Goal: Task Accomplishment & Management: Use online tool/utility

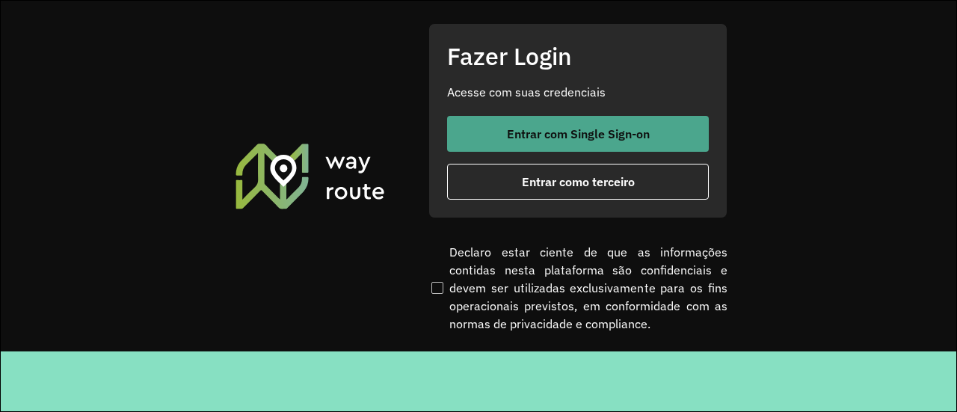
click at [612, 141] on button "Entrar com Single Sign-on" at bounding box center [578, 134] width 262 height 36
click at [528, 131] on span "Entrar com Single Sign-on" at bounding box center [578, 134] width 143 height 12
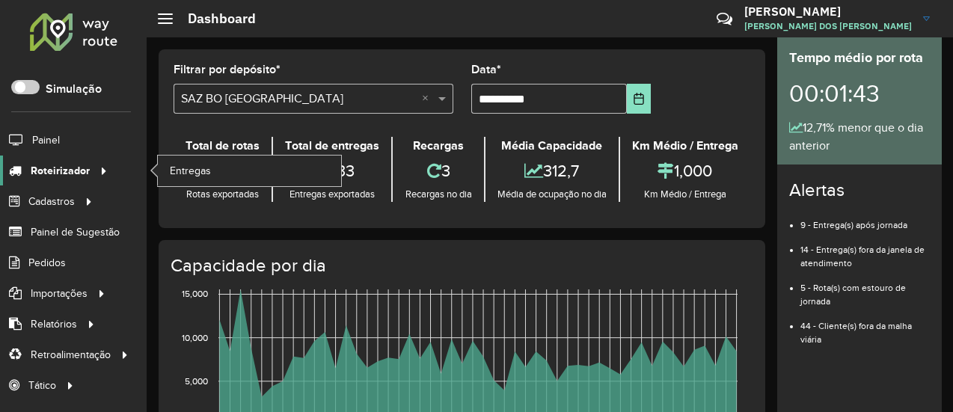
click at [103, 168] on icon at bounding box center [101, 170] width 13 height 22
click at [206, 167] on span "Entregas" at bounding box center [191, 171] width 43 height 16
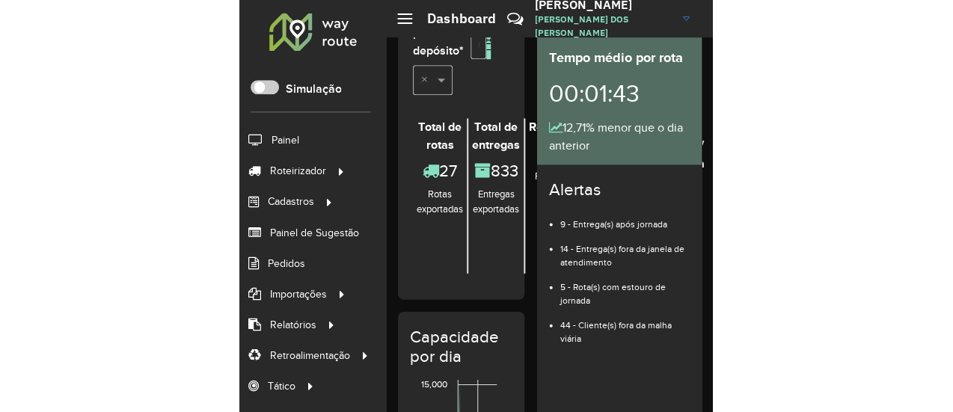
scroll to position [75, 0]
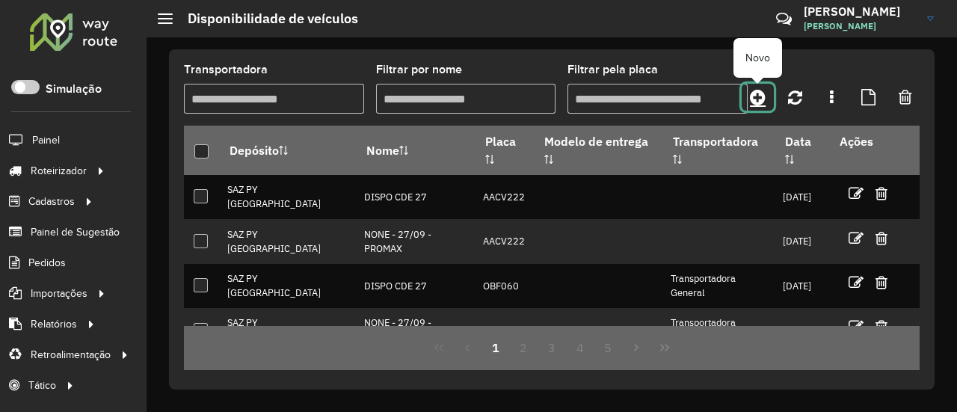
click at [758, 92] on icon at bounding box center [758, 97] width 16 height 18
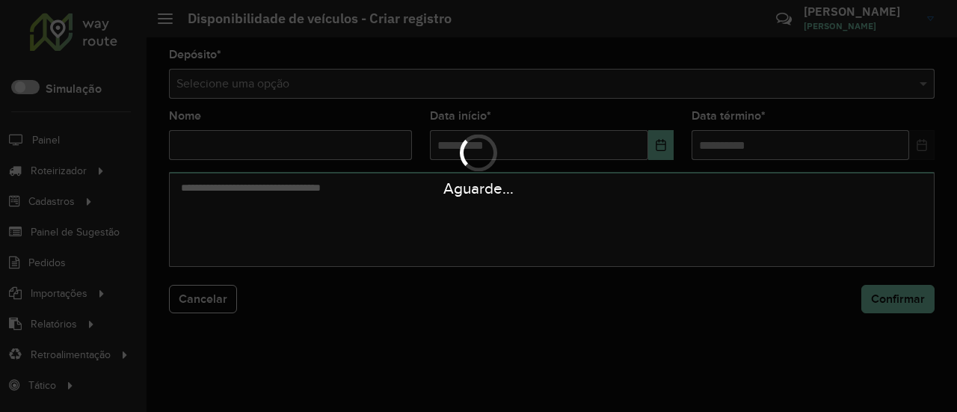
click at [712, 83] on div "Aguarde..." at bounding box center [478, 206] width 957 height 412
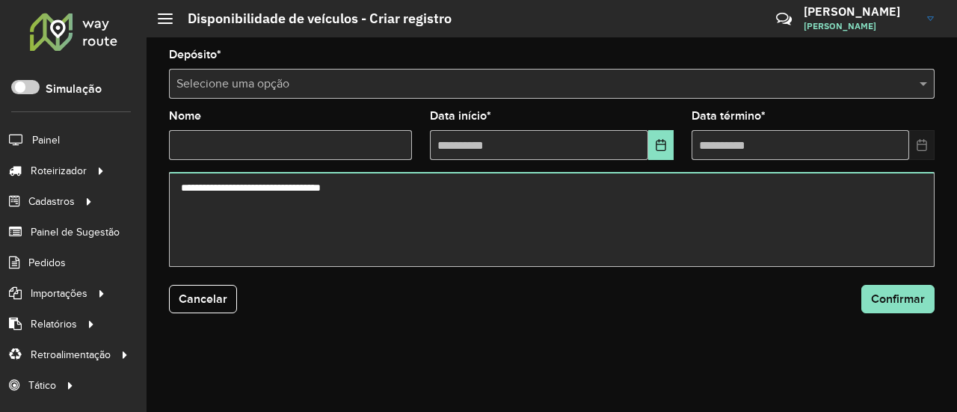
click at [712, 83] on input "text" at bounding box center [537, 85] width 721 height 18
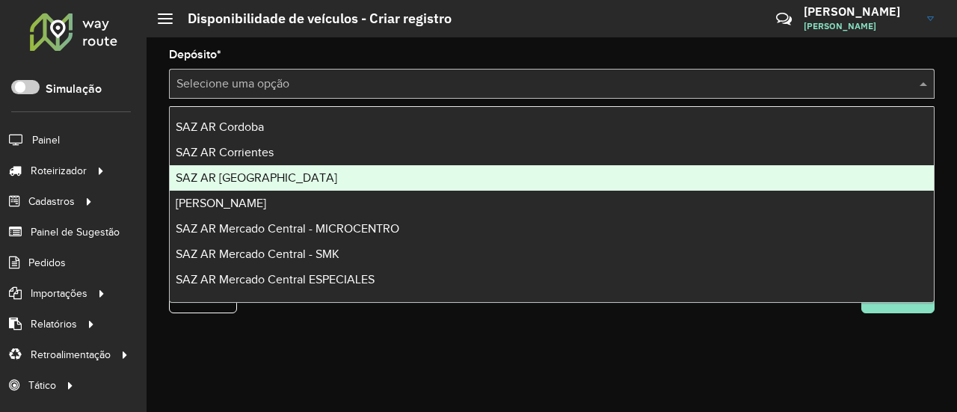
scroll to position [75, 0]
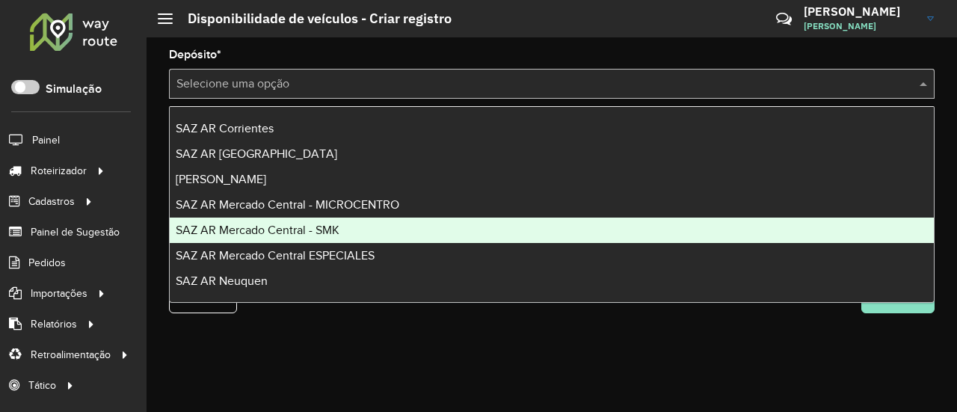
click at [387, 233] on div "SAZ AR Mercado Central - SMK" at bounding box center [552, 230] width 764 height 25
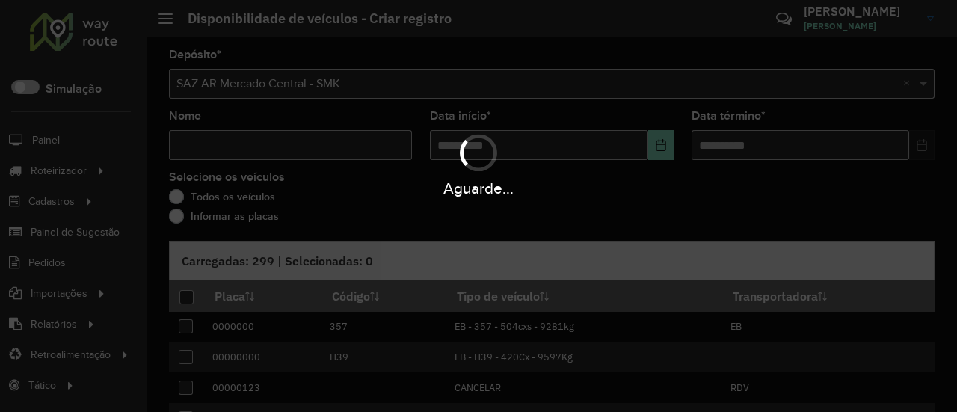
click at [306, 156] on div "Aguarde..." at bounding box center [478, 164] width 957 height 71
click at [317, 146] on div "Aguarde..." at bounding box center [478, 164] width 957 height 71
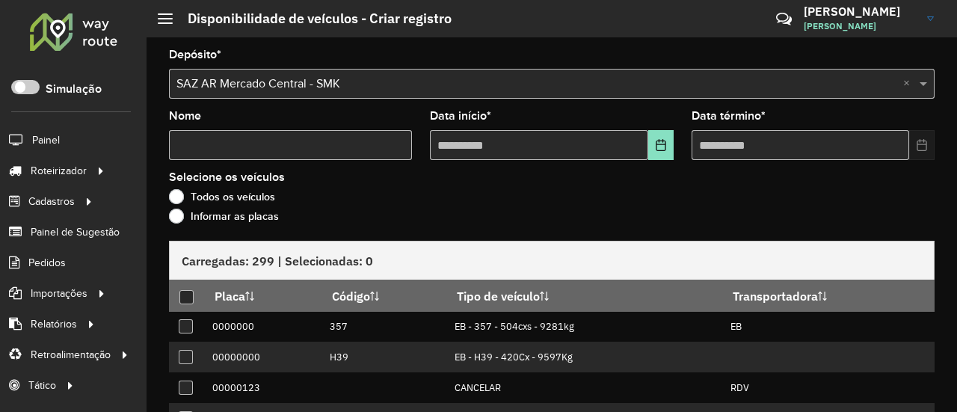
click at [317, 146] on input "Nome" at bounding box center [290, 145] width 243 height 30
type input "****"
click at [658, 146] on icon "Choose Date" at bounding box center [661, 145] width 12 height 12
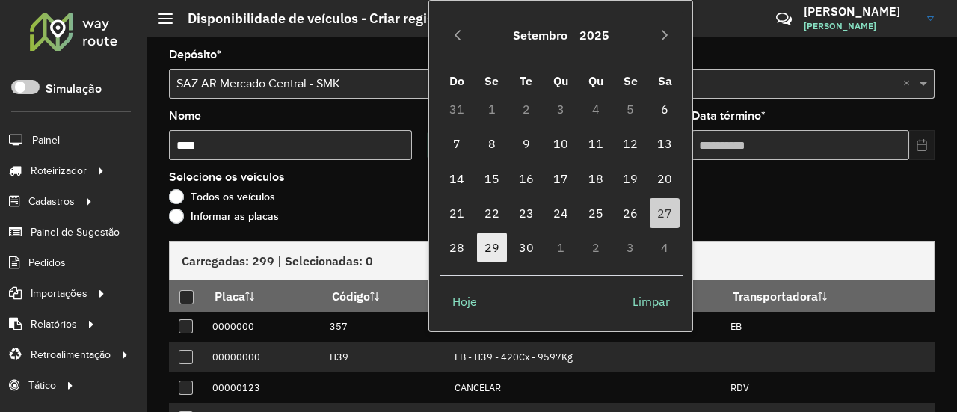
click at [494, 242] on span "29" at bounding box center [492, 248] width 30 height 30
type input "**********"
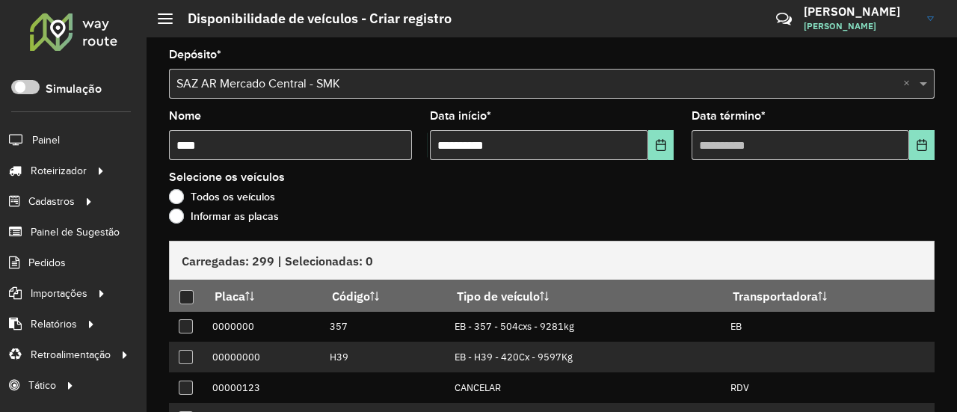
click at [931, 147] on formly-field "Data término *" at bounding box center [813, 141] width 261 height 61
click at [916, 148] on icon "Choose Date" at bounding box center [922, 145] width 12 height 12
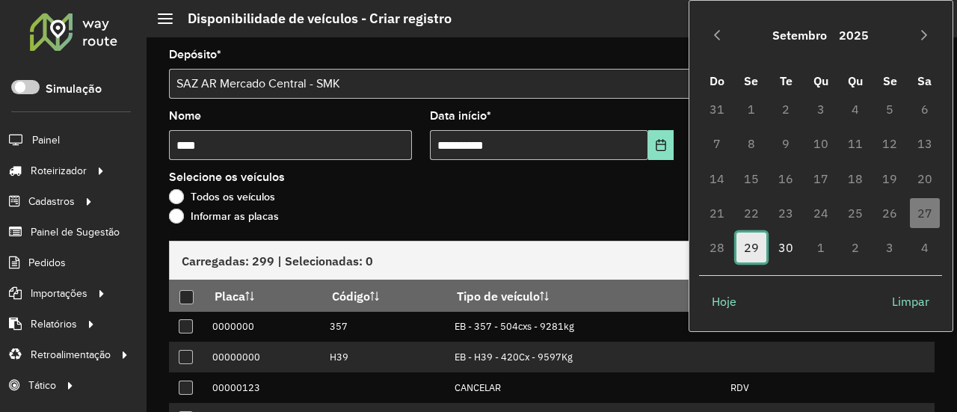
click at [756, 252] on span "29" at bounding box center [752, 248] width 30 height 30
type input "**********"
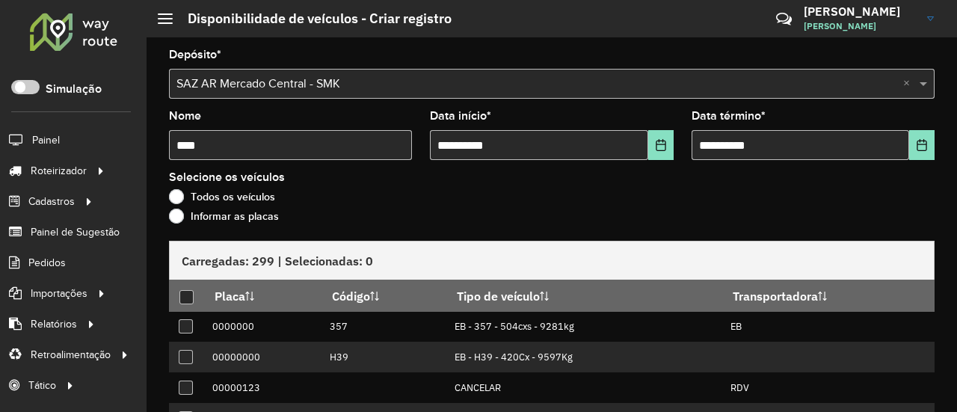
click at [267, 226] on div "Informar as placas" at bounding box center [552, 220] width 766 height 18
click at [266, 215] on label "Informar as placas" at bounding box center [224, 216] width 110 height 15
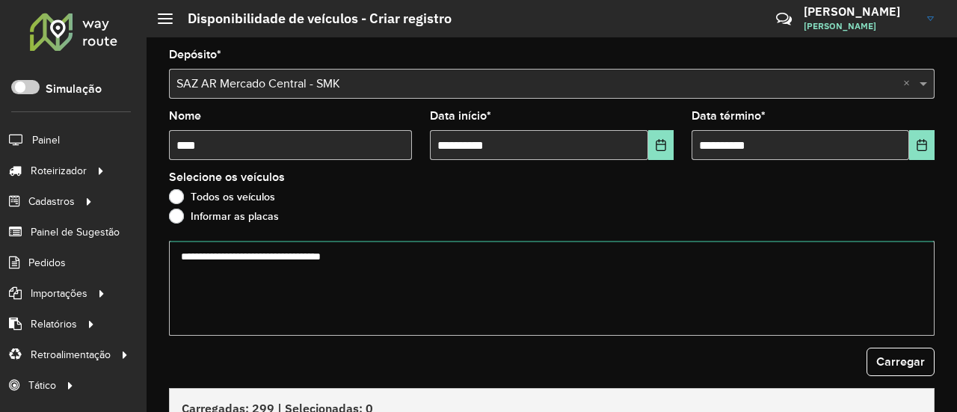
drag, startPoint x: 344, startPoint y: 247, endPoint x: 366, endPoint y: 260, distance: 25.8
click at [344, 249] on textarea at bounding box center [552, 288] width 766 height 95
paste textarea "****** ****** ******* ****** ******* ******* ******* ****** ****** ****** *****…"
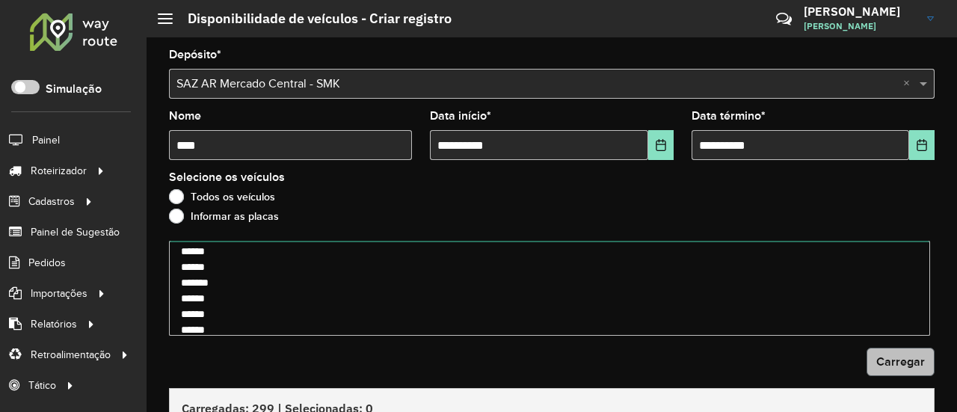
type textarea "****** ****** ******* ****** ******* ******* ******* ****** ****** ****** *****…"
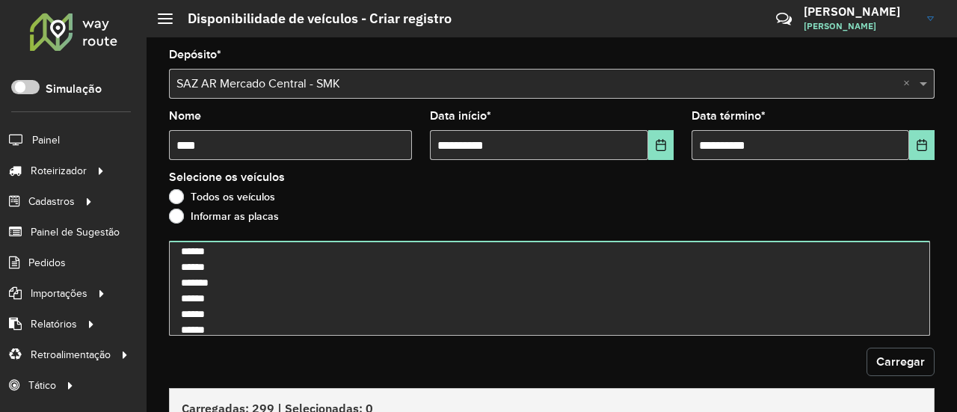
click at [904, 351] on button "Carregar" at bounding box center [901, 362] width 68 height 28
click at [904, 352] on button "Carregar" at bounding box center [901, 362] width 68 height 28
click at [904, 353] on button "Carregar" at bounding box center [901, 362] width 68 height 28
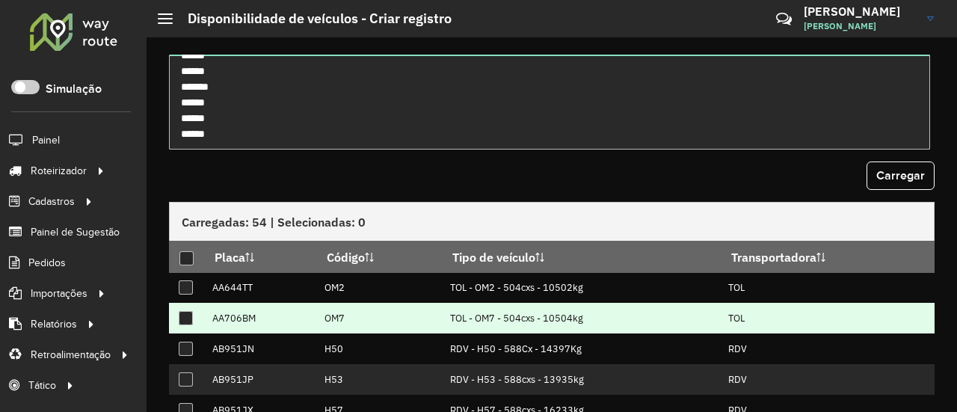
scroll to position [224, 0]
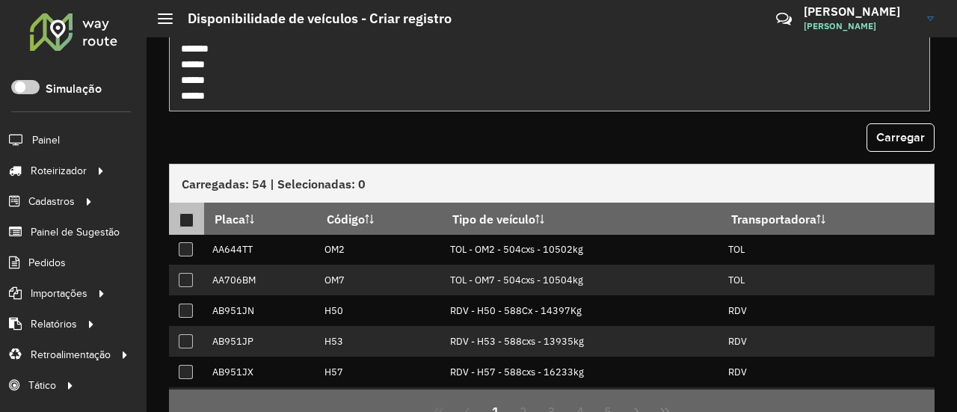
click at [182, 217] on div at bounding box center [187, 220] width 14 height 14
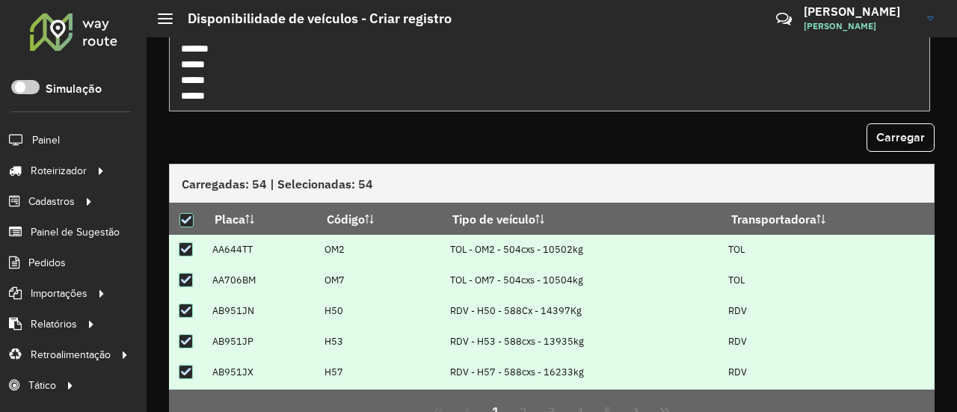
scroll to position [296, 0]
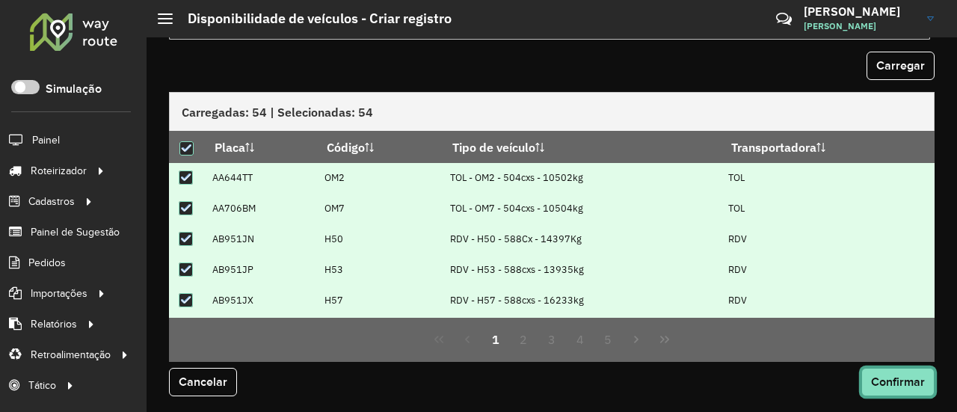
click at [904, 372] on button "Confirmar" at bounding box center [898, 382] width 73 height 28
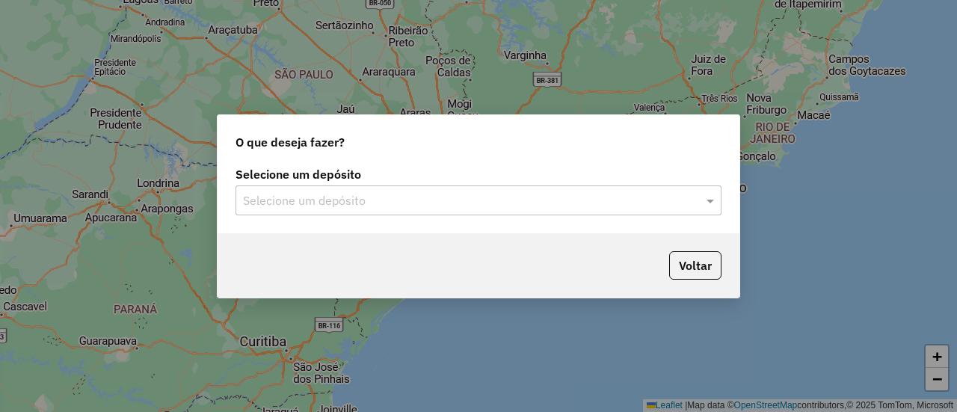
click at [360, 221] on div "Selecione um depósito Selecione um depósito" at bounding box center [479, 198] width 522 height 70
click at [368, 203] on input "text" at bounding box center [463, 201] width 441 height 18
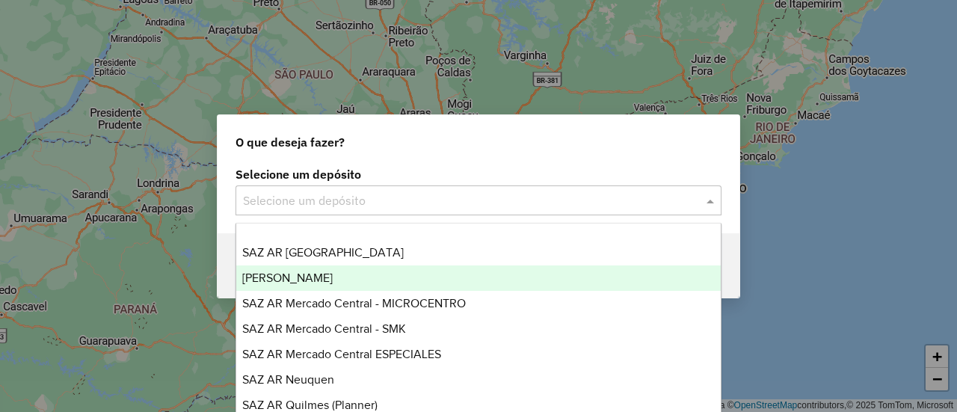
scroll to position [150, 0]
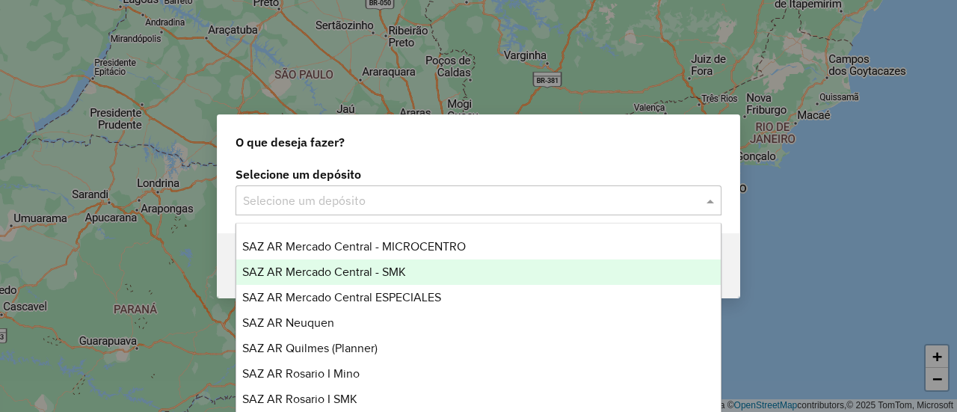
click at [395, 268] on span "SAZ AR Mercado Central - SMK" at bounding box center [324, 272] width 164 height 13
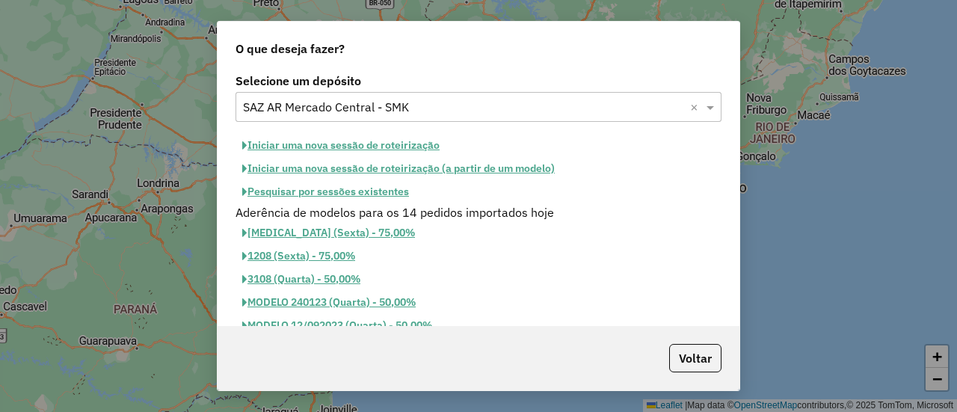
click at [366, 188] on button "Pesquisar por sessões existentes" at bounding box center [326, 191] width 180 height 23
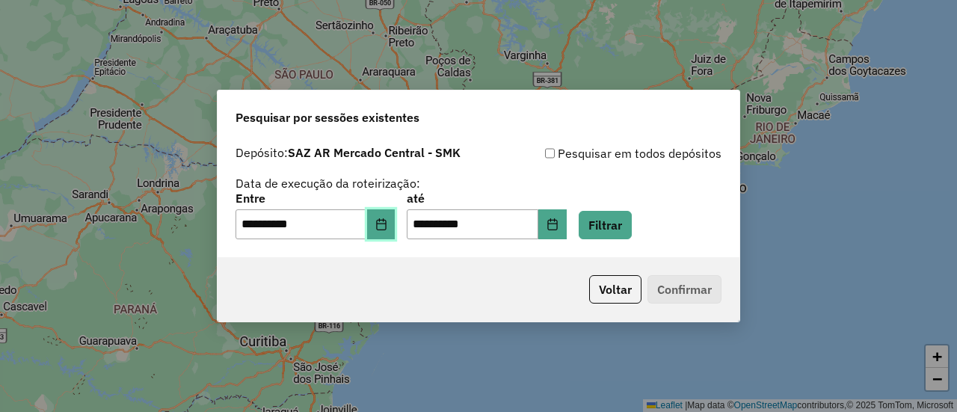
click at [396, 210] on button "Choose Date" at bounding box center [381, 224] width 28 height 30
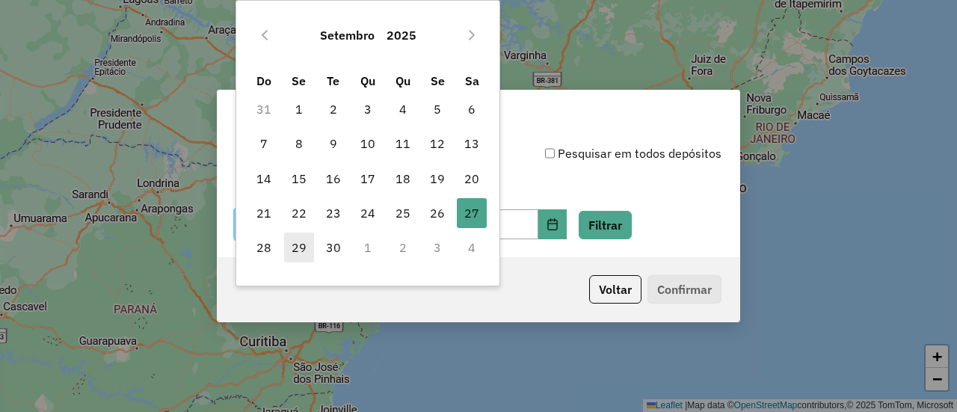
click at [297, 247] on span "29" at bounding box center [299, 248] width 30 height 30
type input "**********"
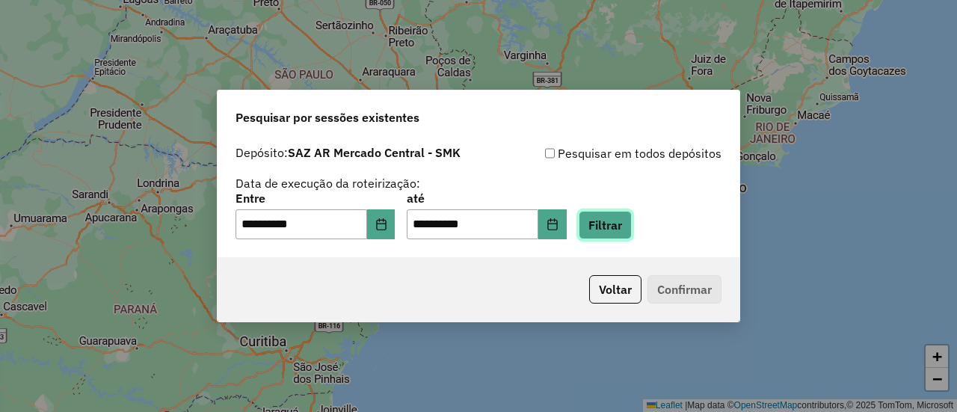
click at [628, 226] on button "Filtrar" at bounding box center [605, 225] width 53 height 28
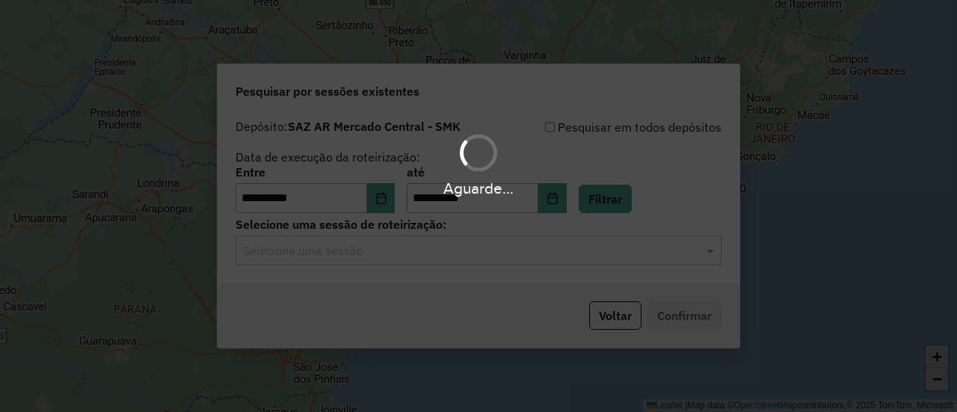
click at [450, 264] on div "Aguarde..." at bounding box center [478, 206] width 957 height 412
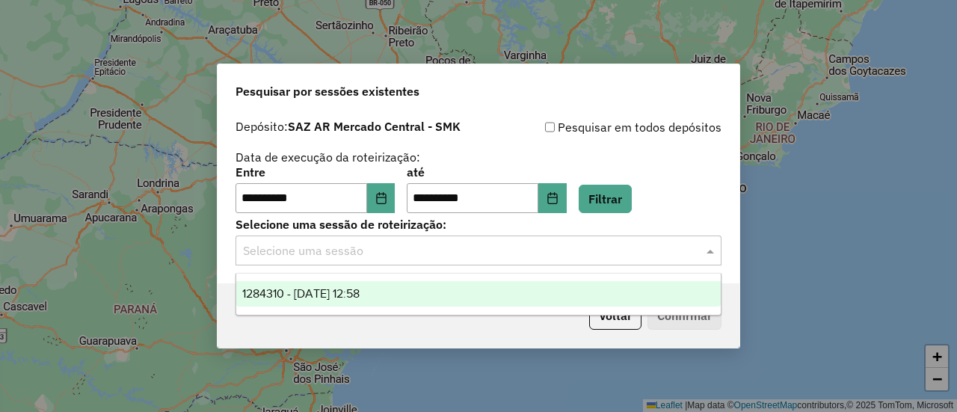
click at [455, 255] on input "text" at bounding box center [463, 251] width 441 height 18
click at [449, 295] on div "1284310 - 29/09/2025 12:58" at bounding box center [478, 293] width 484 height 25
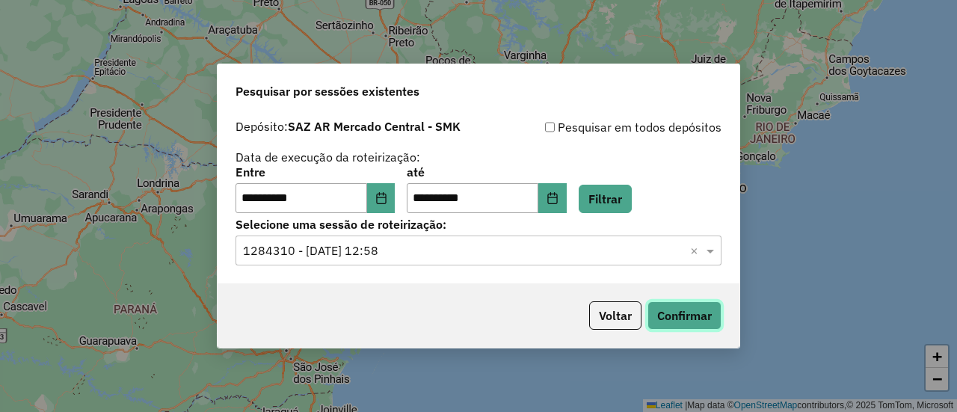
click at [661, 306] on button "Confirmar" at bounding box center [685, 315] width 74 height 28
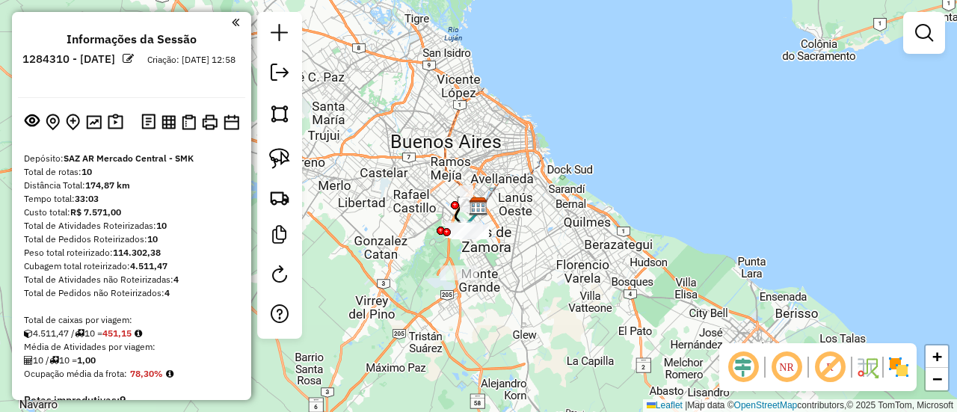
click at [911, 373] on div "NR R" at bounding box center [818, 367] width 197 height 48
click at [909, 372] on img at bounding box center [899, 367] width 24 height 24
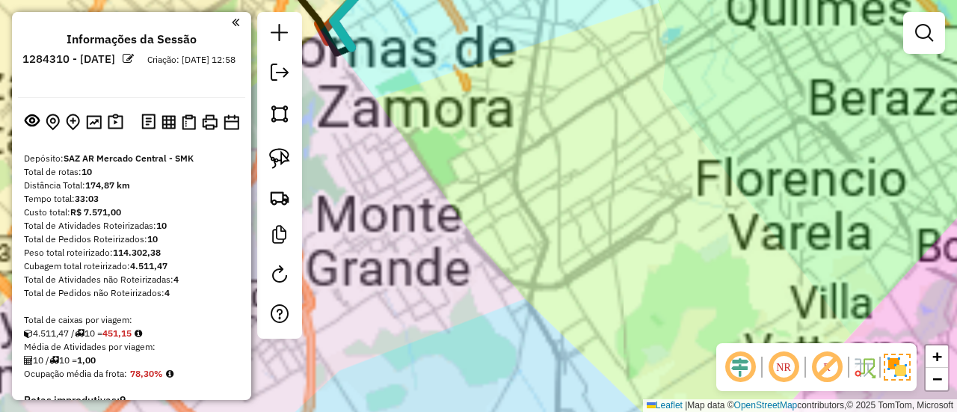
click at [497, 246] on div "Janela de atendimento Grade de atendimento Capacidade Transportadoras Veículos …" at bounding box center [478, 206] width 957 height 412
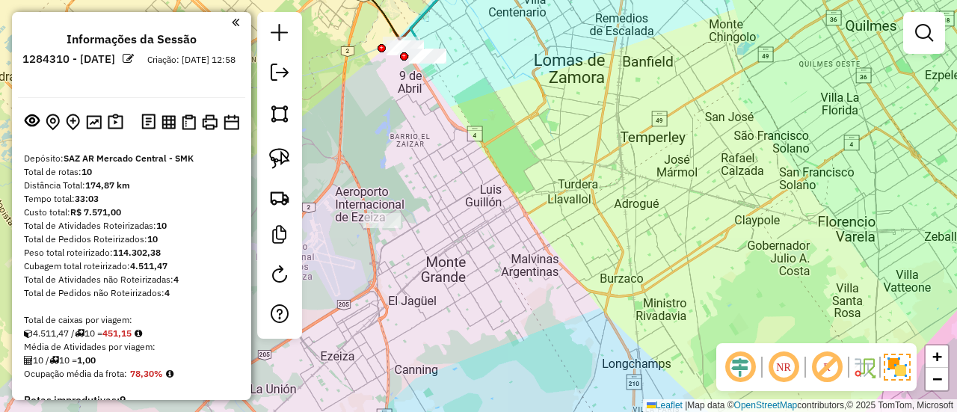
drag, startPoint x: 508, startPoint y: 206, endPoint x: 611, endPoint y: 226, distance: 105.2
click at [611, 226] on div "Janela de atendimento Grade de atendimento Capacidade Transportadoras Veículos …" at bounding box center [478, 206] width 957 height 412
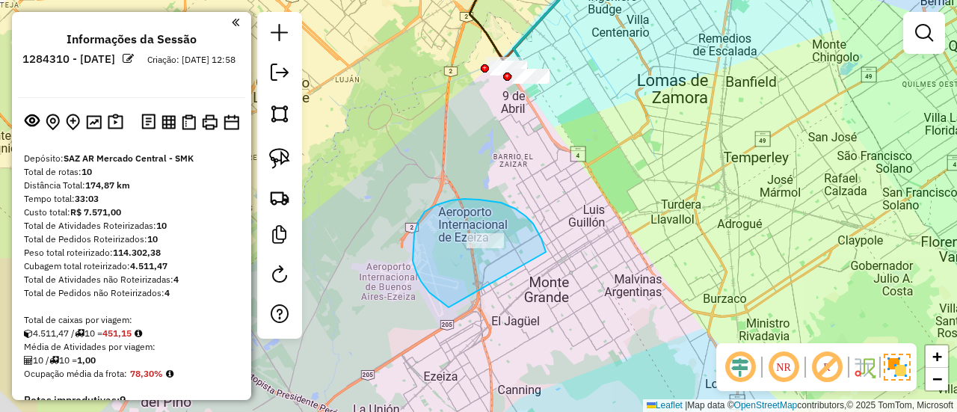
drag, startPoint x: 541, startPoint y: 239, endPoint x: 527, endPoint y: 319, distance: 82.1
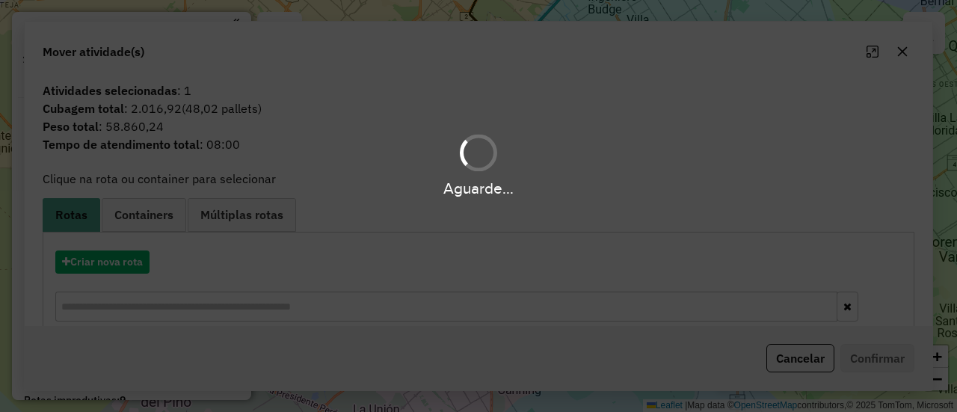
click at [608, 157] on div "Aguarde..." at bounding box center [478, 164] width 957 height 71
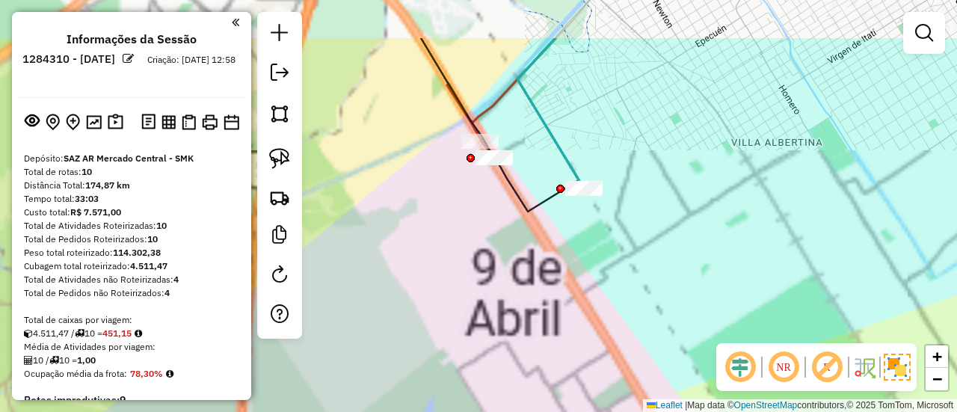
drag, startPoint x: 501, startPoint y: 228, endPoint x: 501, endPoint y: 236, distance: 8.2
click at [501, 240] on div "Janela de atendimento Grade de atendimento Capacidade Transportadoras Veículos …" at bounding box center [478, 206] width 957 height 412
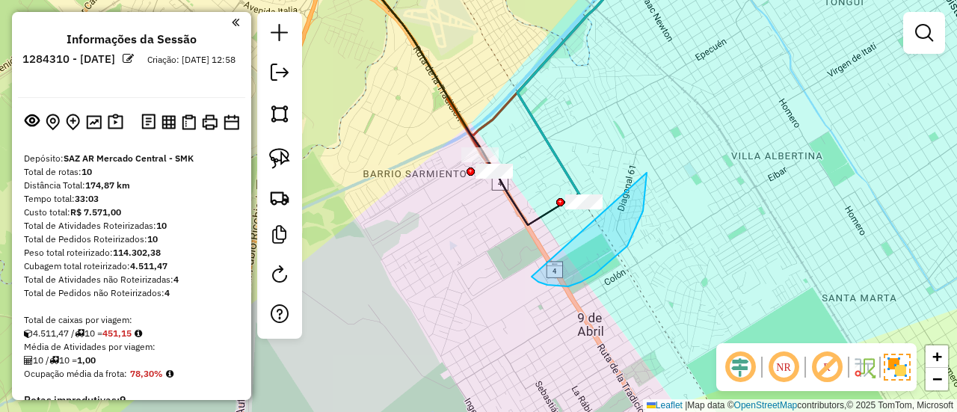
drag, startPoint x: 532, startPoint y: 277, endPoint x: 598, endPoint y: 92, distance: 196.1
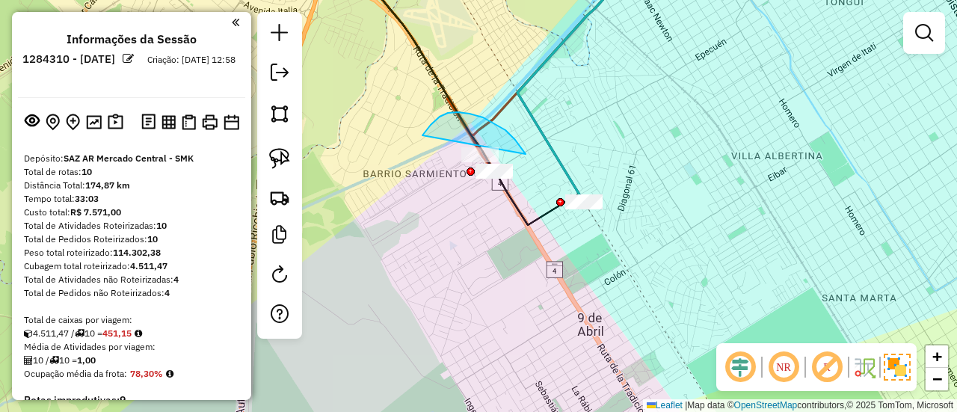
drag, startPoint x: 483, startPoint y: 117, endPoint x: 411, endPoint y: 190, distance: 102.6
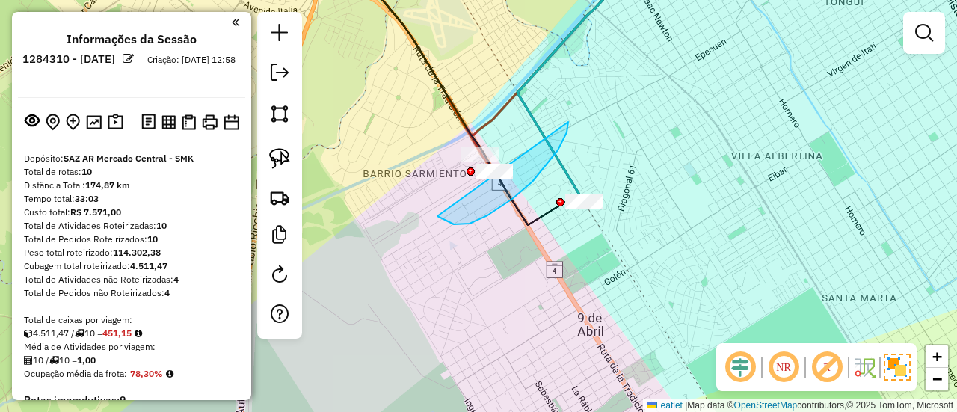
drag, startPoint x: 440, startPoint y: 218, endPoint x: 568, endPoint y: 120, distance: 161.3
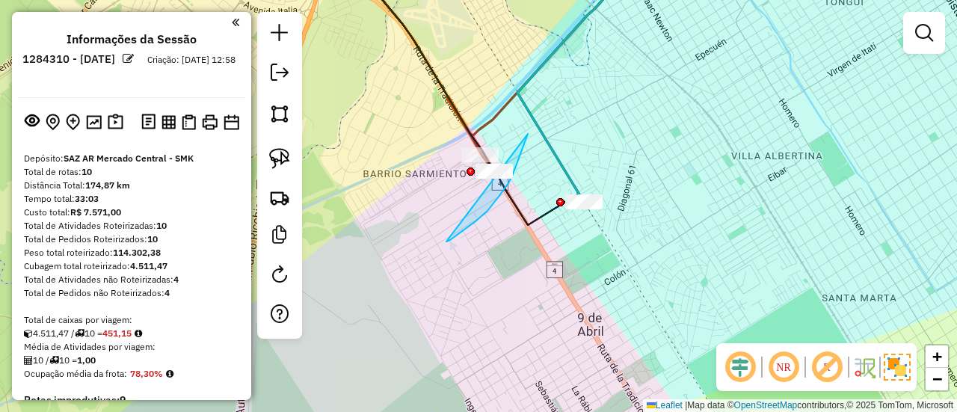
drag, startPoint x: 447, startPoint y: 242, endPoint x: 528, endPoint y: 126, distance: 141.1
drag, startPoint x: 446, startPoint y: 170, endPoint x: 536, endPoint y: 159, distance: 91.2
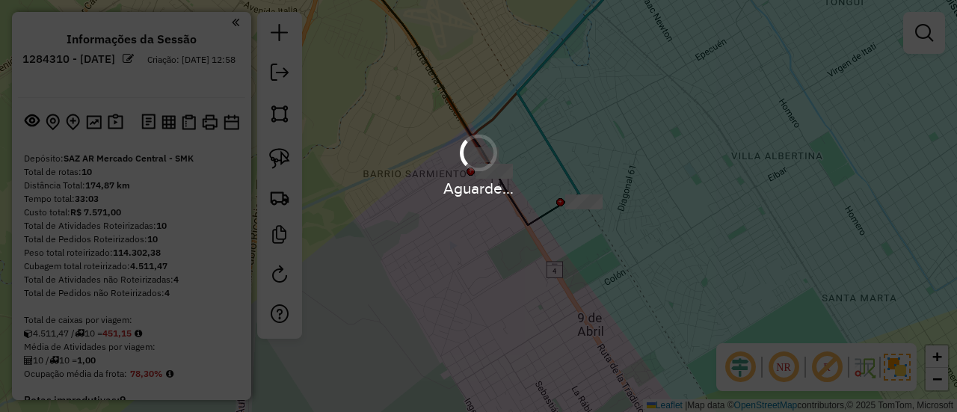
click at [511, 248] on hb-app "Aguarde... Pop-up bloqueado! Seu navegador bloqueou automáticamente a abertura …" at bounding box center [478, 206] width 957 height 412
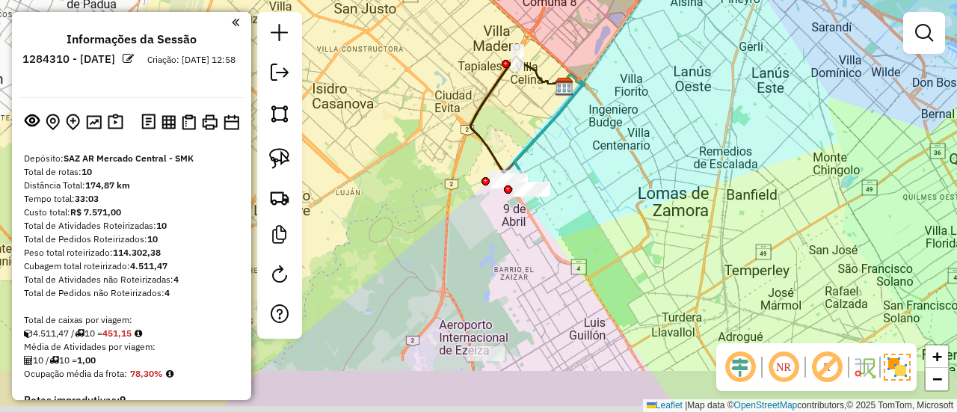
drag, startPoint x: 592, startPoint y: 231, endPoint x: 598, endPoint y: 182, distance: 49.7
click at [597, 185] on div "Janela de atendimento Grade de atendimento Capacidade Transportadoras Veículos …" at bounding box center [478, 206] width 957 height 412
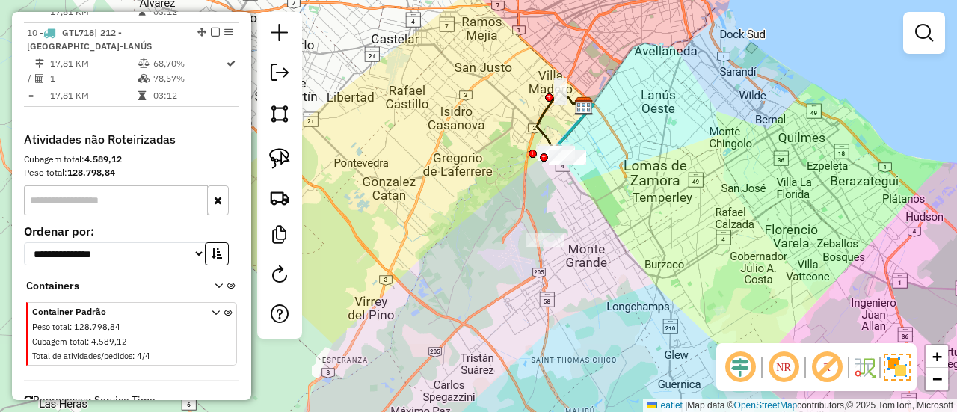
scroll to position [1346, 0]
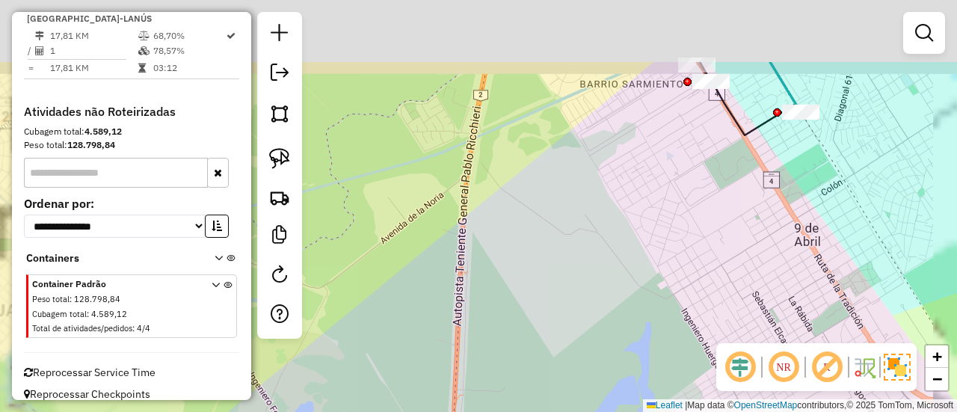
drag, startPoint x: 718, startPoint y: 101, endPoint x: 459, endPoint y: 370, distance: 373.5
click at [459, 370] on div "Janela de atendimento Grade de atendimento Capacidade Transportadoras Veículos …" at bounding box center [478, 206] width 957 height 412
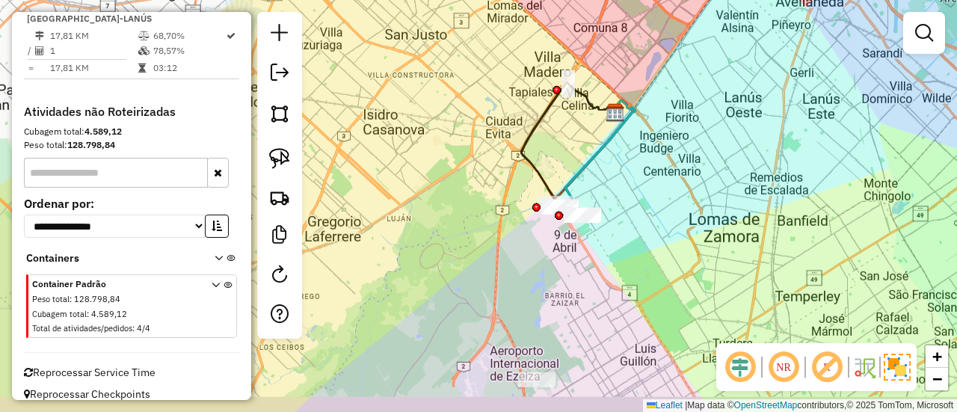
drag, startPoint x: 667, startPoint y: 254, endPoint x: 556, endPoint y: 160, distance: 144.9
click at [672, 191] on div "Janela de atendimento Grade de atendimento Capacidade Transportadoras Veículos …" at bounding box center [478, 206] width 957 height 412
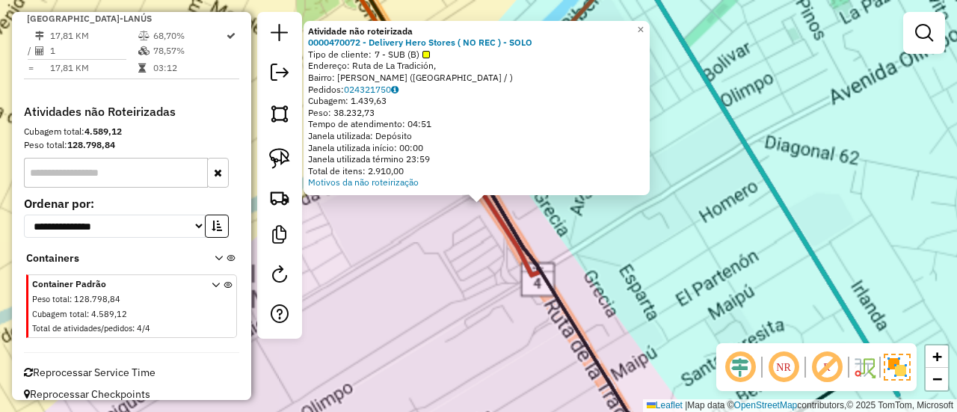
click at [422, 254] on div "Atividade não roteirizada 0000470072 - Delivery Hero Stores ( NO REC ) - SOLO T…" at bounding box center [478, 206] width 957 height 412
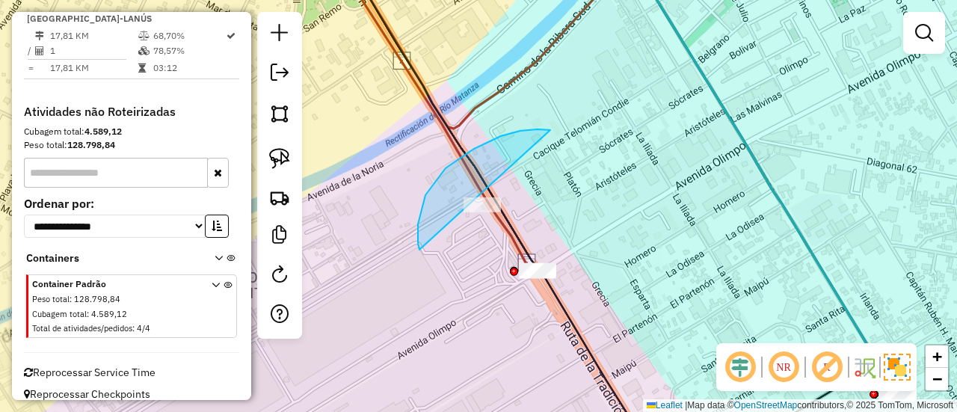
drag, startPoint x: 418, startPoint y: 243, endPoint x: 596, endPoint y: 202, distance: 182.7
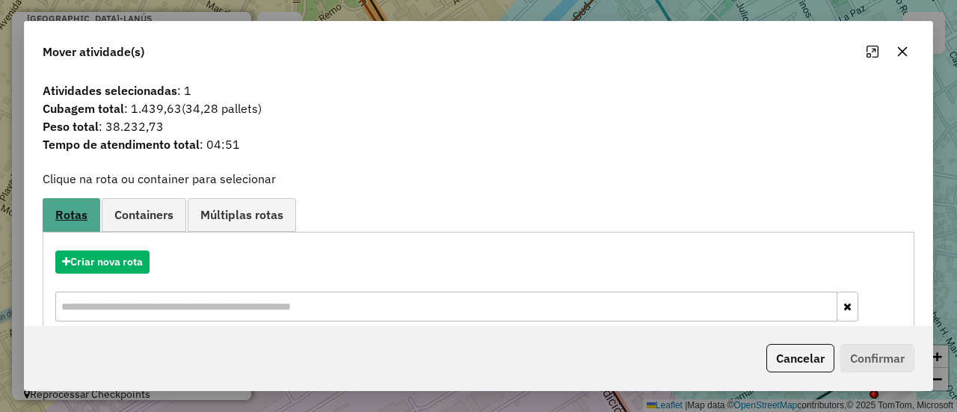
drag, startPoint x: 332, startPoint y: 180, endPoint x: 69, endPoint y: 215, distance: 265.6
click at [83, 191] on div "Atividades selecionadas : 1 Cubagem total : 1.439,63 (34,28 pallets) Peso total…" at bounding box center [479, 201] width 908 height 251
drag, startPoint x: 71, startPoint y: 243, endPoint x: 82, endPoint y: 263, distance: 22.1
click at [72, 247] on div "Criar nova rota" at bounding box center [478, 287] width 865 height 97
click at [82, 263] on button "Criar nova rota" at bounding box center [102, 262] width 94 height 23
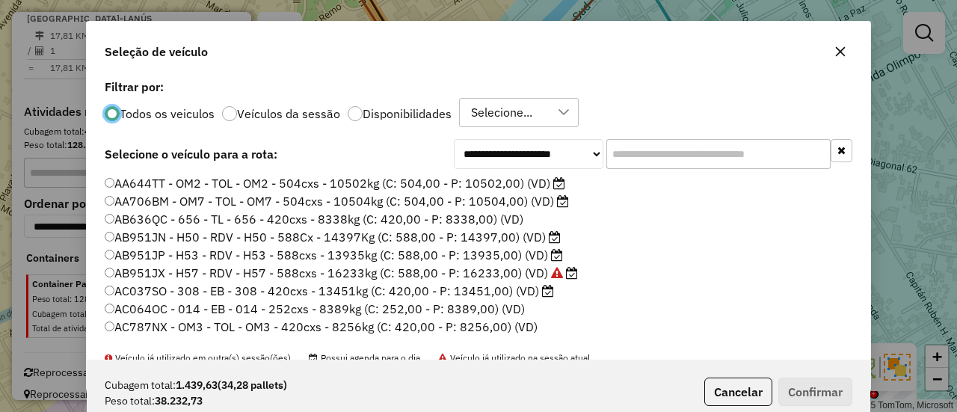
scroll to position [8, 4]
click at [429, 123] on div "Todos os veiculos Veículos da sessão Disponibilidades Selecione..." at bounding box center [479, 113] width 748 height 30
click at [431, 119] on p-radiobutton "Disponibilidades" at bounding box center [400, 113] width 104 height 15
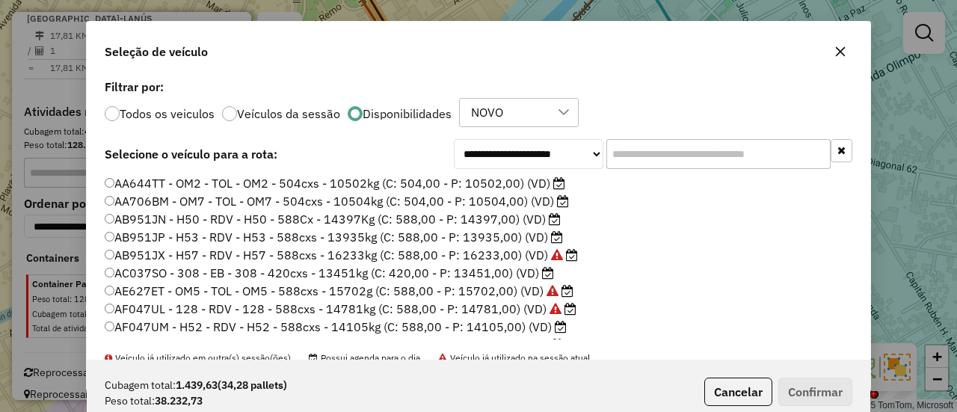
drag, startPoint x: 690, startPoint y: 168, endPoint x: 692, endPoint y: 153, distance: 15.9
click at [692, 153] on input "text" at bounding box center [719, 154] width 224 height 30
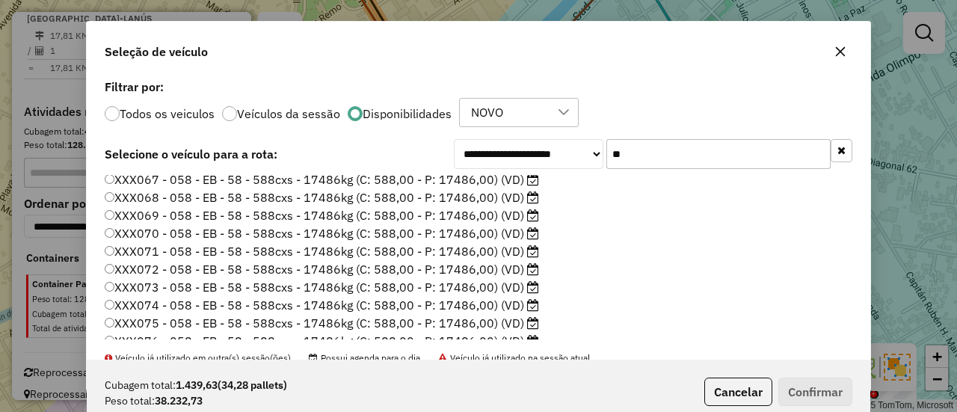
scroll to position [150, 0]
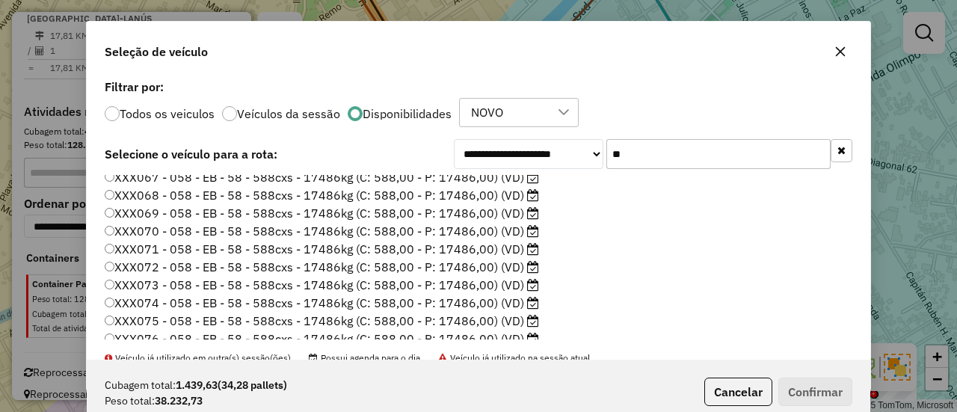
type input "**"
click at [506, 221] on label "XXX069 - 058 - EB - 58 - 588cxs - 17486kg (C: 588,00 - P: 17486,00) (VD)" at bounding box center [322, 213] width 435 height 18
click at [805, 388] on button "Confirmar" at bounding box center [816, 392] width 74 height 28
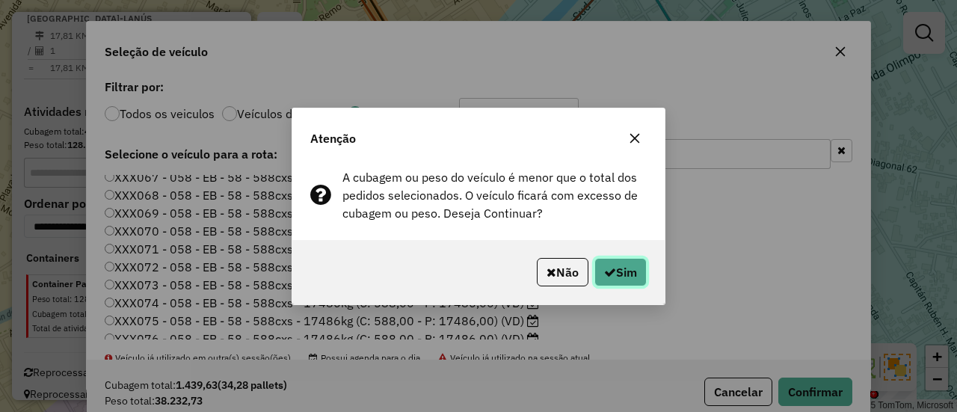
click at [640, 274] on button "Sim" at bounding box center [621, 272] width 52 height 28
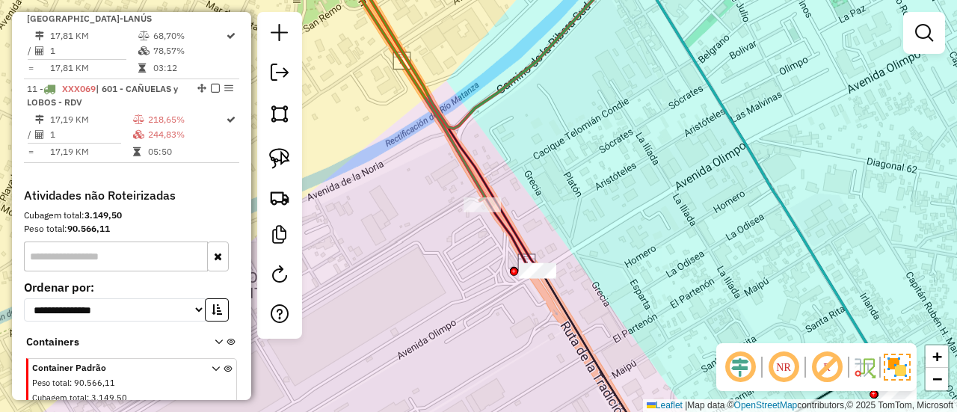
click at [482, 80] on div "Janela de atendimento Grade de atendimento Capacidade Transportadoras Veículos …" at bounding box center [478, 206] width 957 height 412
click at [491, 93] on icon at bounding box center [490, 80] width 280 height 242
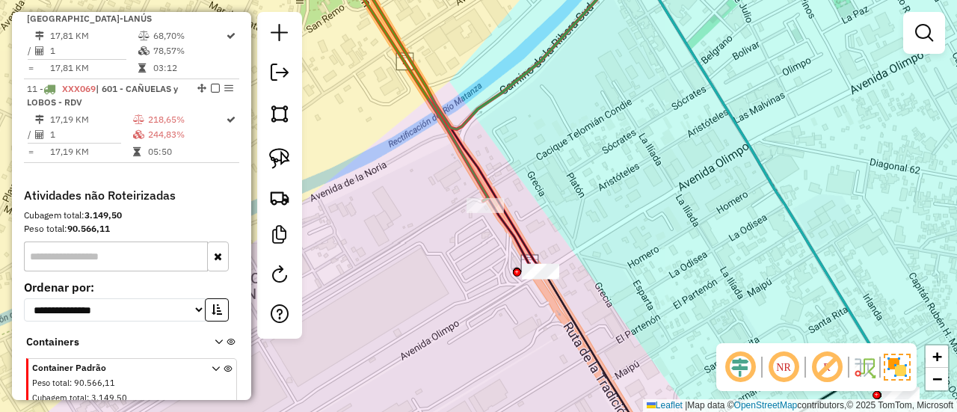
click at [498, 92] on icon at bounding box center [493, 80] width 281 height 242
select select "**********"
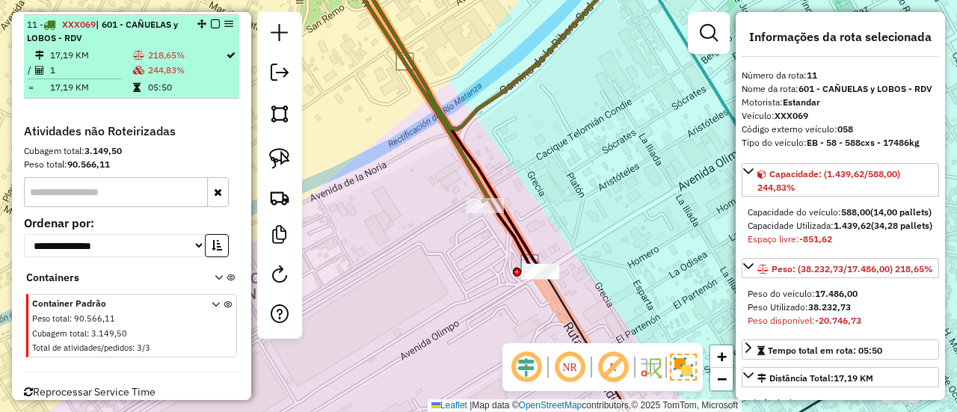
click at [211, 19] on em at bounding box center [215, 23] width 9 height 9
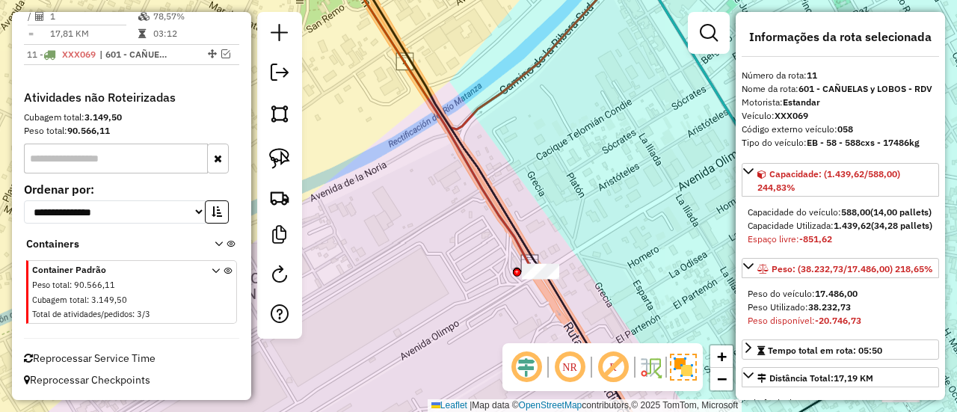
scroll to position [1375, 0]
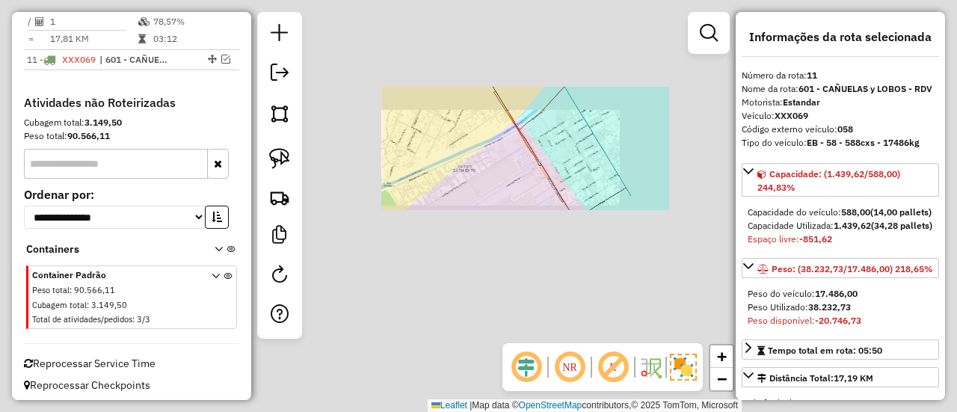
click at [553, 129] on div "Janela de atendimento Grade de atendimento Capacidade Transportadoras Veículos …" at bounding box center [478, 206] width 957 height 412
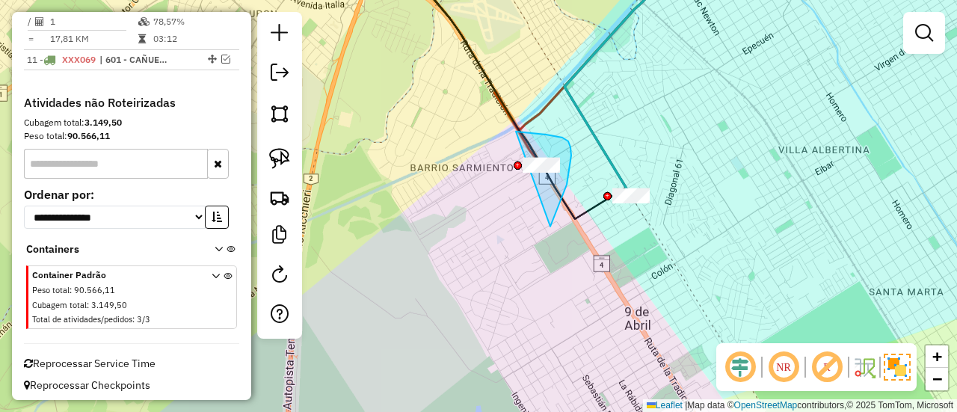
drag, startPoint x: 570, startPoint y: 169, endPoint x: 457, endPoint y: 161, distance: 113.2
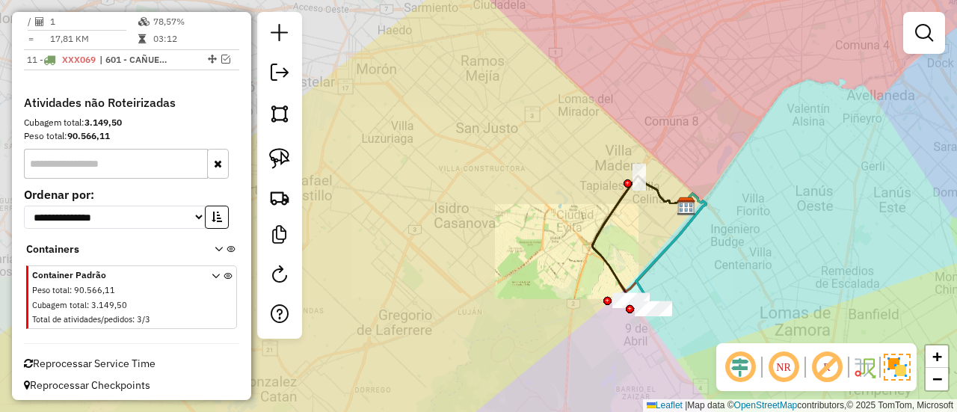
click at [715, 284] on div "Janela de atendimento Grade de atendimento Capacidade Transportadoras Veículos …" at bounding box center [478, 206] width 957 height 412
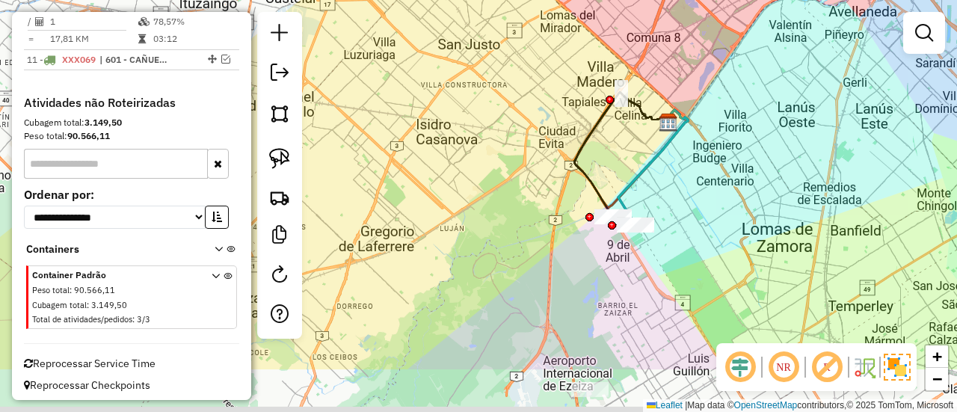
drag, startPoint x: 717, startPoint y: 304, endPoint x: 626, endPoint y: 50, distance: 269.9
click at [628, 51] on div "Janela de atendimento Grade de atendimento Capacidade Transportadoras Veículos …" at bounding box center [478, 206] width 957 height 412
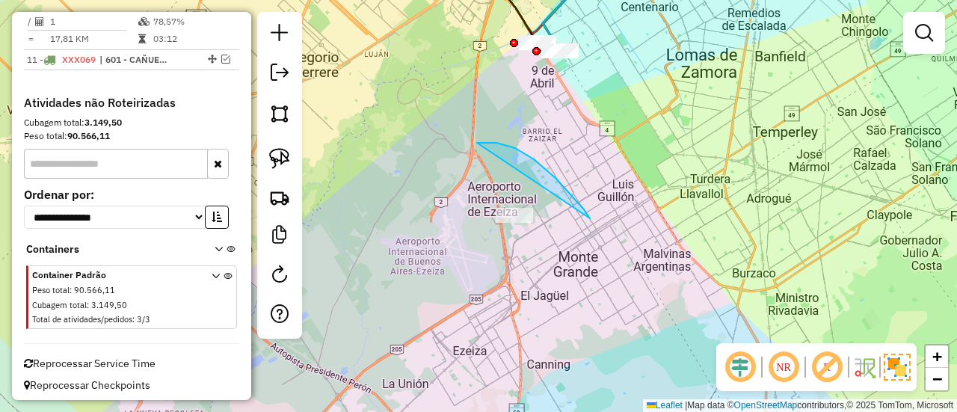
drag, startPoint x: 477, startPoint y: 143, endPoint x: 475, endPoint y: 304, distance: 160.8
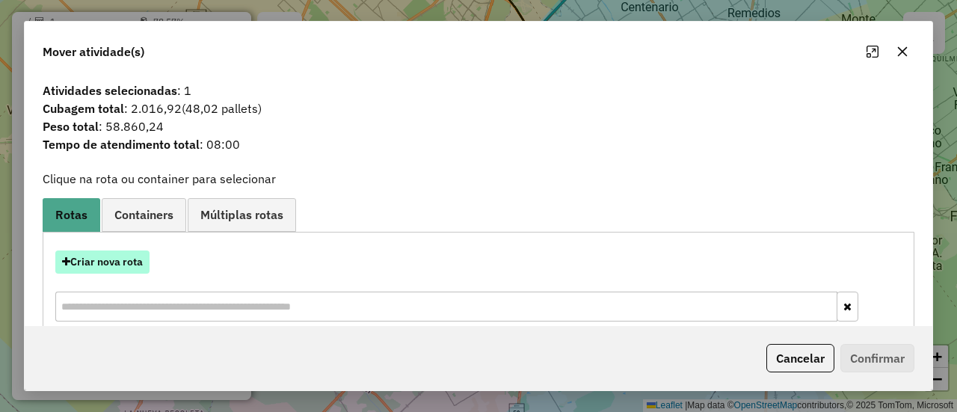
click at [120, 263] on button "Criar nova rota" at bounding box center [102, 262] width 94 height 23
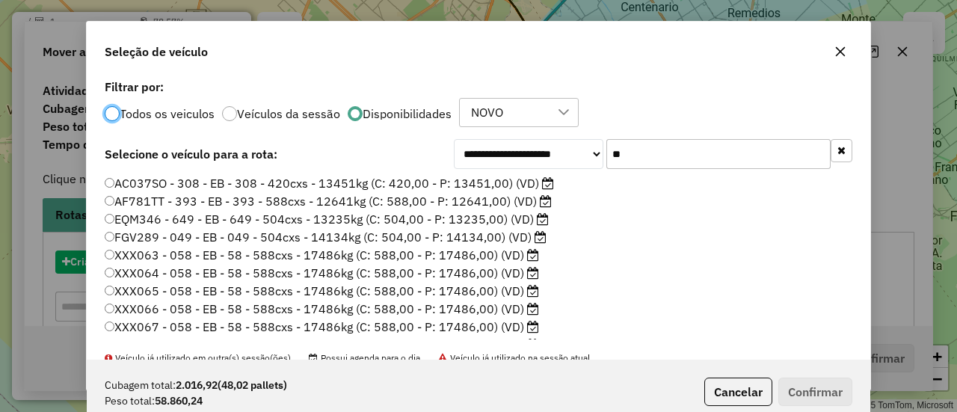
scroll to position [8, 4]
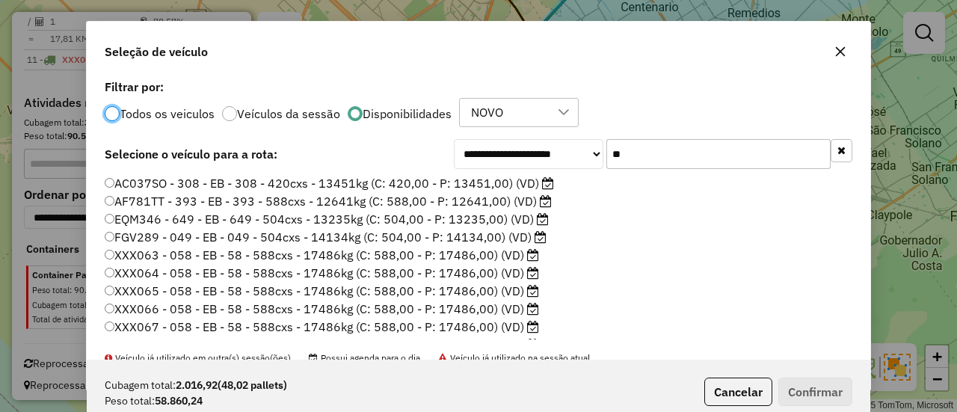
drag, startPoint x: 603, startPoint y: 156, endPoint x: 633, endPoint y: 156, distance: 29.9
click at [607, 156] on input "**" at bounding box center [719, 154] width 224 height 30
click at [633, 155] on input "**" at bounding box center [719, 154] width 224 height 30
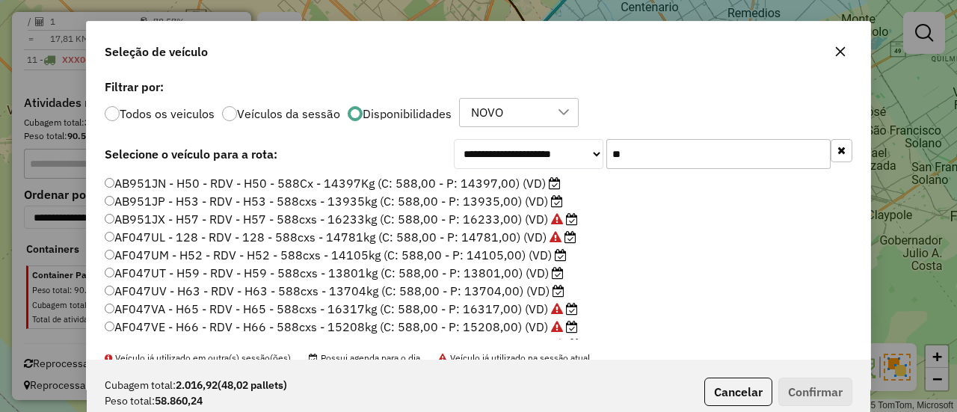
type input "**"
click at [491, 197] on label "AB951JP - H53 - RDV - H53 - 588cxs - 13935kg (C: 588,00 - P: 13935,00) (VD)" at bounding box center [334, 201] width 458 height 18
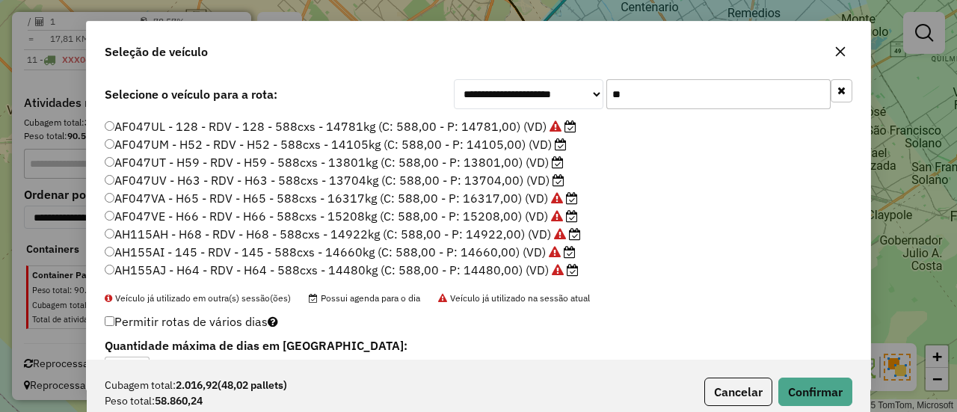
scroll to position [105, 0]
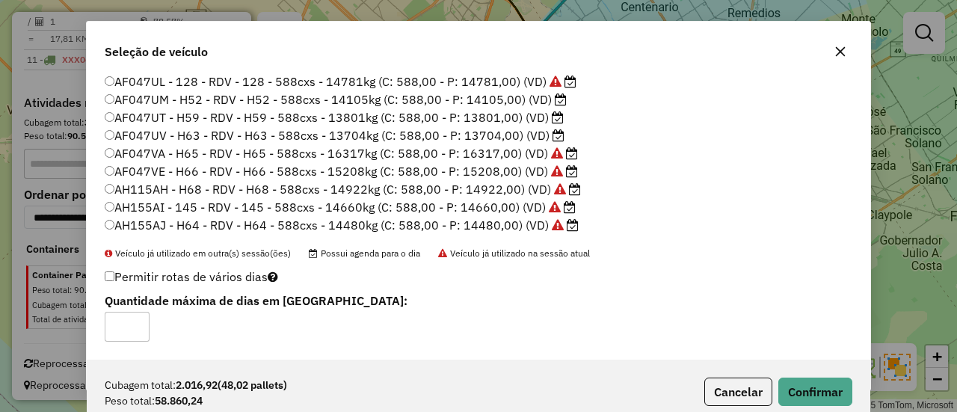
click at [507, 225] on label "AH155AJ - H64 - RDV - H64 - 588cxs - 14480kg (C: 588,00 - P: 14480,00) (VD)" at bounding box center [342, 225] width 474 height 18
click at [806, 391] on button "Confirmar" at bounding box center [816, 392] width 74 height 28
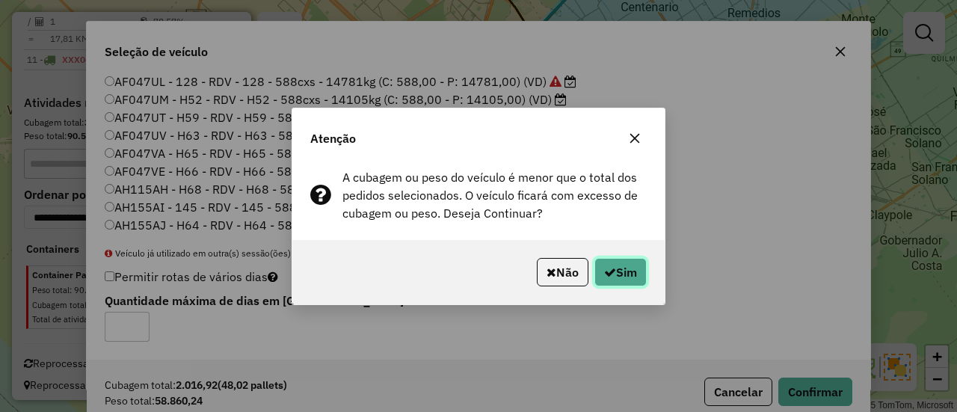
drag, startPoint x: 607, startPoint y: 261, endPoint x: 607, endPoint y: 253, distance: 8.2
click at [609, 262] on button "Sim" at bounding box center [621, 272] width 52 height 28
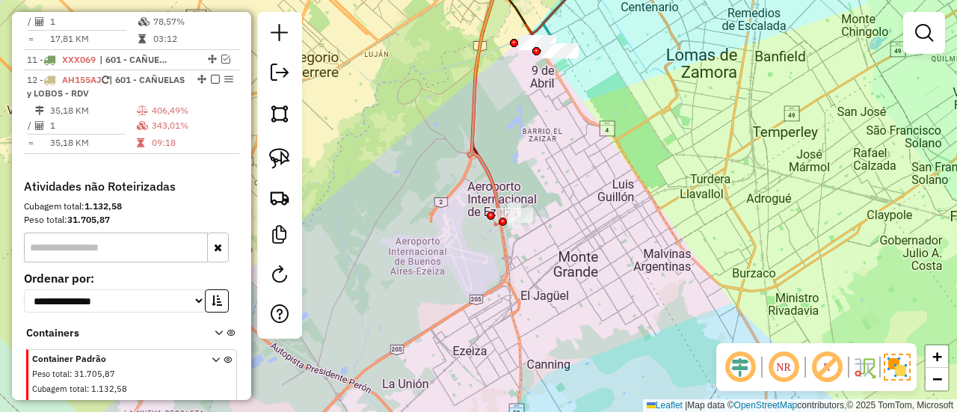
scroll to position [1411, 0]
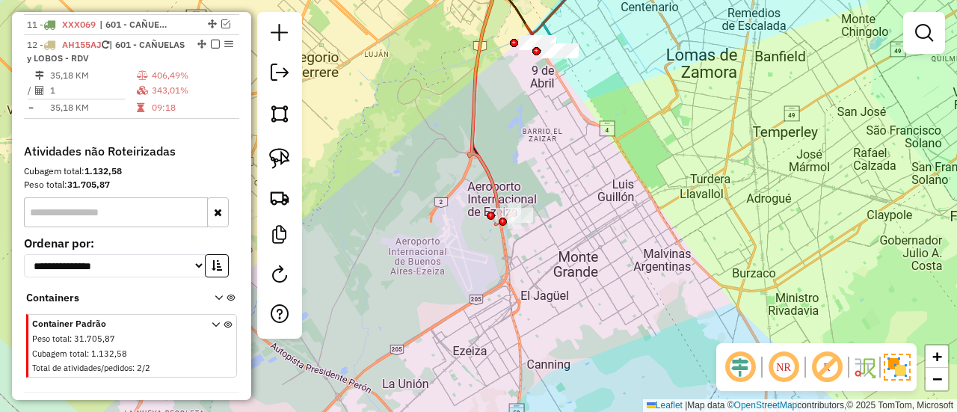
click at [491, 174] on icon at bounding box center [524, 92] width 111 height 266
select select "**********"
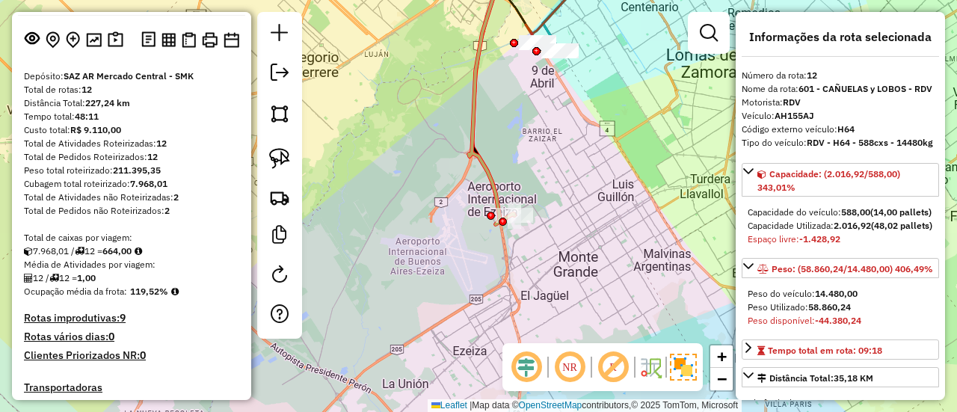
scroll to position [0, 0]
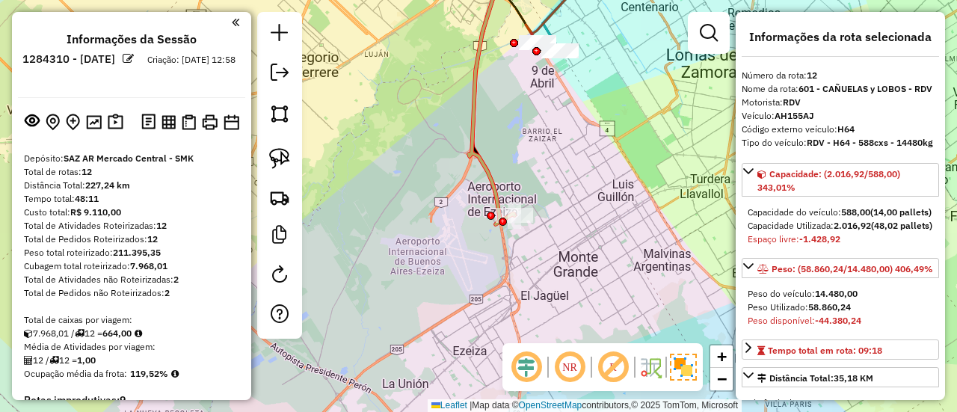
click at [504, 186] on div "Janela de atendimento Grade de atendimento Capacidade Transportadoras Veículos …" at bounding box center [478, 206] width 957 height 412
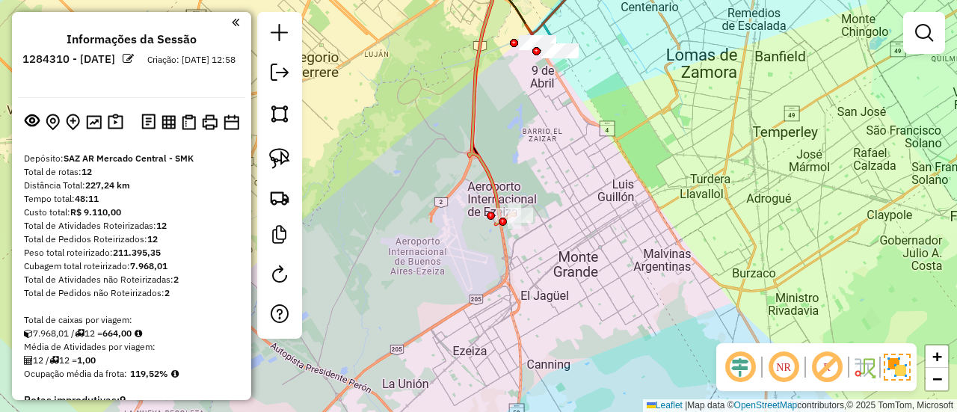
click at [494, 182] on icon at bounding box center [524, 92] width 111 height 266
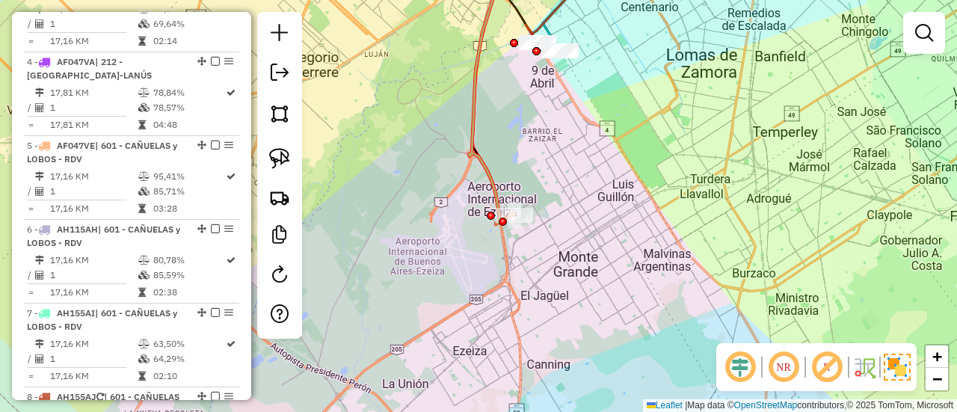
select select "**********"
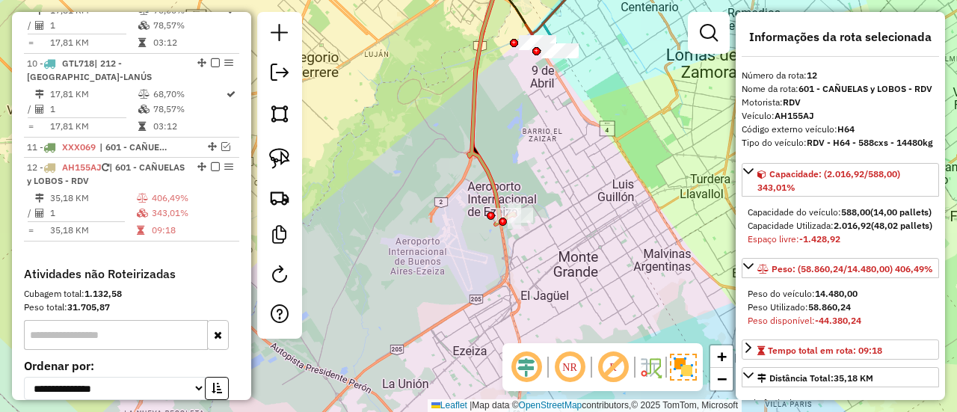
scroll to position [1431, 0]
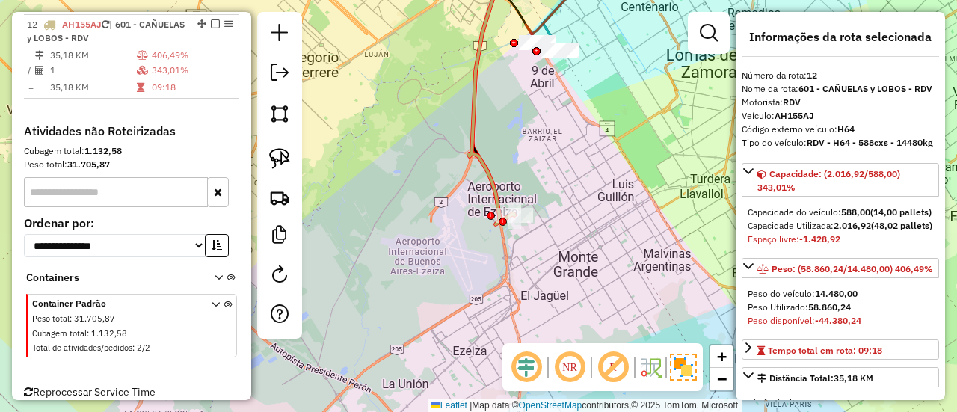
click at [486, 161] on icon at bounding box center [524, 92] width 111 height 266
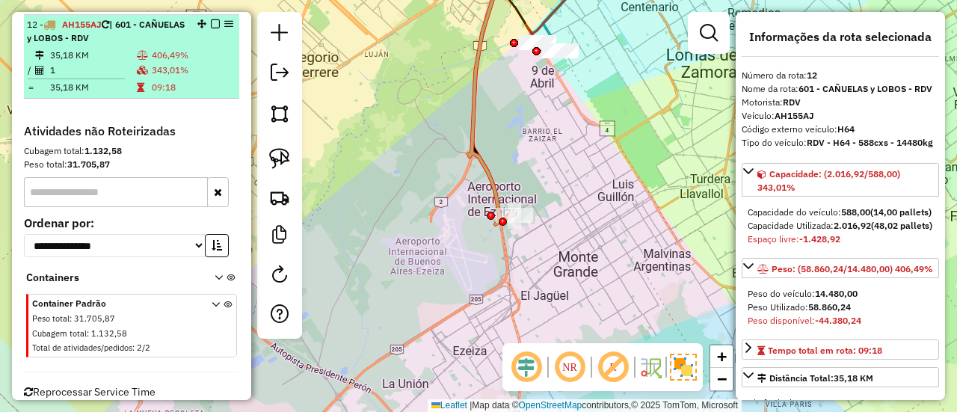
click at [211, 19] on em at bounding box center [215, 23] width 9 height 9
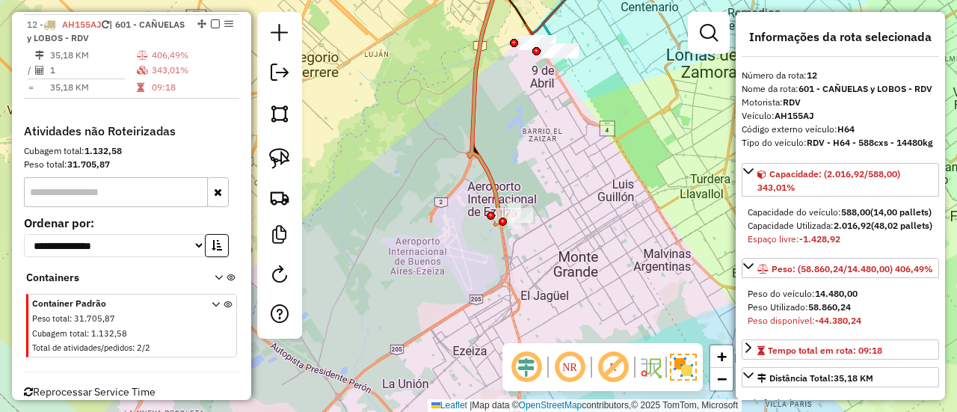
scroll to position [1396, 0]
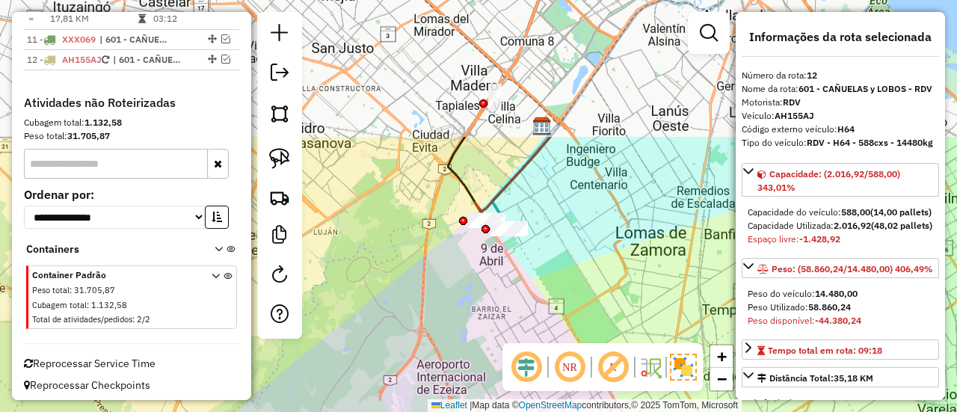
drag, startPoint x: 492, startPoint y: 140, endPoint x: 444, endPoint y: 304, distance: 171.6
click at [444, 304] on div "Janela de atendimento Grade de atendimento Capacidade Transportadoras Veículos …" at bounding box center [478, 206] width 957 height 412
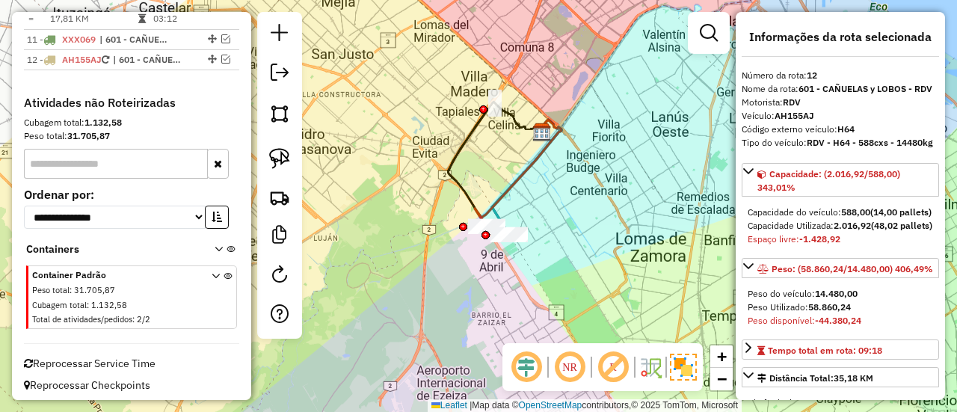
click at [503, 185] on icon at bounding box center [518, 174] width 87 height 108
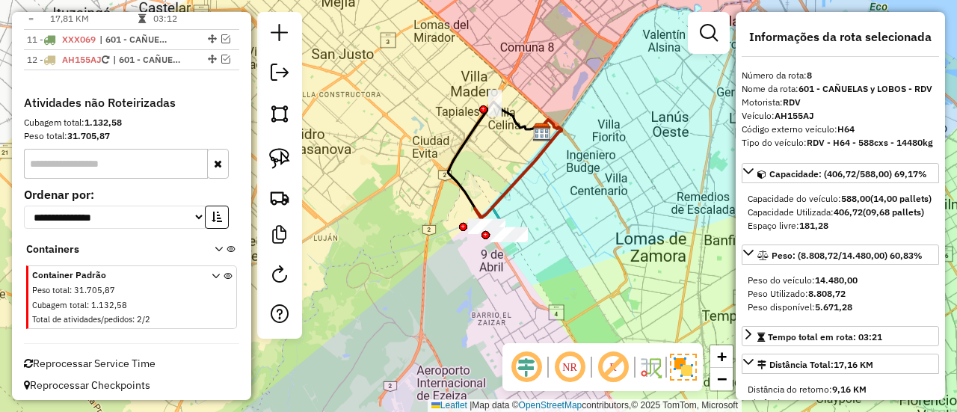
scroll to position [1160, 0]
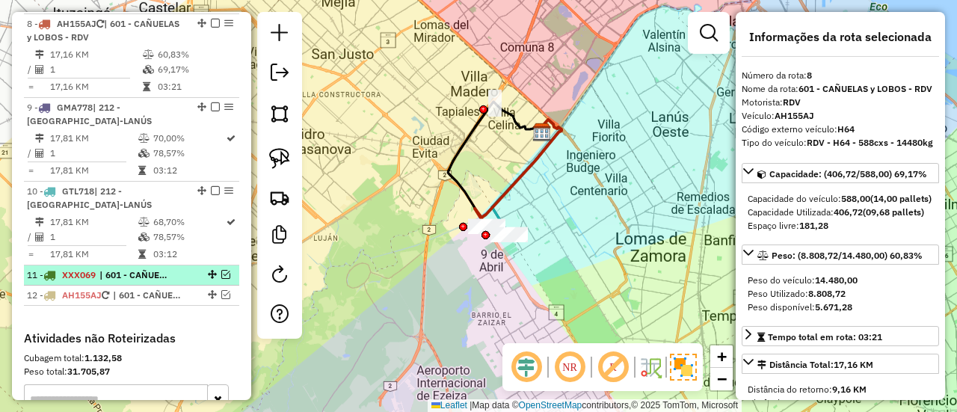
click at [188, 272] on div at bounding box center [210, 274] width 45 height 9
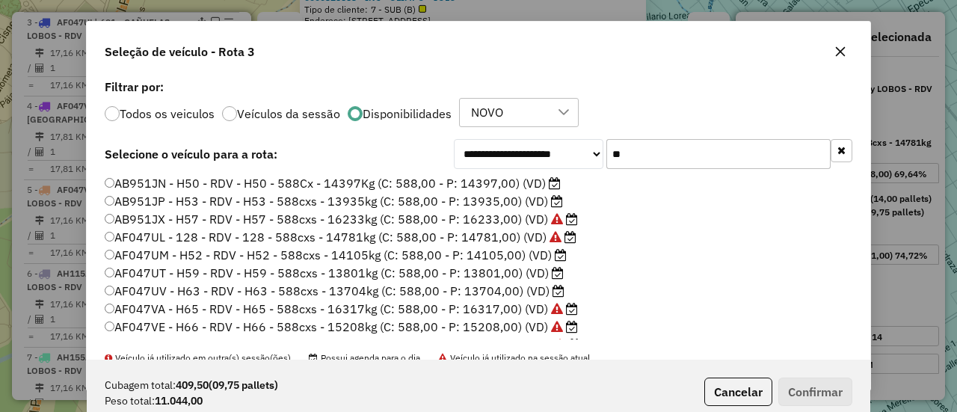
scroll to position [8, 4]
click at [669, 156] on input "**" at bounding box center [719, 154] width 224 height 30
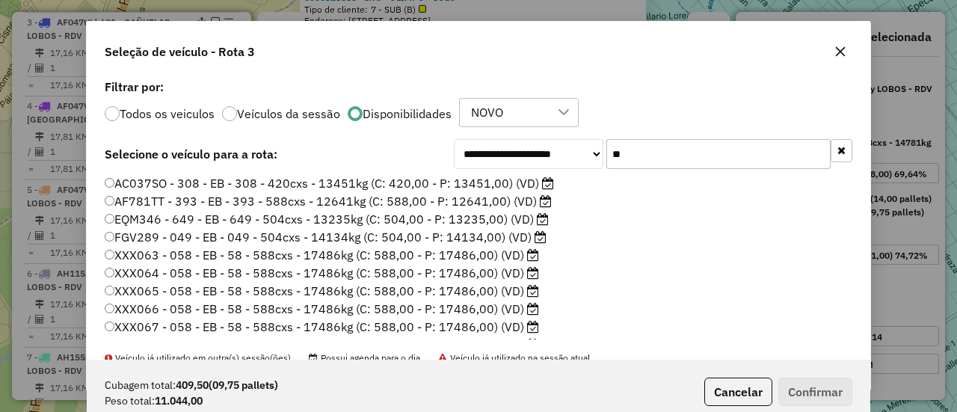
type input "**"
click at [480, 291] on label "XXX065 - 058 - EB - 58 - 588cxs - 17486kg (C: 588,00 - P: 17486,00) (VD)" at bounding box center [322, 291] width 435 height 18
click at [785, 390] on button "Confirmar" at bounding box center [816, 392] width 74 height 28
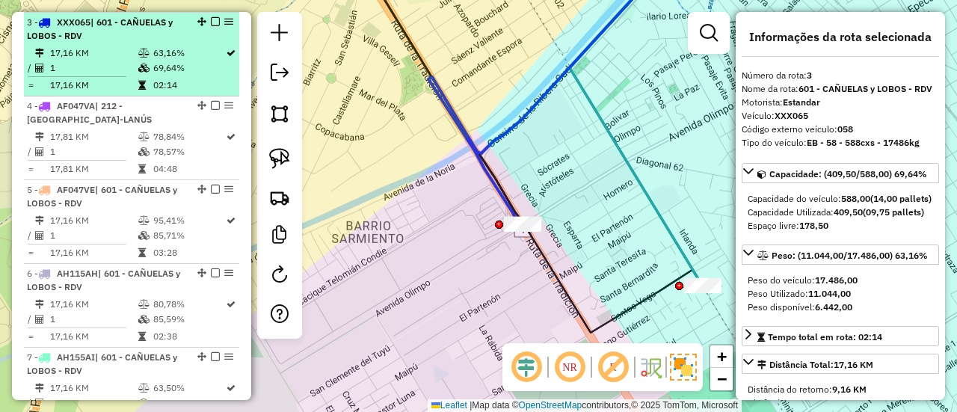
click at [215, 20] on em at bounding box center [215, 21] width 9 height 9
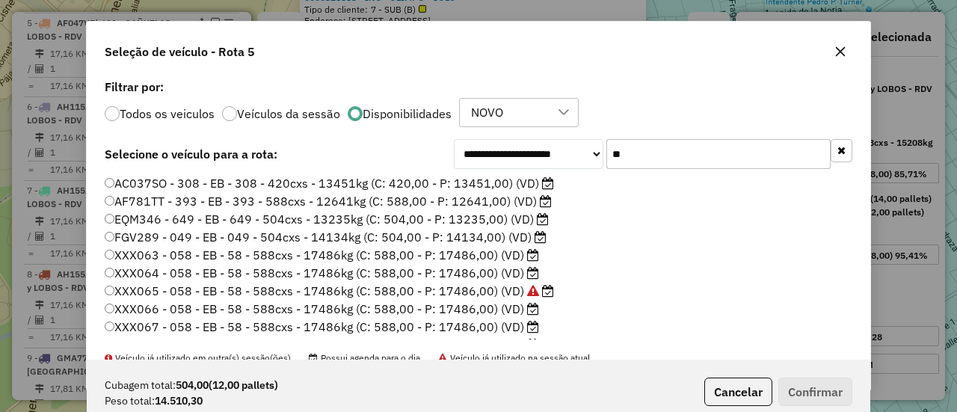
click at [471, 257] on label "XXX063 - 058 - EB - 58 - 588cxs - 17486kg (C: 588,00 - P: 17486,00) (VD)" at bounding box center [322, 255] width 435 height 18
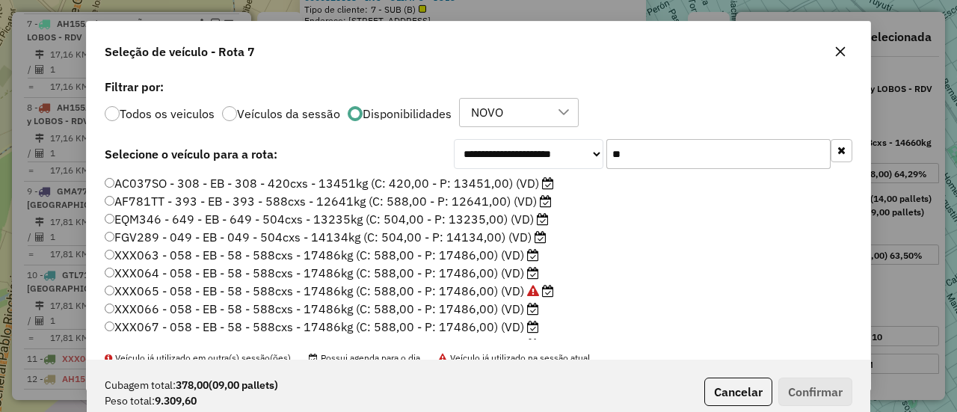
click at [490, 221] on label "EQM346 - 649 - EB - 649 - 504cxs - 13235kg (C: 504,00 - P: 13235,00) (VD)" at bounding box center [327, 219] width 444 height 18
click at [637, 170] on div "**********" at bounding box center [479, 218] width 784 height 284
click at [642, 158] on input "**" at bounding box center [719, 154] width 224 height 30
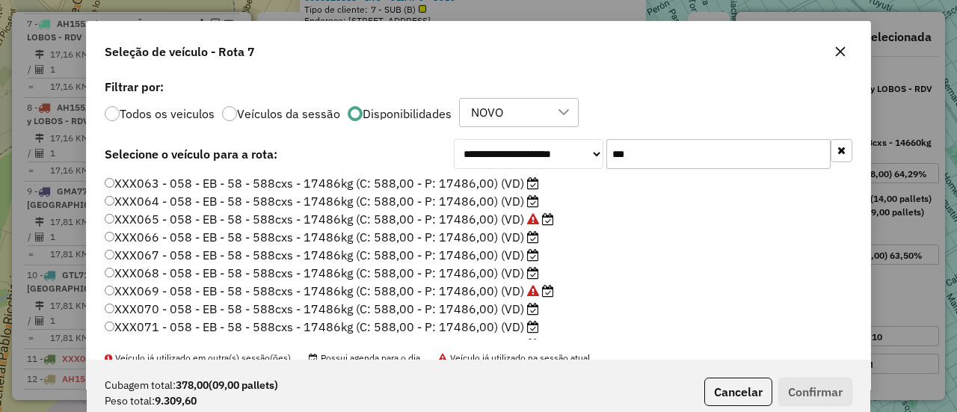
type input "***"
click at [504, 177] on label "XXX063 - 058 - EB - 58 - 588cxs - 17486kg (C: 588,00 - P: 17486,00) (VD)" at bounding box center [322, 183] width 435 height 18
drag, startPoint x: 806, startPoint y: 386, endPoint x: 820, endPoint y: 390, distance: 14.7
click at [812, 388] on button "Confirmar" at bounding box center [816, 392] width 74 height 28
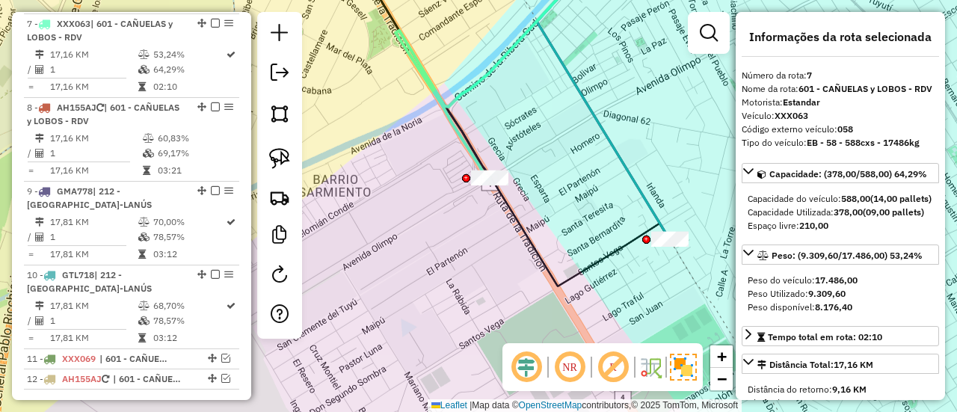
click at [452, 104] on icon at bounding box center [495, 69] width 199 height 221
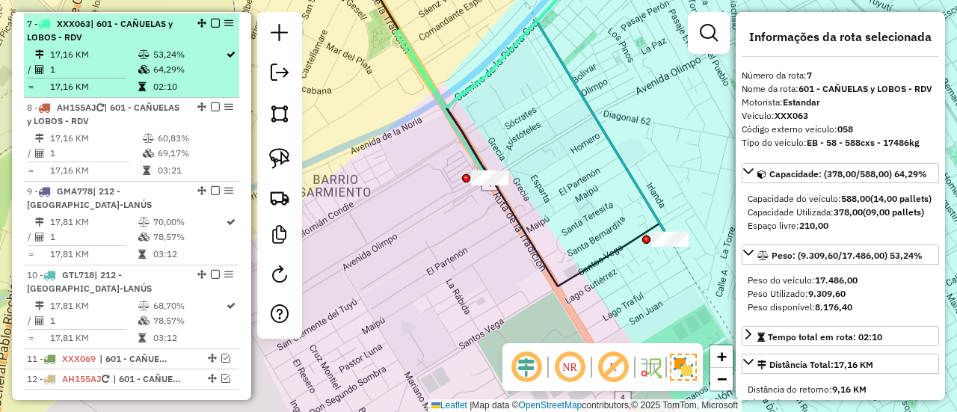
click at [211, 19] on em at bounding box center [215, 23] width 9 height 9
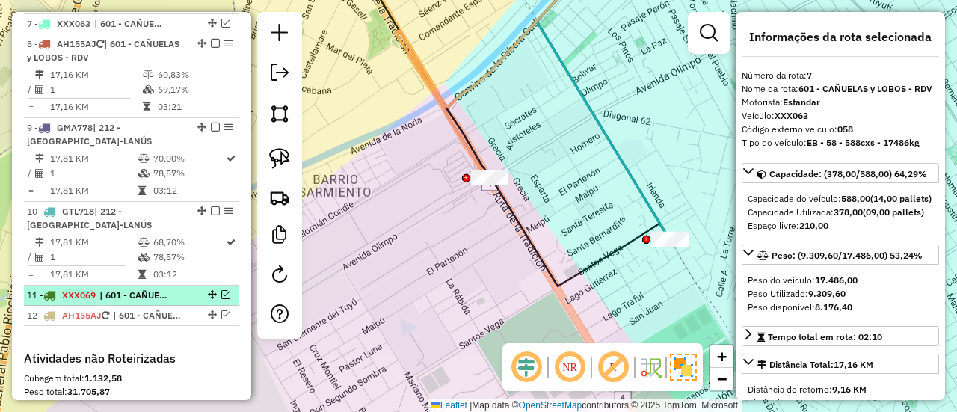
click at [153, 289] on span "| 601 - CAÑUELAS y LOBOS - RDV" at bounding box center [133, 295] width 69 height 13
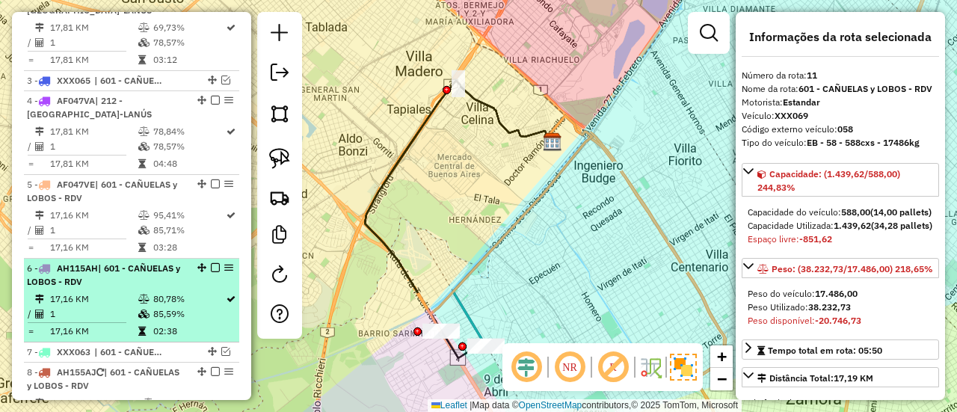
scroll to position [639, 0]
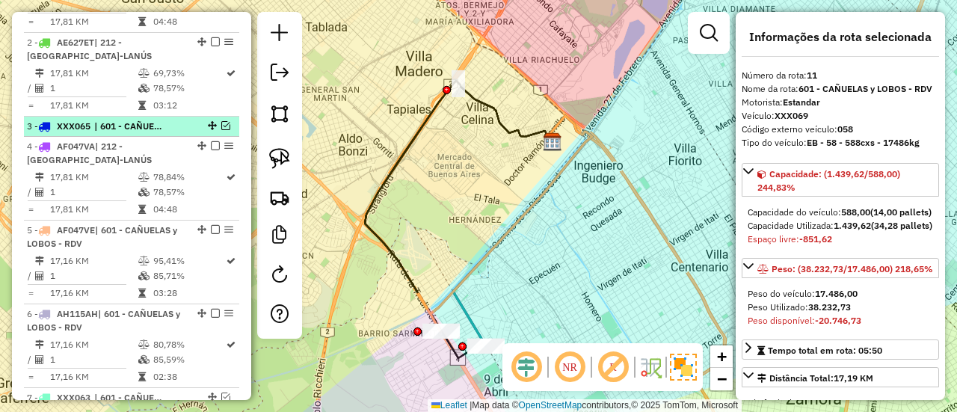
click at [163, 126] on span "| 601 - CAÑUELAS y LOBOS - RDV" at bounding box center [128, 126] width 69 height 13
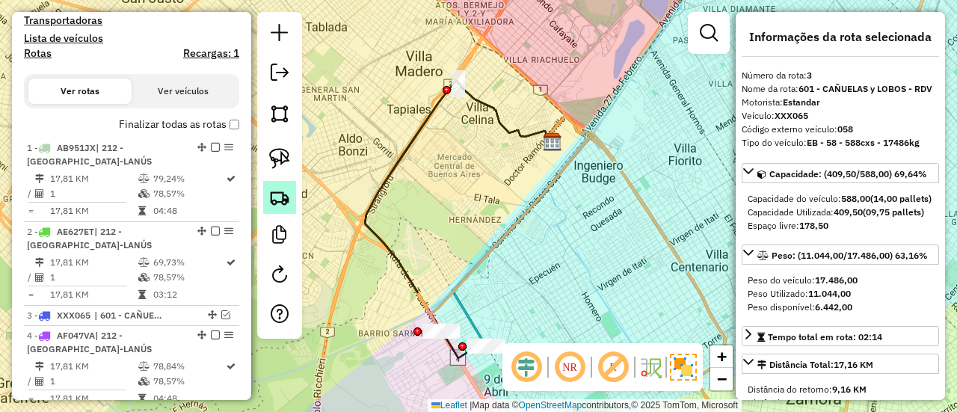
scroll to position [414, 0]
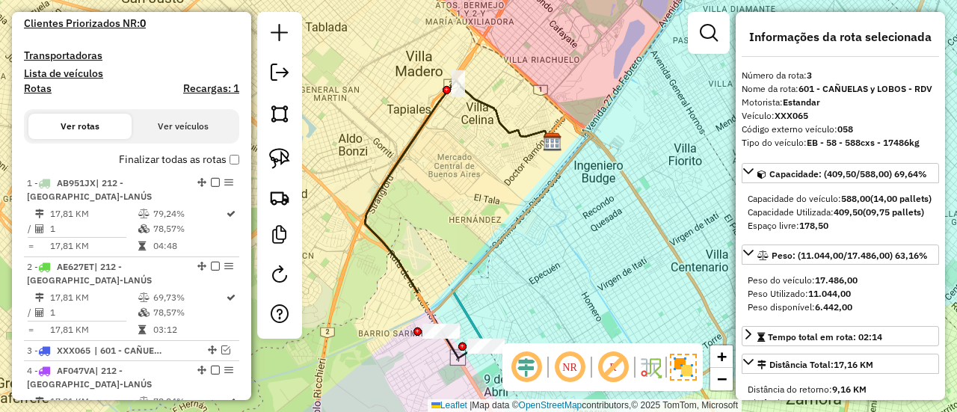
drag, startPoint x: 439, startPoint y: 240, endPoint x: 447, endPoint y: 201, distance: 39.6
click at [446, 213] on div "Janela de atendimento Grade de atendimento Capacidade Transportadoras Veículos …" at bounding box center [478, 206] width 957 height 412
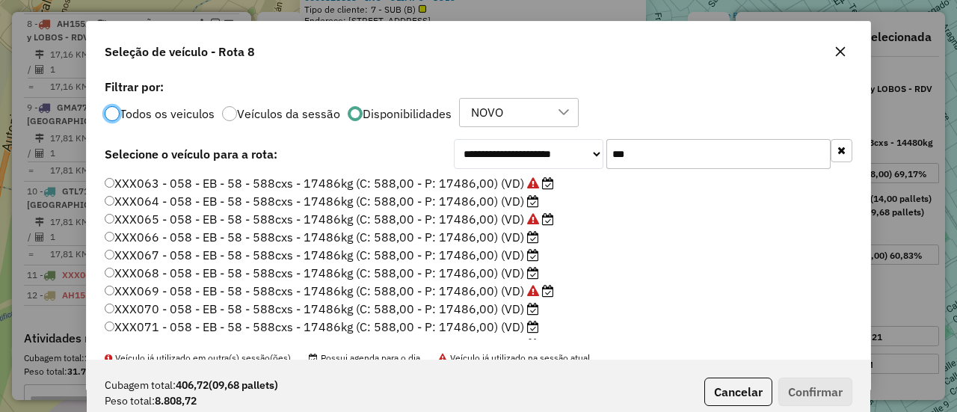
scroll to position [8, 4]
click at [497, 196] on label "XXX064 - 058 - EB - 58 - 588cxs - 17486kg (C: 588,00 - P: 17486,00) (VD)" at bounding box center [322, 201] width 435 height 18
click at [814, 387] on button "Confirmar" at bounding box center [816, 392] width 74 height 28
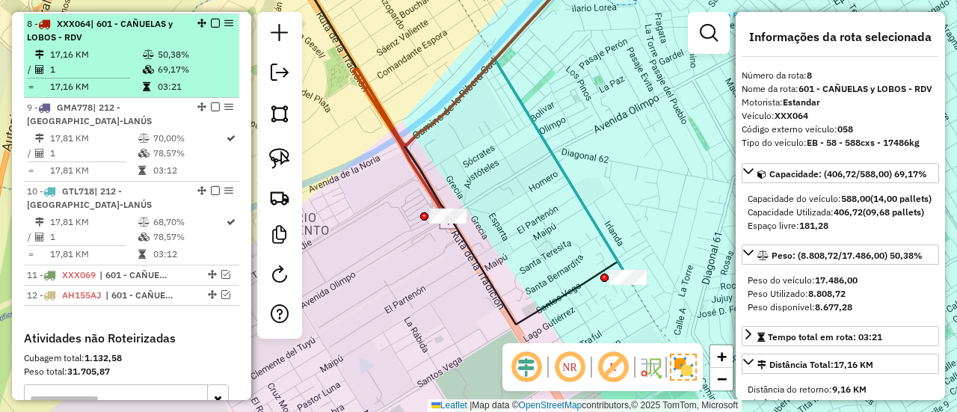
click at [211, 19] on em at bounding box center [215, 23] width 9 height 9
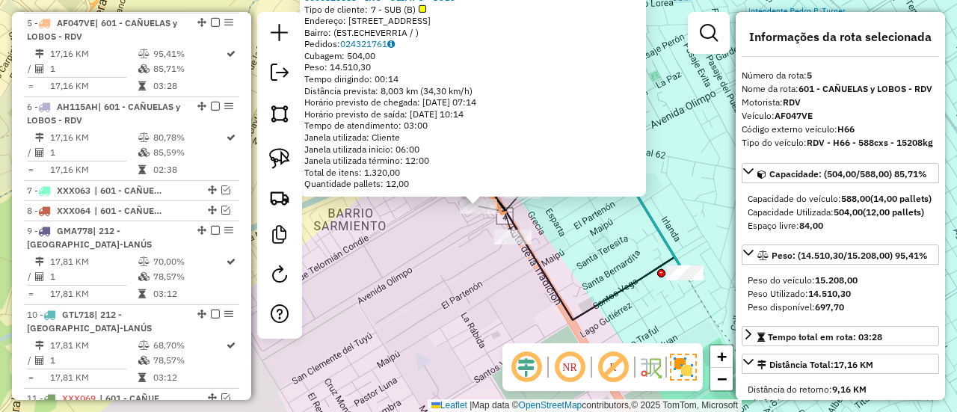
click at [537, 209] on div "0000328583 - INC - OLIMPO - SOLO Tipo de cliente: 7 - SUB (B) Endereço: AVENIDA…" at bounding box center [478, 206] width 957 height 412
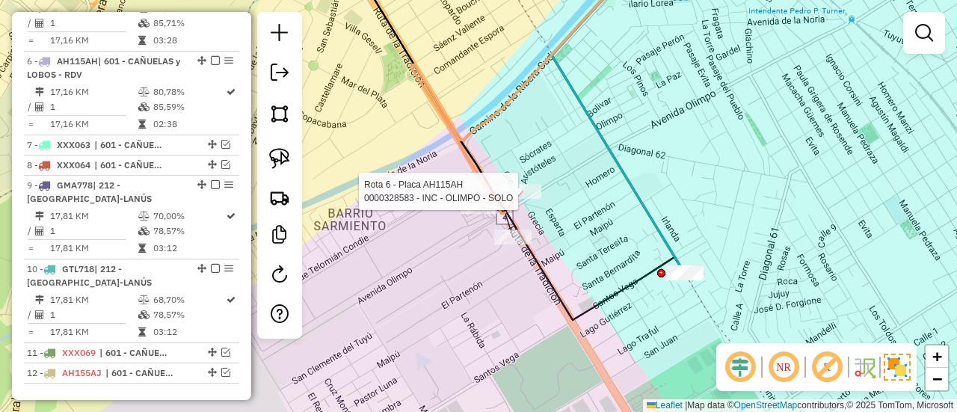
select select "**********"
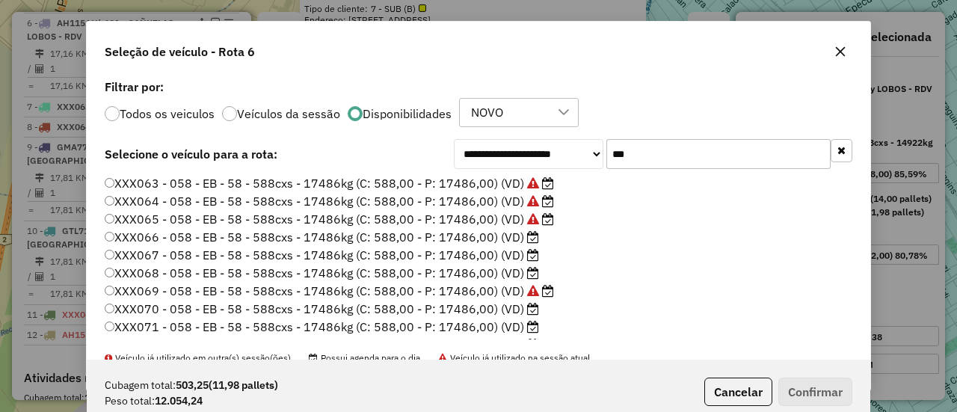
click at [473, 212] on label "XXX065 - 058 - EB - 58 - 588cxs - 17486kg (C: 588,00 - P: 17486,00) (VD)" at bounding box center [330, 219] width 450 height 18
click at [475, 233] on label "XXX066 - 058 - EB - 58 - 588cxs - 17486kg (C: 588,00 - P: 17486,00) (VD)" at bounding box center [322, 237] width 435 height 18
click at [809, 387] on button "Confirmar" at bounding box center [816, 392] width 74 height 28
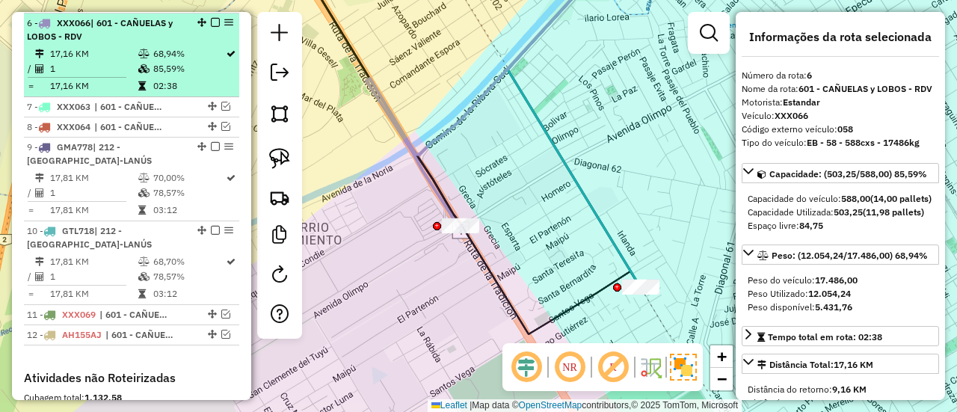
click at [212, 23] on em at bounding box center [215, 22] width 9 height 9
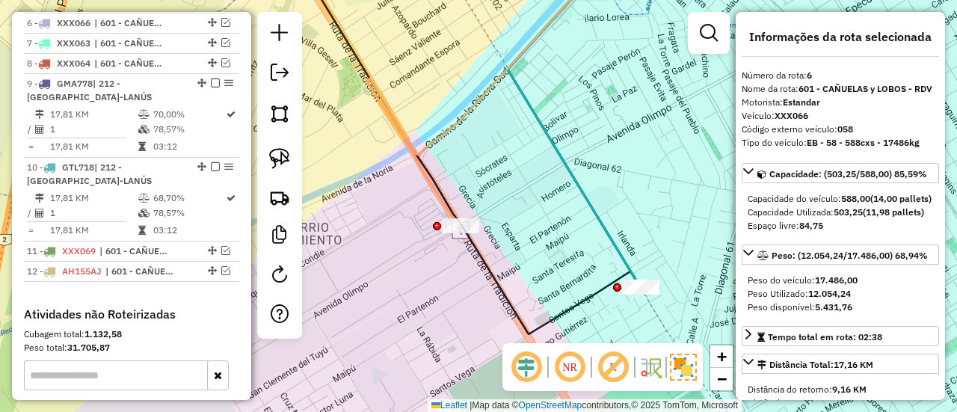
scroll to position [866, 0]
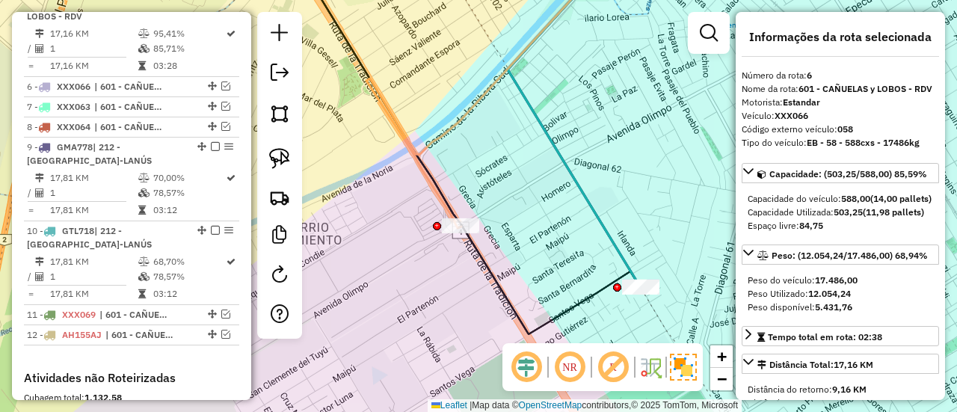
drag, startPoint x: 527, startPoint y: 233, endPoint x: 480, endPoint y: 155, distance: 90.6
click at [482, 156] on div "Janela de atendimento Grade de atendimento Capacidade Transportadoras Veículos …" at bounding box center [478, 206] width 957 height 412
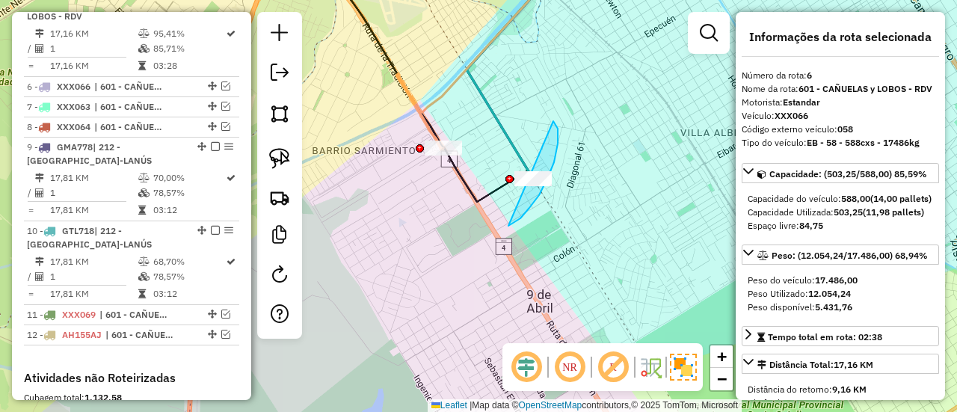
drag, startPoint x: 558, startPoint y: 144, endPoint x: 473, endPoint y: 111, distance: 90.4
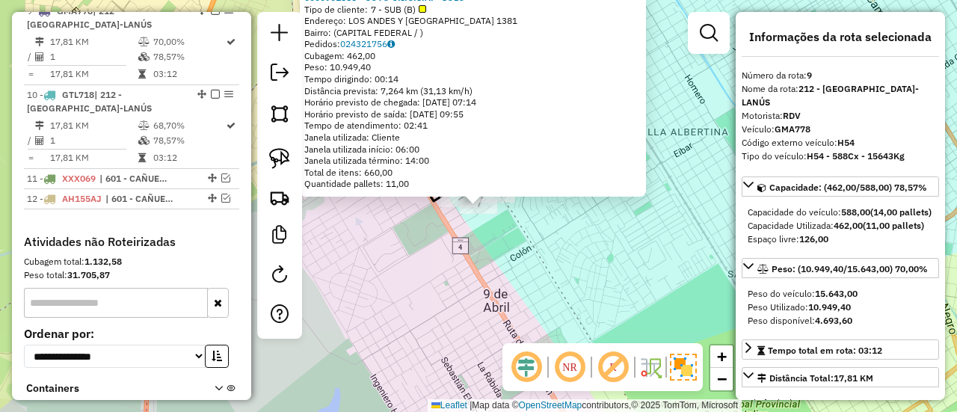
scroll to position [990, 0]
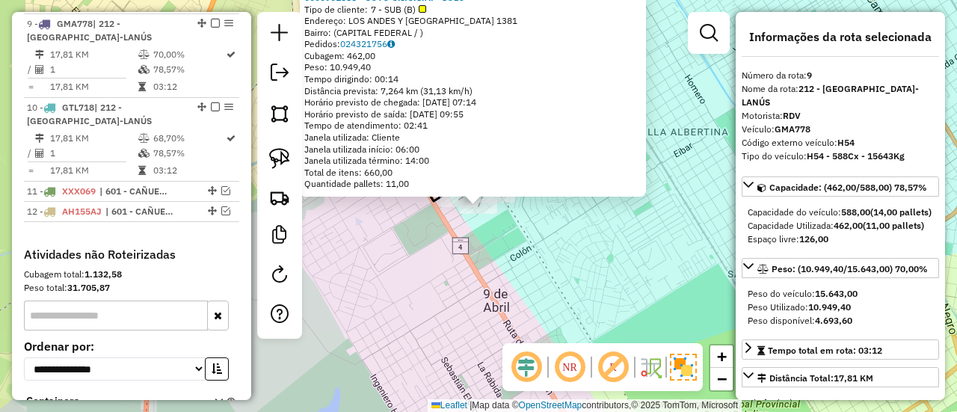
click at [468, 239] on div "0000901556 - COTO C.I.C.S.A. - SOLO Tipo de cliente: 7 - SUB (B) Endereço: LOS …" at bounding box center [478, 206] width 957 height 412
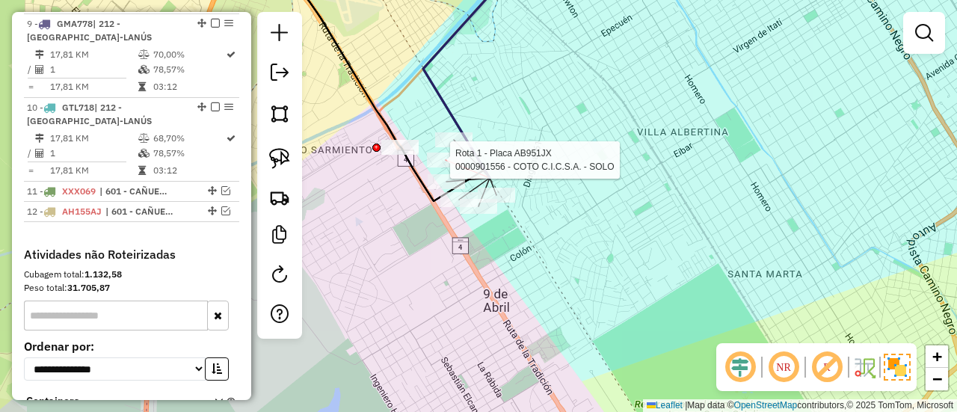
select select "**********"
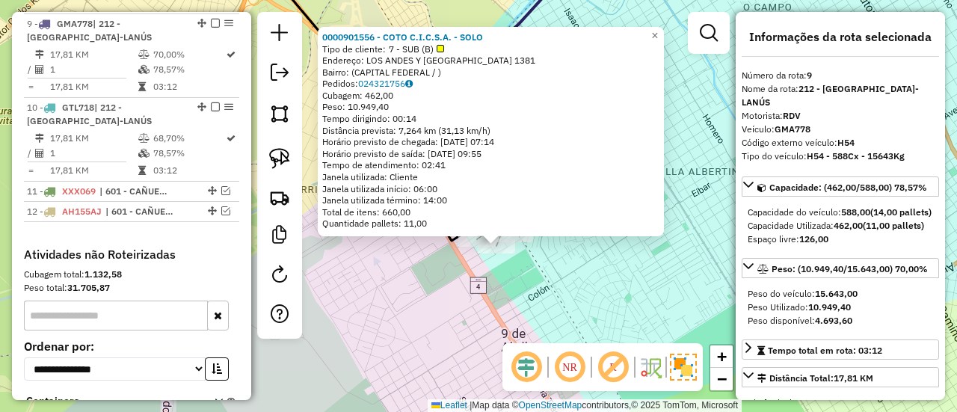
drag, startPoint x: 467, startPoint y: 240, endPoint x: 485, endPoint y: 277, distance: 40.5
click at [485, 277] on div "0000901556 - COTO C.I.C.S.A. - SOLO Tipo de cliente: 7 - SUB (B) Endereço: LOS …" at bounding box center [478, 206] width 957 height 412
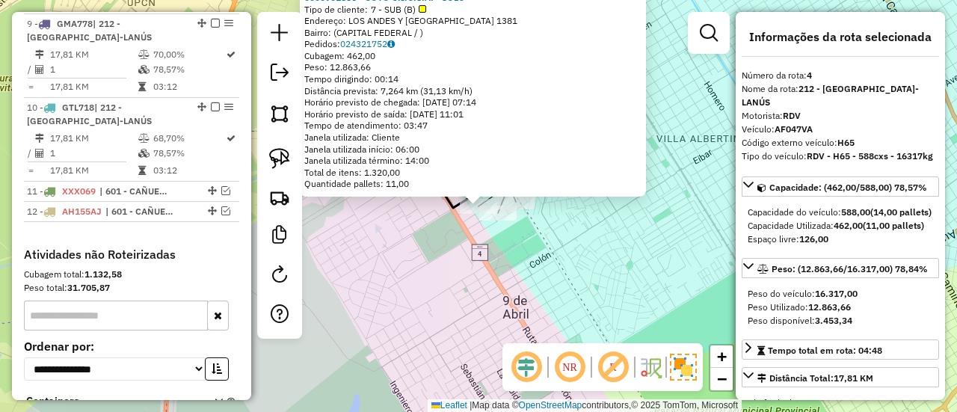
scroll to position [762, 0]
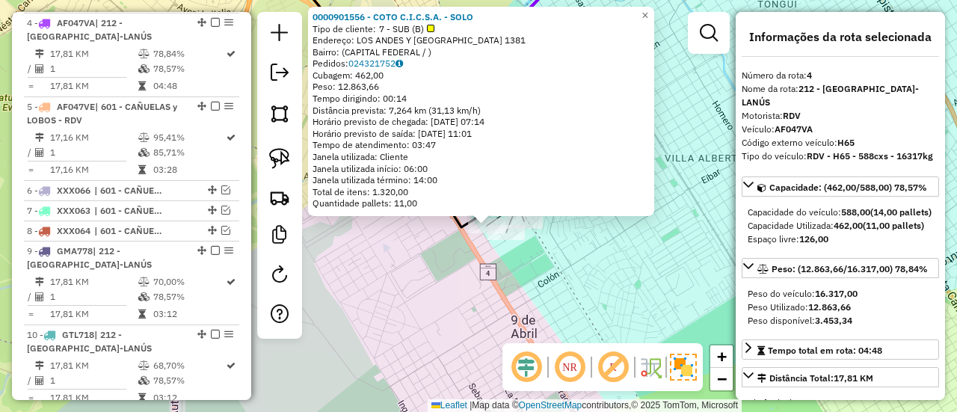
drag, startPoint x: 473, startPoint y: 248, endPoint x: 481, endPoint y: 267, distance: 21.1
click at [481, 267] on div "0000901556 - COTO C.I.C.S.A. - SOLO Tipo de cliente: 7 - SUB (B) Endereço: LOS …" at bounding box center [478, 206] width 957 height 412
click at [453, 250] on div "Rota 4 - Placa AF047VA 0000901556 - COTO C.I.C.S.A. - SOLO 0000901556 - COTO C.…" at bounding box center [478, 206] width 957 height 412
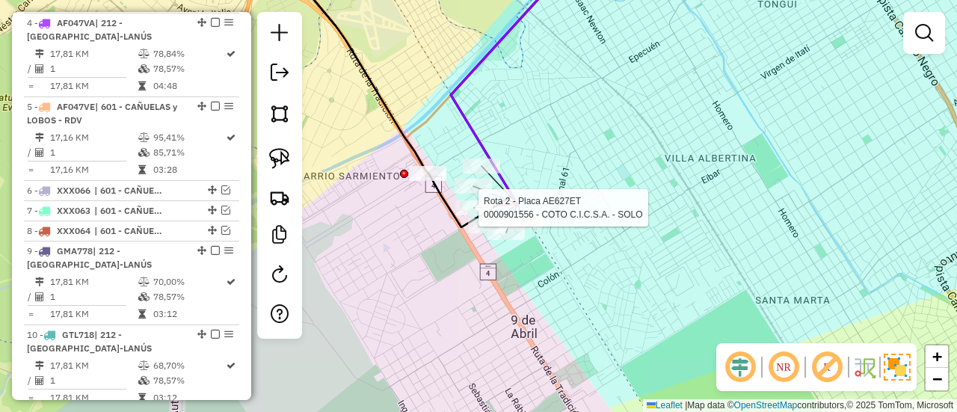
select select "**********"
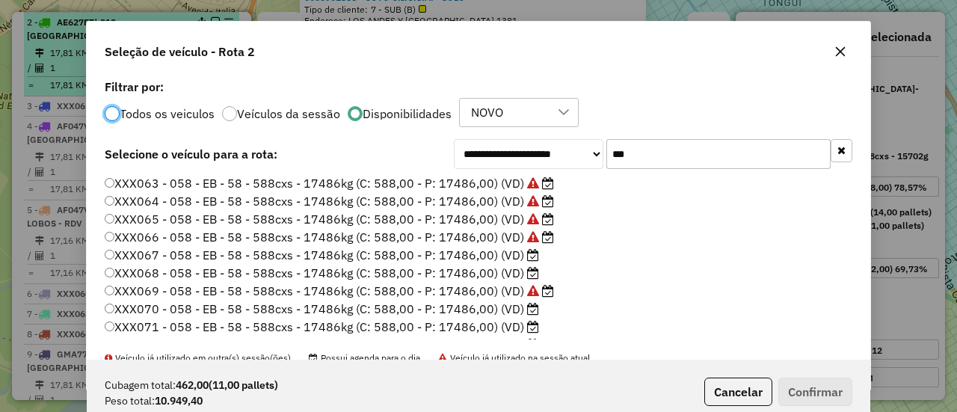
scroll to position [8, 4]
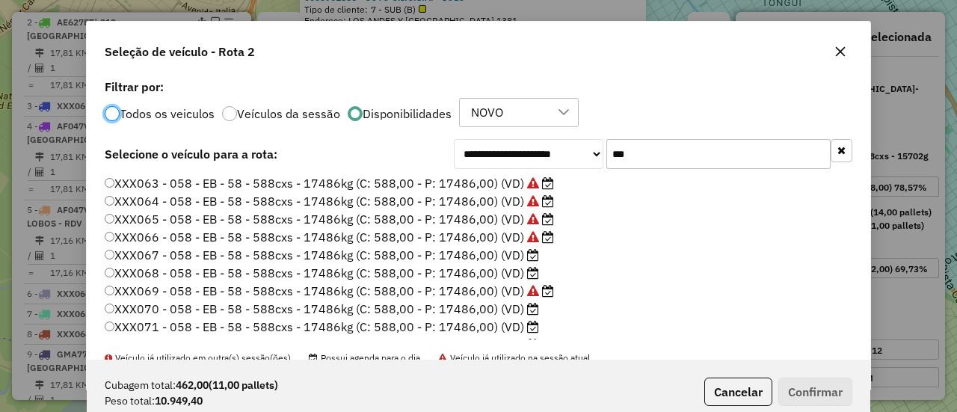
click at [609, 146] on input "***" at bounding box center [719, 154] width 224 height 30
click at [618, 147] on input "***" at bounding box center [719, 154] width 224 height 30
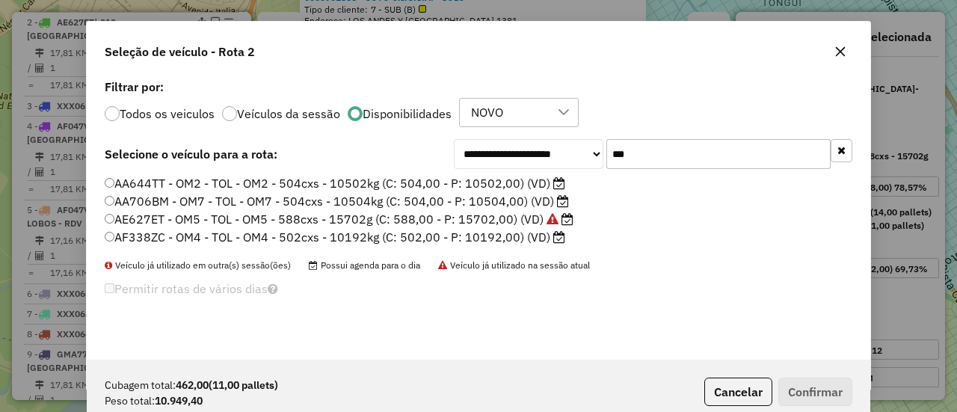
click at [656, 159] on input "***" at bounding box center [719, 154] width 224 height 30
click at [656, 156] on input "***" at bounding box center [719, 154] width 224 height 30
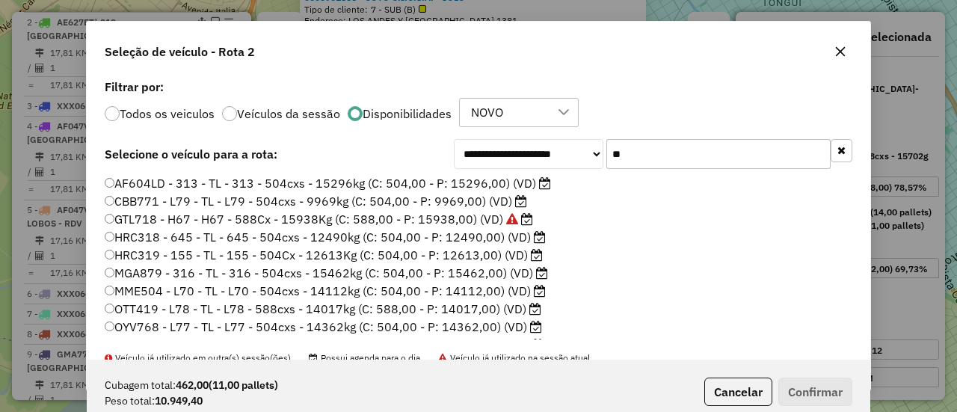
type input "**"
click at [452, 231] on label "HRC318 - 645 - TL - 645 - 504cxs - 12490kg (C: 504,00 - P: 12490,00) (VD)" at bounding box center [325, 237] width 441 height 18
click at [808, 396] on button "Confirmar" at bounding box center [816, 392] width 74 height 28
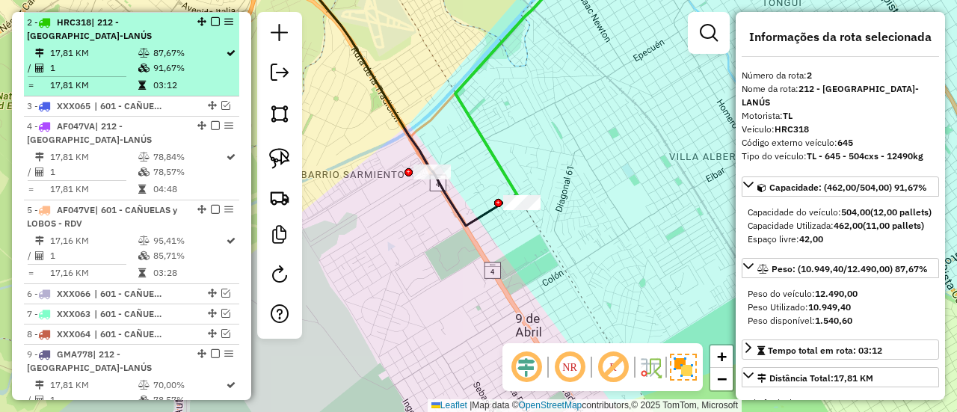
click at [213, 19] on em at bounding box center [215, 21] width 9 height 9
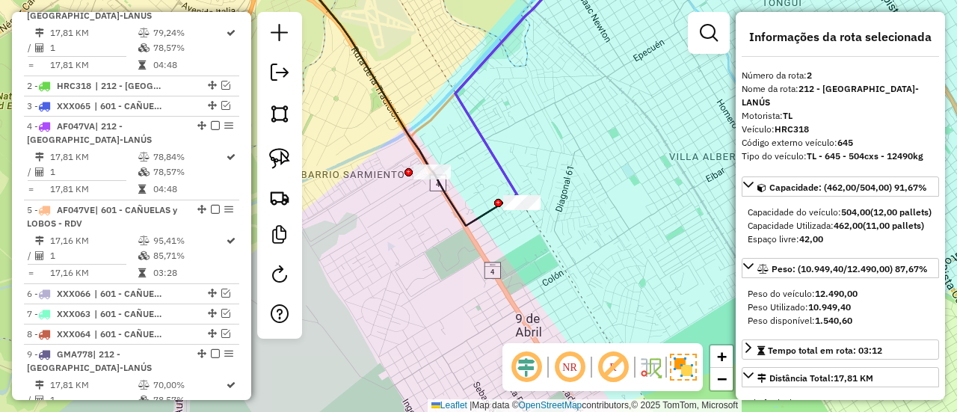
click at [506, 174] on icon at bounding box center [516, 81] width 123 height 244
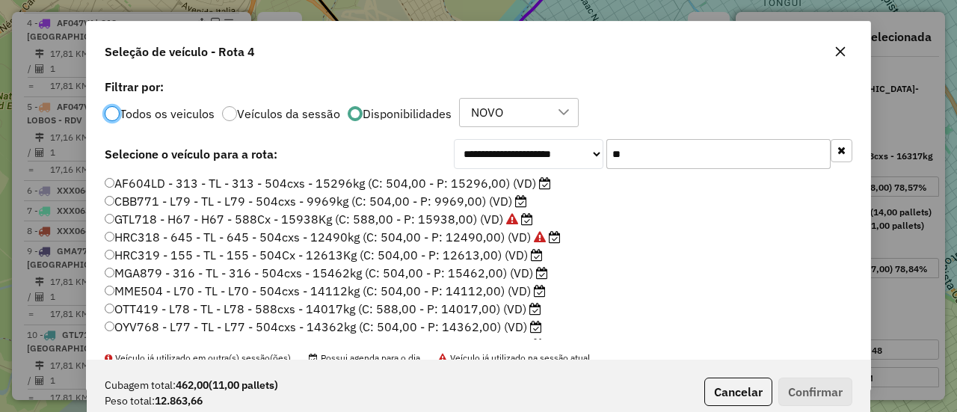
click at [504, 258] on label "HRC319 - 155 - TL - 155 - 504Cx - 12613Kg (C: 504,00 - P: 12613,00) (VD)" at bounding box center [324, 255] width 438 height 18
click at [794, 388] on button "Confirmar" at bounding box center [816, 392] width 74 height 28
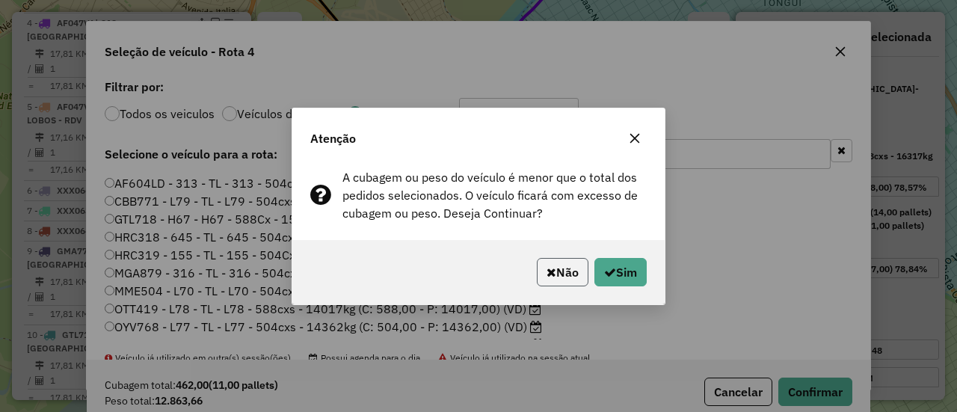
click at [559, 274] on button "Não" at bounding box center [563, 272] width 52 height 28
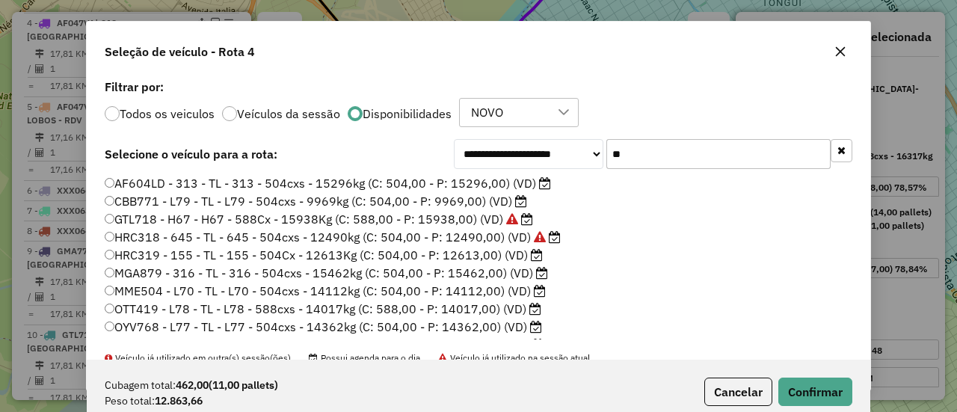
click at [486, 255] on label "HRC319 - 155 - TL - 155 - 504Cx - 12613Kg (C: 504,00 - P: 12613,00) (VD)" at bounding box center [324, 255] width 438 height 18
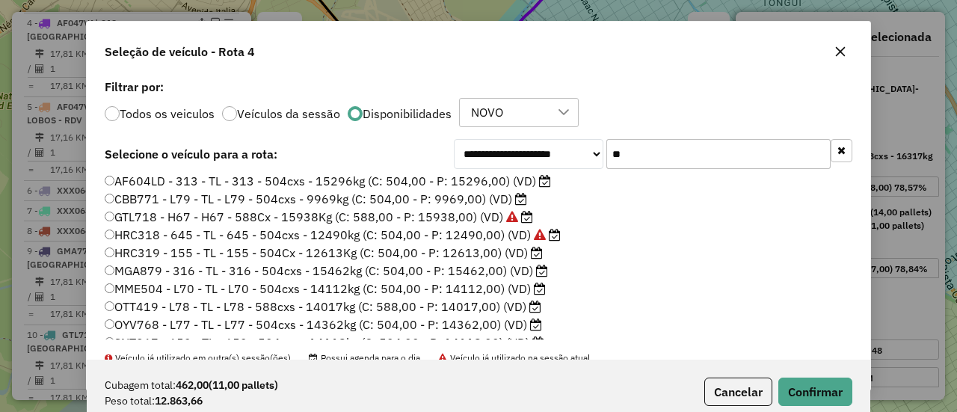
scroll to position [0, 0]
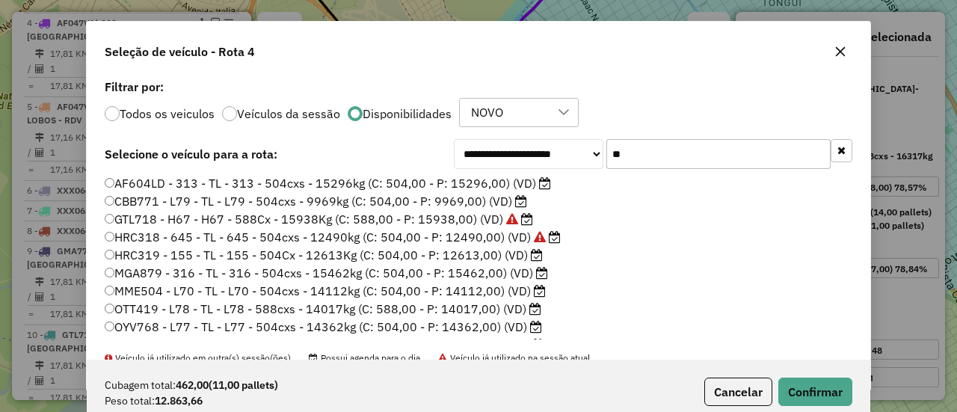
click at [661, 143] on input "**" at bounding box center [719, 154] width 224 height 30
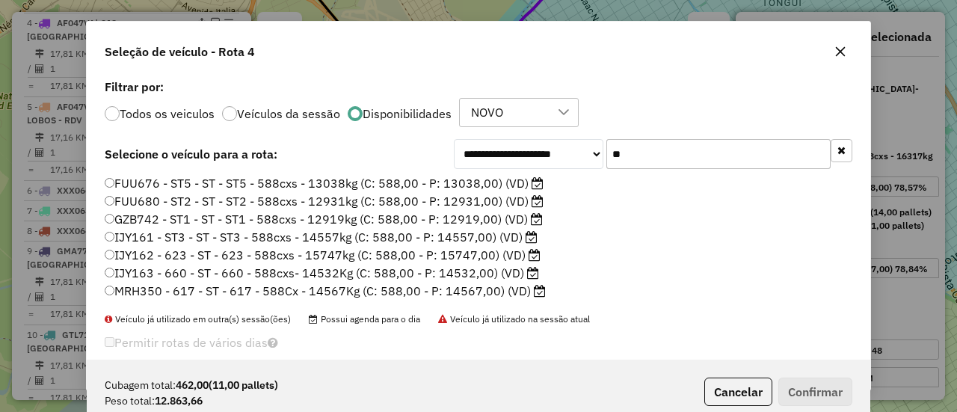
type input "**"
click at [500, 180] on label "FUU676 - ST5 - ST - ST5 - 588cxs - 13038kg (C: 588,00 - P: 13038,00) (VD)" at bounding box center [324, 183] width 439 height 18
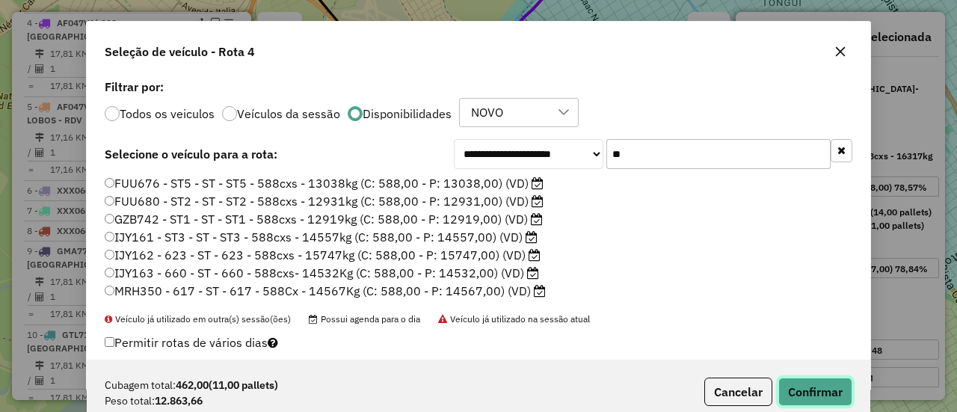
click at [836, 404] on button "Confirmar" at bounding box center [816, 392] width 74 height 28
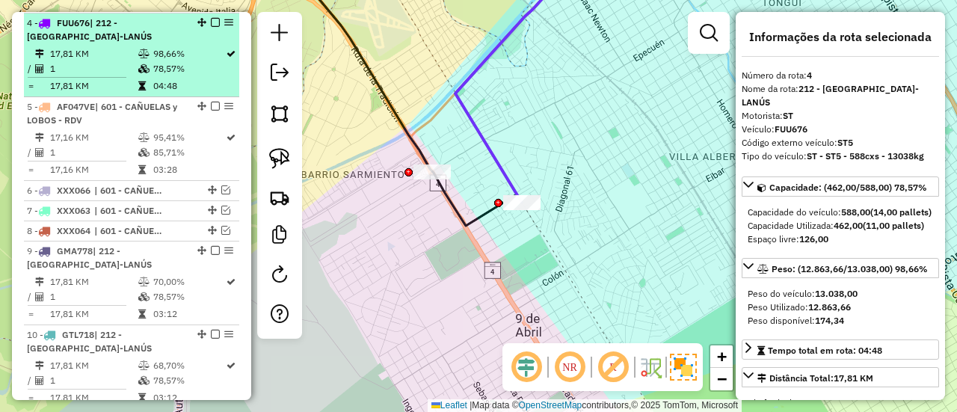
click at [212, 16] on div "4 - FUU676 | 212 - AVELLANEDA-LANÚS" at bounding box center [131, 29] width 209 height 27
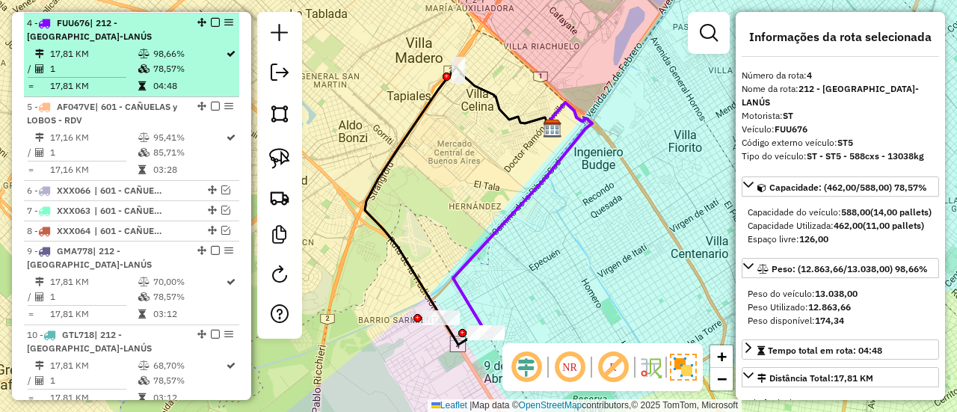
click at [211, 18] on em at bounding box center [215, 22] width 9 height 9
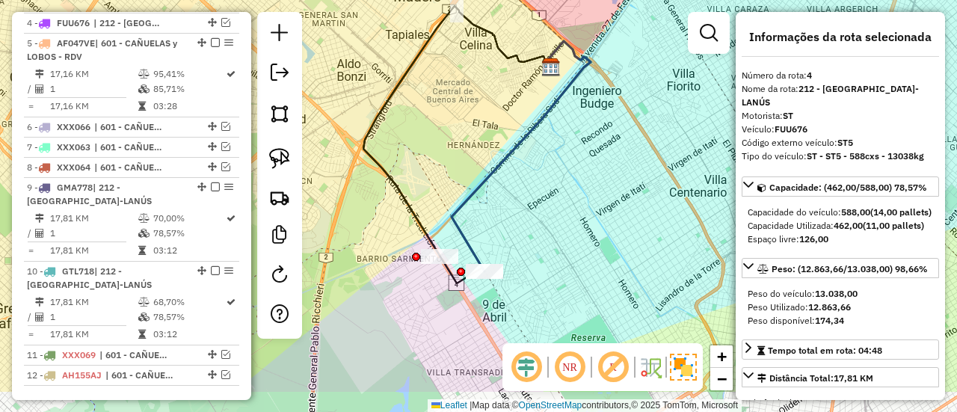
drag, startPoint x: 564, startPoint y: 206, endPoint x: 539, endPoint y: 180, distance: 37.0
click at [561, 188] on div "Janela de atendimento Grade de atendimento Capacidade Transportadoras Veículos …" at bounding box center [478, 206] width 957 height 412
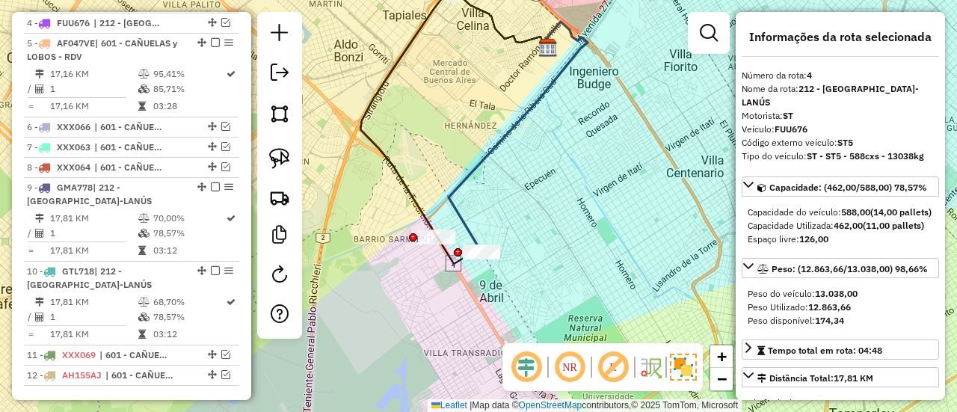
click at [501, 156] on div "Janela de atendimento Grade de atendimento Capacidade Transportadoras Veículos …" at bounding box center [478, 206] width 957 height 412
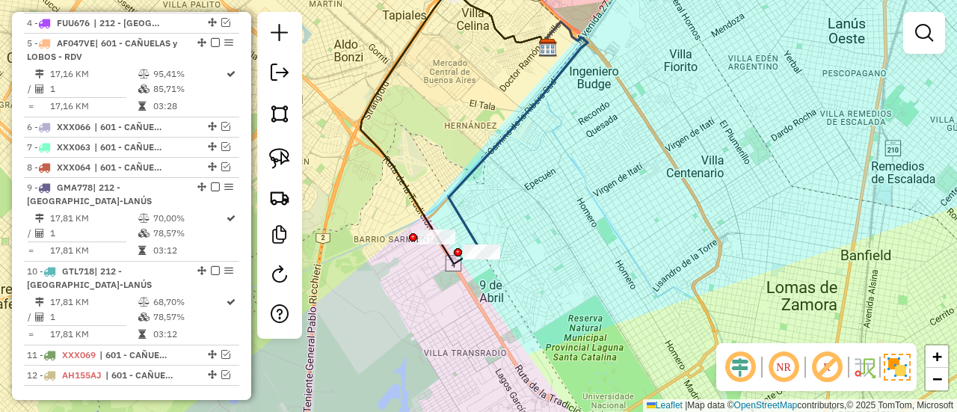
click at [494, 149] on icon at bounding box center [518, 137] width 139 height 230
select select "**********"
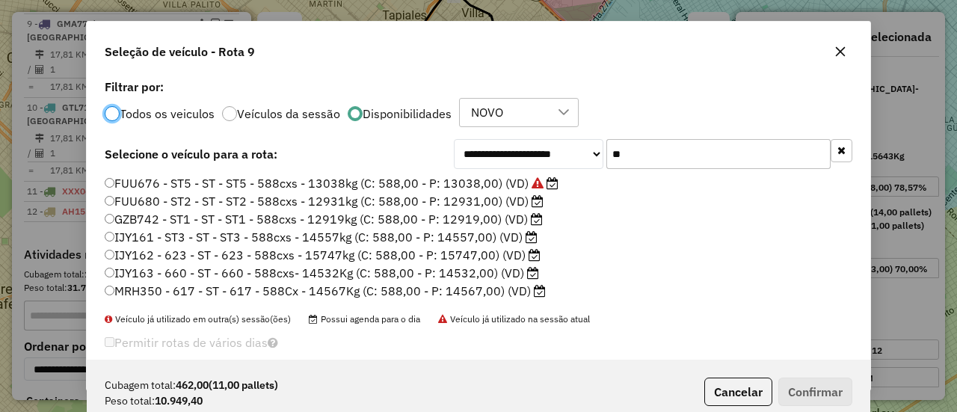
scroll to position [8, 4]
click at [488, 206] on label "FUU680 - ST2 - ST - ST2 - 588cxs - 12931kg (C: 588,00 - P: 12931,00) (VD)" at bounding box center [324, 201] width 439 height 18
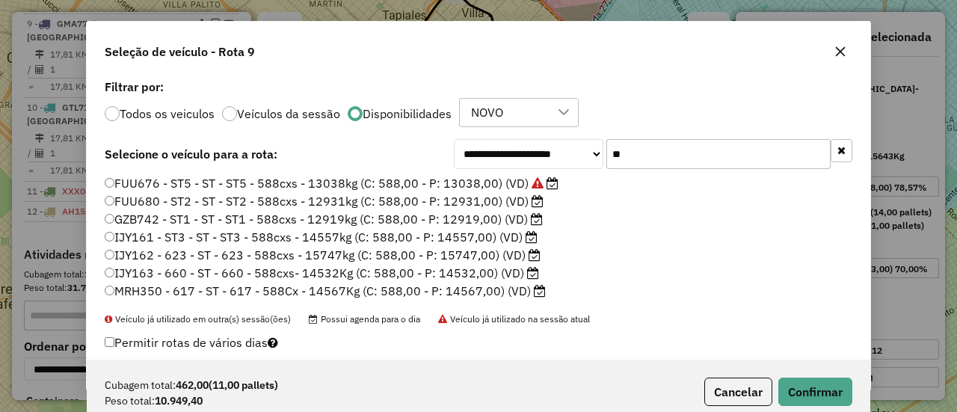
click at [622, 169] on div "**********" at bounding box center [479, 218] width 784 height 284
click at [636, 156] on input "**" at bounding box center [719, 154] width 224 height 30
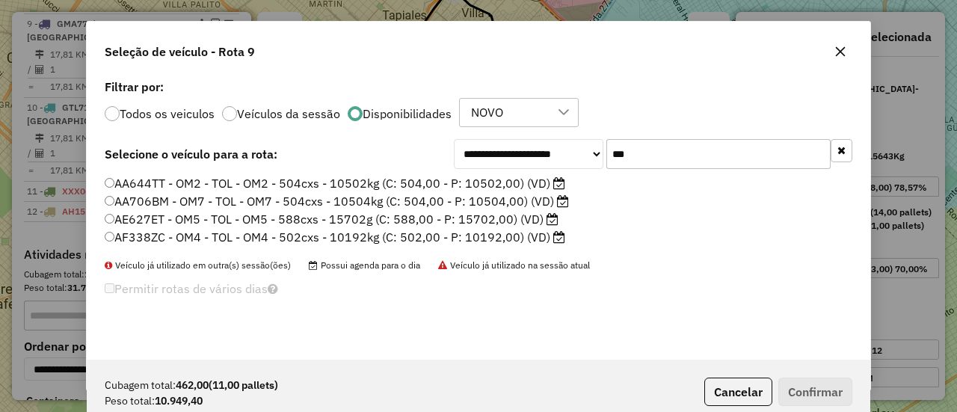
click at [500, 182] on label "AA644TT - OM2 - TOL - OM2 - 504cxs - 10502kg (C: 504,00 - P: 10502,00) (VD)" at bounding box center [335, 183] width 461 height 18
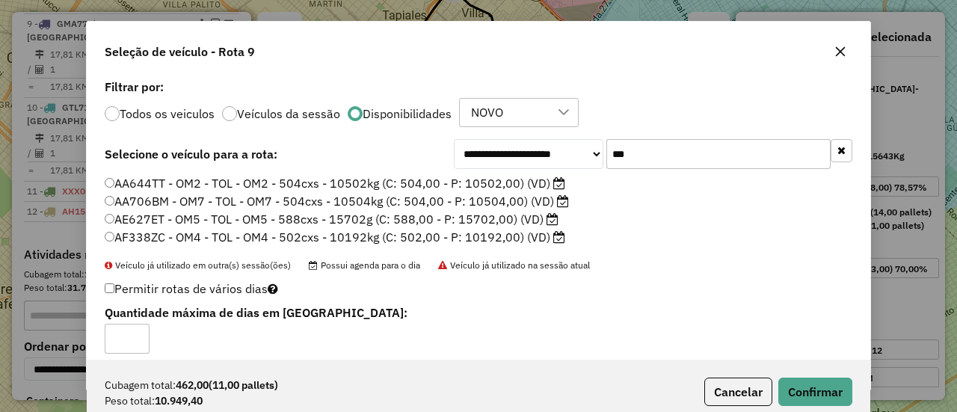
click at [503, 201] on label "AA706BM - OM7 - TOL - OM7 - 504cxs - 10504kg (C: 504,00 - P: 10504,00) (VD)" at bounding box center [337, 201] width 464 height 18
click at [616, 168] on input "***" at bounding box center [719, 154] width 224 height 30
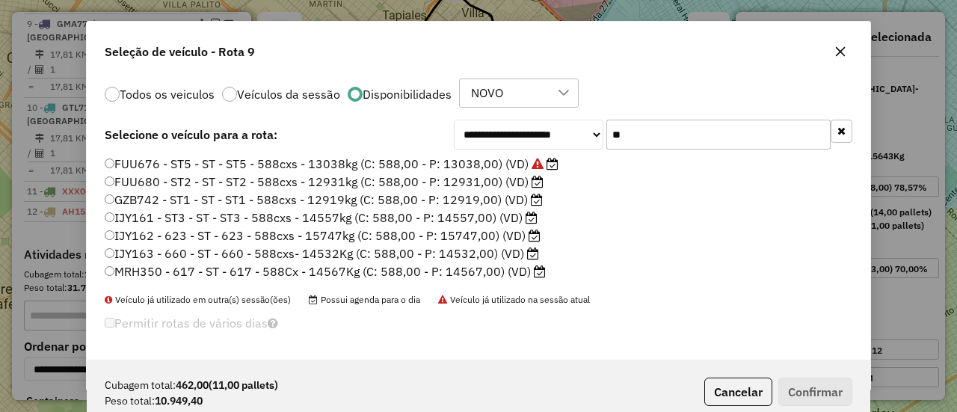
scroll to position [0, 0]
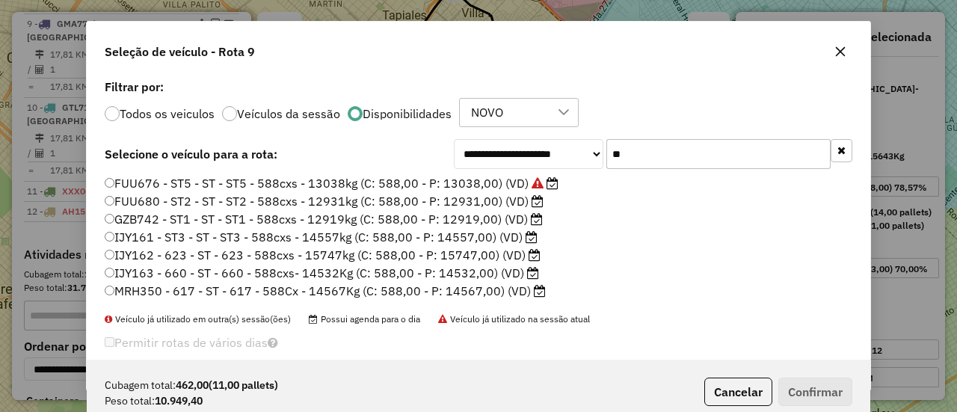
click at [666, 156] on input "**" at bounding box center [719, 154] width 224 height 30
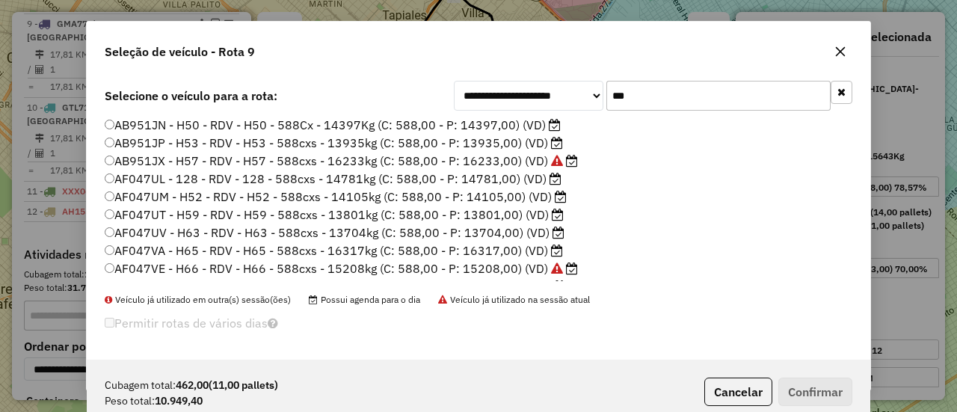
type input "***"
click at [482, 234] on label "AF047UV - H63 - RDV - H63 - 588cxs - 13704kg (C: 588,00 - P: 13704,00) (VD)" at bounding box center [335, 233] width 460 height 18
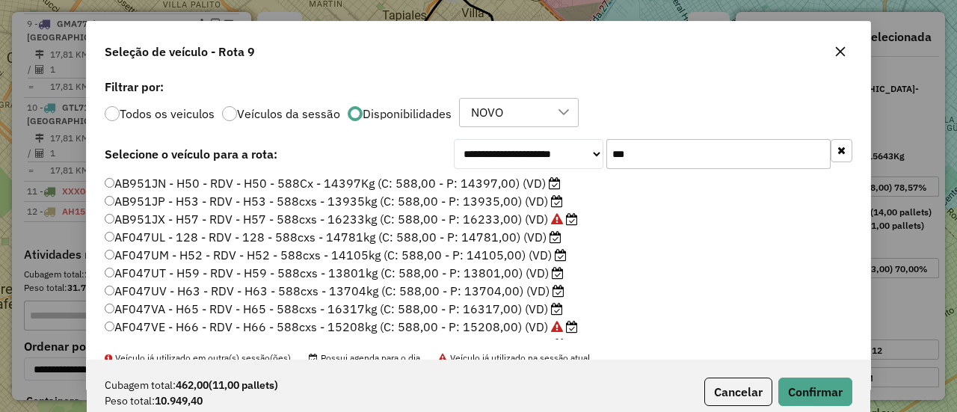
drag, startPoint x: 833, startPoint y: 150, endPoint x: 811, endPoint y: 150, distance: 22.4
click at [832, 150] on button "button" at bounding box center [842, 150] width 22 height 23
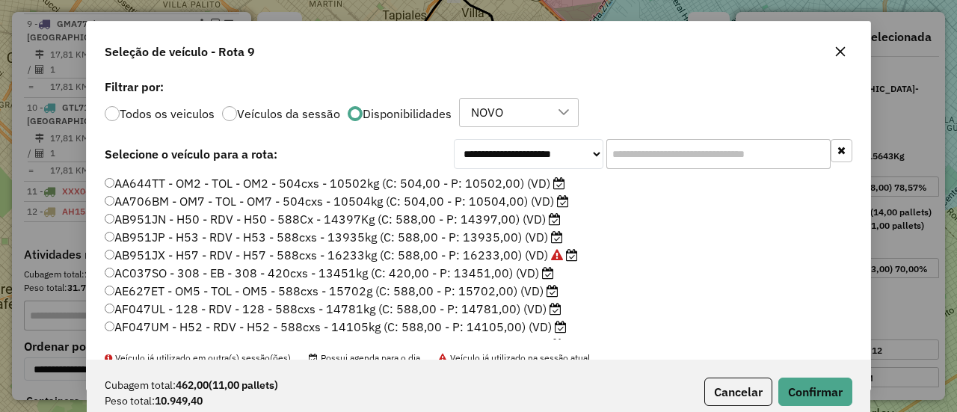
click at [721, 156] on input "text" at bounding box center [719, 154] width 224 height 30
click at [740, 400] on button "Cancelar" at bounding box center [739, 392] width 68 height 28
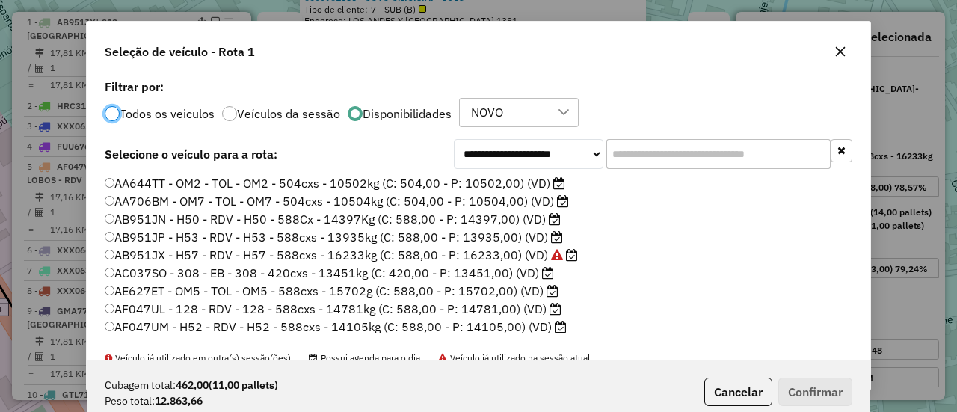
scroll to position [8, 4]
click at [622, 162] on input "text" at bounding box center [719, 154] width 224 height 30
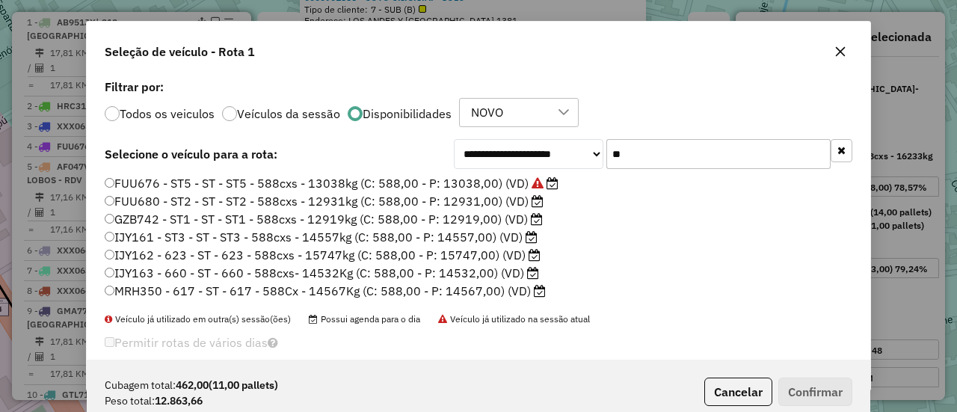
type input "**"
click at [518, 215] on label "GZB742 - ST1 - ST - ST1 - 588cxs - 12919kg (C: 588,00 - P: 12919,00) (VD)" at bounding box center [324, 219] width 438 height 18
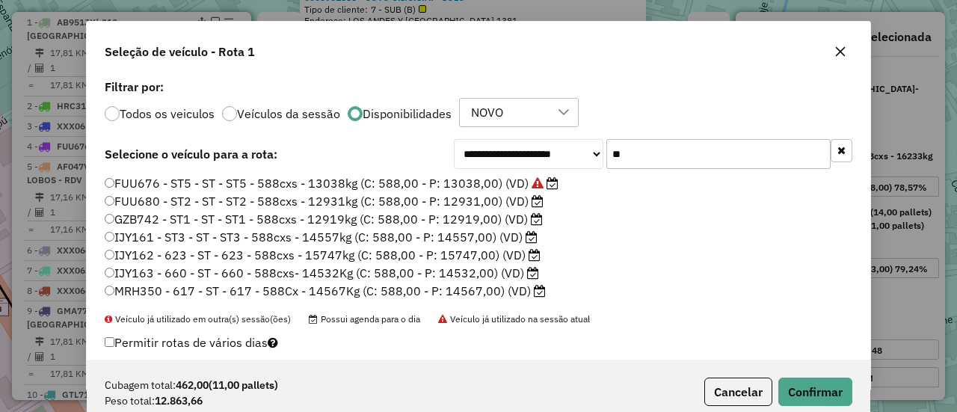
click at [525, 202] on label "FUU680 - ST2 - ST - ST2 - 588cxs - 12931kg (C: 588,00 - P: 12931,00) (VD)" at bounding box center [324, 201] width 439 height 18
click at [849, 382] on button "Confirmar" at bounding box center [816, 392] width 74 height 28
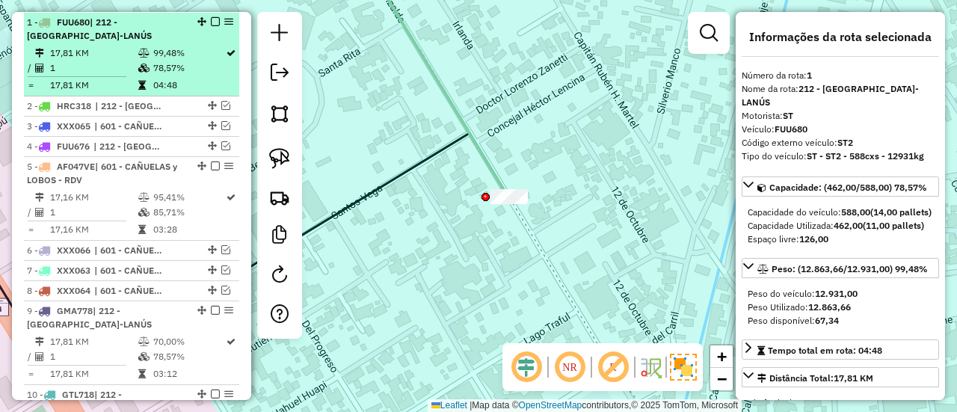
click at [211, 19] on em at bounding box center [215, 21] width 9 height 9
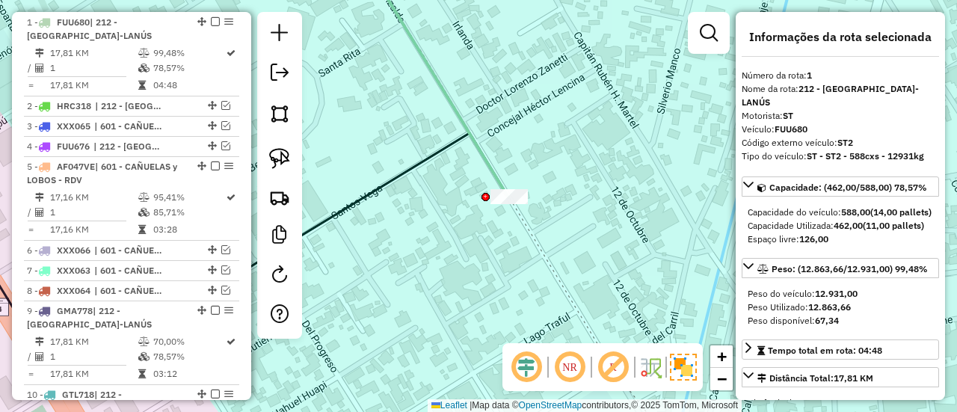
scroll to position [512, 0]
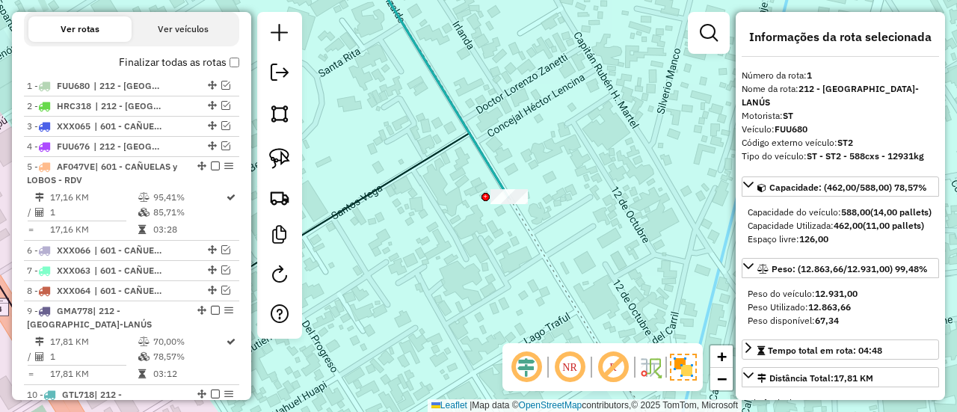
click at [483, 193] on div at bounding box center [486, 197] width 8 height 8
click at [486, 170] on icon at bounding box center [435, 78] width 145 height 239
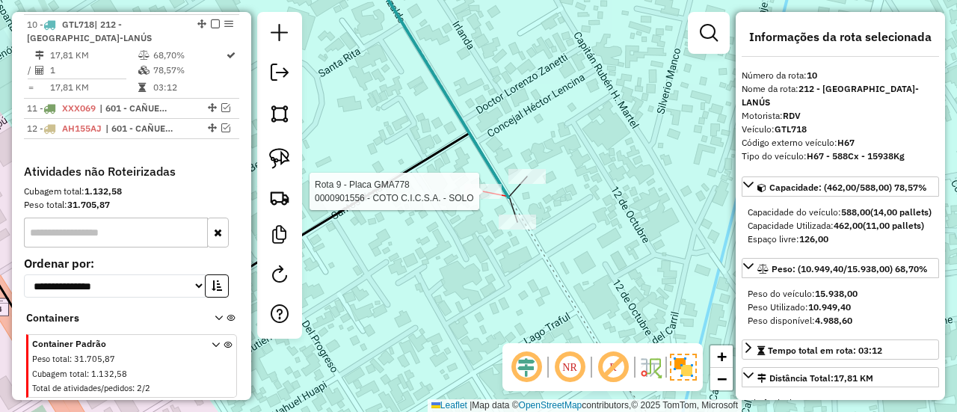
click at [474, 199] on div at bounding box center [482, 191] width 37 height 15
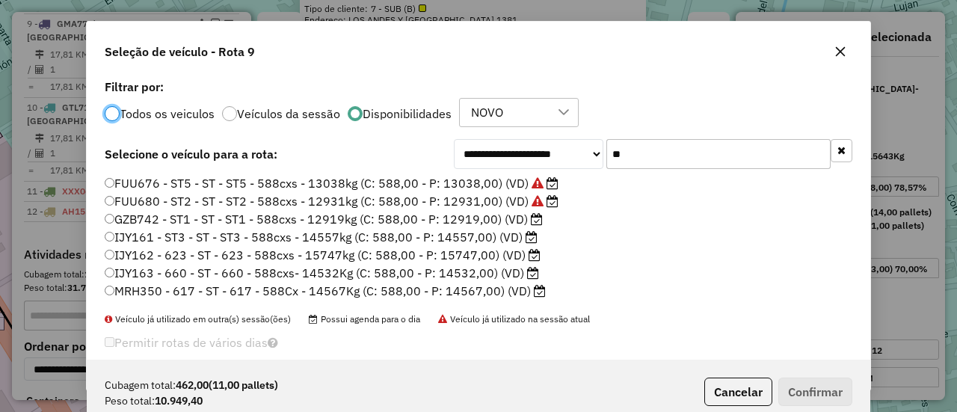
scroll to position [8, 4]
drag, startPoint x: 645, startPoint y: 177, endPoint x: 649, endPoint y: 164, distance: 14.2
click at [645, 177] on li "FUU676 - ST5 - ST - ST5 - 588cxs - 13038kg (C: 588,00 - P: 13038,00) (VD)" at bounding box center [479, 184] width 748 height 18
click at [650, 162] on input "**" at bounding box center [719, 154] width 224 height 30
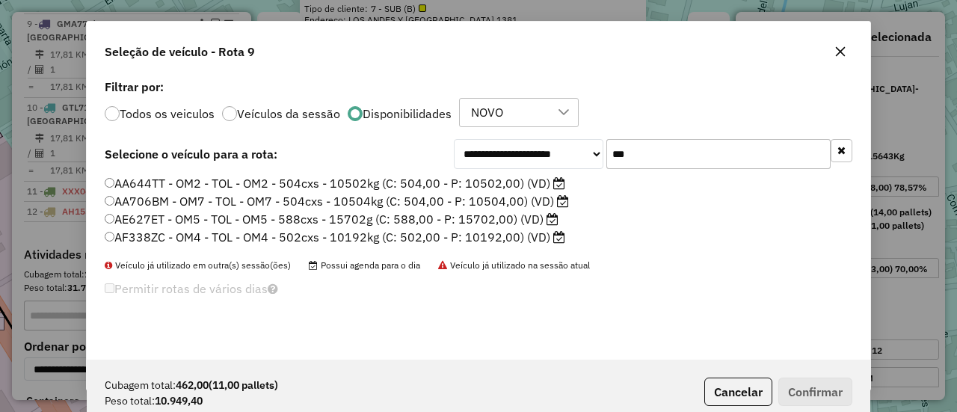
type input "***"
click at [482, 239] on label "AF338ZC - OM4 - TOL - OM4 - 502cxs - 10192kg (C: 502,00 - P: 10192,00) (VD)" at bounding box center [335, 237] width 461 height 18
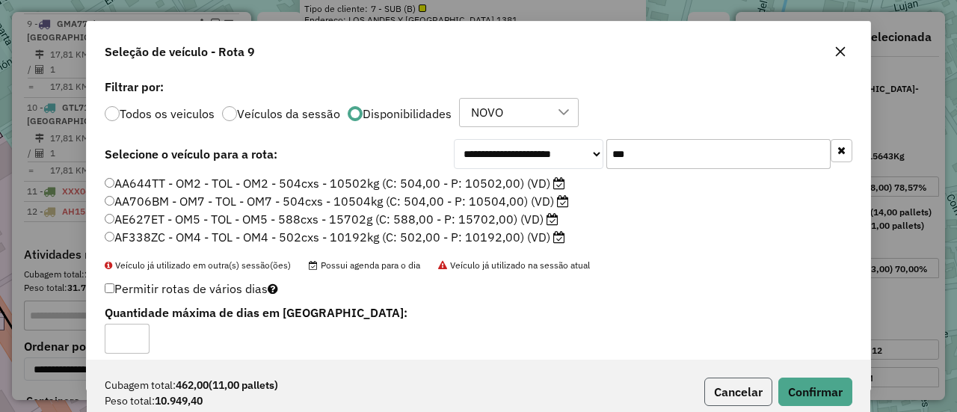
click at [750, 397] on button "Cancelar" at bounding box center [739, 392] width 68 height 28
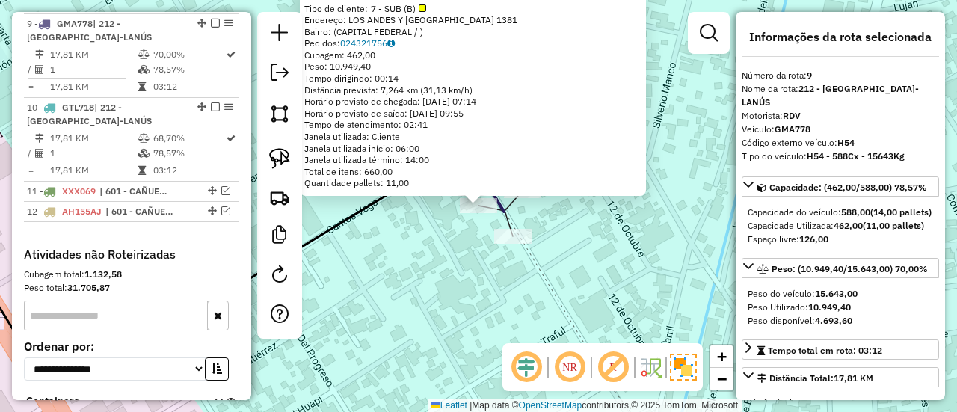
drag, startPoint x: 589, startPoint y: 251, endPoint x: 574, endPoint y: 225, distance: 29.1
click at [588, 251] on div "0000901556 - COTO C.I.C.S.A. - SOLO Tipo de cliente: 7 - SUB (B) Endereço: LOS …" at bounding box center [478, 206] width 957 height 412
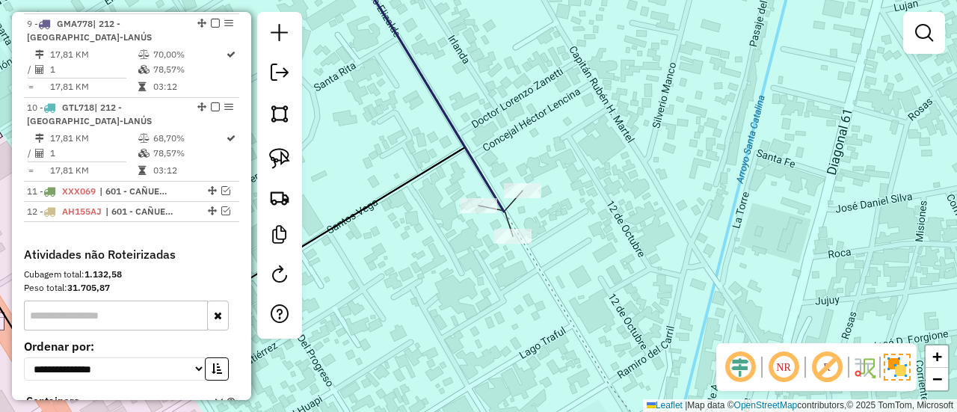
click at [533, 198] on div at bounding box center [522, 190] width 37 height 15
select select "**********"
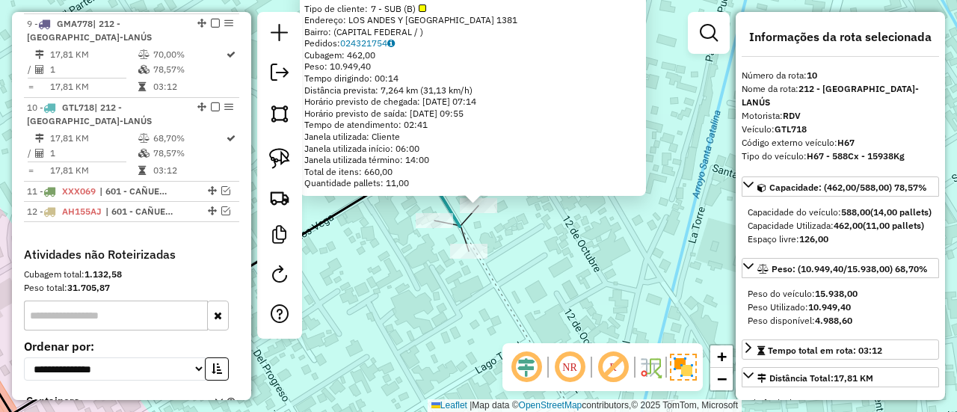
scroll to position [882, 0]
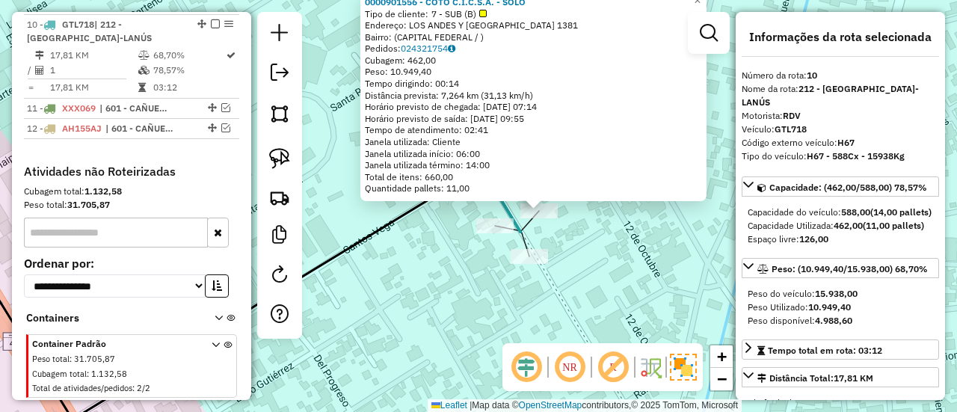
drag, startPoint x: 546, startPoint y: 248, endPoint x: 589, endPoint y: 251, distance: 42.7
click at [588, 251] on div "0000901556 - COTO C.I.C.S.A. - SOLO Tipo de cliente: 7 - SUB (B) Endereço: LOS …" at bounding box center [478, 206] width 957 height 412
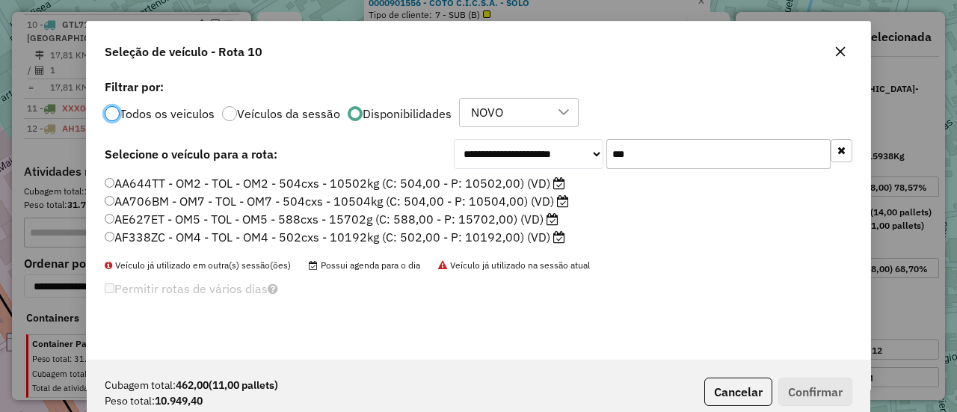
scroll to position [8, 4]
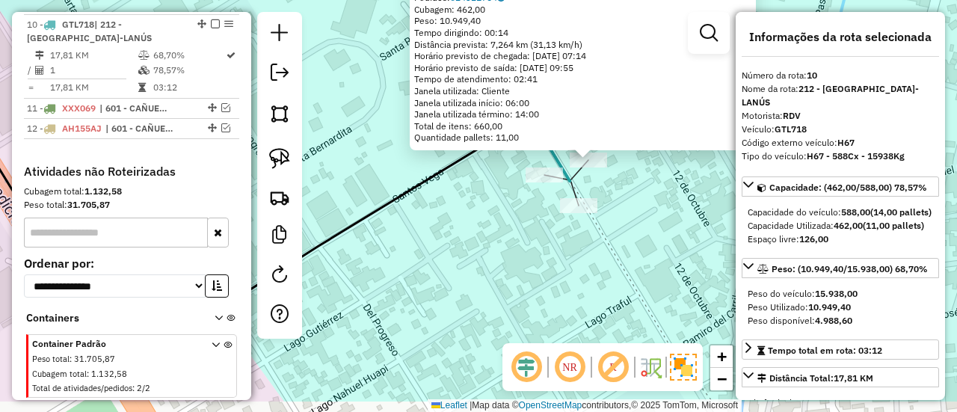
drag, startPoint x: 574, startPoint y: 251, endPoint x: 550, endPoint y: 262, distance: 25.4
click at [559, 254] on div "0000901556 - COTO C.I.C.S.A. - SOLO Tipo de cliente: 7 - SUB (B) Endereço: LOS …" at bounding box center [478, 206] width 957 height 412
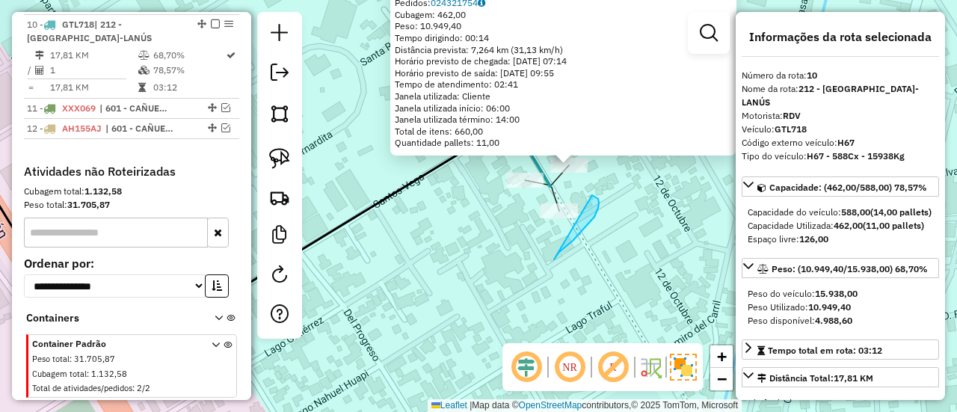
drag, startPoint x: 598, startPoint y: 208, endPoint x: 531, endPoint y: 214, distance: 67.6
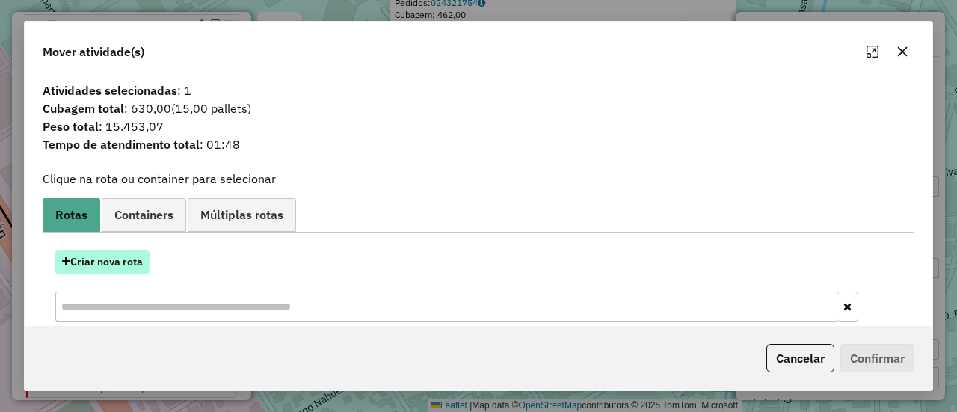
click at [123, 254] on button "Criar nova rota" at bounding box center [102, 262] width 94 height 23
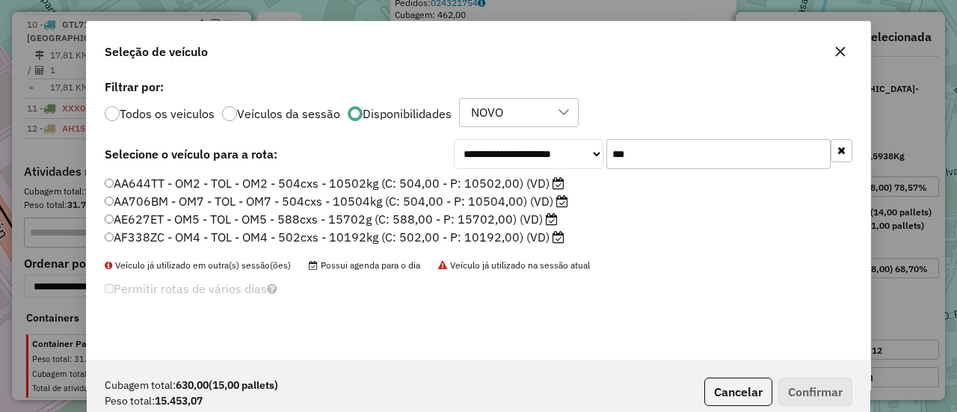
click at [497, 226] on label "AE627ET - OM5 - TOL - OM5 - 588cxs - 15702g (C: 588,00 - P: 15702,00) (VD)" at bounding box center [331, 219] width 453 height 18
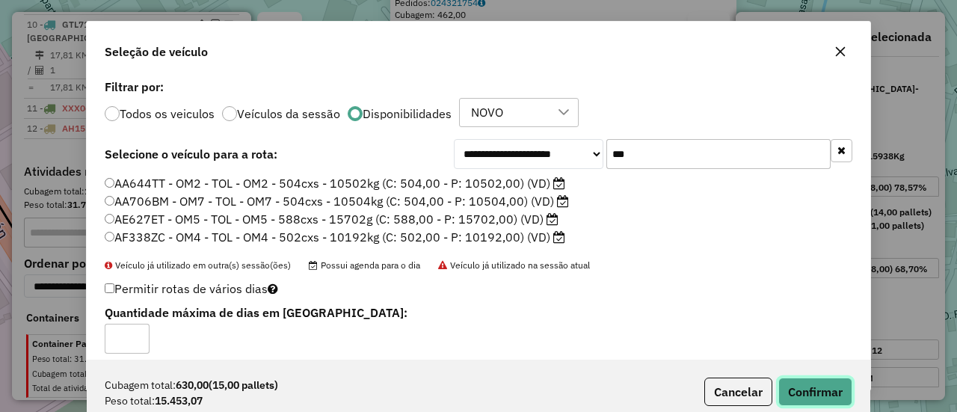
click at [844, 380] on button "Confirmar" at bounding box center [816, 392] width 74 height 28
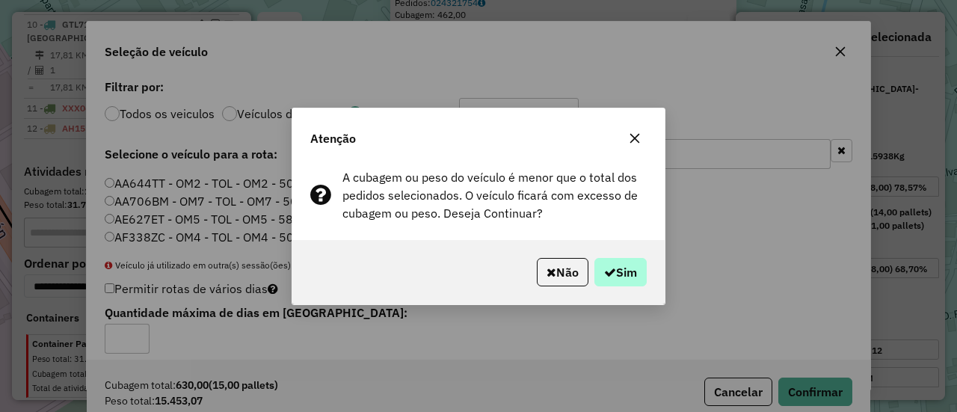
click at [590, 269] on p-footer "Não Sim" at bounding box center [589, 272] width 116 height 28
click at [604, 268] on icon "button" at bounding box center [610, 272] width 12 height 12
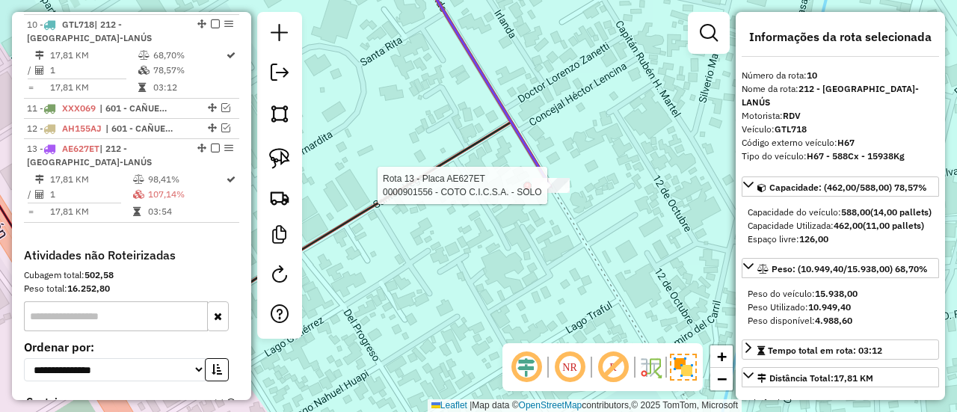
click at [561, 193] on div at bounding box center [551, 185] width 37 height 15
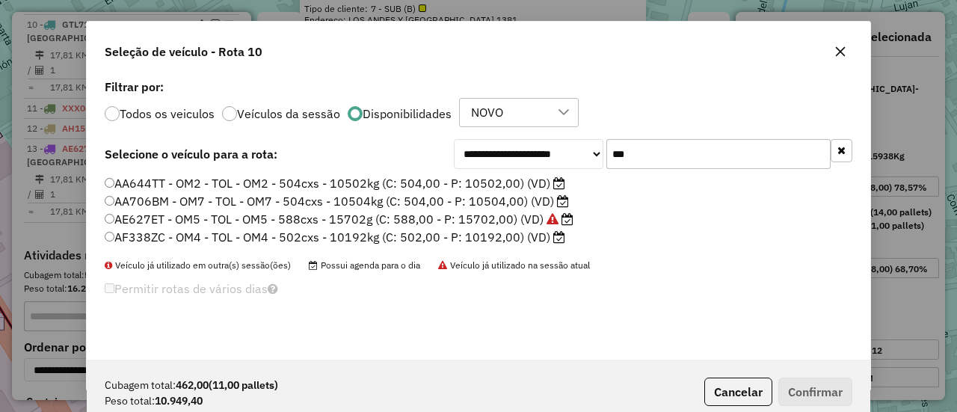
click at [616, 159] on input "***" at bounding box center [719, 154] width 224 height 30
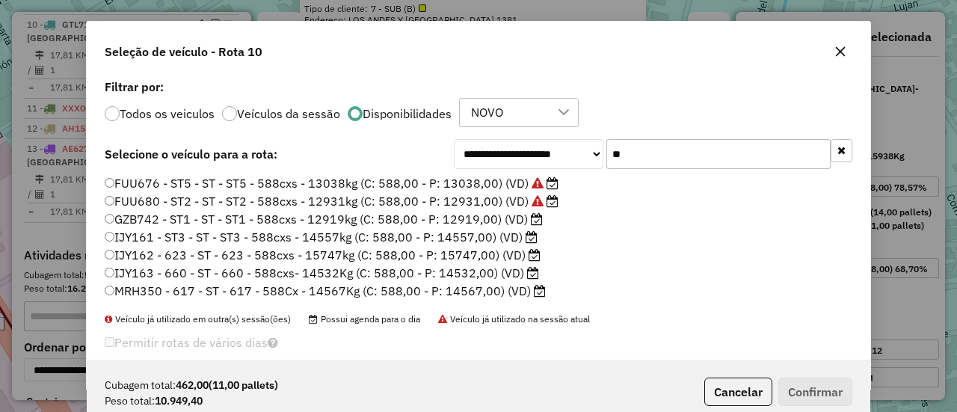
type input "**"
click at [505, 238] on label "IJY161 - ST3 - ST - ST3 - 588cxs - 14557kg (C: 588,00 - P: 14557,00) (VD)" at bounding box center [321, 237] width 433 height 18
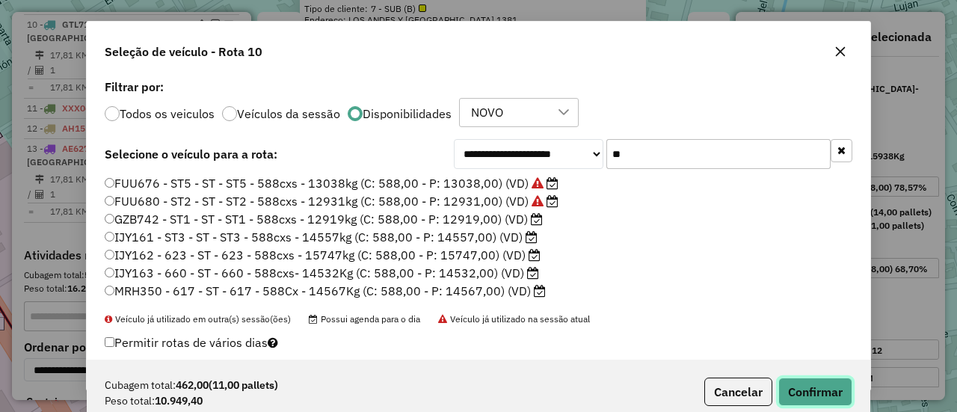
click at [832, 389] on button "Confirmar" at bounding box center [816, 392] width 74 height 28
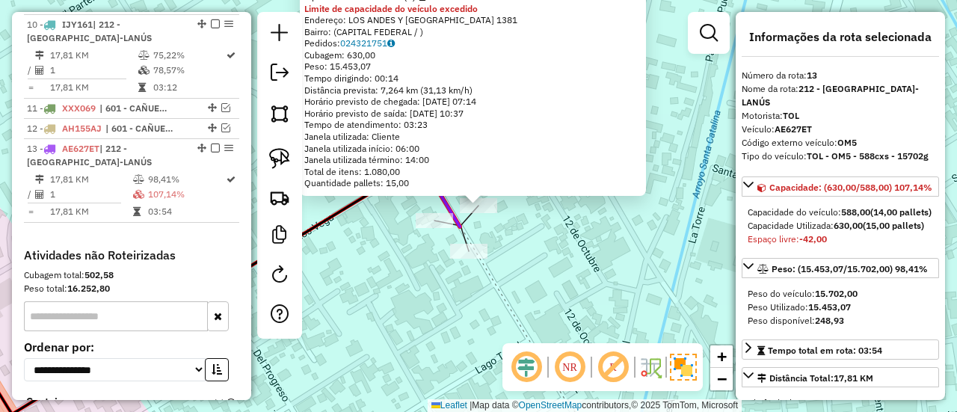
scroll to position [1005, 0]
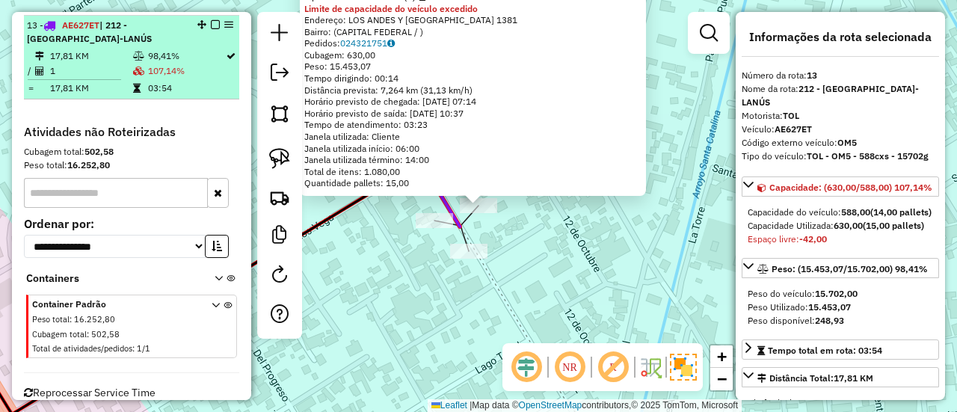
click at [211, 22] on em at bounding box center [215, 24] width 9 height 9
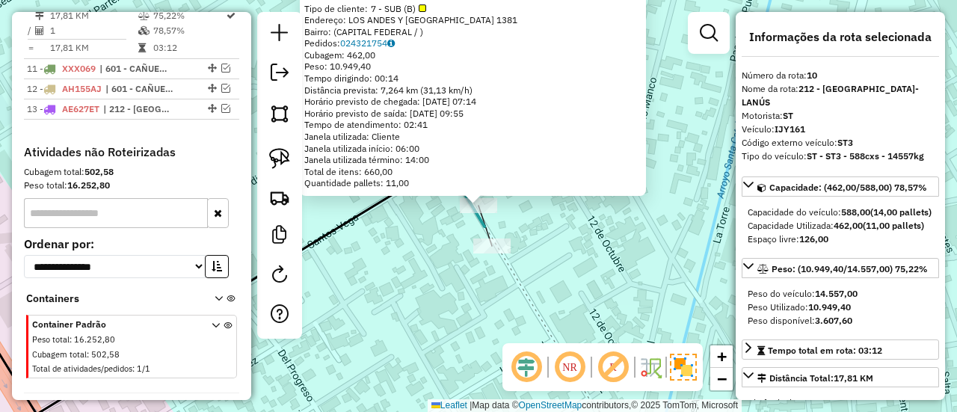
scroll to position [882, 0]
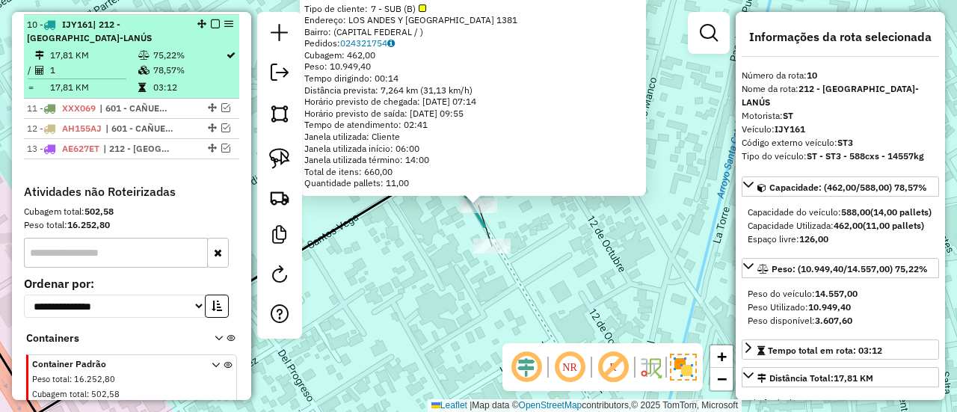
click at [211, 19] on em at bounding box center [215, 23] width 9 height 9
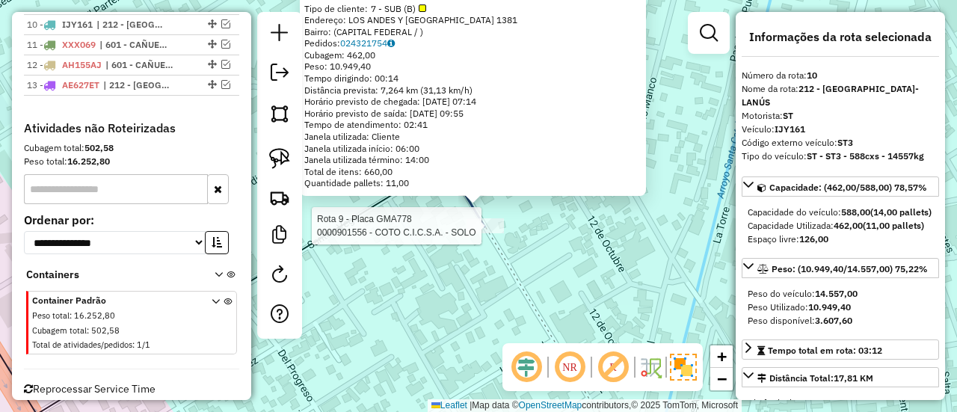
click at [500, 228] on div "Rota 9 - Placa GMA778 0000901556 - COTO C.I.C.S.A. - SOLO 0000901556 - COTO C.I…" at bounding box center [478, 206] width 957 height 412
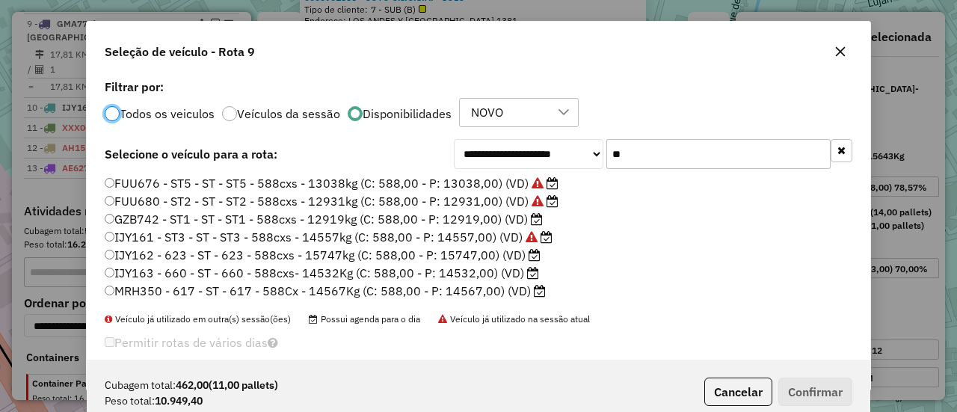
scroll to position [8, 4]
click at [627, 156] on input "**" at bounding box center [719, 154] width 224 height 30
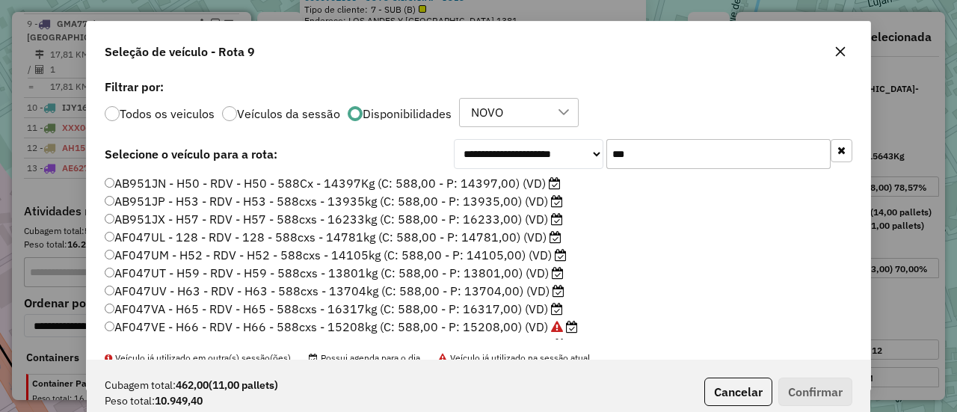
type input "***"
click at [506, 203] on label "AB951JP - H53 - RDV - H53 - 588cxs - 13935kg (C: 588,00 - P: 13935,00) (VD)" at bounding box center [334, 201] width 458 height 18
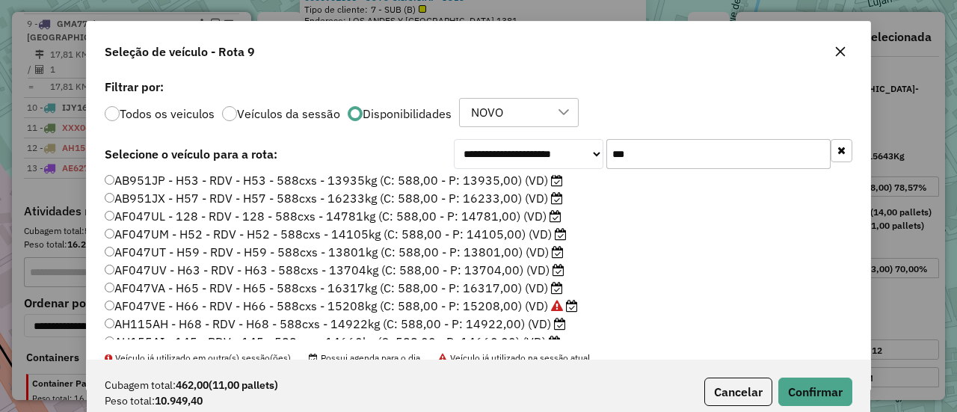
scroll to position [51, 0]
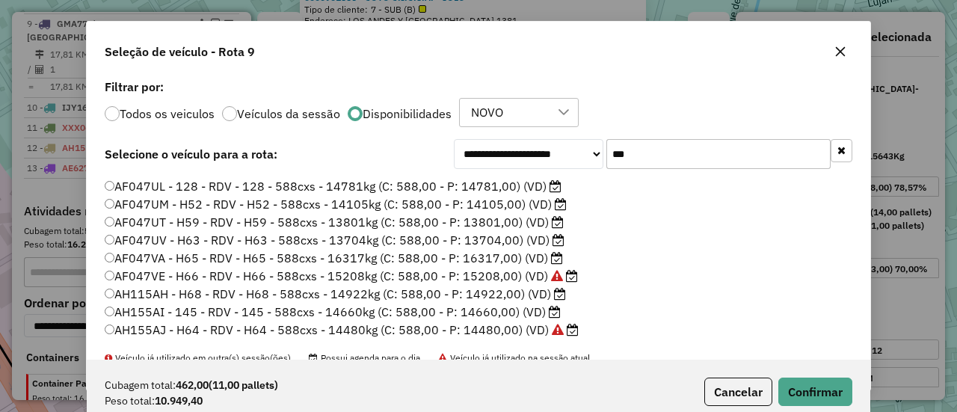
click at [525, 218] on label "AF047UT - H59 - RDV - H59 - 588cxs - 13801kg (C: 588,00 - P: 13801,00) (VD)" at bounding box center [334, 222] width 459 height 18
click at [524, 240] on label "AF047UV - H63 - RDV - H63 - 588cxs - 13704kg (C: 588,00 - P: 13704,00) (VD)" at bounding box center [335, 240] width 460 height 18
click at [540, 221] on label "AF047UT - H59 - RDV - H59 - 588cxs - 13801kg (C: 588,00 - P: 13801,00) (VD)" at bounding box center [334, 222] width 459 height 18
click at [799, 386] on button "Confirmar" at bounding box center [816, 392] width 74 height 28
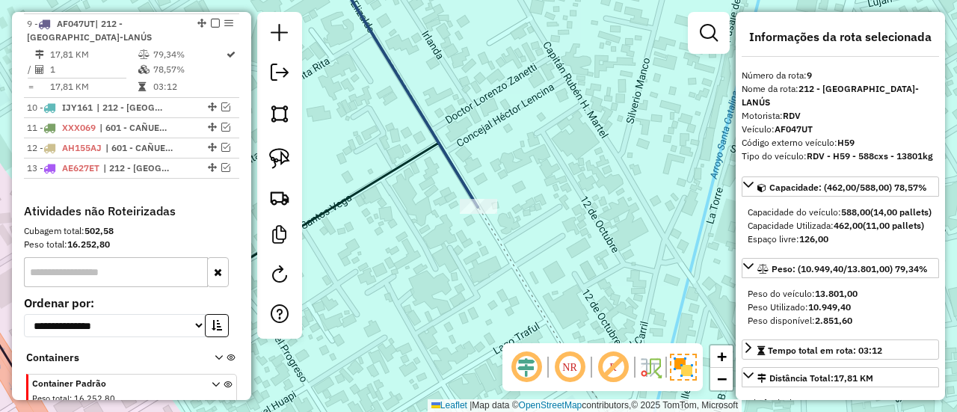
click at [434, 140] on icon at bounding box center [402, 83] width 151 height 248
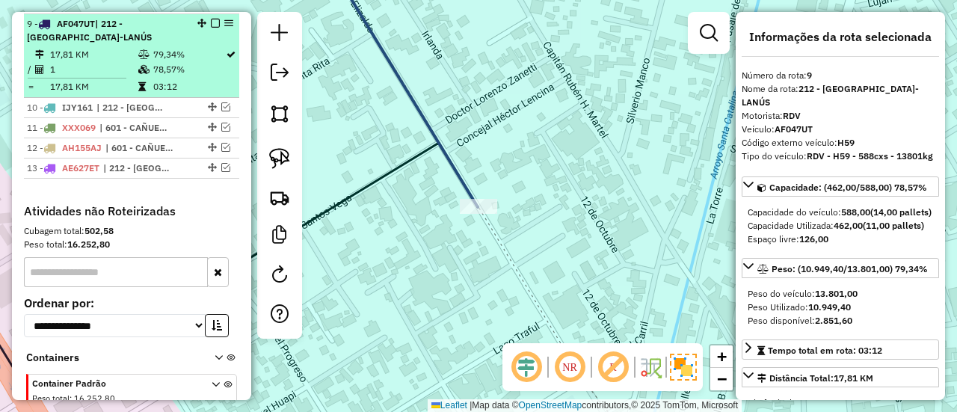
click at [214, 17] on div "9 - AF047UT | 212 - AVELLANEDA-LANÚS" at bounding box center [131, 30] width 209 height 27
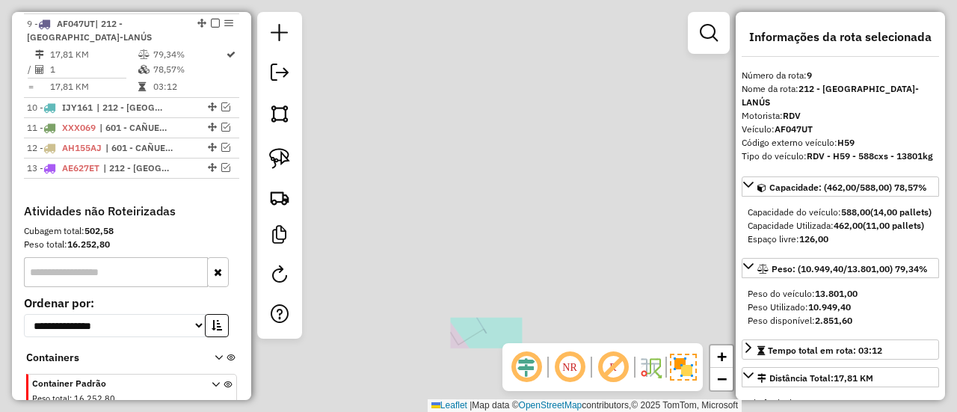
click at [212, 19] on em at bounding box center [215, 23] width 9 height 9
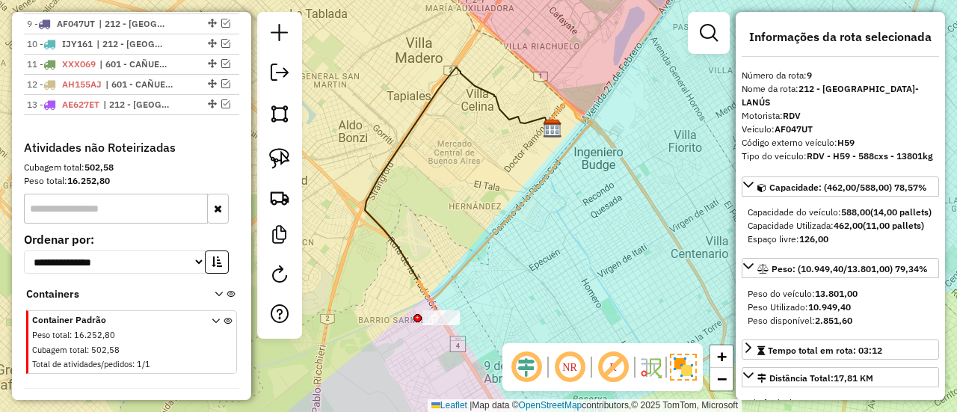
scroll to position [734, 0]
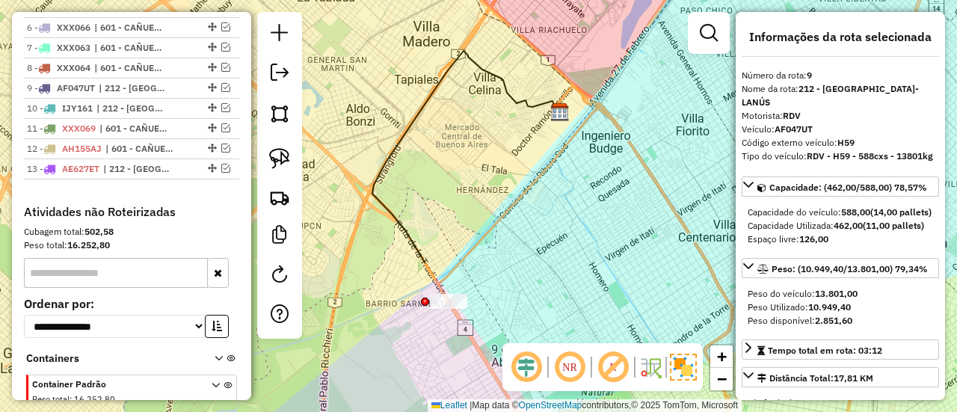
drag, startPoint x: 446, startPoint y: 230, endPoint x: 478, endPoint y: 184, distance: 56.4
click at [474, 188] on div "Janela de atendimento Grade de atendimento Capacidade Transportadoras Veículos …" at bounding box center [478, 206] width 957 height 412
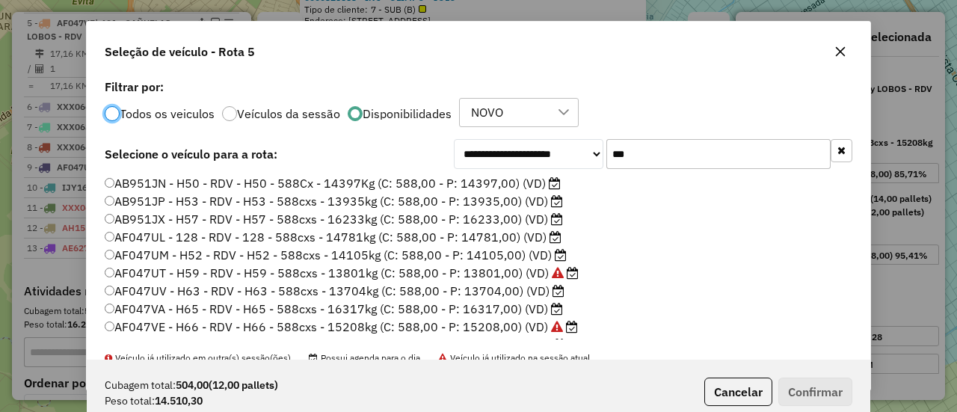
scroll to position [8, 4]
click at [588, 166] on select "**********" at bounding box center [529, 154] width 150 height 30
click at [613, 157] on input "***" at bounding box center [719, 154] width 224 height 30
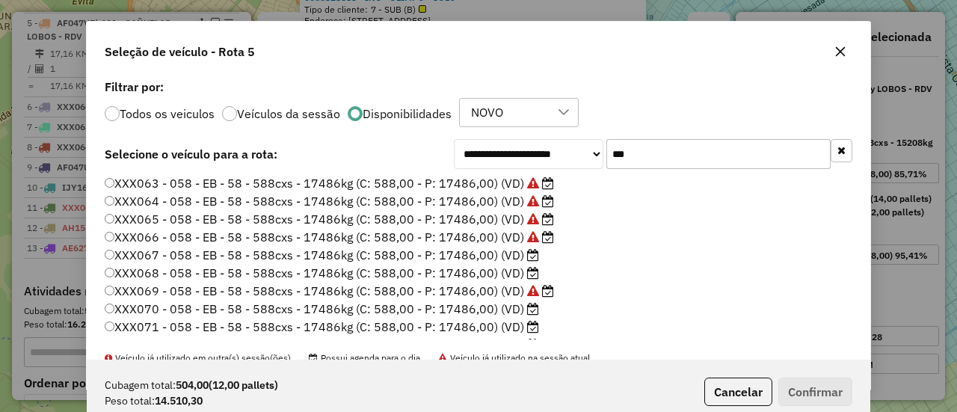
type input "***"
click at [480, 180] on label "XXX063 - 058 - EB - 58 - 588cxs - 17486kg (C: 588,00 - P: 17486,00) (VD)" at bounding box center [330, 183] width 450 height 18
click at [831, 397] on button "Confirmar" at bounding box center [816, 392] width 74 height 28
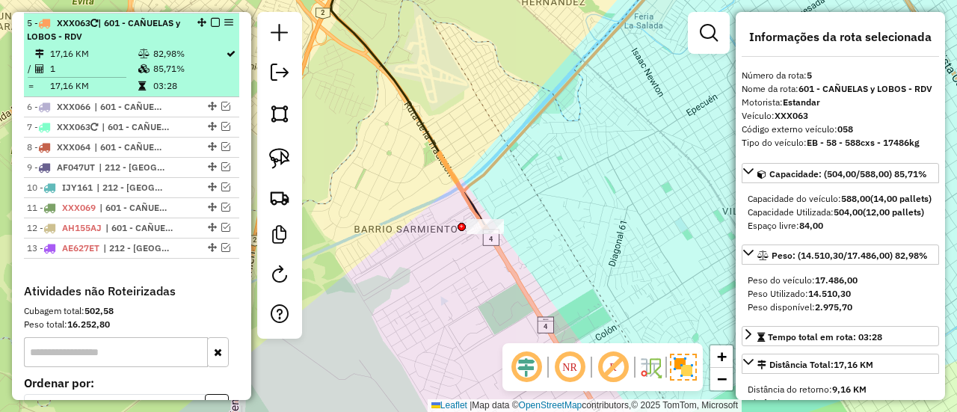
click at [211, 18] on em at bounding box center [215, 22] width 9 height 9
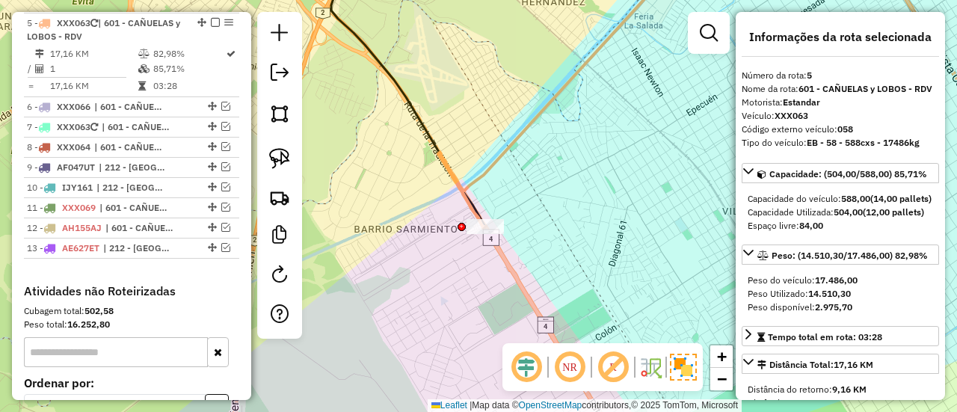
scroll to position [592, 0]
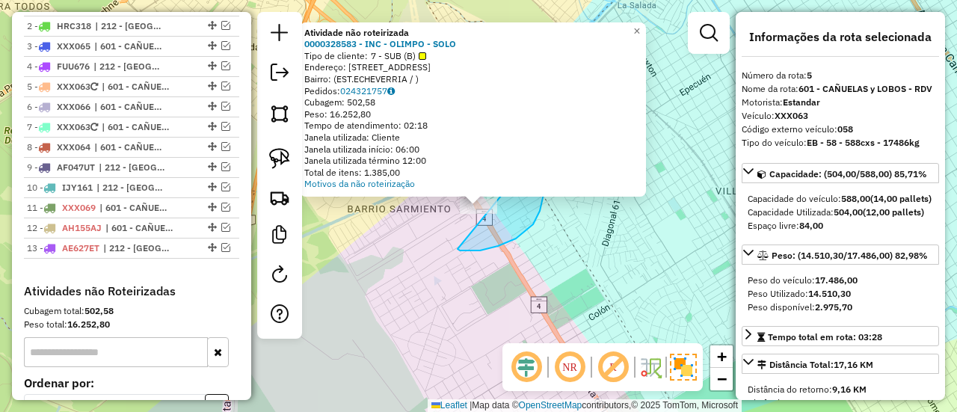
drag, startPoint x: 458, startPoint y: 249, endPoint x: 398, endPoint y: 200, distance: 77.6
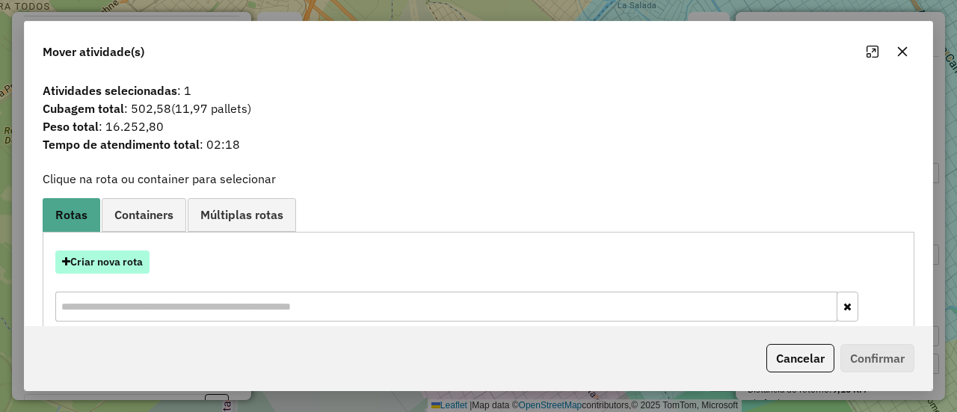
click at [129, 252] on button "Criar nova rota" at bounding box center [102, 262] width 94 height 23
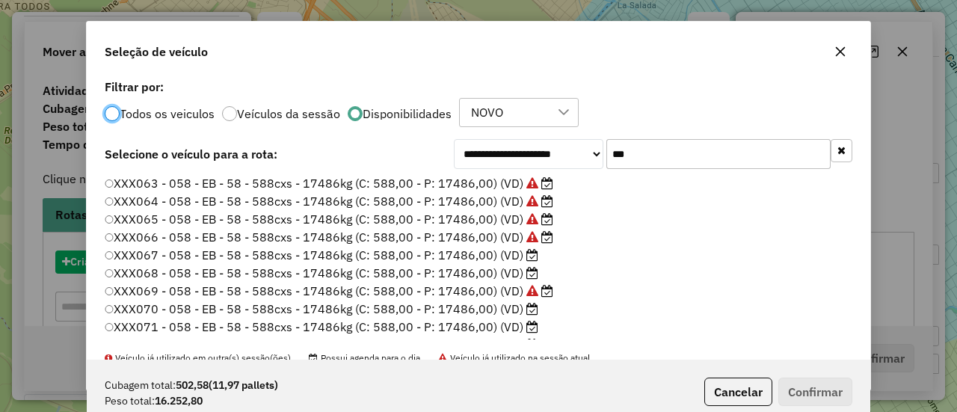
scroll to position [8, 4]
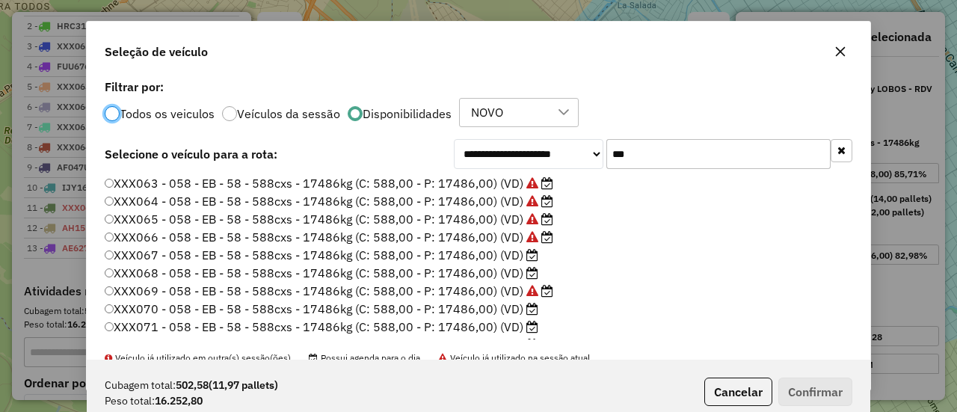
click at [492, 325] on label "XXX071 - 058 - EB - 58 - 588cxs - 17486kg (C: 588,00 - P: 17486,00) (VD)" at bounding box center [322, 327] width 434 height 18
click at [826, 403] on button "Confirmar" at bounding box center [816, 392] width 74 height 28
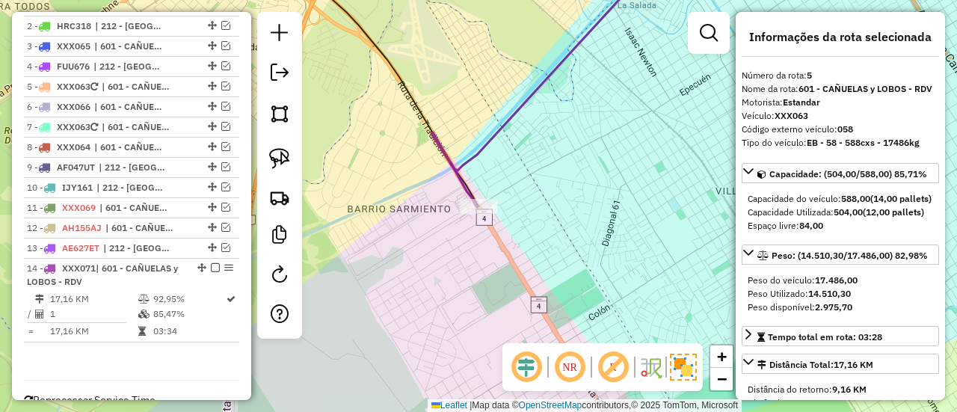
scroll to position [629, 0]
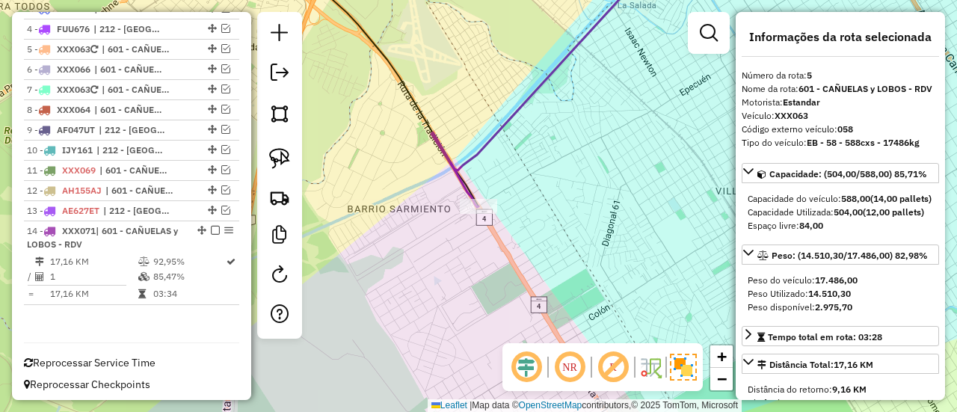
click at [480, 145] on icon at bounding box center [544, 83] width 225 height 248
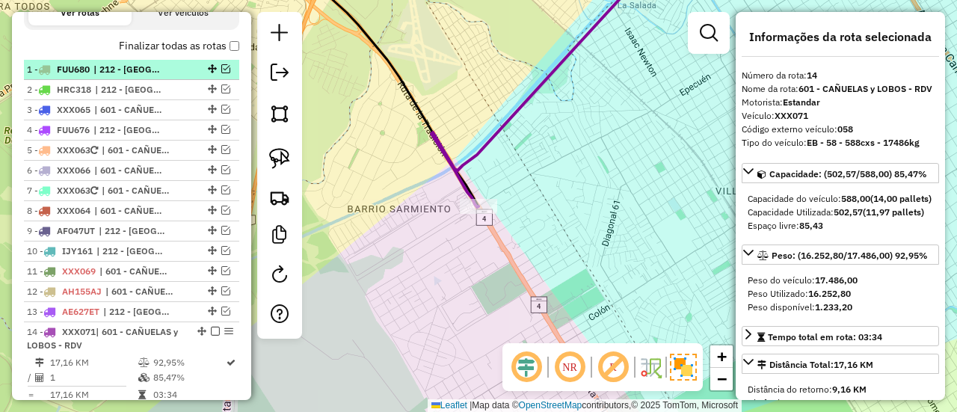
scroll to position [479, 0]
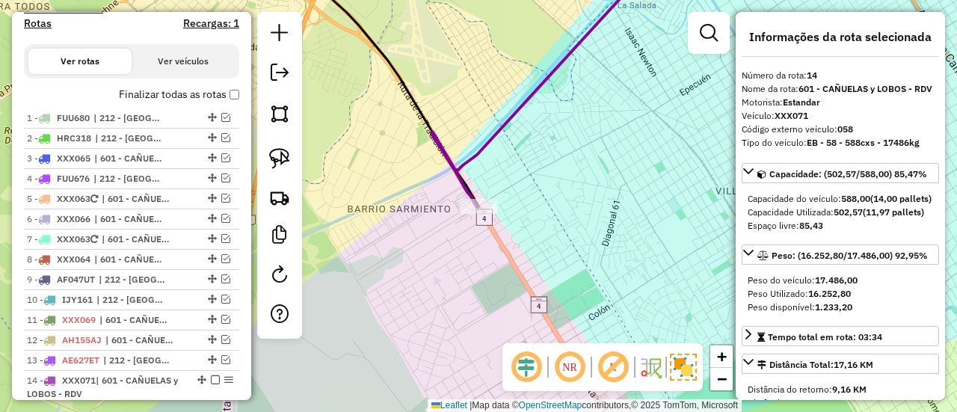
click at [209, 102] on div "Finalizar todas as rotas" at bounding box center [131, 99] width 215 height 18
click at [185, 96] on label "Finalizar todas as rotas" at bounding box center [179, 95] width 120 height 16
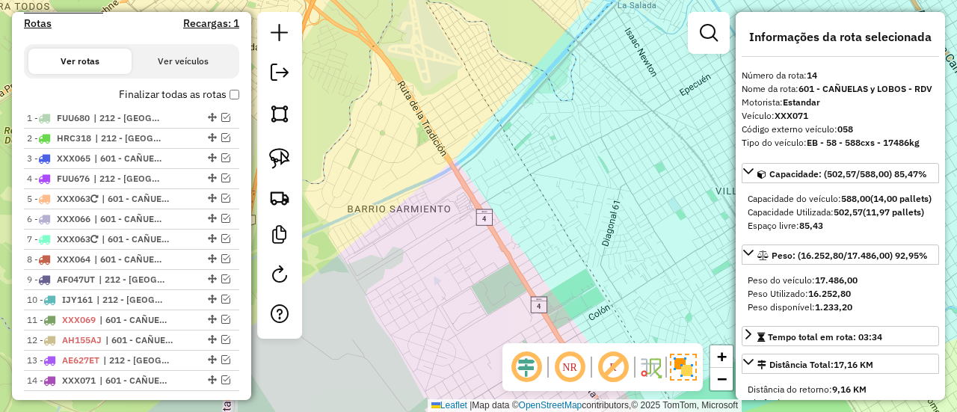
click at [177, 92] on label "Finalizar todas as rotas" at bounding box center [179, 95] width 120 height 16
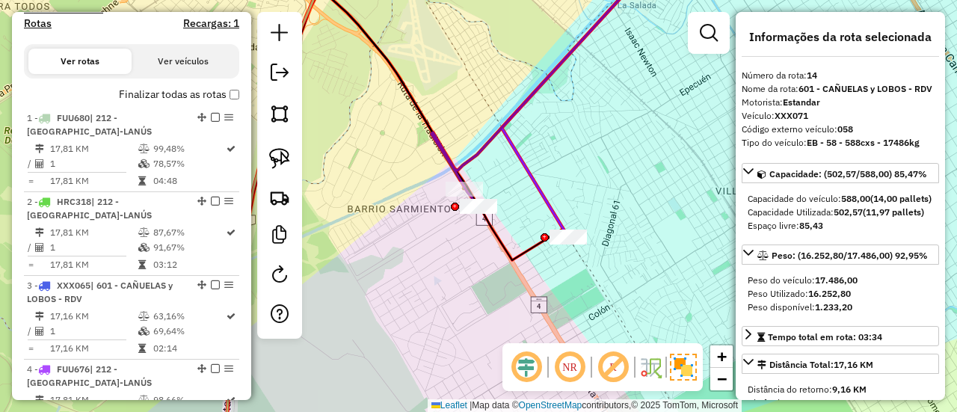
click at [177, 92] on label "Finalizar todas as rotas" at bounding box center [179, 95] width 120 height 16
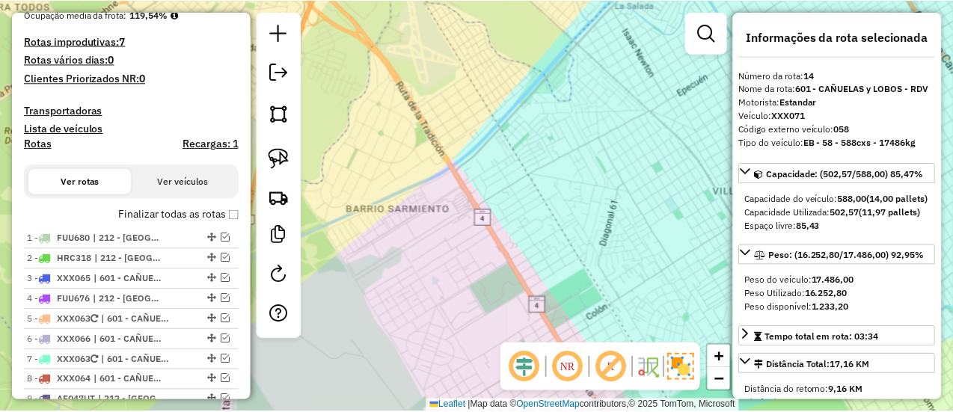
scroll to position [191, 0]
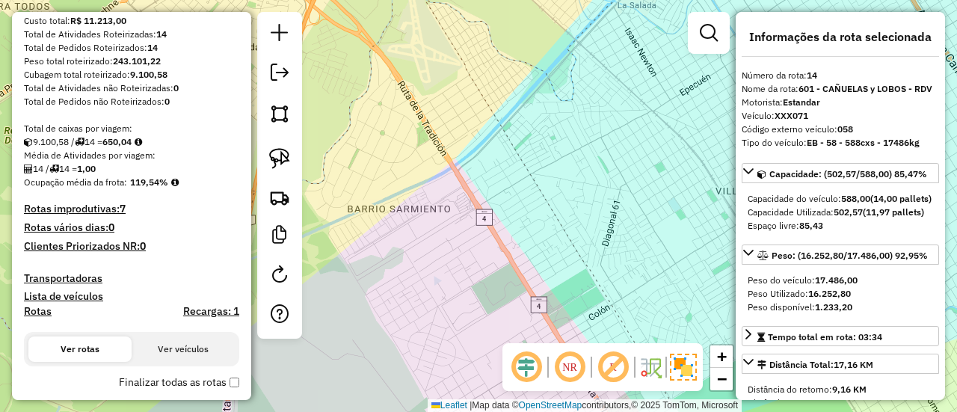
click at [40, 308] on h4 "Rotas" at bounding box center [38, 311] width 28 height 13
select select
click at [63, 274] on h4 "Transportadoras" at bounding box center [131, 278] width 215 height 13
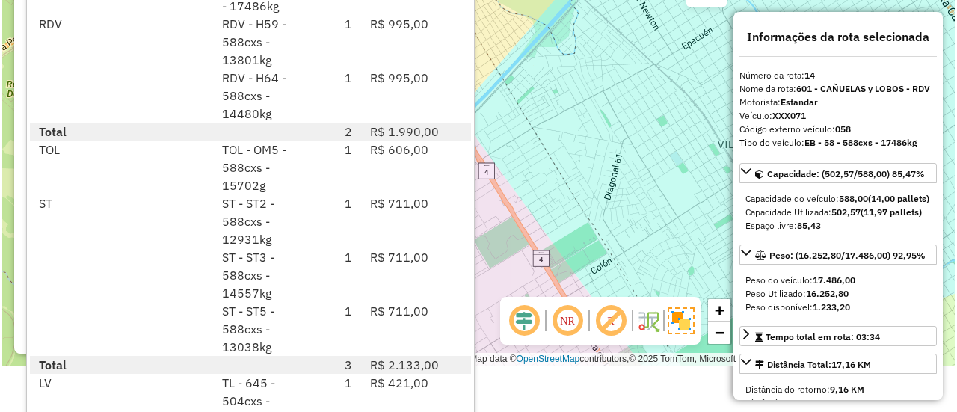
scroll to position [65, 0]
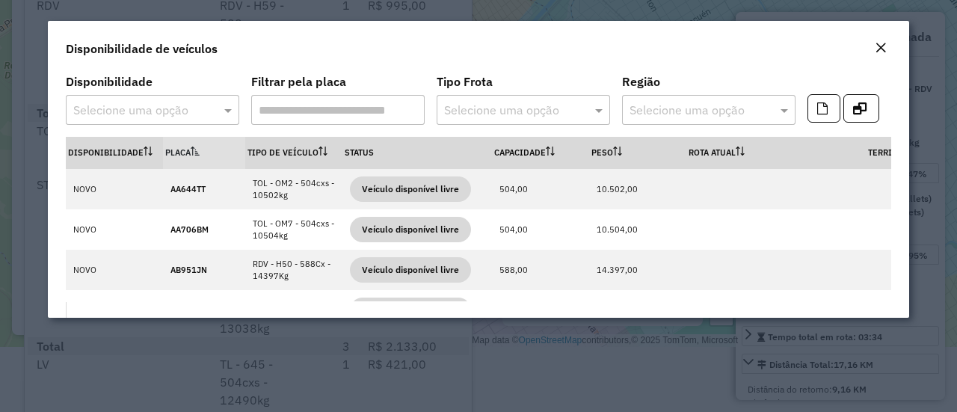
click at [530, 116] on input "text" at bounding box center [508, 111] width 129 height 18
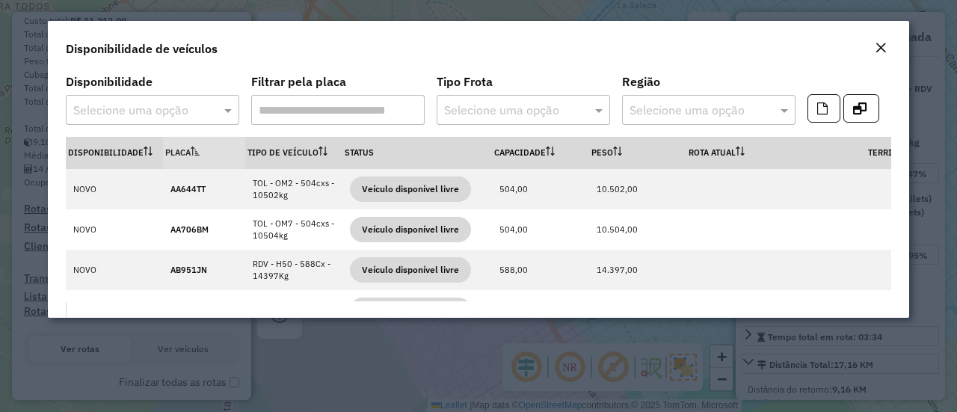
scroll to position [0, 0]
type input "**"
click at [207, 111] on div at bounding box center [153, 109] width 174 height 19
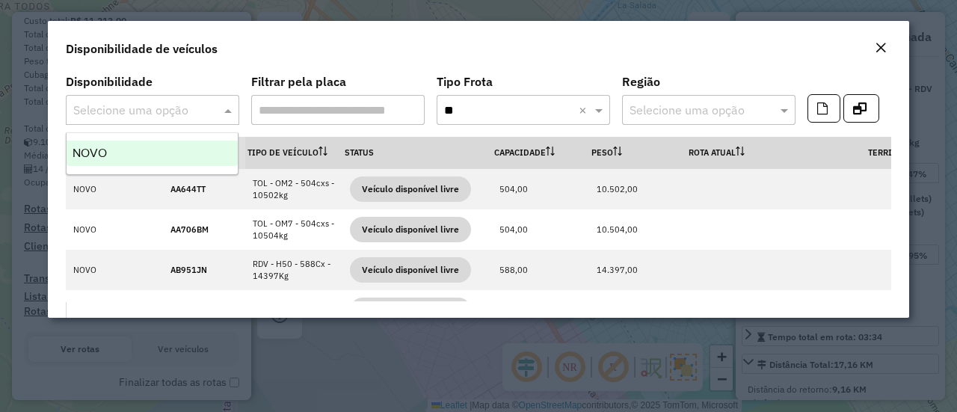
click at [165, 144] on div "NOVO" at bounding box center [152, 153] width 171 height 25
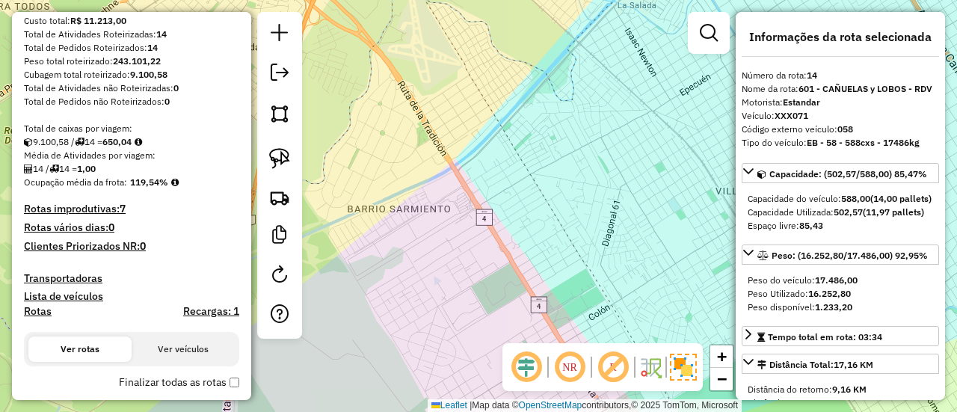
scroll to position [341, 0]
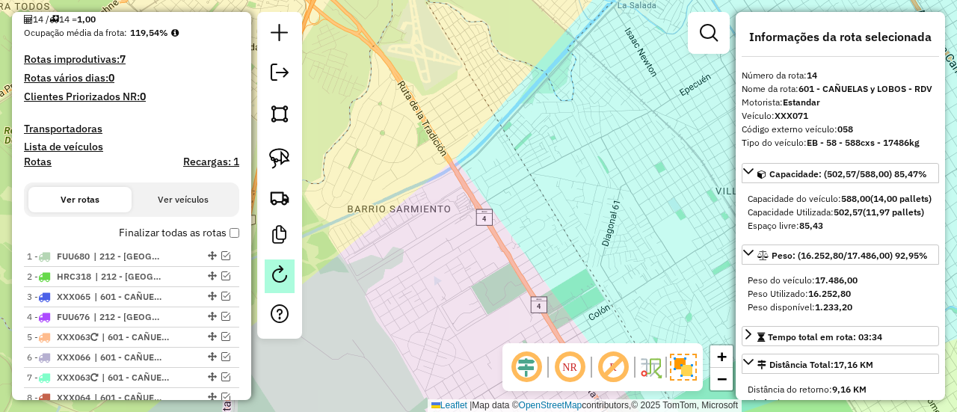
click at [279, 280] on em at bounding box center [280, 275] width 18 height 18
select select "*"
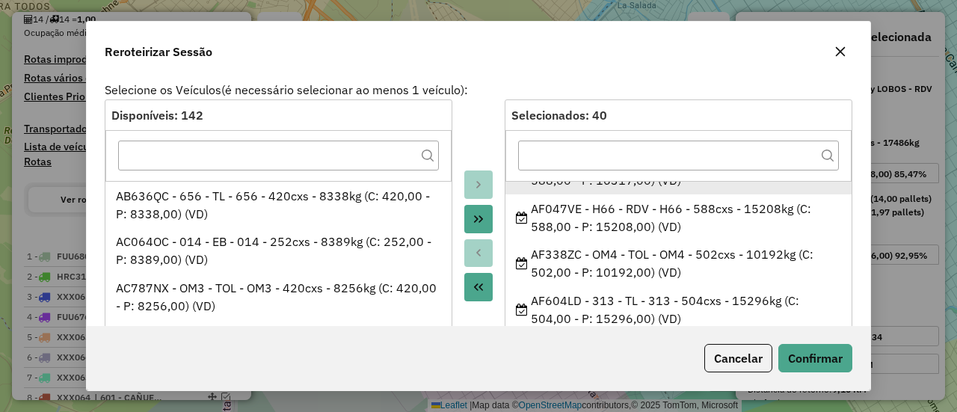
scroll to position [524, 0]
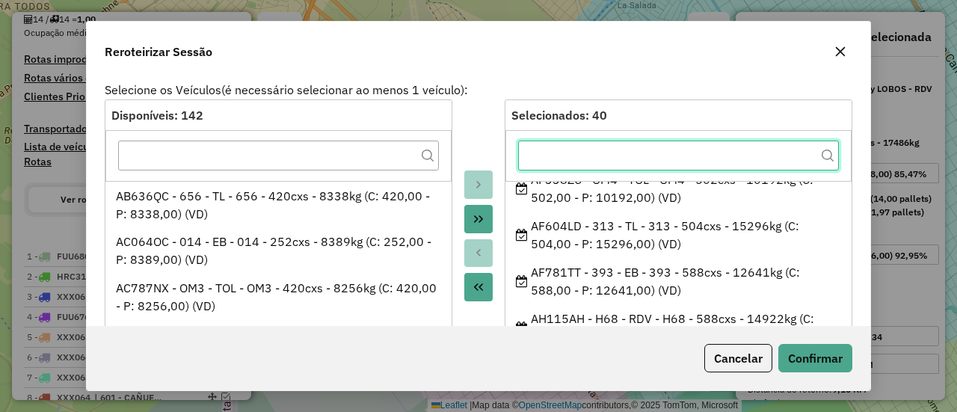
click at [681, 150] on input "text" at bounding box center [678, 156] width 321 height 30
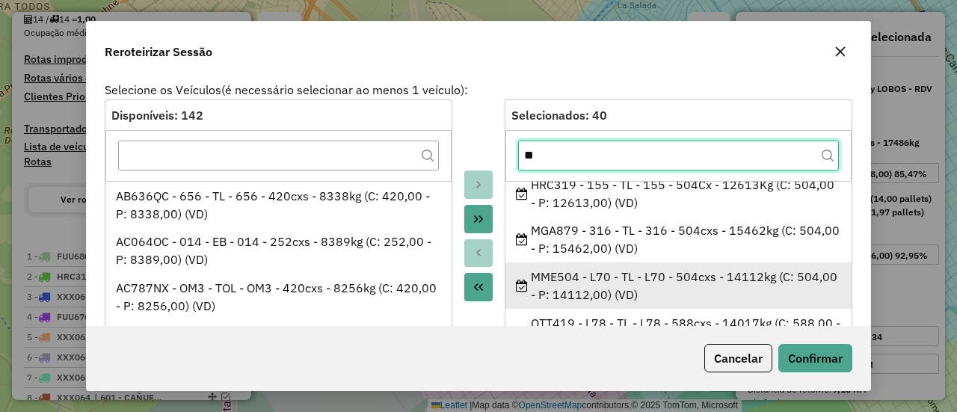
scroll to position [224, 0]
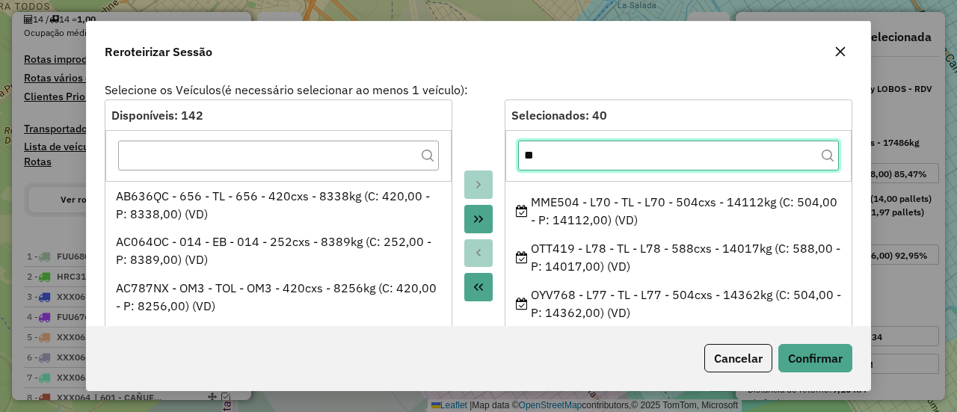
type input "**"
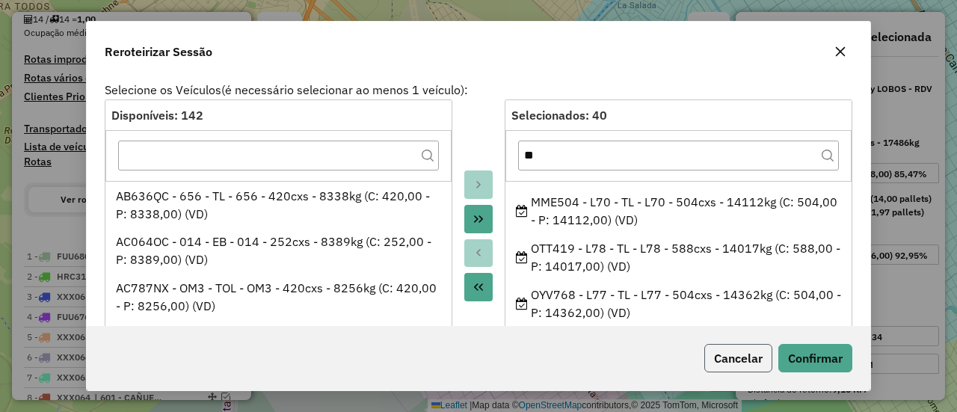
click at [734, 361] on button "Cancelar" at bounding box center [739, 358] width 68 height 28
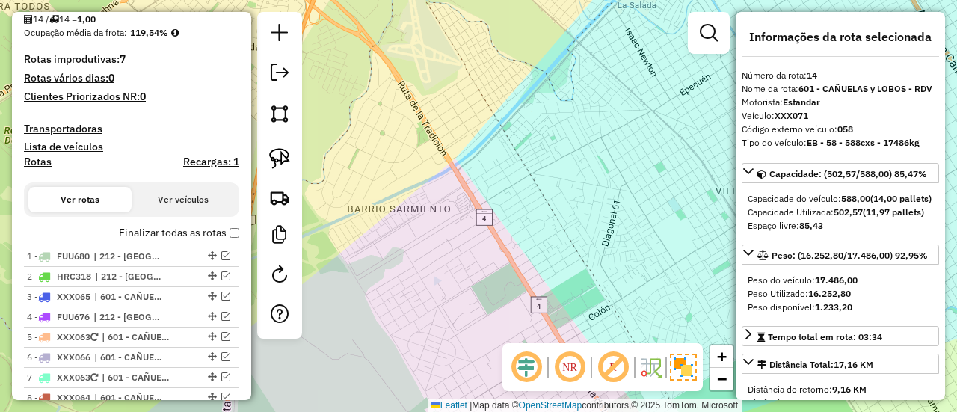
click at [159, 236] on label "Finalizar todas as rotas" at bounding box center [179, 233] width 120 height 16
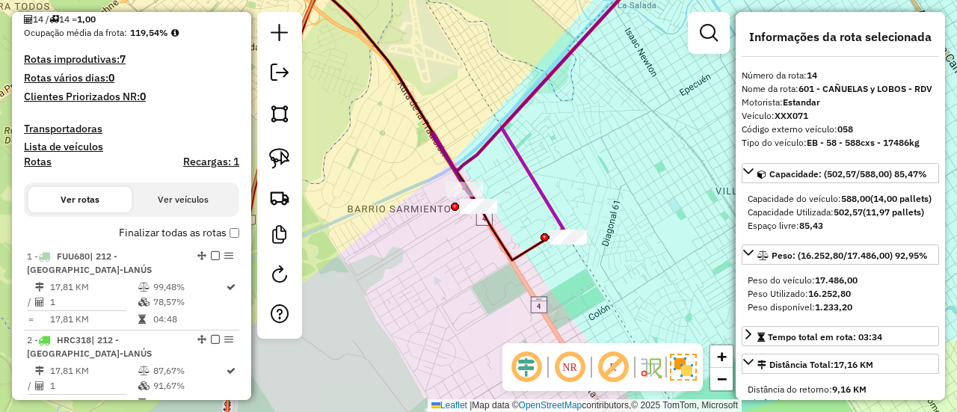
click at [46, 156] on h4 "Rotas" at bounding box center [38, 162] width 28 height 13
select select
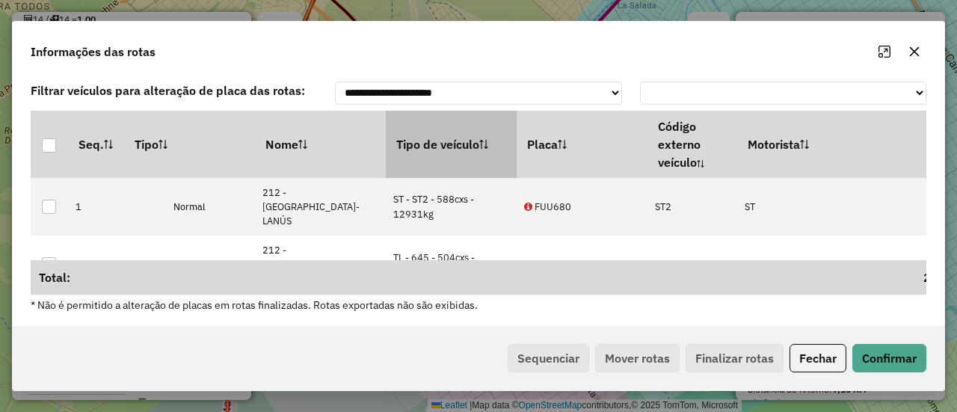
click at [449, 161] on th "Tipo de veículo" at bounding box center [451, 144] width 131 height 67
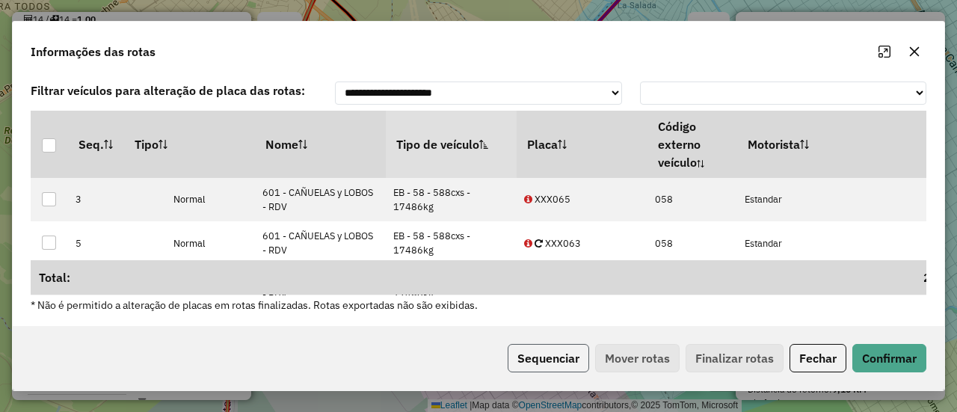
click at [558, 371] on button "Sequenciar" at bounding box center [549, 358] width 82 height 28
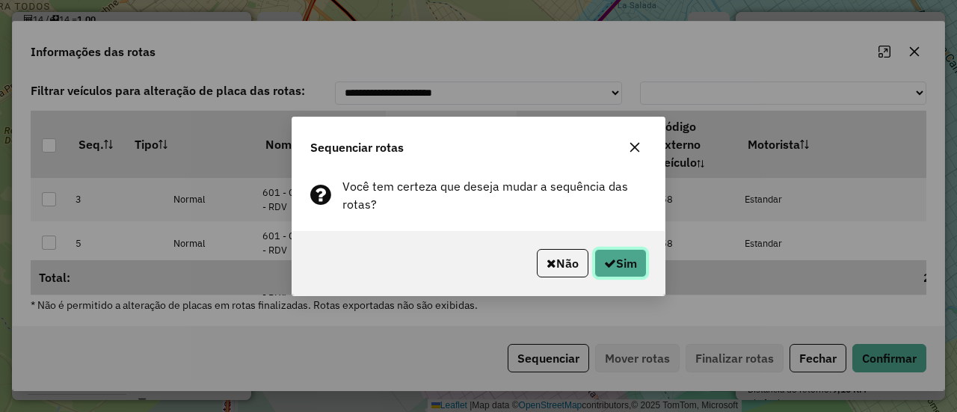
click at [606, 270] on button "Sim" at bounding box center [621, 263] width 52 height 28
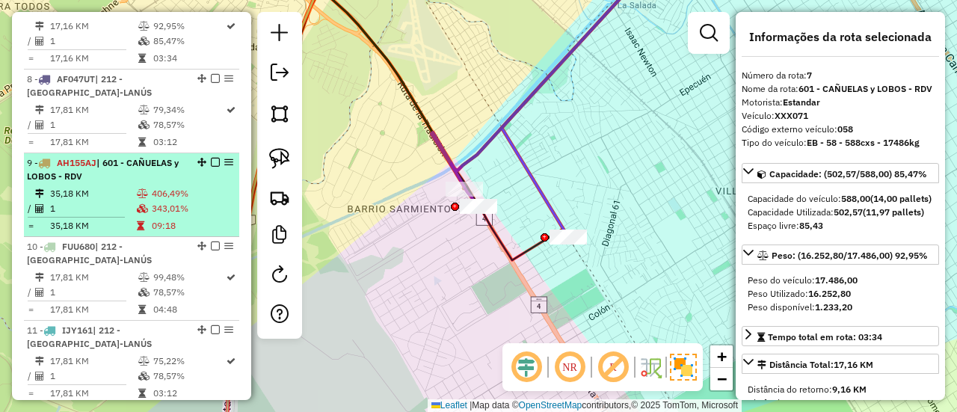
scroll to position [1082, 0]
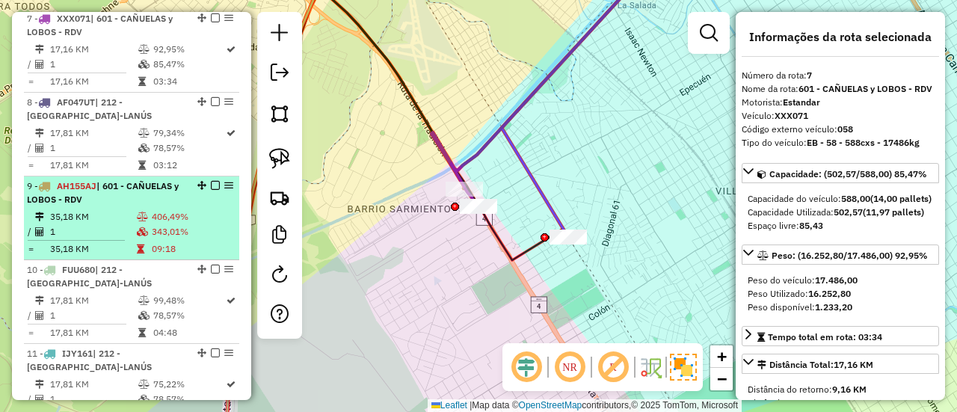
click at [177, 227] on td "343,01%" at bounding box center [192, 231] width 82 height 15
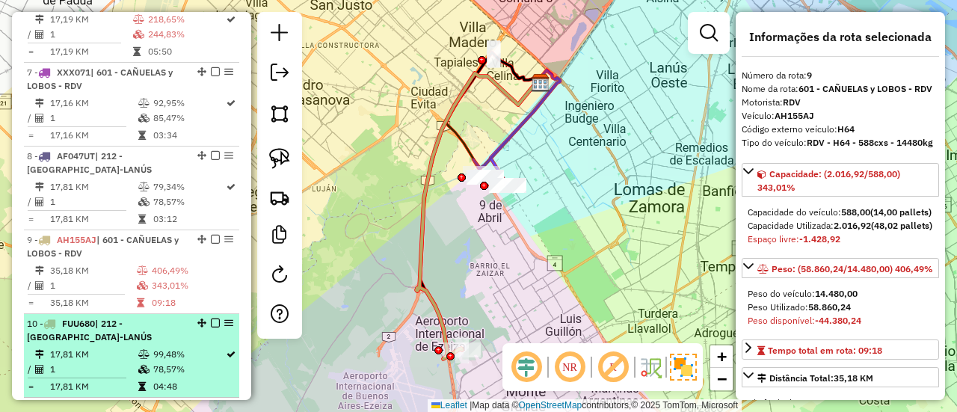
scroll to position [1007, 0]
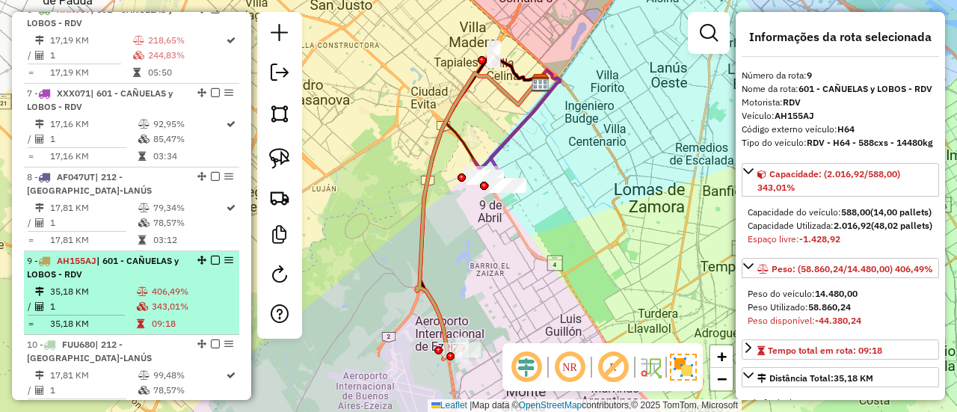
click at [121, 273] on div "9 - AH155AJ | 601 - CAÑUELAS y LOBOS - RDV" at bounding box center [106, 267] width 159 height 27
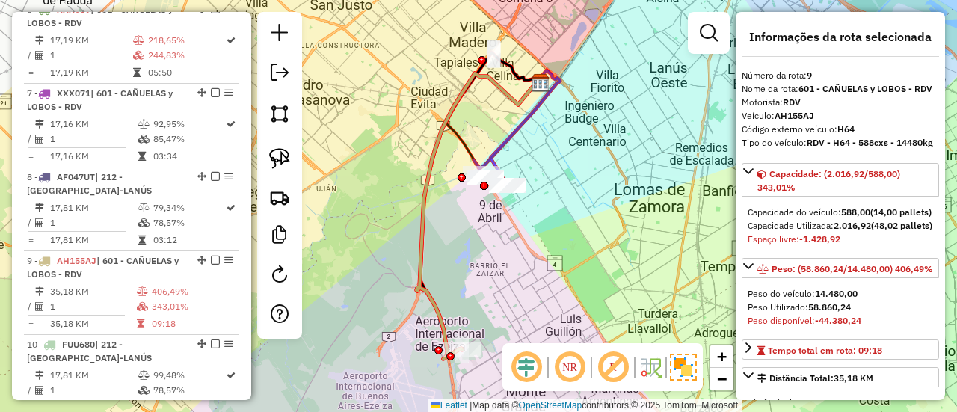
click at [477, 363] on div "Janela de atendimento Grade de atendimento Capacidade Transportadoras Veículos …" at bounding box center [478, 206] width 957 height 412
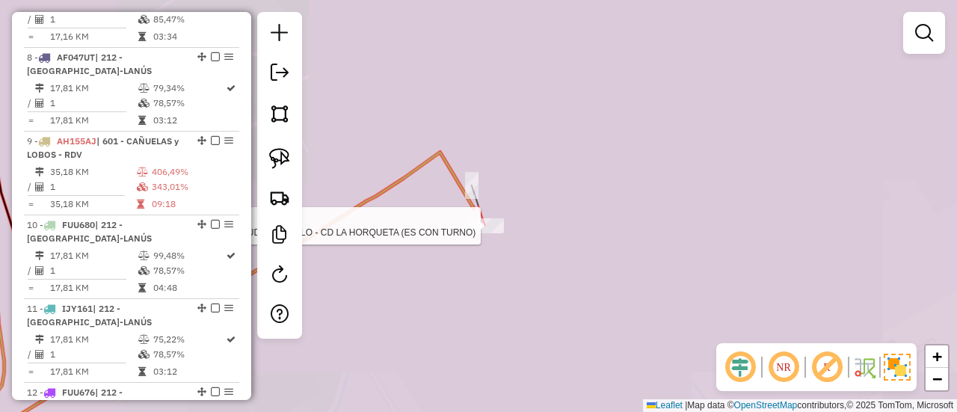
select select "**********"
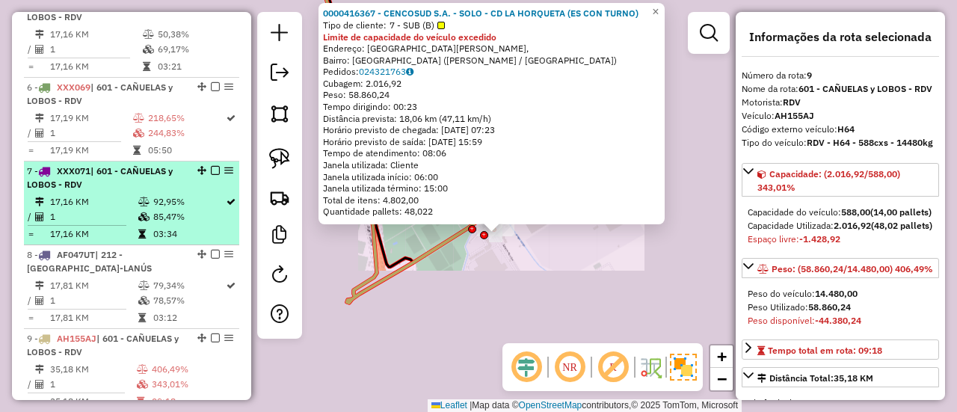
drag, startPoint x: 24, startPoint y: 210, endPoint x: 63, endPoint y: 31, distance: 183.7
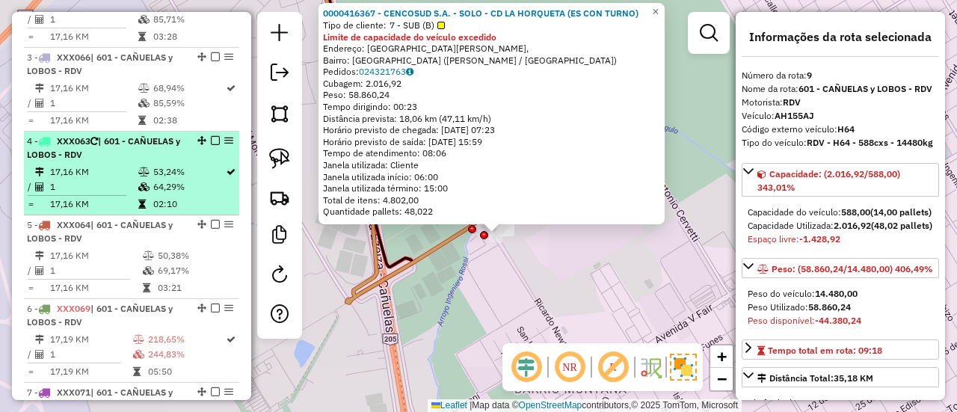
scroll to position [259, 0]
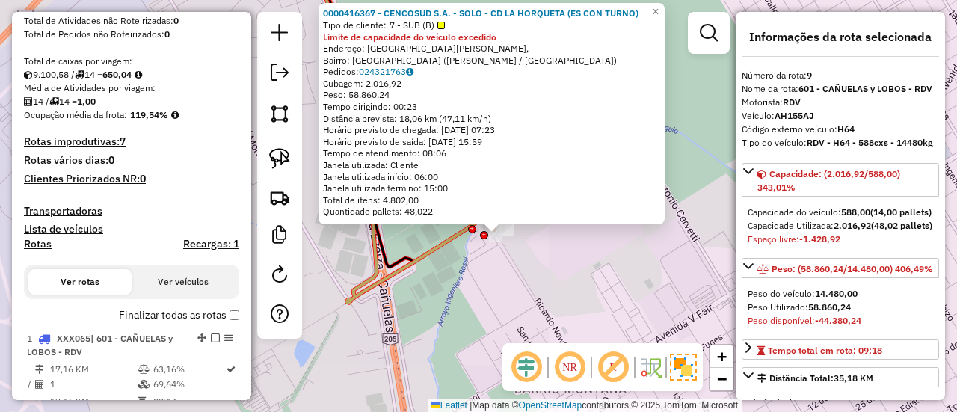
click at [182, 318] on label "Finalizar todas as rotas" at bounding box center [179, 315] width 120 height 16
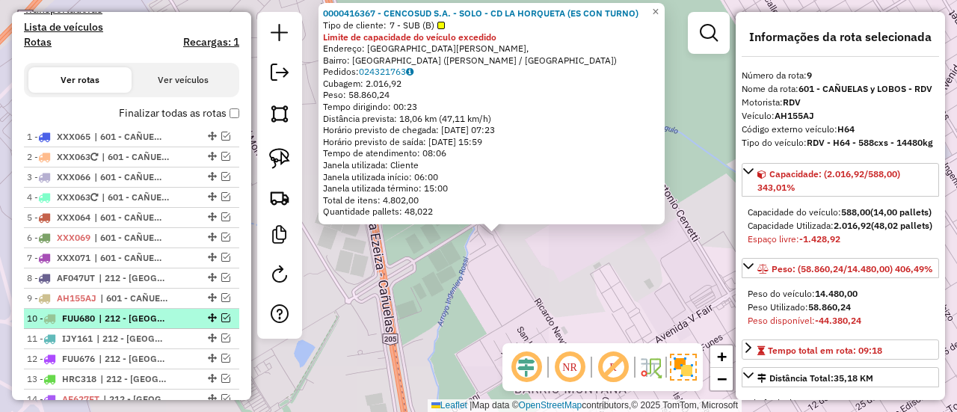
scroll to position [483, 0]
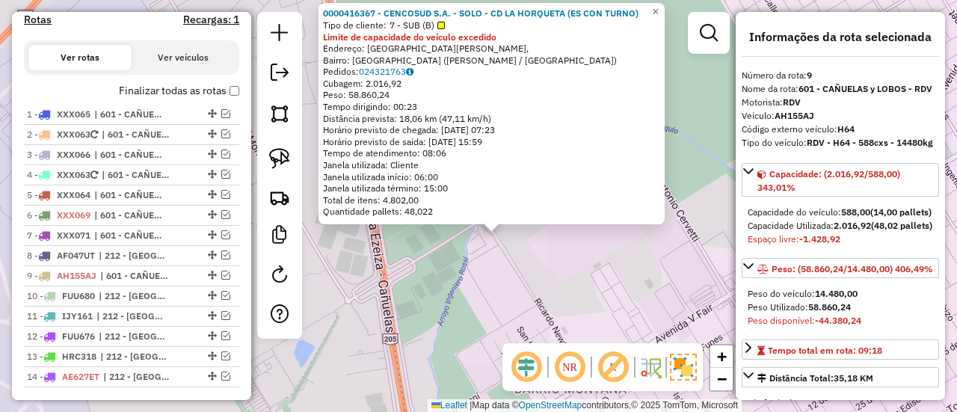
click at [221, 89] on label "Finalizar todas as rotas" at bounding box center [179, 91] width 120 height 16
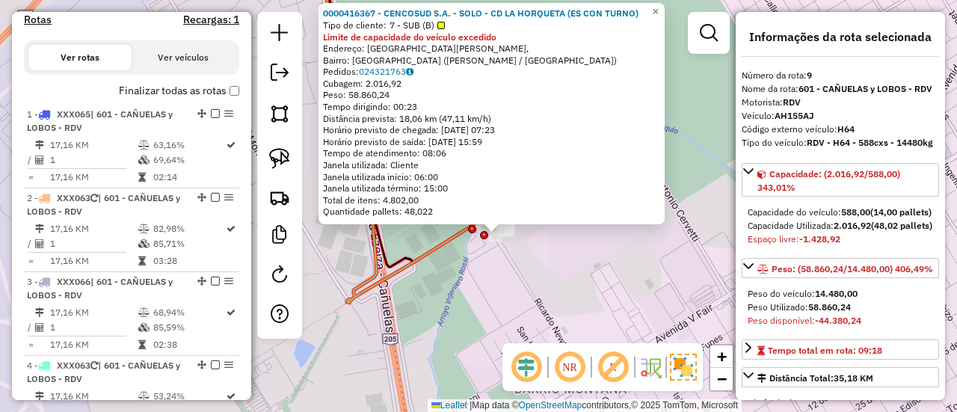
click at [37, 17] on h4 "Rotas" at bounding box center [38, 19] width 28 height 13
select select
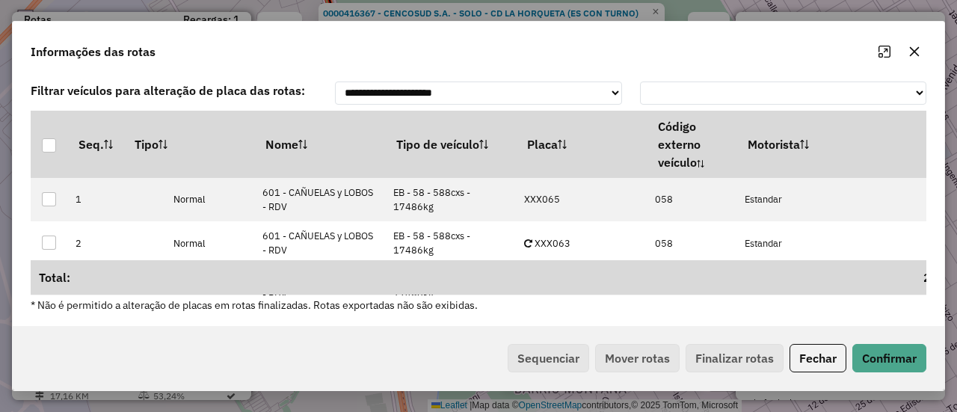
click at [567, 360] on div "Sequenciar Mover rotas Finalizar rotas" at bounding box center [643, 358] width 282 height 28
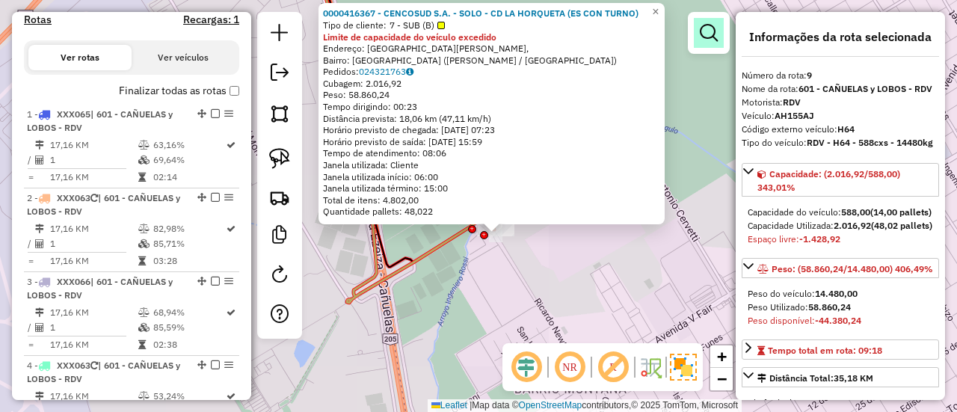
click at [702, 27] on em at bounding box center [709, 33] width 18 height 18
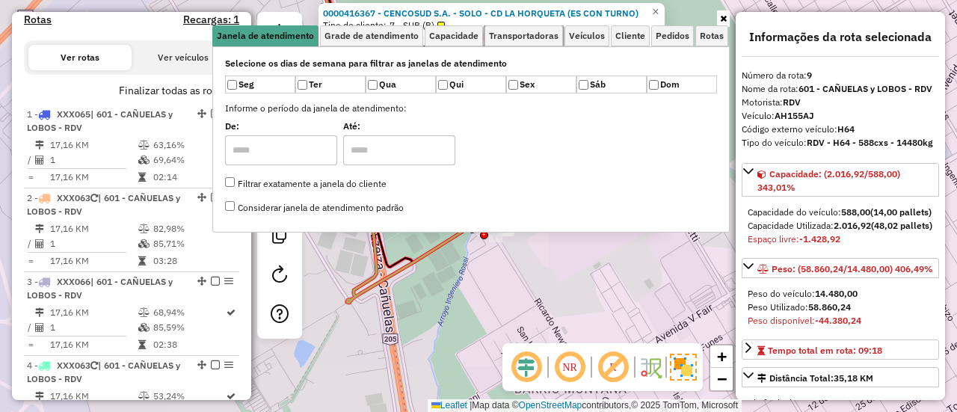
drag, startPoint x: 538, startPoint y: 31, endPoint x: 519, endPoint y: 57, distance: 32.2
click at [537, 31] on span "Transportadoras" at bounding box center [524, 35] width 70 height 9
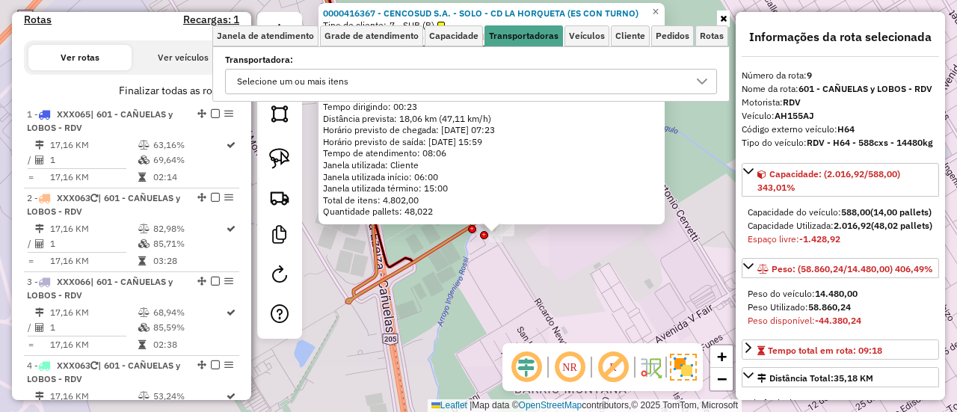
click at [474, 93] on div "Selecione os dias de semana para filtrar as janelas de atendimento Seg Ter Qua …" at bounding box center [471, 73] width 518 height 55
click at [477, 85] on div "Selecione um ou mais itens" at bounding box center [460, 82] width 456 height 24
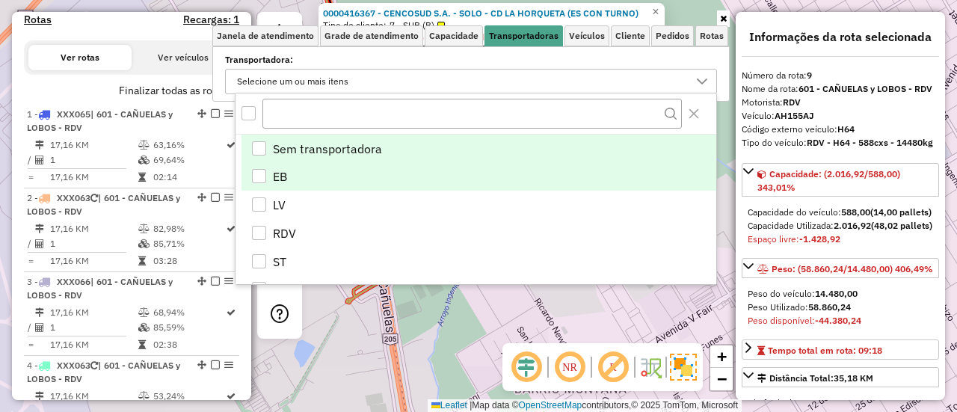
click at [410, 169] on li "EB" at bounding box center [479, 177] width 475 height 28
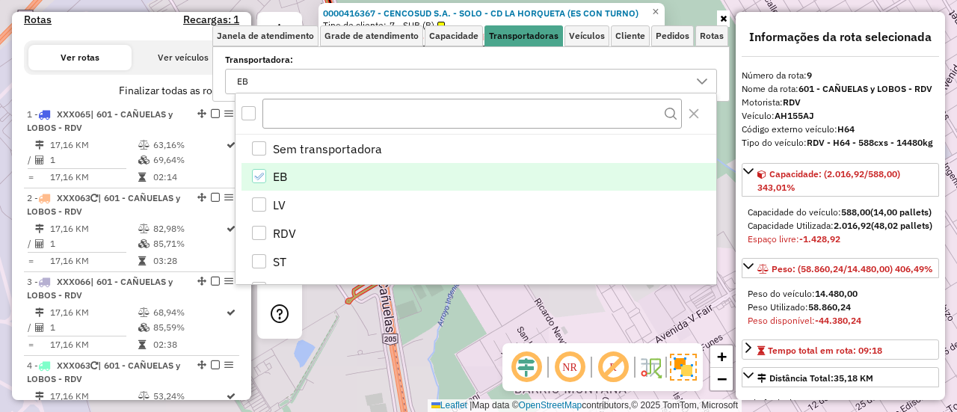
drag, startPoint x: 488, startPoint y: 343, endPoint x: 356, endPoint y: 290, distance: 142.6
click at [488, 342] on div "0000416367 - CENCOSUD S.A. - SOLO - CD LA HORQUETA (ES CON TURNO) Tipo de clien…" at bounding box center [478, 206] width 957 height 412
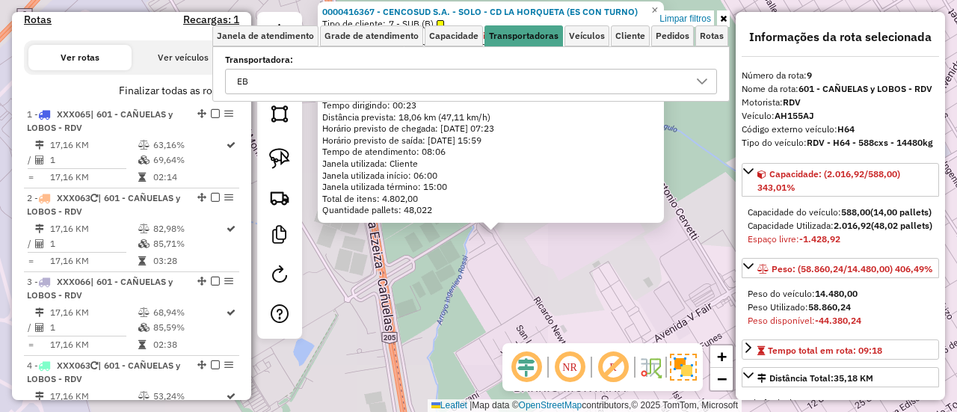
click at [207, 88] on label "Finalizar todas as rotas" at bounding box center [179, 91] width 120 height 16
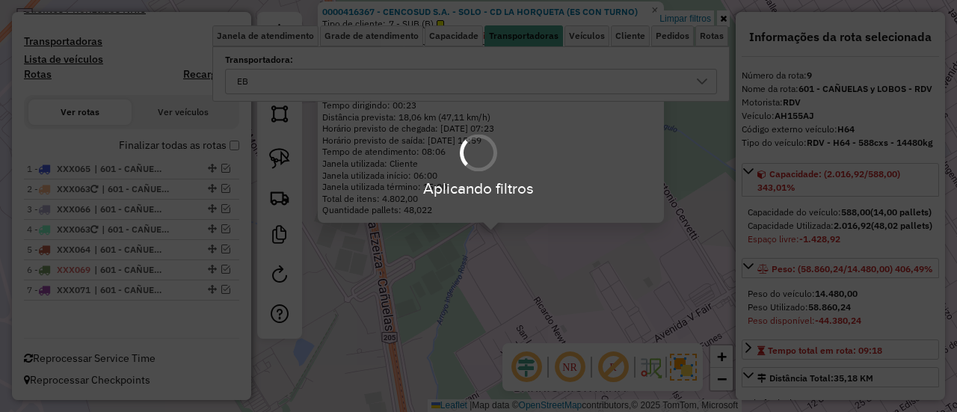
scroll to position [426, 0]
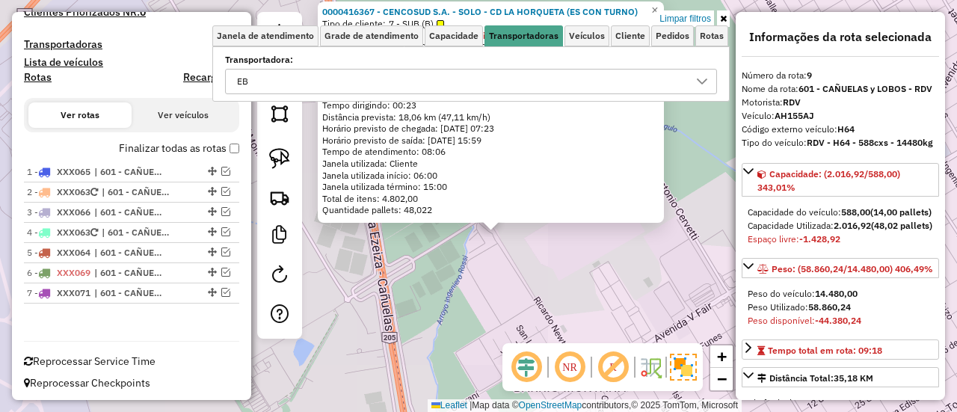
click at [707, 2] on div "0000416367 - CENCOSUD S.A. - SOLO - CD LA HORQUETA (ES CON TURNO) Tipo de clien…" at bounding box center [478, 206] width 957 height 412
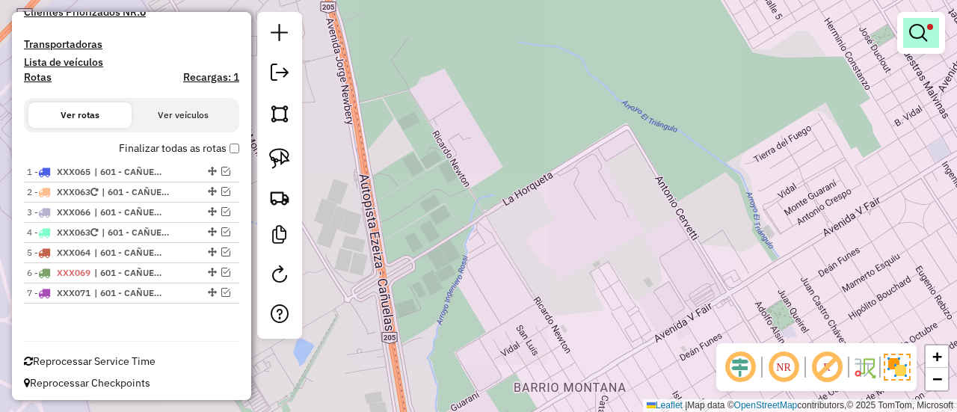
click at [927, 40] on em at bounding box center [918, 33] width 18 height 18
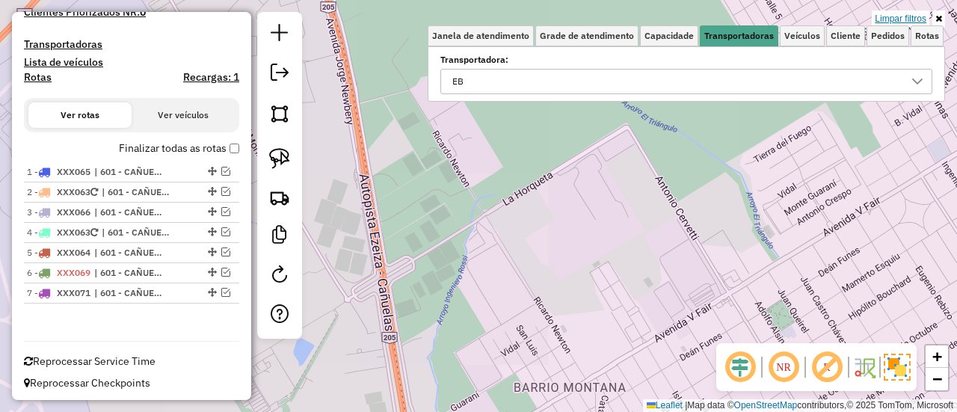
click at [923, 20] on link "Limpar filtros" at bounding box center [901, 18] width 58 height 16
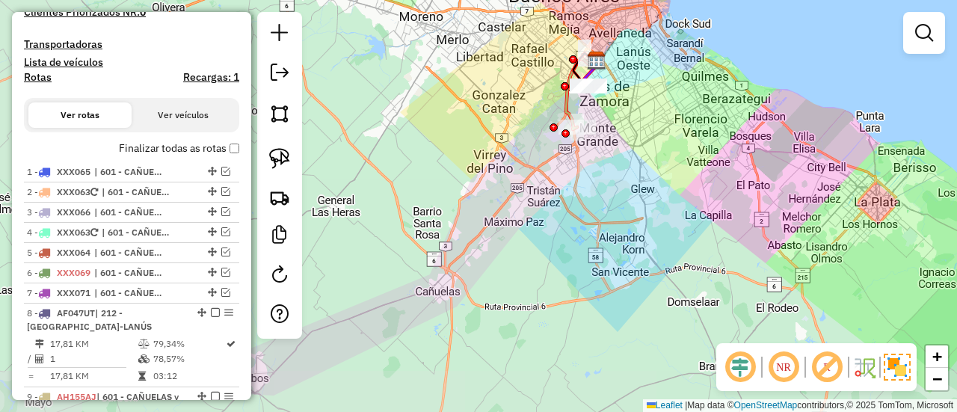
drag, startPoint x: 656, startPoint y: 143, endPoint x: 592, endPoint y: 265, distance: 137.5
click at [592, 265] on div "Janela de atendimento Grade de atendimento Capacidade Transportadoras Veículos …" at bounding box center [478, 206] width 957 height 412
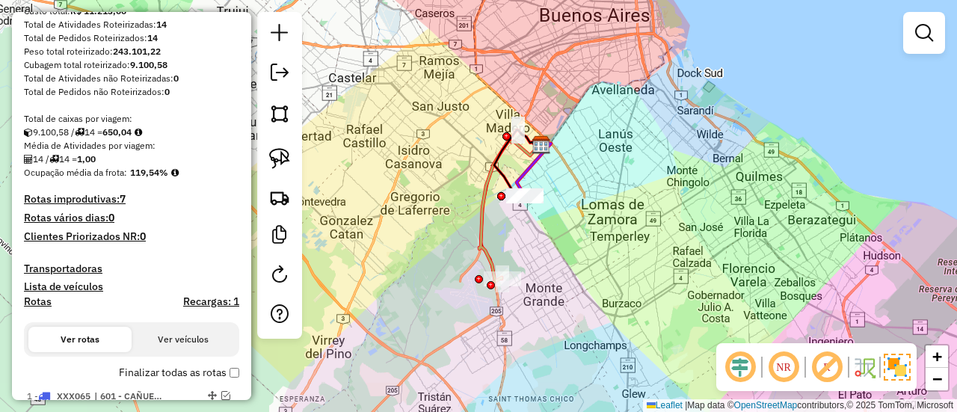
scroll to position [0, 0]
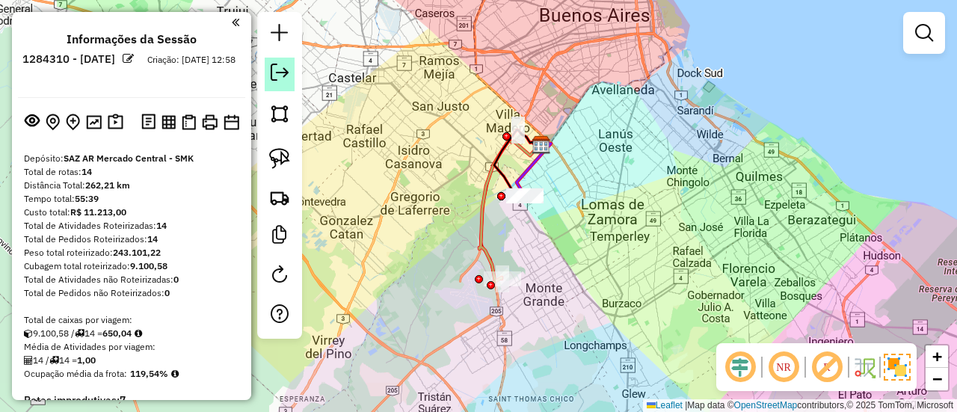
click at [278, 79] on em at bounding box center [280, 73] width 18 height 18
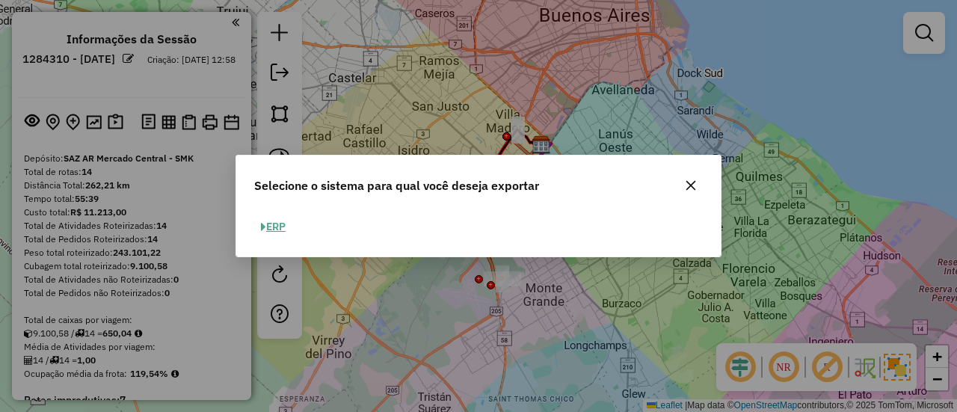
click at [283, 220] on button "ERP" at bounding box center [273, 226] width 38 height 23
select select "**"
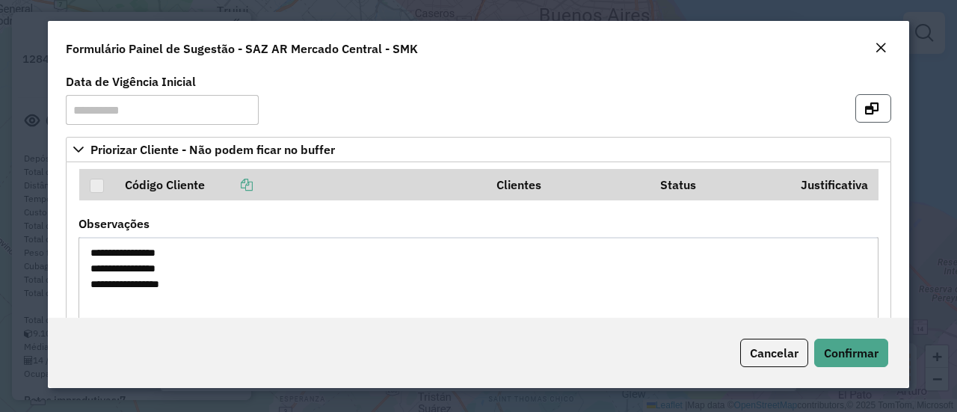
click at [872, 114] on button "button" at bounding box center [874, 108] width 36 height 28
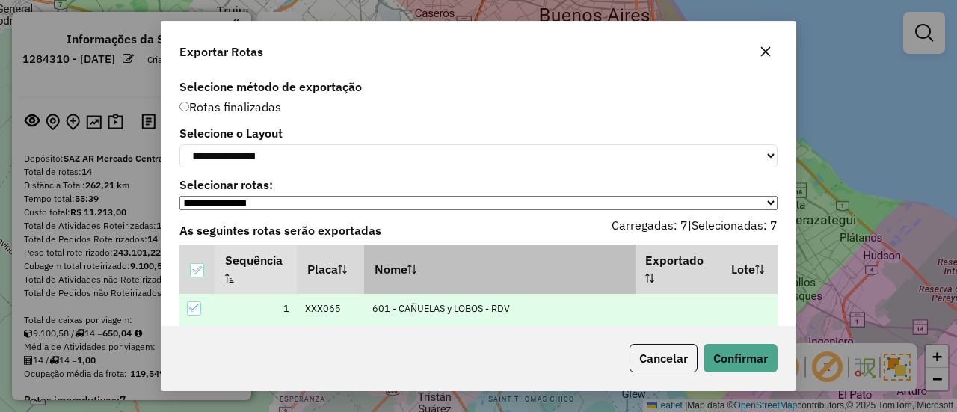
click at [556, 269] on th "Nome" at bounding box center [499, 269] width 271 height 49
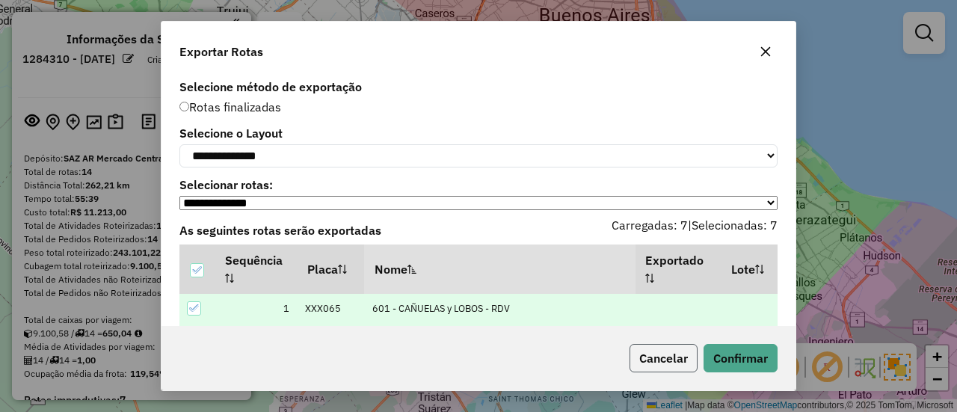
click at [649, 357] on button "Cancelar" at bounding box center [664, 358] width 68 height 28
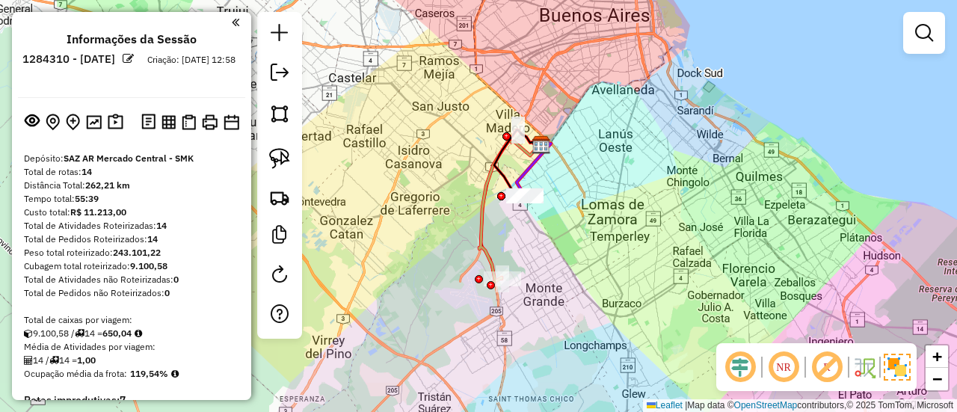
click at [616, 233] on div "Janela de atendimento Grade de atendimento Capacidade Transportadoras Veículos …" at bounding box center [478, 206] width 957 height 412
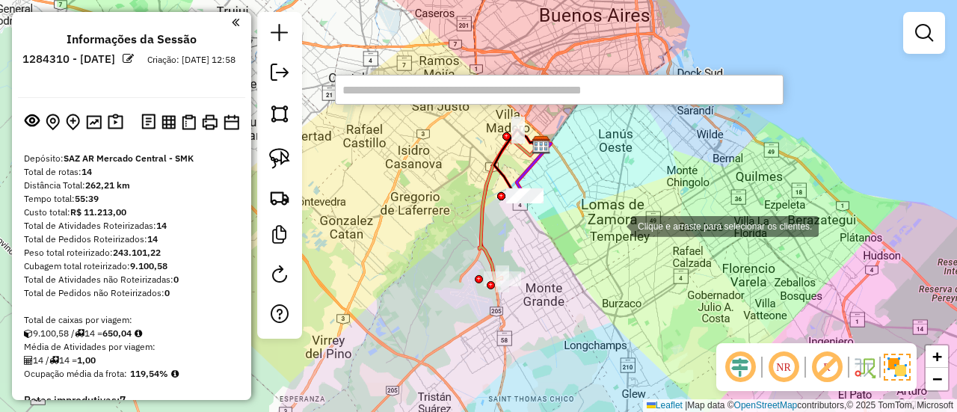
paste input "******"
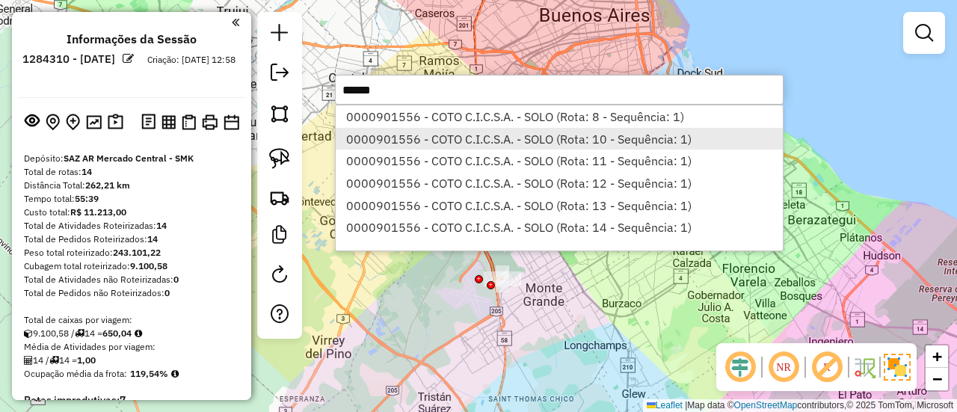
type input "******"
click at [471, 131] on li "0000901556 - COTO C.I.C.S.A. - SOLO (Rota: 10 - Sequência: 1)" at bounding box center [559, 139] width 447 height 22
select select "**********"
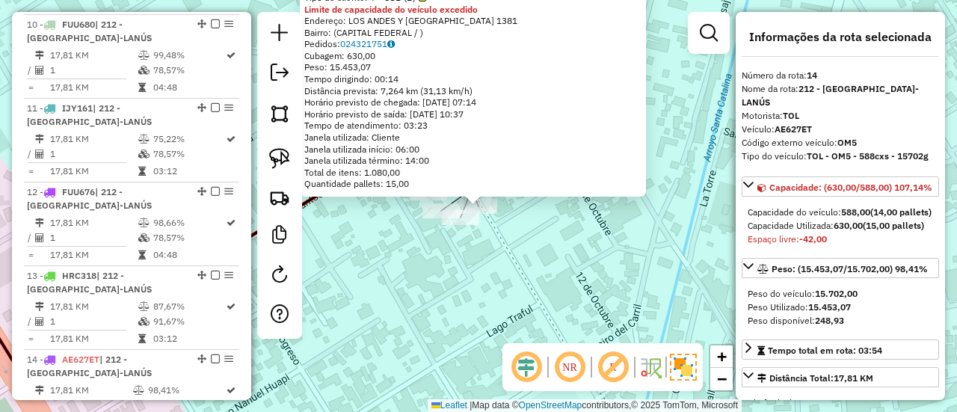
scroll to position [1010, 0]
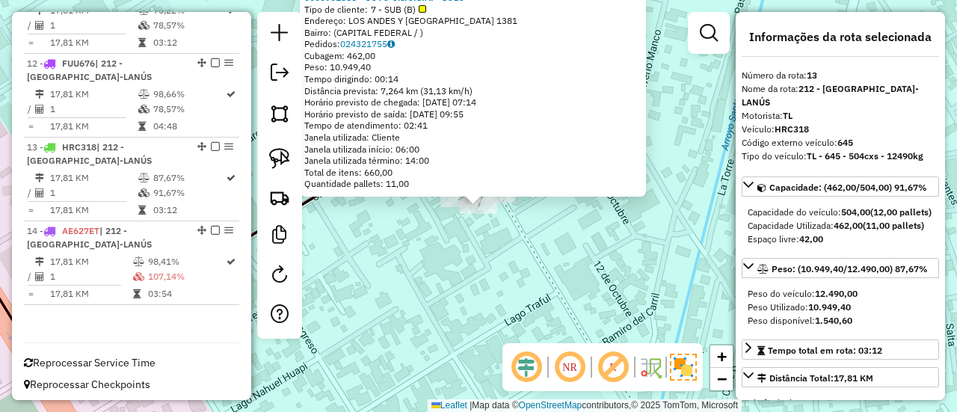
click at [467, 246] on div "0000901556 - COTO C.I.C.S.A. - SOLO Tipo de cliente: 7 - SUB (B) Endereço: LOS …" at bounding box center [478, 206] width 957 height 412
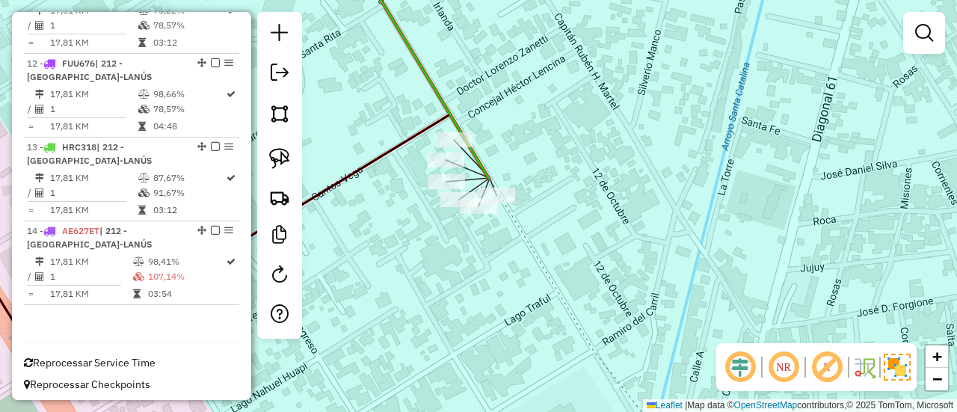
click at [623, 274] on div "Janela de atendimento Grade de atendimento Capacidade Transportadoras Veículos …" at bounding box center [478, 206] width 957 height 412
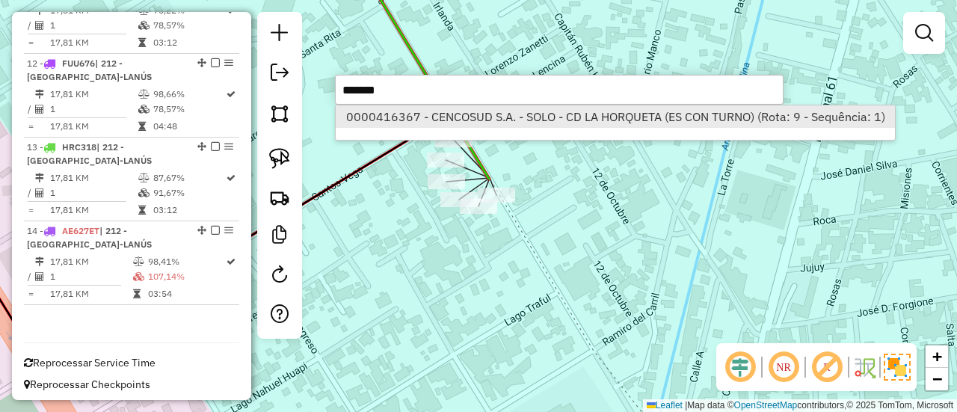
type input "******"
click at [447, 116] on li "0000416367 - CENCOSUD S.A. - SOLO - CD LA HORQUETA (ES CON TURNO) (Rota: 9 - Se…" at bounding box center [615, 116] width 559 height 22
select select "**********"
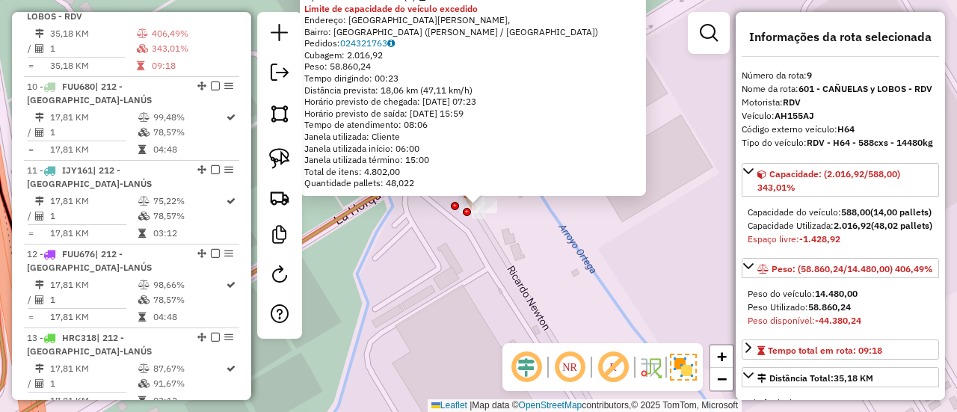
scroll to position [799, 0]
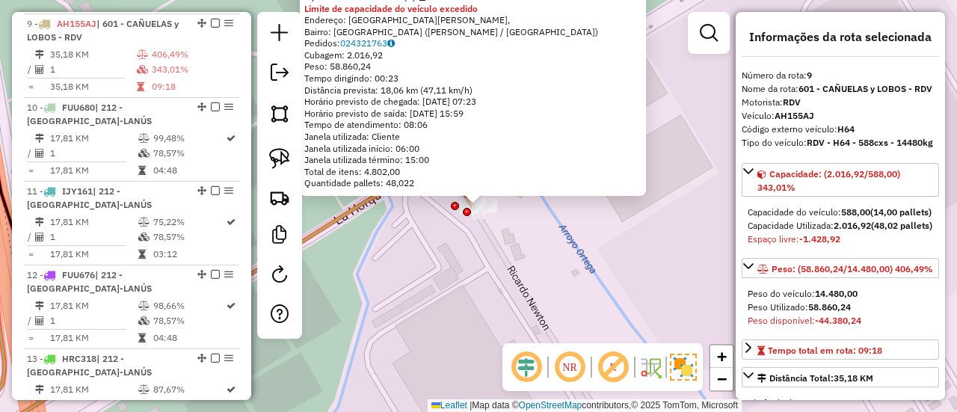
click at [494, 297] on div "0000416367 - CENCOSUD S.A. - SOLO - CD LA HORQUETA (ES CON TURNO) Tipo de clien…" at bounding box center [478, 206] width 957 height 412
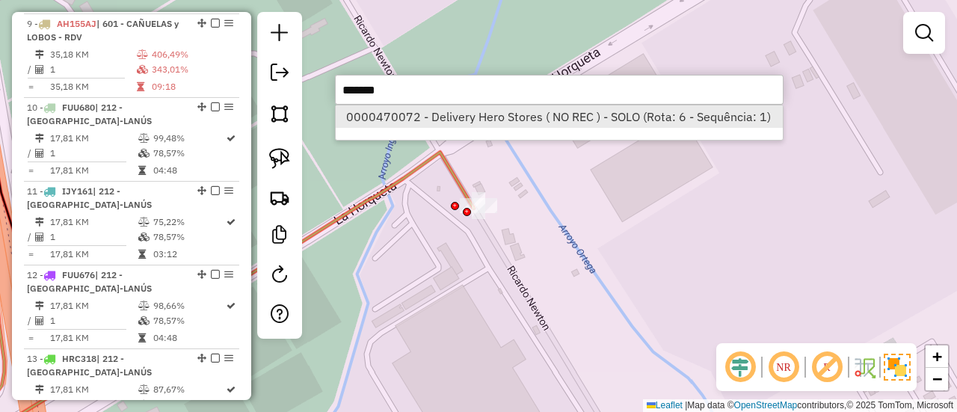
type input "******"
click at [403, 111] on li "0000470072 - Delivery Hero Stores ( NO REC ) - SOLO (Rota: 6 - Sequência: 1)" at bounding box center [559, 116] width 447 height 22
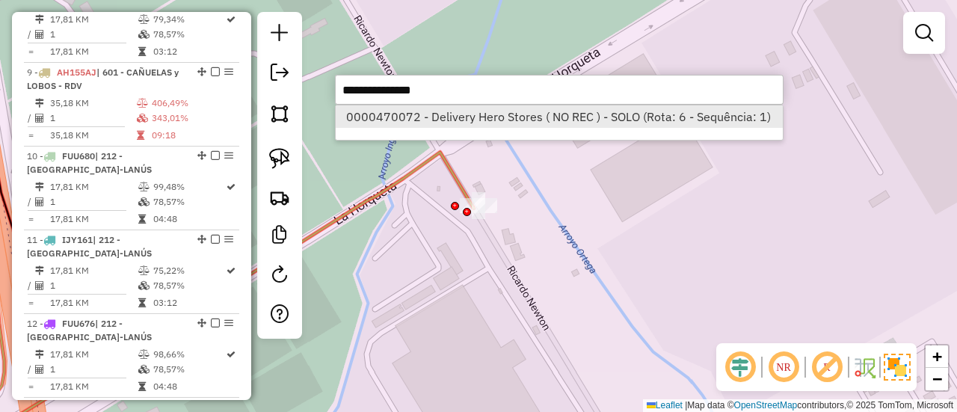
select select "**********"
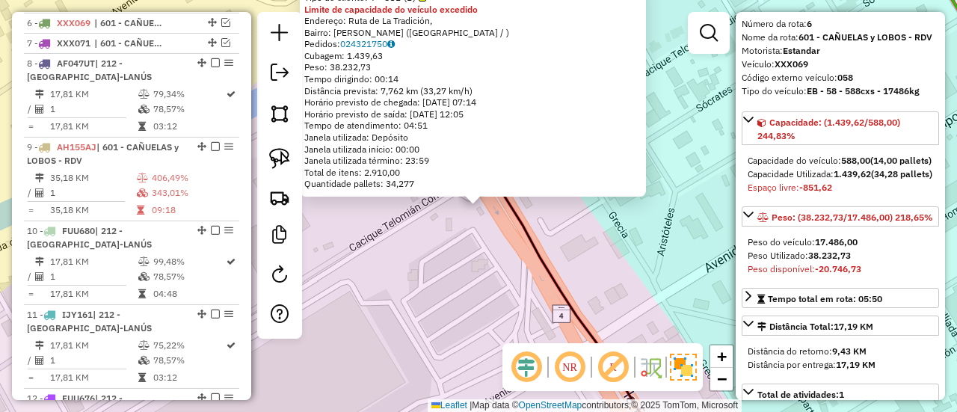
scroll to position [75, 0]
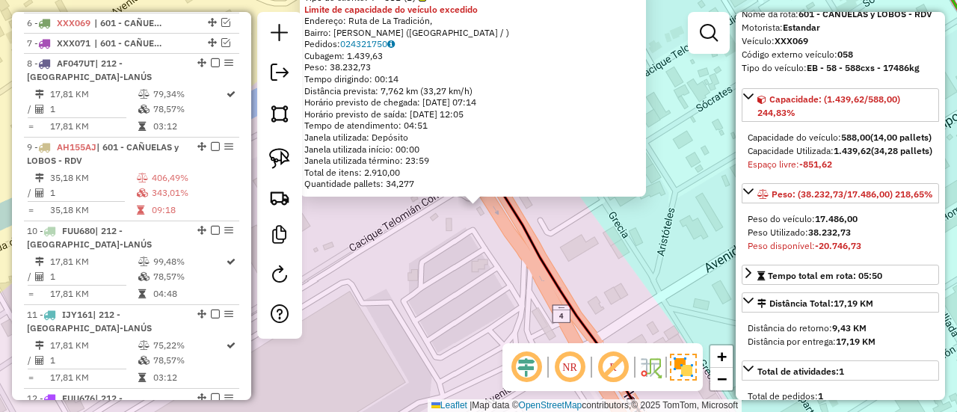
click at [449, 272] on div "0000470072 - Delivery Hero Stores ( NO REC ) - SOLO Tipo de cliente: 7 - SUB (B…" at bounding box center [478, 206] width 957 height 412
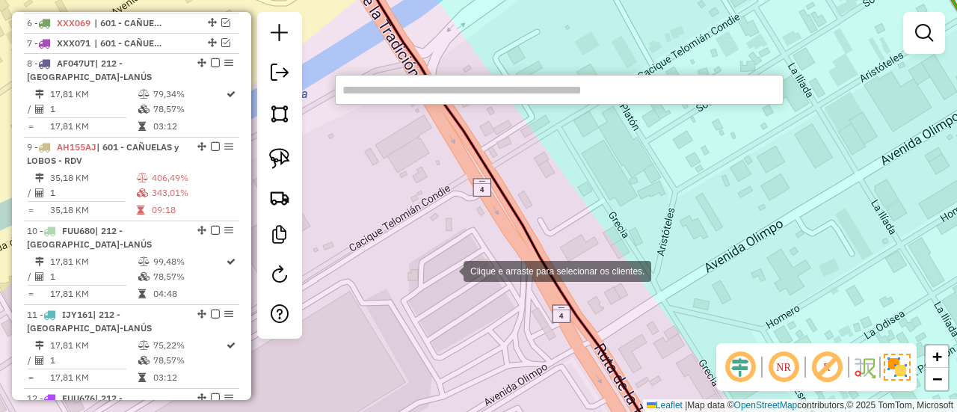
paste input "******"
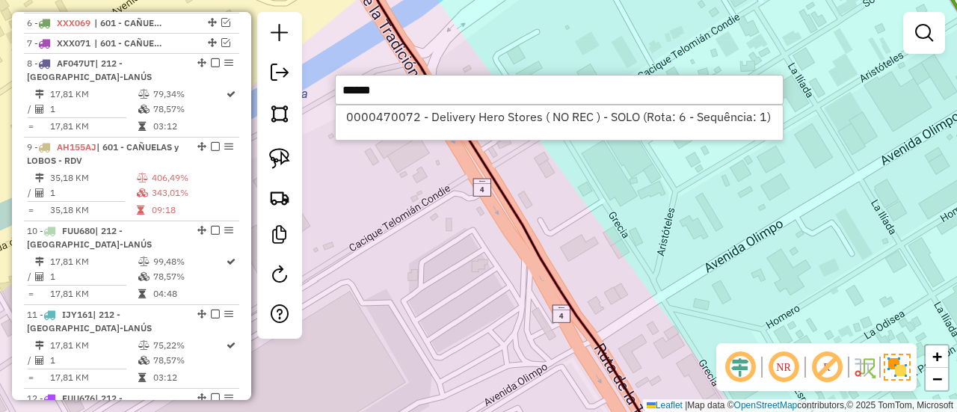
type input "******"
click at [404, 114] on li "0000470072 - Delivery Hero Stores ( NO REC ) - SOLO (Rota: 6 - Sequência: 1)" at bounding box center [559, 116] width 447 height 22
select select "**********"
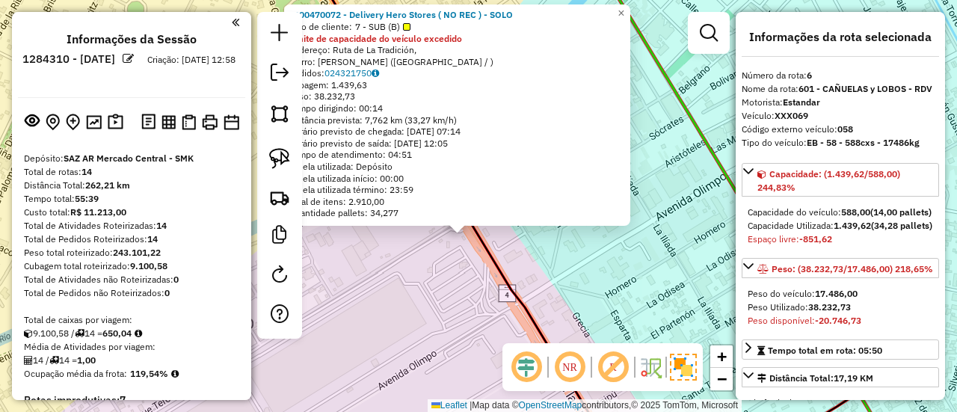
scroll to position [224, 0]
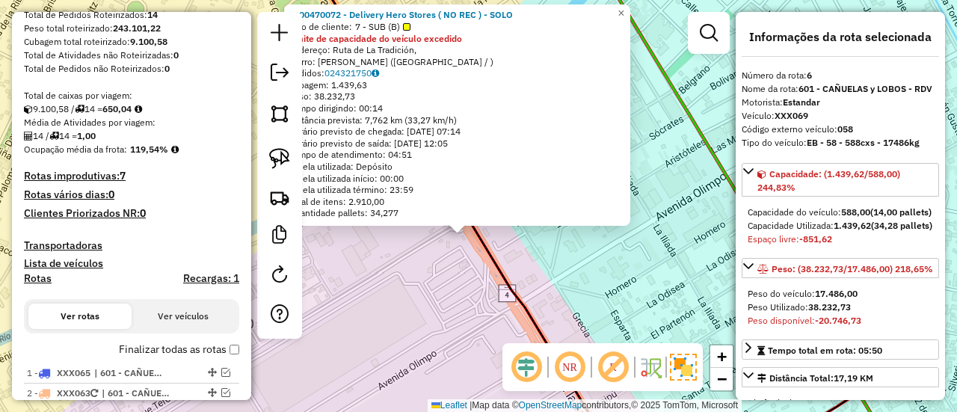
click at [48, 277] on h4 "Rotas" at bounding box center [38, 278] width 28 height 13
select select
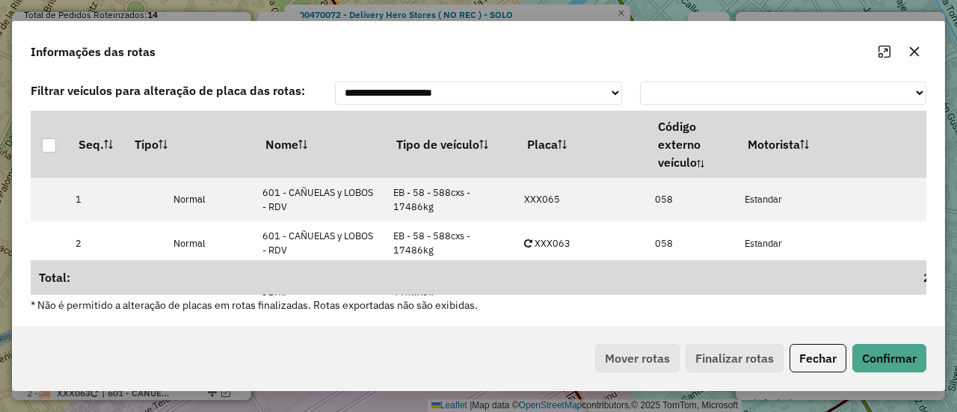
select select "********"
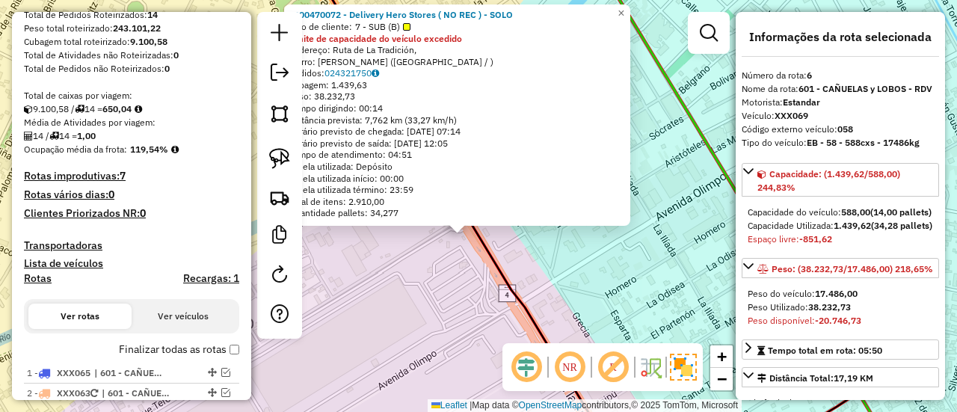
click at [73, 242] on h4 "Transportadoras" at bounding box center [131, 245] width 215 height 13
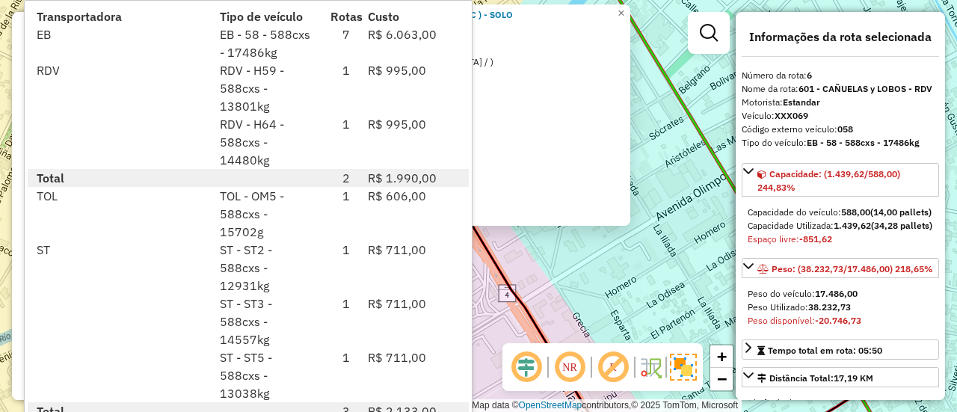
click at [666, 337] on div "0000470072 - Delivery Hero Stores ( NO REC ) - SOLO Tipo de cliente: 7 - SUB (B…" at bounding box center [478, 206] width 957 height 412
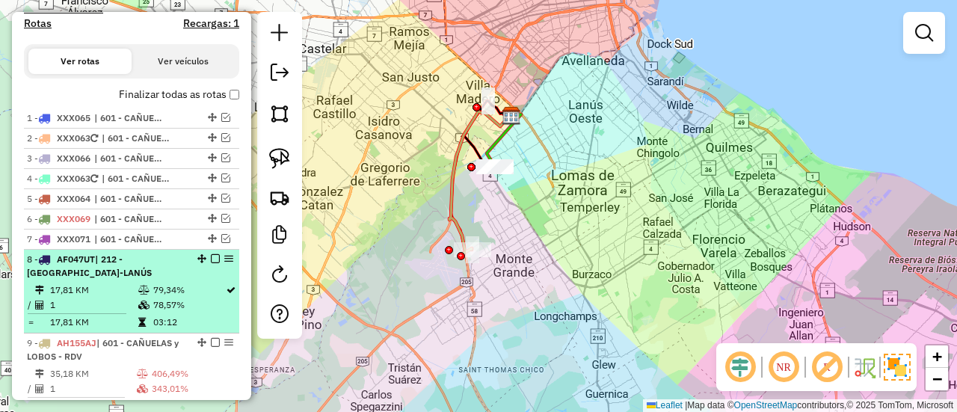
scroll to position [524, 0]
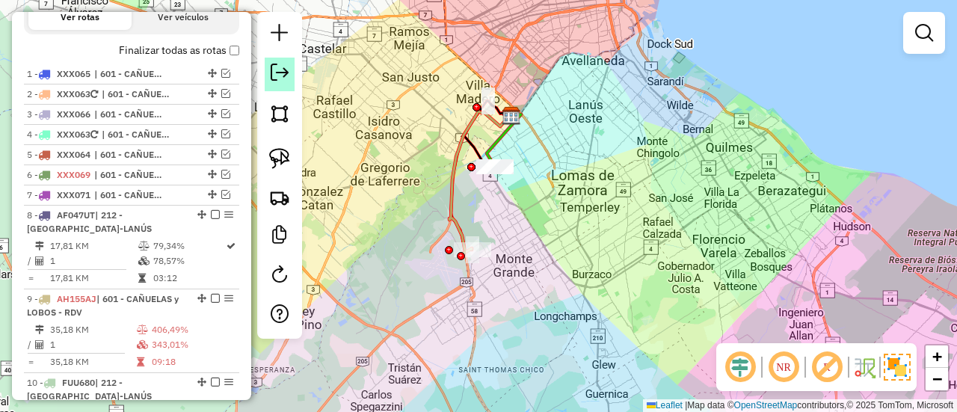
click at [279, 65] on em at bounding box center [280, 73] width 18 height 18
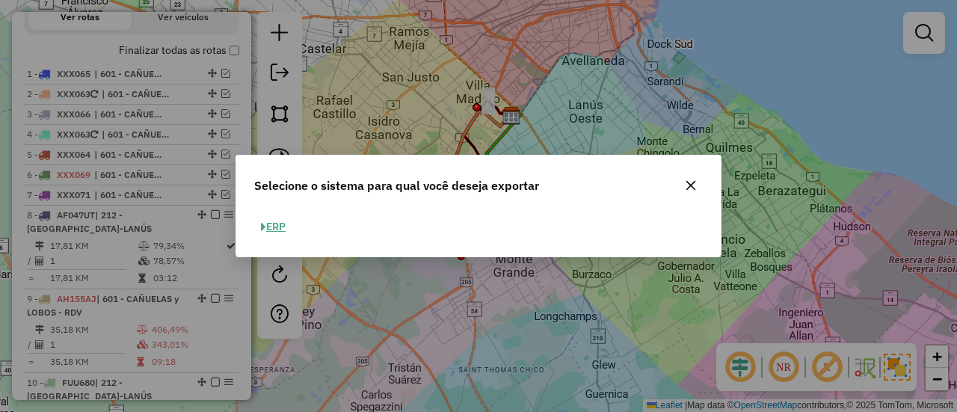
click at [285, 230] on button "ERP" at bounding box center [273, 226] width 38 height 23
select select "**"
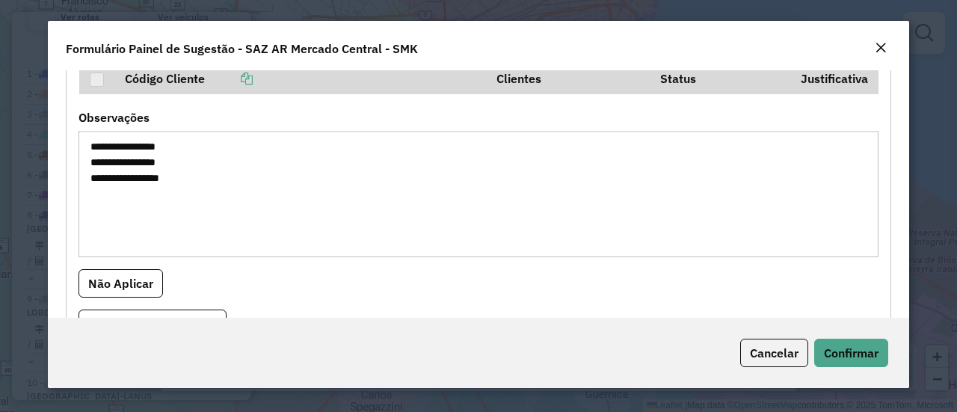
scroll to position [163, 0]
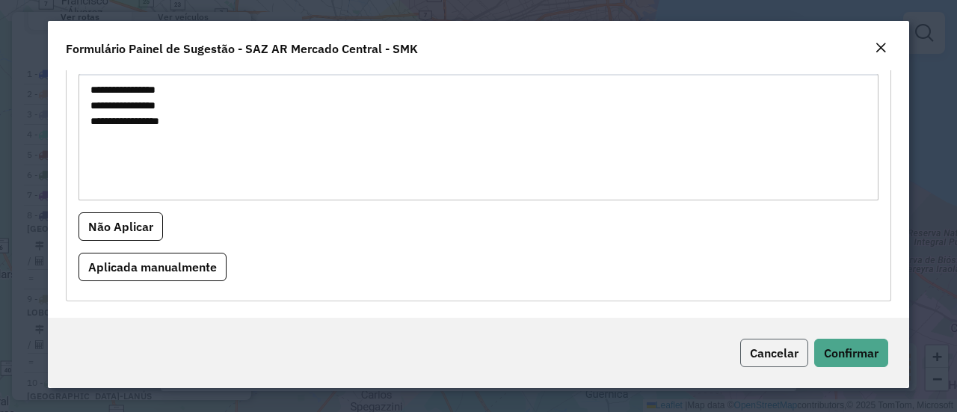
click at [799, 359] on button "Cancelar" at bounding box center [774, 353] width 68 height 28
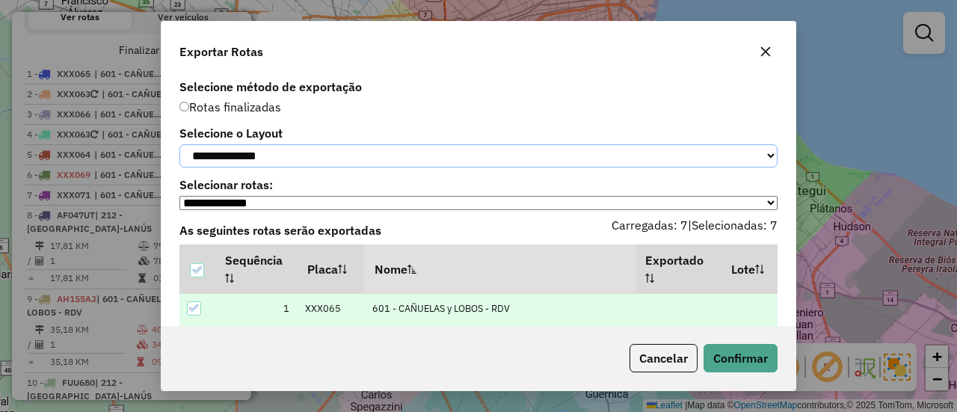
click at [257, 155] on select "**********" at bounding box center [479, 155] width 598 height 23
select select "*********"
click at [180, 144] on select "**********" at bounding box center [479, 155] width 598 height 23
click at [754, 360] on button "Confirmar" at bounding box center [741, 358] width 74 height 28
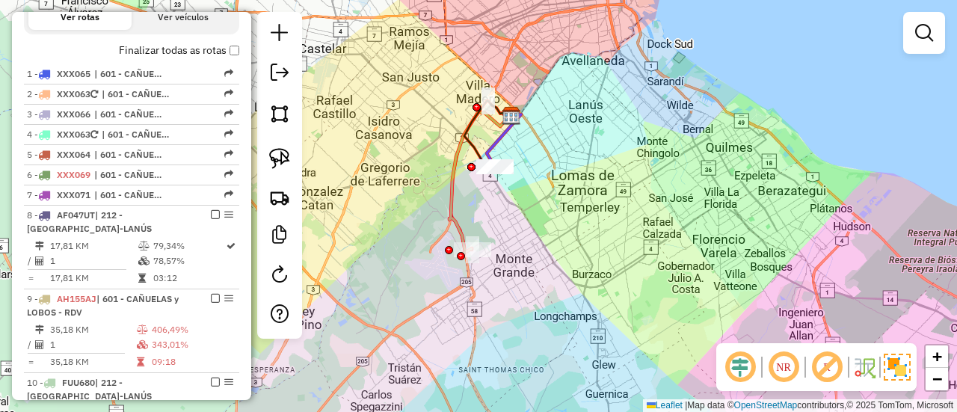
click at [178, 48] on label "Finalizar todas as rotas" at bounding box center [179, 51] width 120 height 16
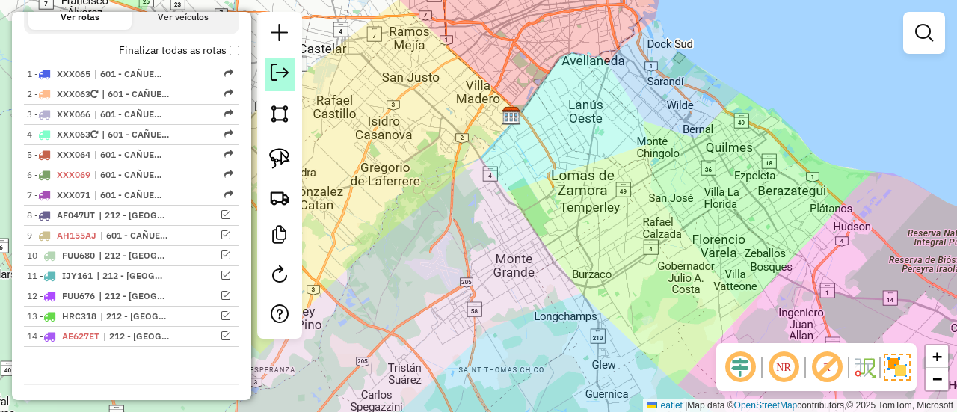
click at [268, 82] on link at bounding box center [280, 75] width 30 height 34
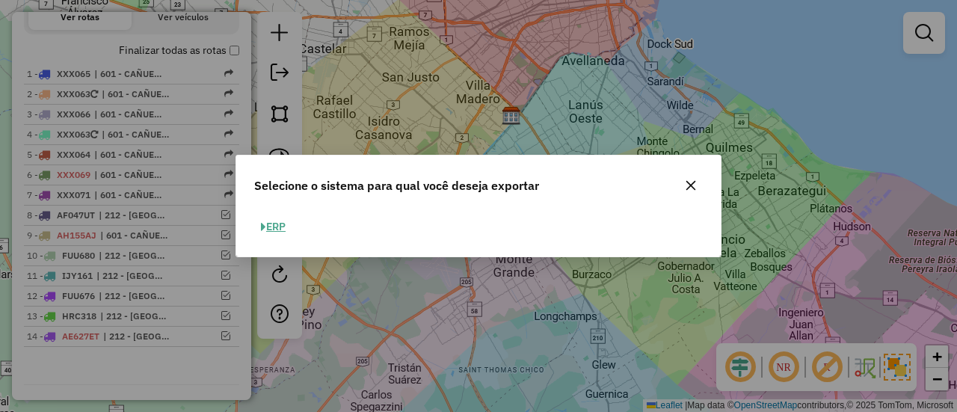
click at [281, 227] on button "ERP" at bounding box center [273, 226] width 38 height 23
select select "*********"
select select "**"
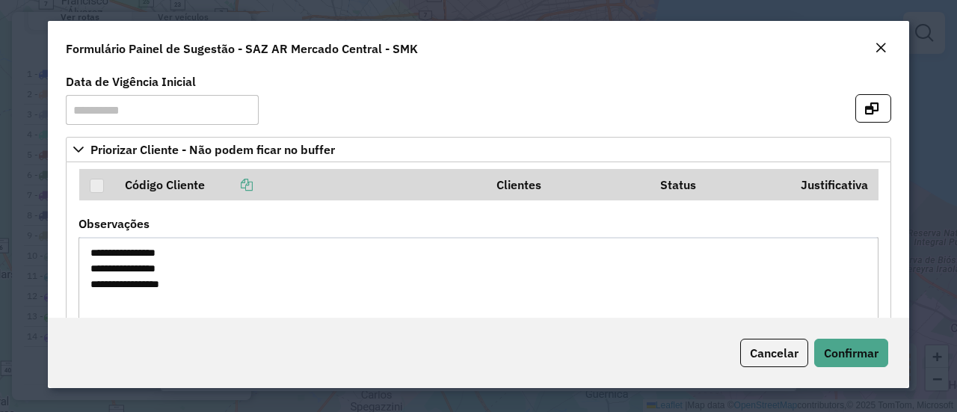
click at [878, 48] on em "Close" at bounding box center [881, 48] width 12 height 12
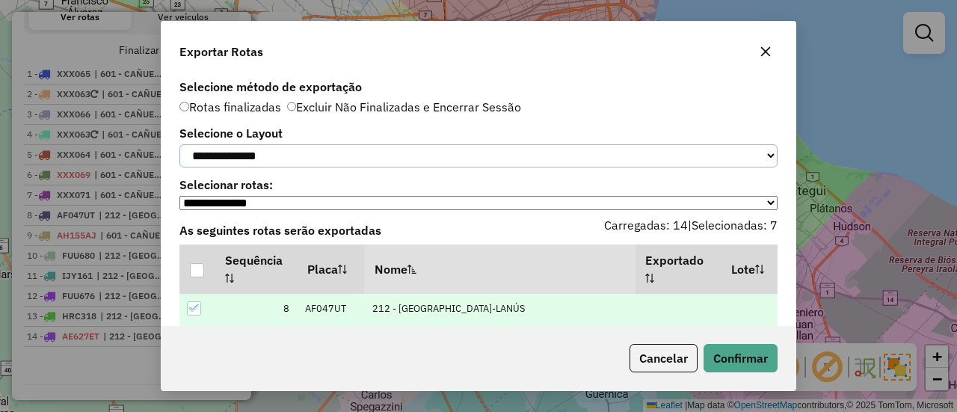
drag, startPoint x: 202, startPoint y: 158, endPoint x: 202, endPoint y: 168, distance: 10.5
click at [202, 158] on select "**********" at bounding box center [479, 155] width 598 height 23
click at [180, 144] on select "**********" at bounding box center [479, 155] width 598 height 23
drag, startPoint x: 226, startPoint y: 153, endPoint x: 226, endPoint y: 165, distance: 12.0
click at [226, 153] on select "**********" at bounding box center [479, 155] width 598 height 23
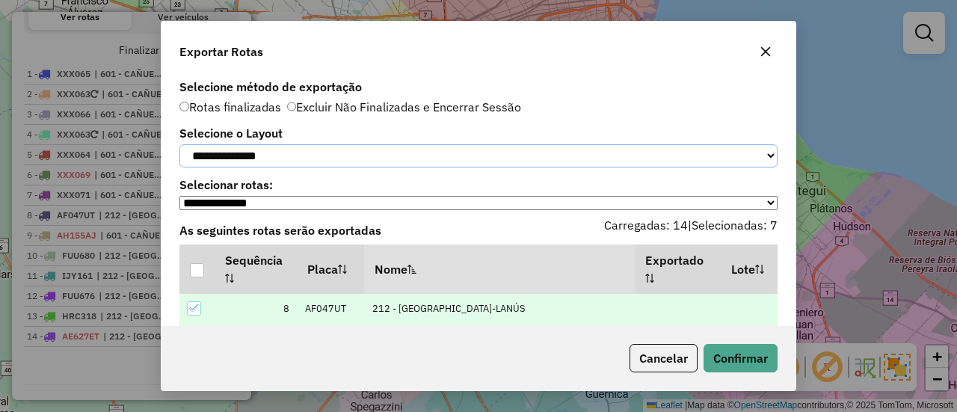
select select "*********"
click at [180, 144] on select "**********" at bounding box center [479, 155] width 598 height 23
click at [199, 273] on div at bounding box center [197, 270] width 14 height 14
click at [748, 358] on button "Confirmar" at bounding box center [741, 358] width 74 height 28
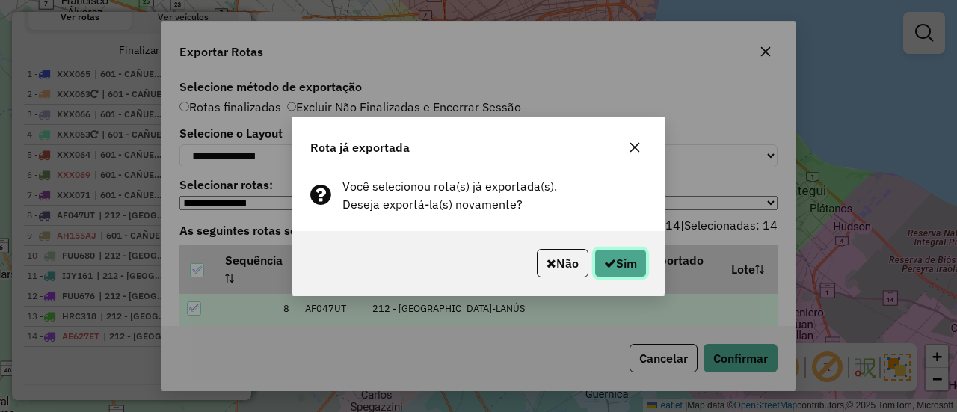
click at [608, 265] on icon "button" at bounding box center [610, 263] width 12 height 12
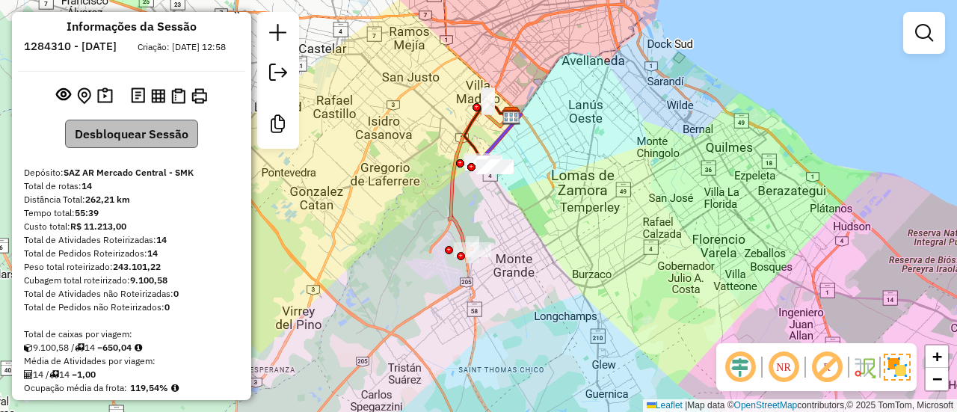
scroll to position [0, 0]
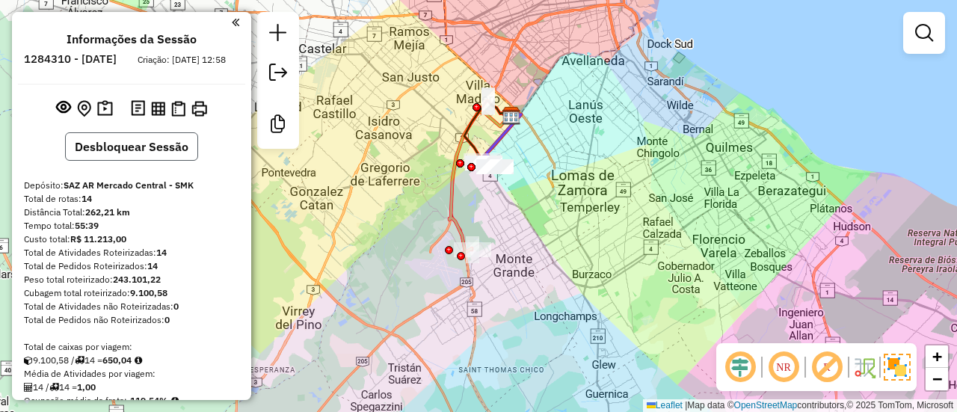
click at [149, 158] on button "Desbloquear Sessão" at bounding box center [131, 146] width 133 height 28
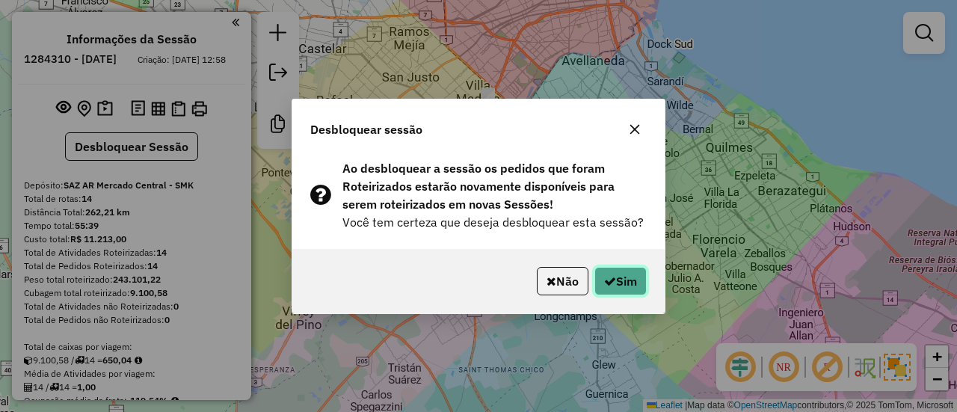
click at [633, 291] on button "Sim" at bounding box center [621, 281] width 52 height 28
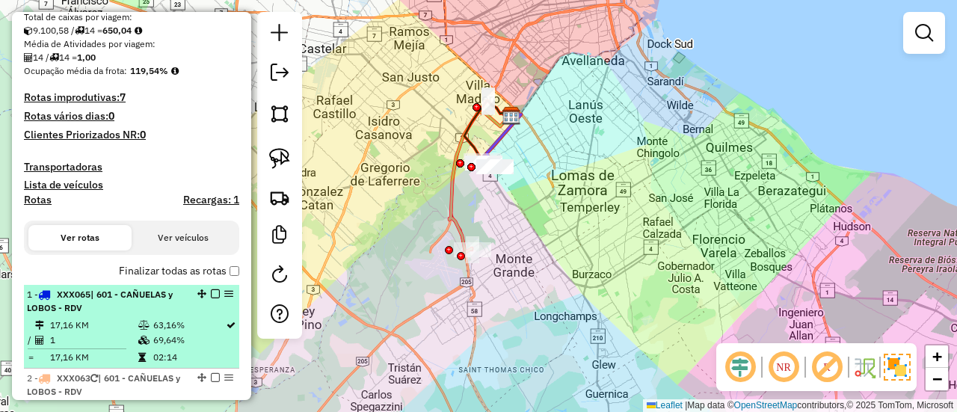
scroll to position [374, 0]
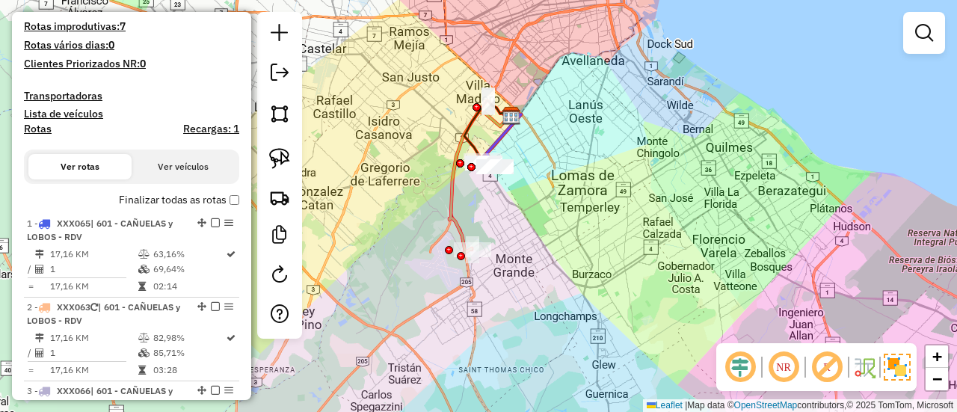
click at [930, 31] on em at bounding box center [924, 33] width 18 height 18
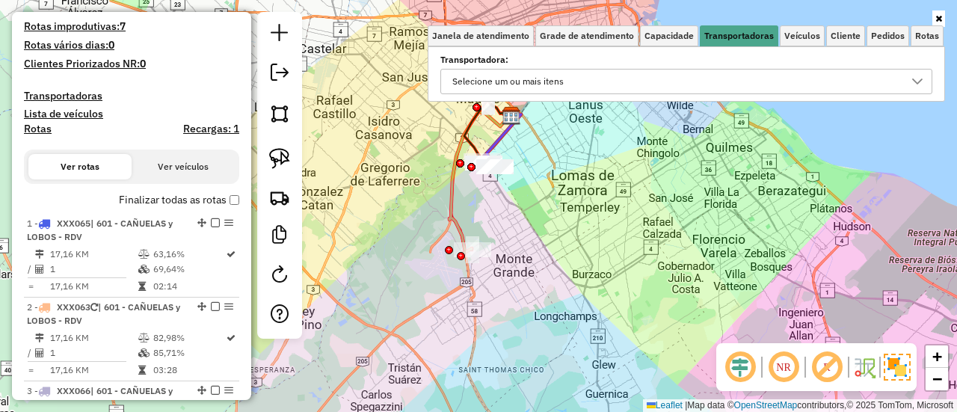
click at [725, 82] on div "Selecione um ou mais itens" at bounding box center [675, 82] width 456 height 24
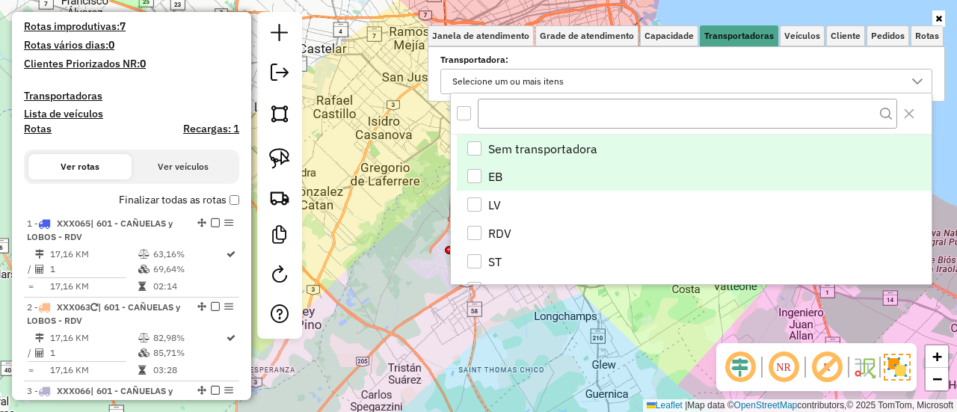
click at [522, 176] on li "EB" at bounding box center [694, 177] width 475 height 28
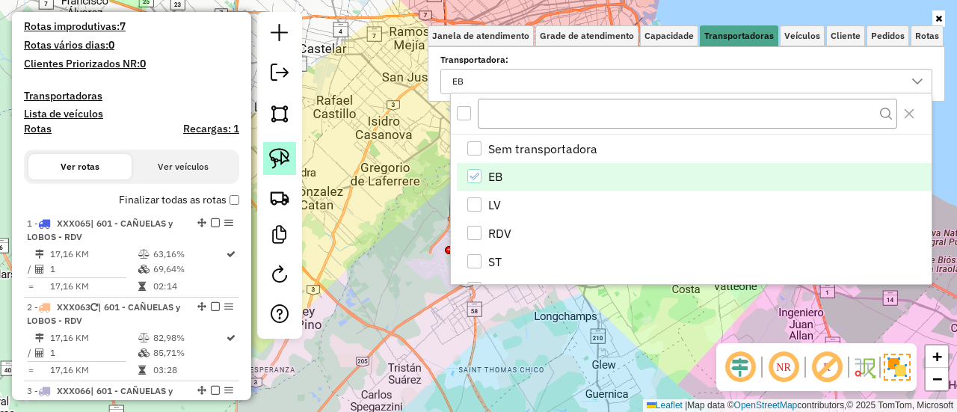
click at [286, 167] on img at bounding box center [279, 158] width 21 height 21
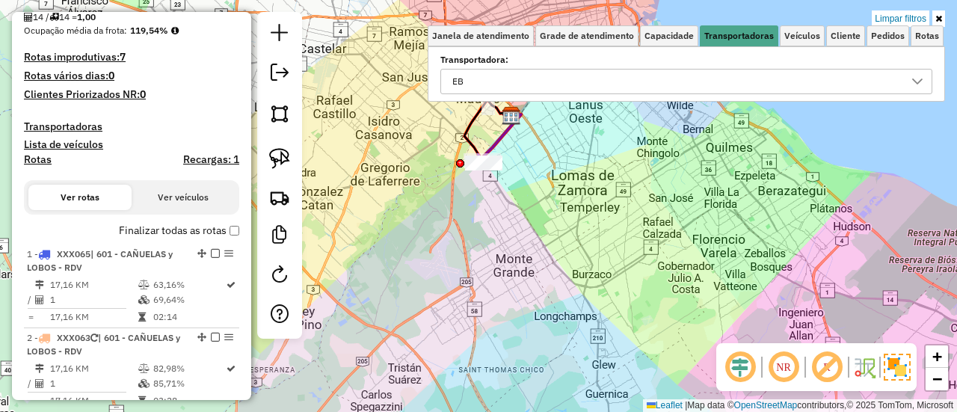
scroll to position [347, 0]
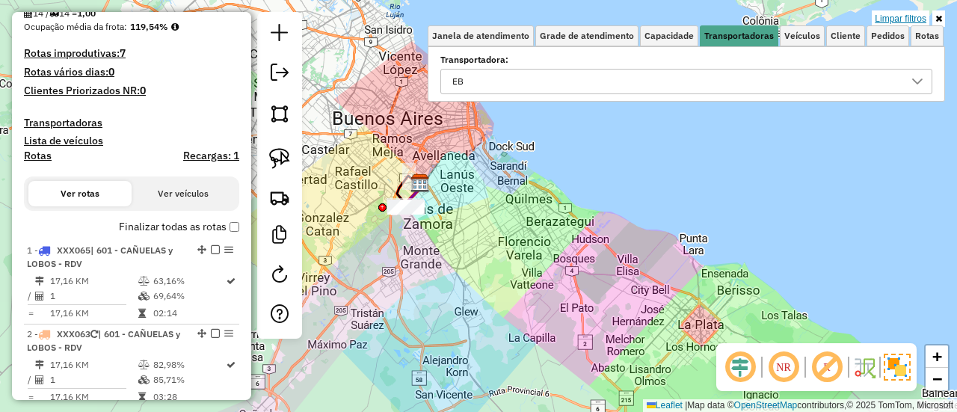
click at [920, 13] on link "Limpar filtros" at bounding box center [901, 18] width 58 height 16
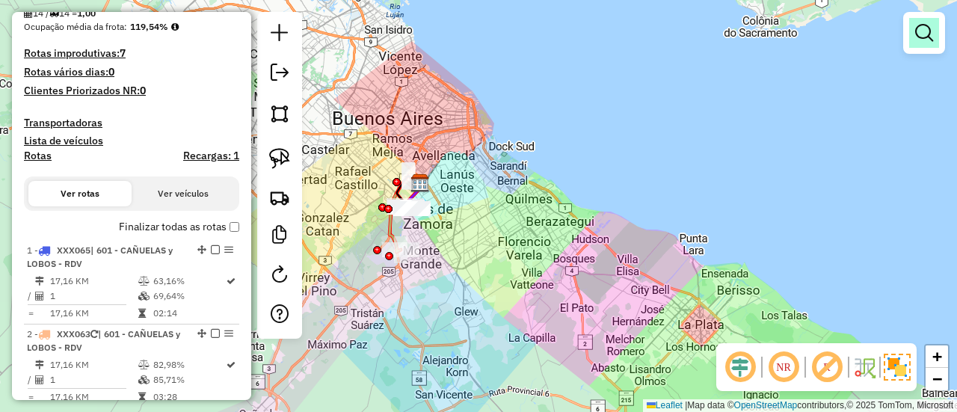
click at [917, 39] on em at bounding box center [924, 33] width 18 height 18
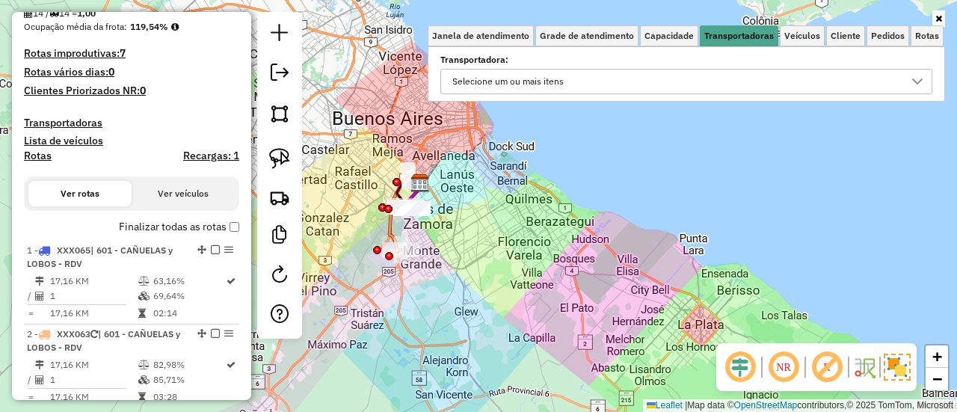
click at [711, 80] on div "Selecione um ou mais itens" at bounding box center [675, 82] width 456 height 24
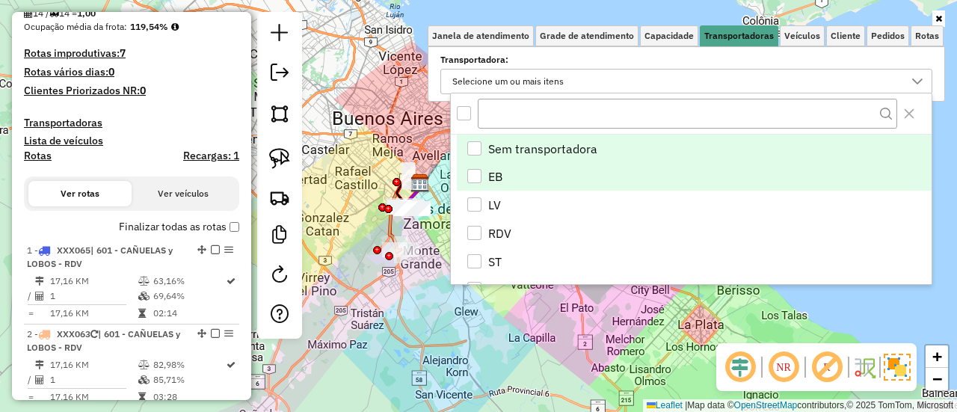
click at [511, 173] on li "EB" at bounding box center [694, 177] width 475 height 28
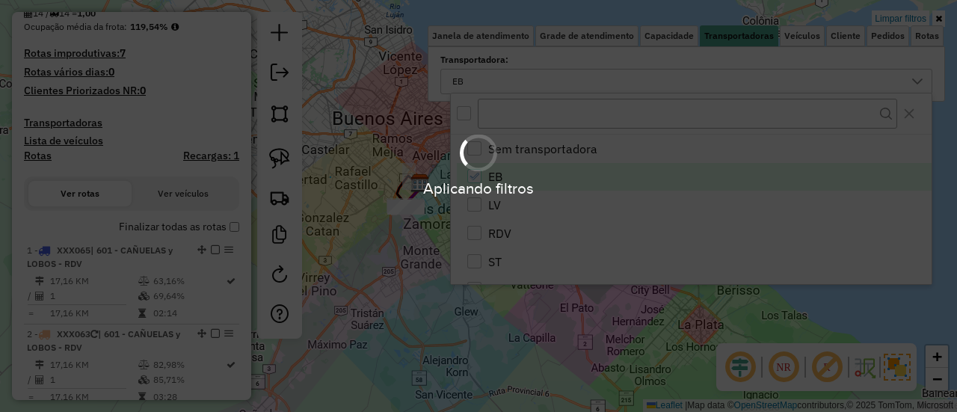
click at [331, 177] on hb-app "Aplicando filtros Pop-up bloqueado! Seu navegador bloqueou automáticamente a ab…" at bounding box center [478, 206] width 957 height 412
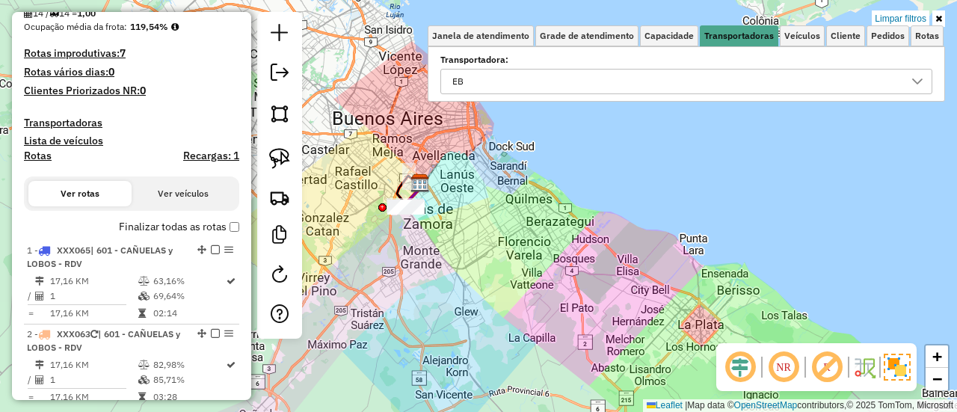
click at [607, 192] on div "Limpar filtros Janela de atendimento Grade de atendimento Capacidade Transporta…" at bounding box center [478, 206] width 957 height 412
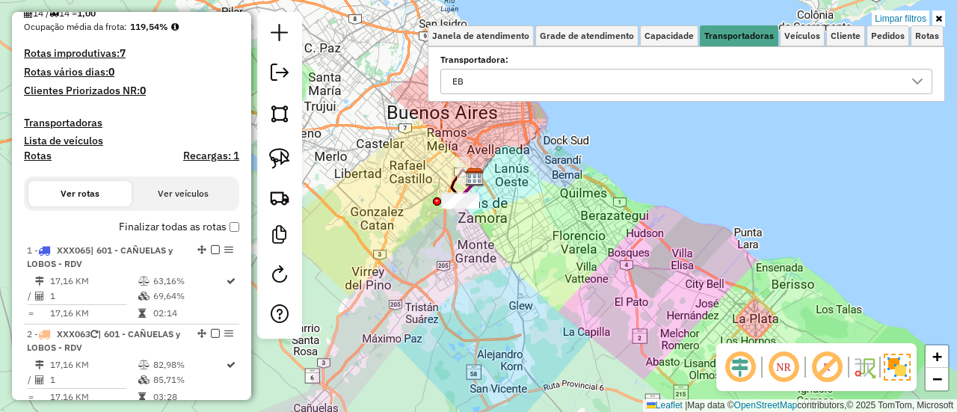
scroll to position [422, 0]
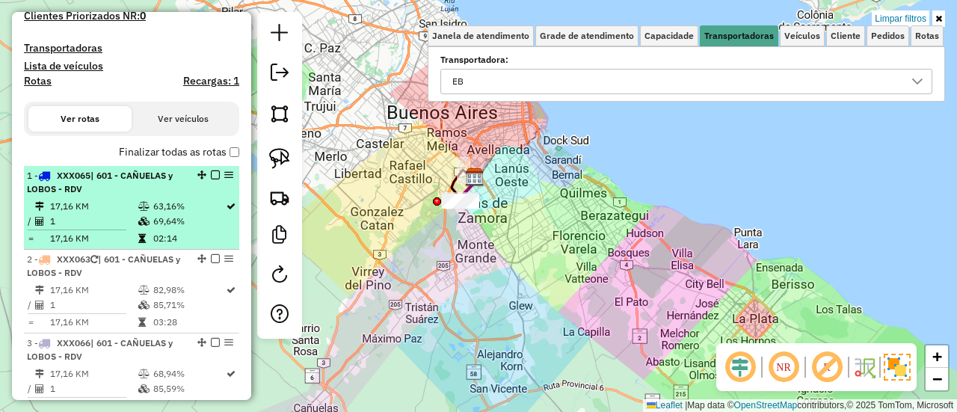
click at [123, 215] on td "1" at bounding box center [93, 221] width 88 height 15
select select "**********"
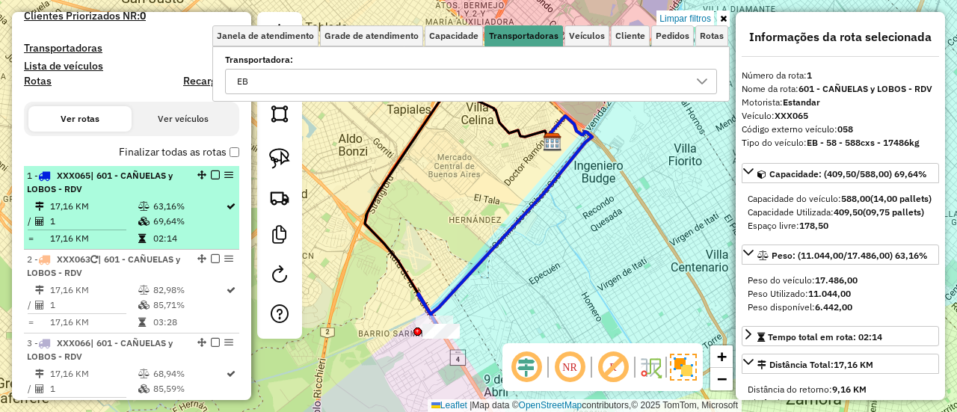
select select "**********"
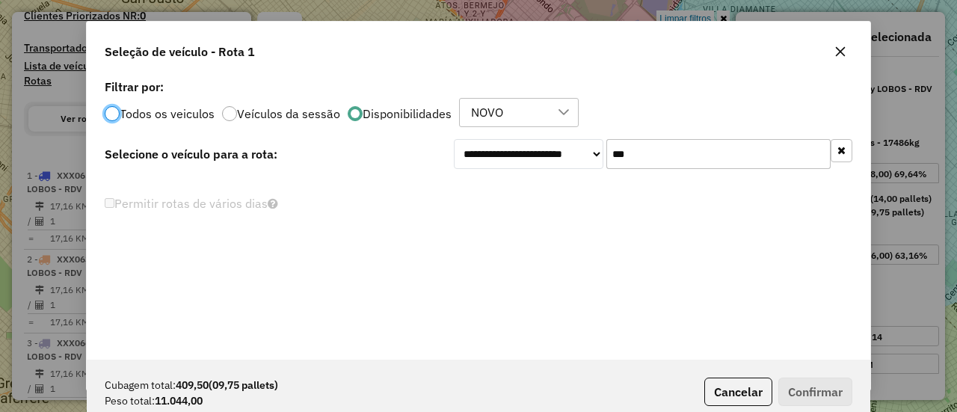
scroll to position [8, 4]
click at [705, 144] on input "***" at bounding box center [719, 154] width 224 height 30
type input "***"
click at [173, 112] on label "Todos os veiculos" at bounding box center [167, 114] width 95 height 12
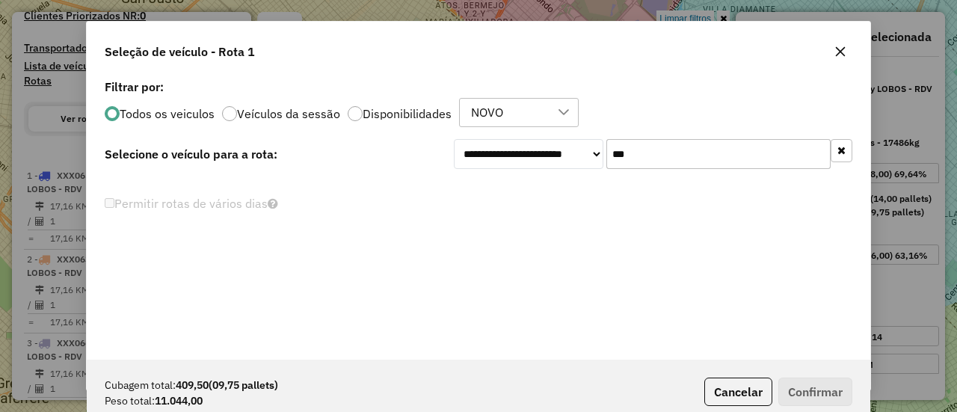
click at [686, 159] on input "***" at bounding box center [719, 154] width 224 height 30
click at [595, 151] on select "**********" at bounding box center [529, 154] width 150 height 30
select select "*******"
click at [454, 139] on select "**********" at bounding box center [529, 154] width 150 height 30
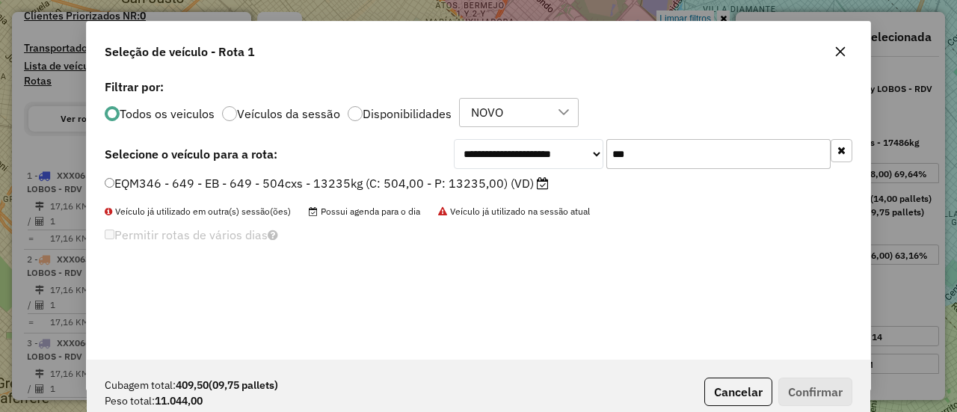
click at [500, 182] on label "EQM346 - 649 - EB - 649 - 504cxs - 13235kg (C: 504,00 - P: 13235,00) (VD)" at bounding box center [327, 183] width 444 height 18
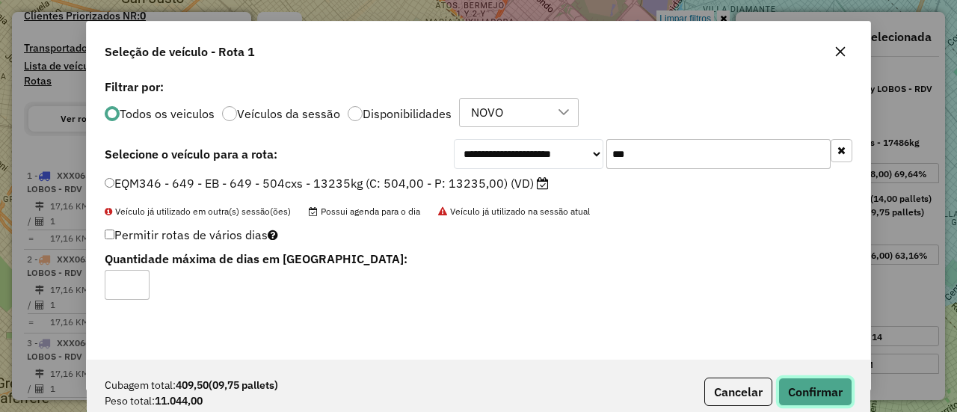
click at [831, 381] on button "Confirmar" at bounding box center [816, 392] width 74 height 28
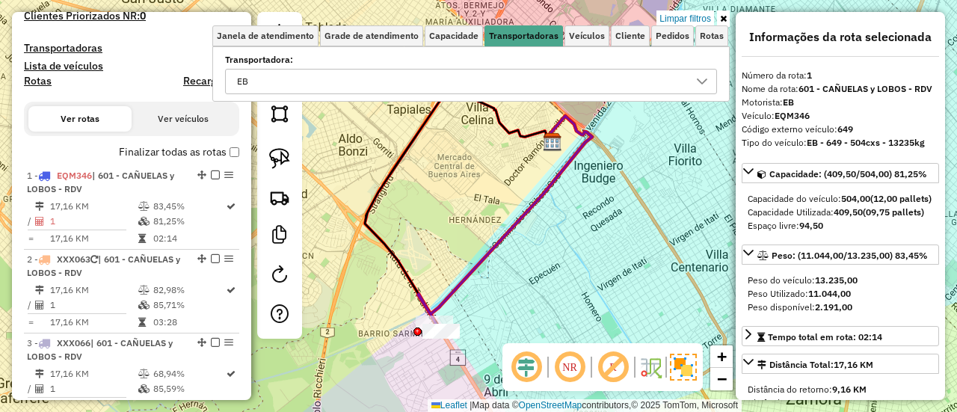
scroll to position [575, 0]
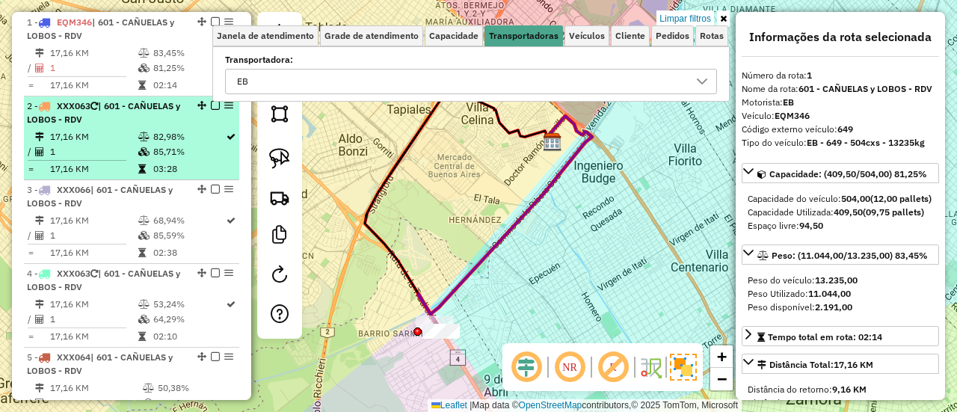
click at [153, 137] on td "82,98%" at bounding box center [189, 136] width 73 height 15
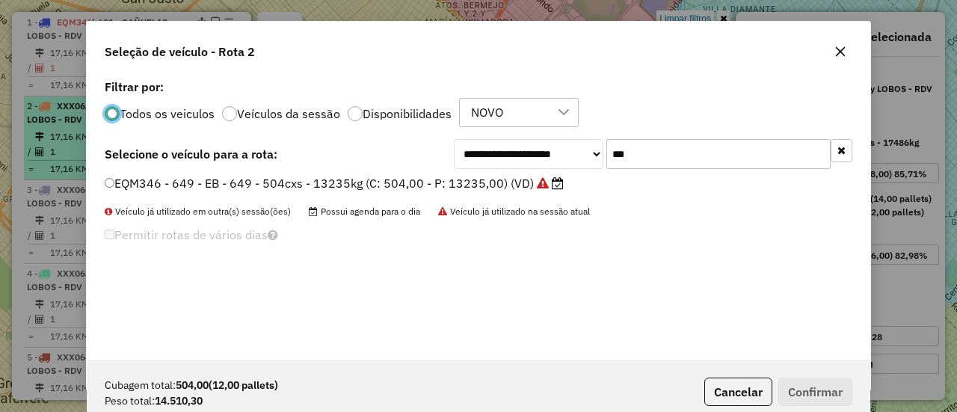
scroll to position [8, 4]
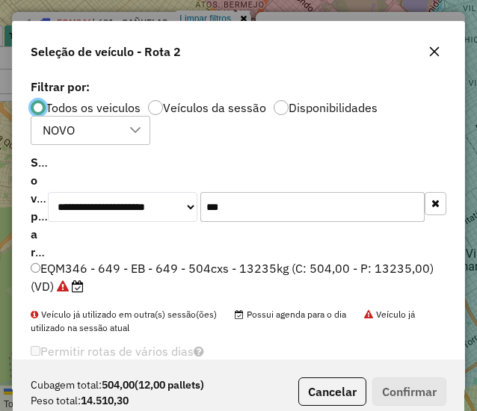
click at [310, 206] on input "***" at bounding box center [312, 207] width 224 height 30
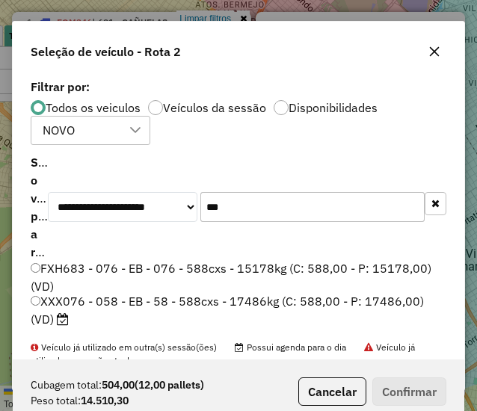
type input "***"
click at [233, 263] on div "**********" at bounding box center [239, 218] width 452 height 284
click at [248, 266] on label "FXH683 - 076 - EB - 076 - 588cxs - 15178kg (C: 588,00 - P: 15178,00) (VD)" at bounding box center [239, 278] width 416 height 36
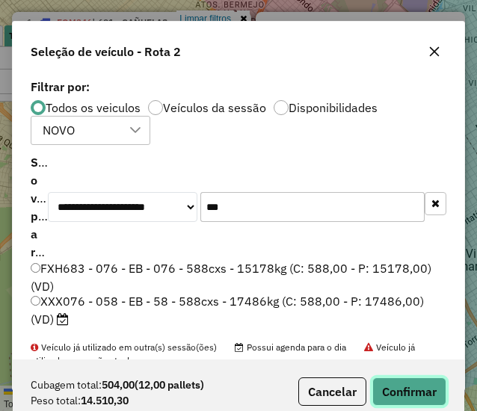
click at [423, 385] on button "Confirmar" at bounding box center [409, 392] width 74 height 28
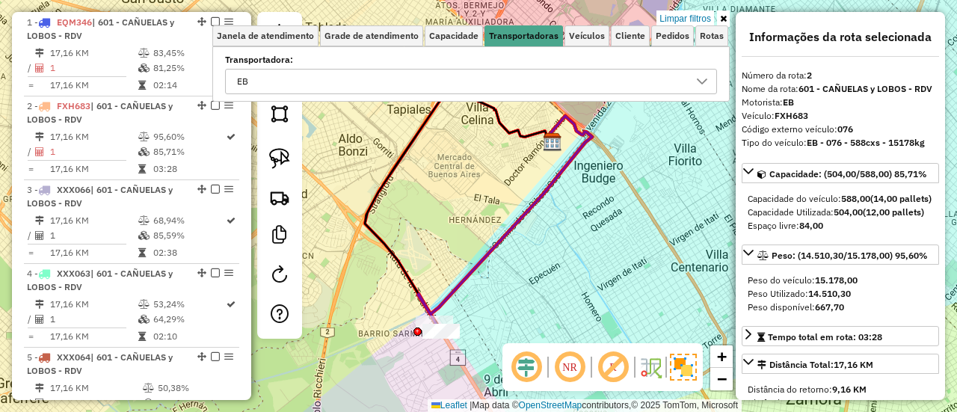
scroll to position [659, 0]
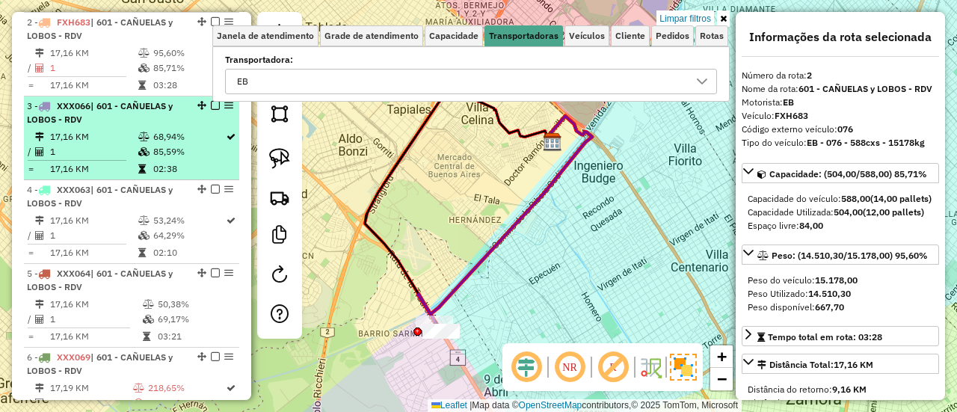
click at [129, 140] on td "17,16 KM" at bounding box center [93, 136] width 88 height 15
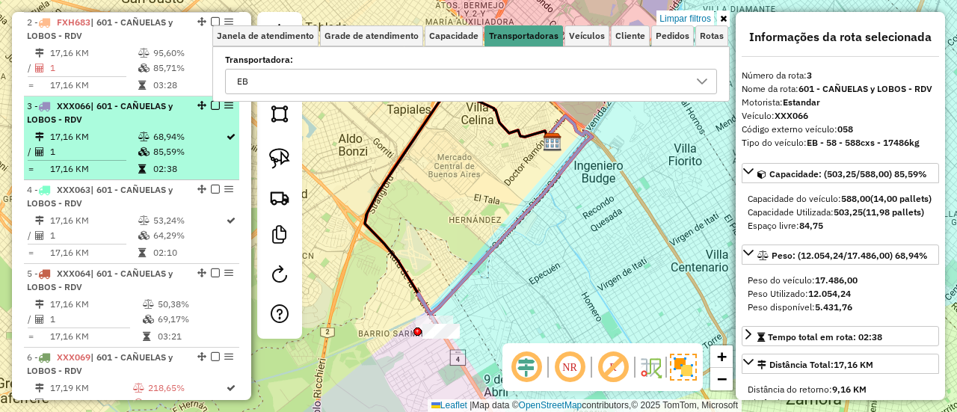
scroll to position [584, 0]
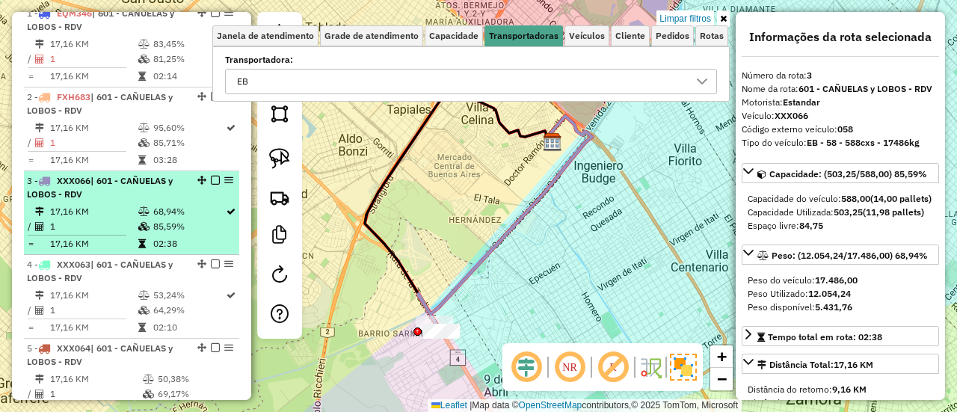
click at [134, 186] on div "3 - XXX066 | 601 - CAÑUELAS y LOBOS - RDV" at bounding box center [106, 187] width 159 height 27
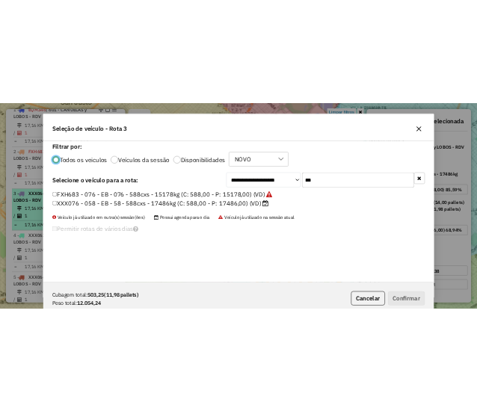
scroll to position [8, 4]
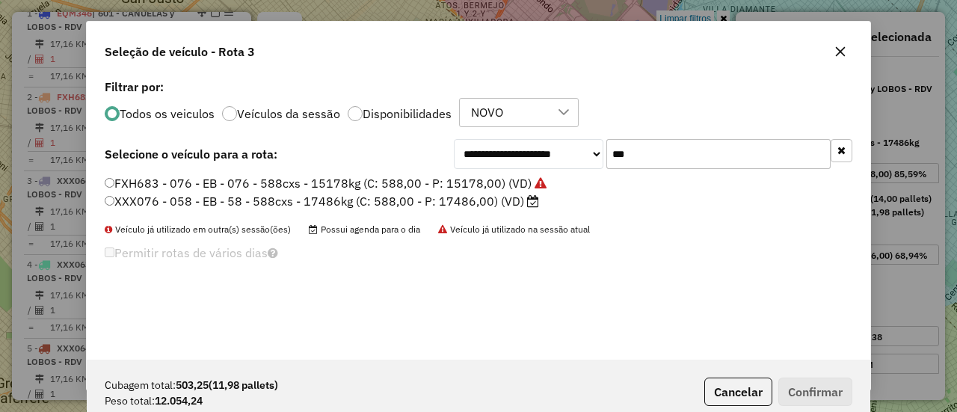
click at [322, 277] on div "**********" at bounding box center [479, 218] width 784 height 284
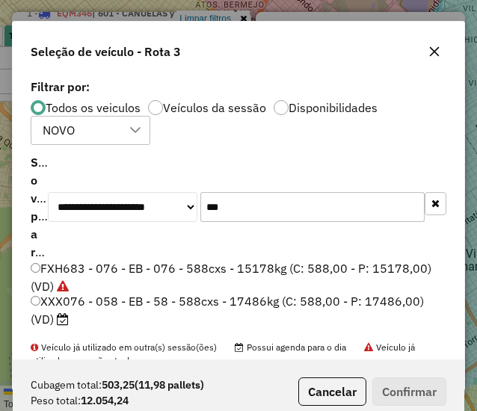
click at [302, 211] on input "***" at bounding box center [312, 207] width 224 height 30
click at [434, 41] on button "button" at bounding box center [435, 52] width 24 height 24
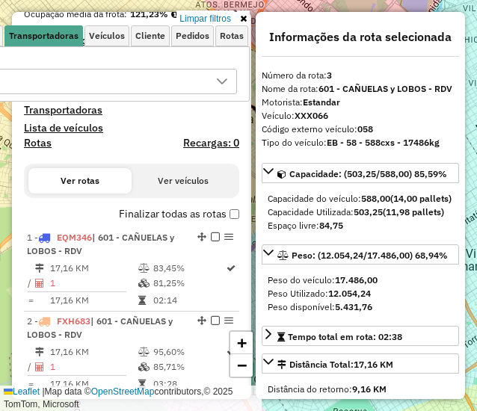
scroll to position [435, 0]
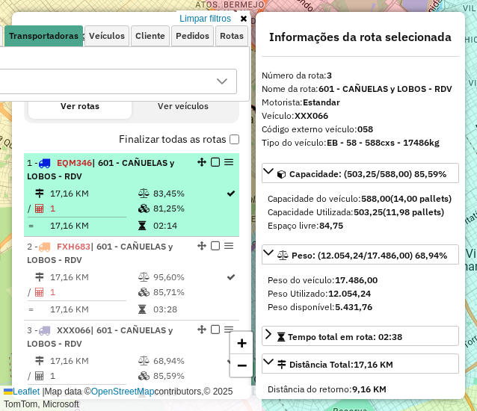
click at [159, 210] on td "81,25%" at bounding box center [189, 208] width 73 height 15
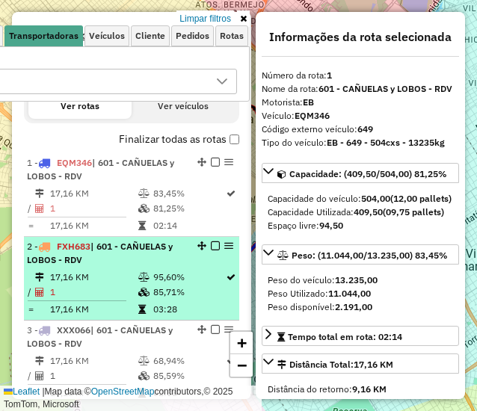
click at [144, 240] on div "2 - FXH683 | 601 - CAÑUELAS y LOBOS - RDV" at bounding box center [106, 253] width 159 height 27
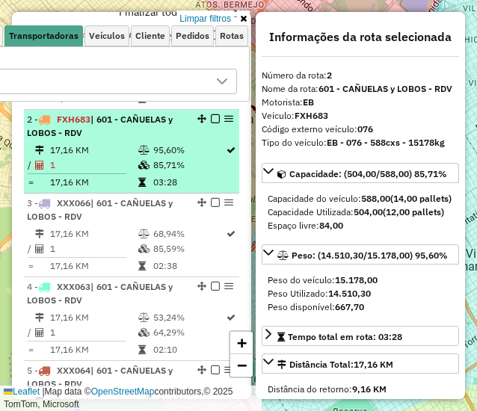
scroll to position [584, 0]
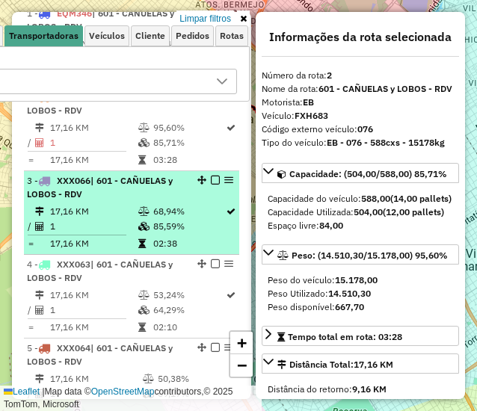
click at [144, 198] on div "3 - XXX066 | 601 - CAÑUELAS y LOBOS - RDV" at bounding box center [106, 187] width 159 height 27
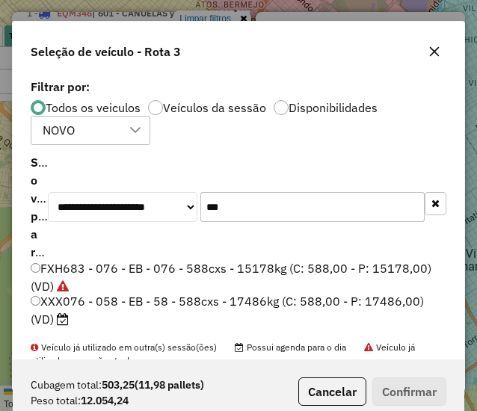
scroll to position [8, 4]
click at [301, 190] on div "**********" at bounding box center [239, 207] width 416 height 100
click at [283, 210] on input "***" at bounding box center [312, 207] width 224 height 30
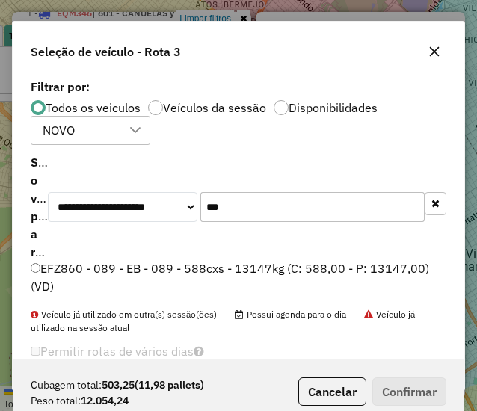
type input "***"
click at [275, 260] on div "**********" at bounding box center [239, 218] width 452 height 284
click at [277, 266] on label "EFZ860 - 089 - EB - 089 - 588cxs - 13147kg (C: 588,00 - P: 13147,00) (VD)" at bounding box center [239, 278] width 416 height 36
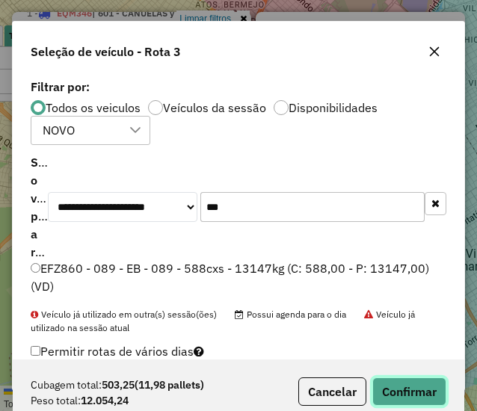
click at [403, 391] on button "Confirmar" at bounding box center [409, 392] width 74 height 28
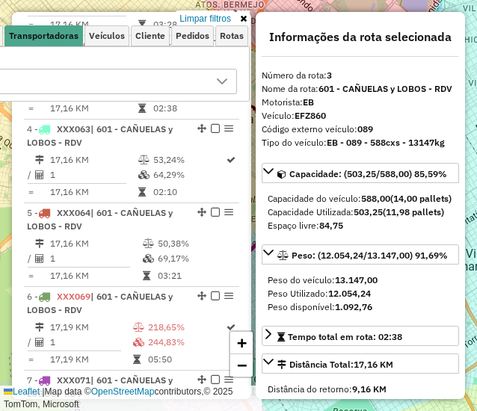
scroll to position [743, 0]
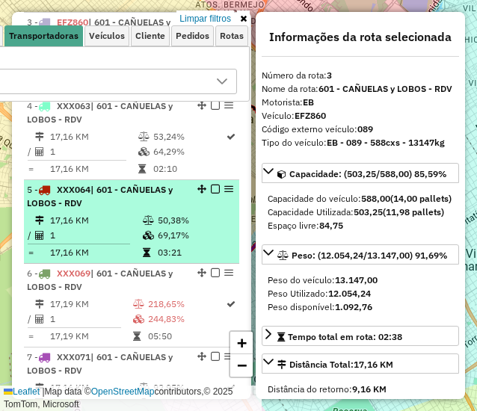
click at [116, 209] on li "5 - XXX064 | 601 - CAÑUELAS y LOBOS - RDV 17,16 KM 50,38% / 1 69,17% = 17,16 KM…" at bounding box center [131, 222] width 215 height 84
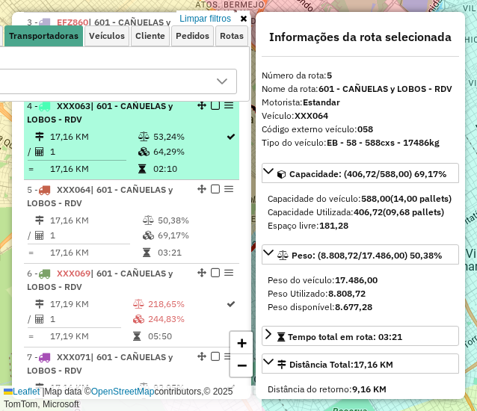
click at [146, 138] on icon at bounding box center [143, 136] width 11 height 9
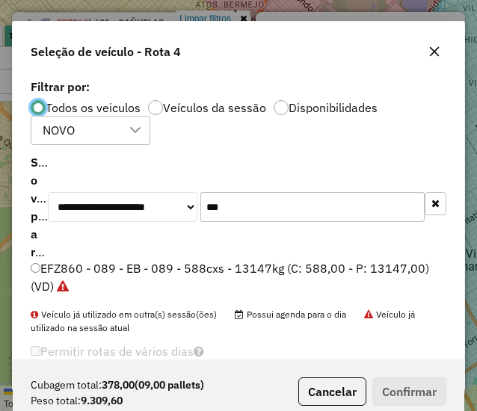
scroll to position [8, 4]
click at [277, 208] on input "***" at bounding box center [312, 207] width 224 height 30
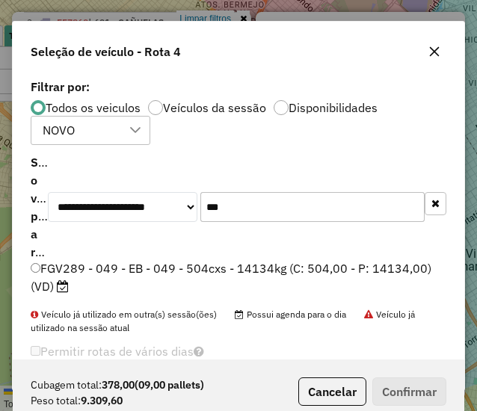
type input "***"
click at [280, 257] on div "**********" at bounding box center [239, 218] width 452 height 284
click at [281, 265] on label "FGV289 - 049 - EB - 049 - 504cxs - 14134kg (C: 504,00 - P: 14134,00) (VD)" at bounding box center [239, 278] width 416 height 36
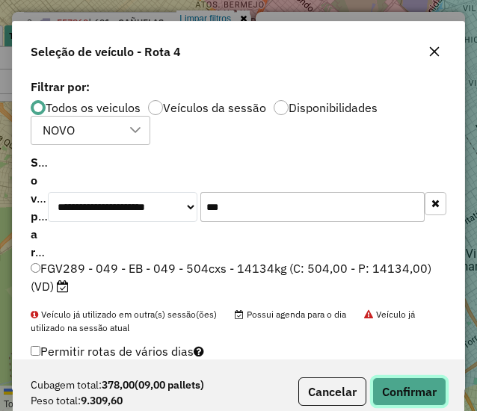
click at [399, 391] on button "Confirmar" at bounding box center [409, 392] width 74 height 28
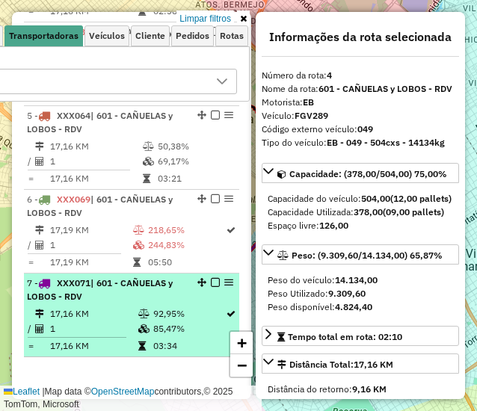
scroll to position [826, 0]
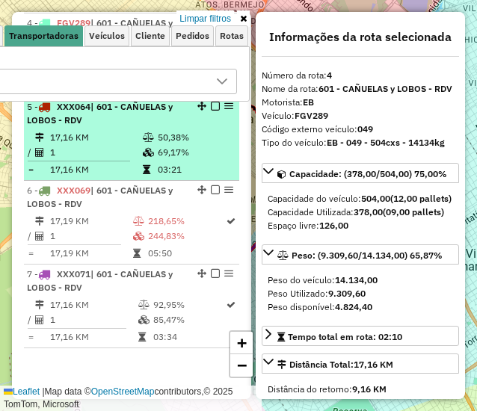
click at [157, 135] on td "50,38%" at bounding box center [195, 137] width 76 height 15
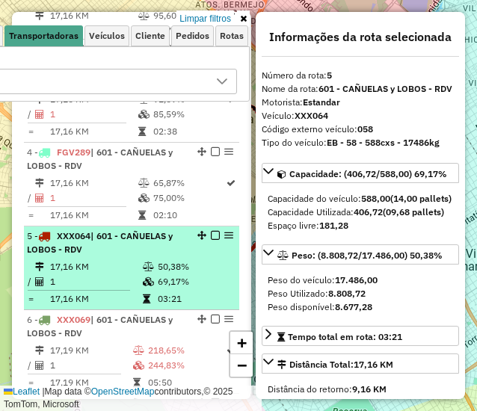
scroll to position [676, 0]
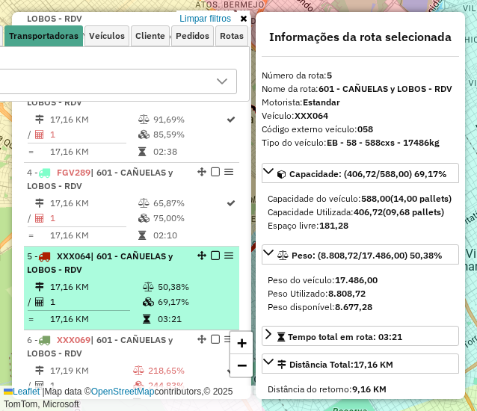
click at [129, 280] on td "17,16 KM" at bounding box center [95, 287] width 93 height 15
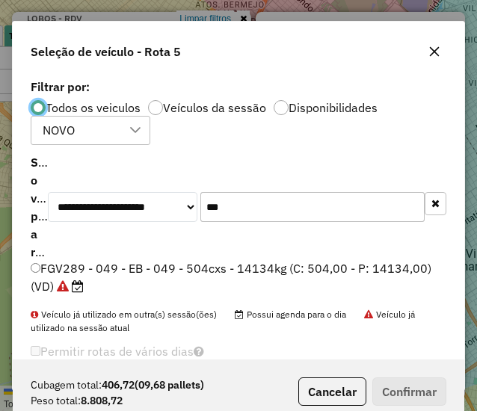
scroll to position [8, 4]
click at [378, 213] on input "***" at bounding box center [312, 207] width 224 height 30
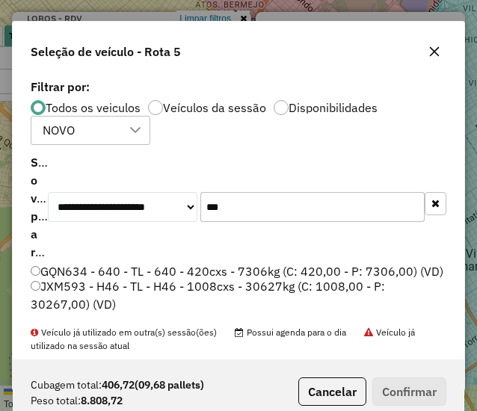
drag, startPoint x: 257, startPoint y: 286, endPoint x: 90, endPoint y: 283, distance: 166.8
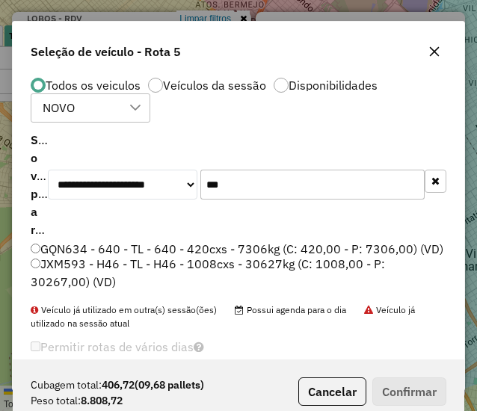
scroll to position [0, 0]
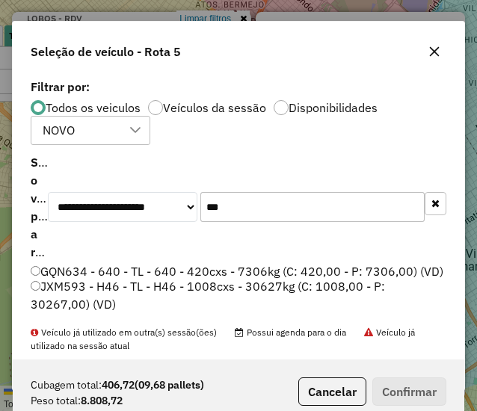
click at [244, 201] on input "***" at bounding box center [312, 207] width 224 height 30
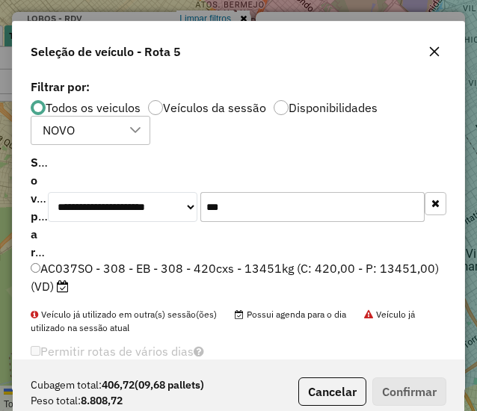
type input "***"
click at [247, 264] on label "AC037SO - 308 - EB - 308 - 420cxs - 13451kg (C: 420,00 - P: 13451,00) (VD)" at bounding box center [239, 278] width 416 height 36
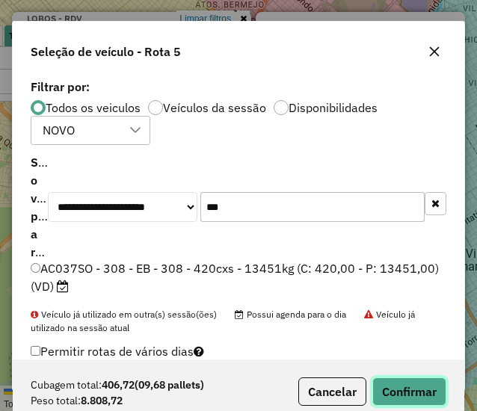
click at [403, 384] on button "Confirmar" at bounding box center [409, 392] width 74 height 28
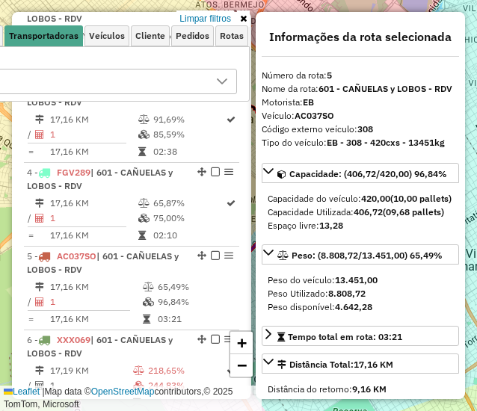
scroll to position [872, 0]
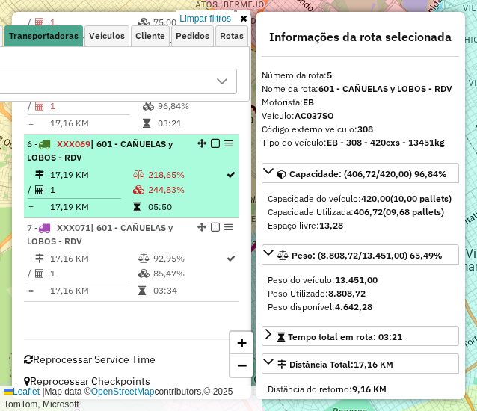
click at [167, 195] on td "244,83%" at bounding box center [186, 189] width 78 height 15
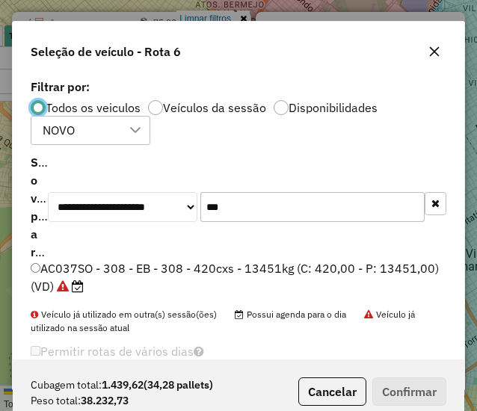
scroll to position [8, 4]
click at [337, 197] on input "***" at bounding box center [312, 207] width 224 height 30
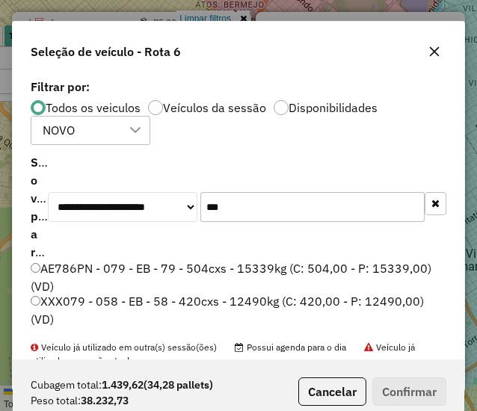
type input "***"
drag, startPoint x: 227, startPoint y: 251, endPoint x: 220, endPoint y: 267, distance: 18.1
click at [227, 251] on div "**********" at bounding box center [239, 207] width 416 height 100
click at [220, 269] on label "AE786PN - 079 - EB - 79 - 504cxs - 15339kg (C: 504,00 - P: 15339,00) (VD)" at bounding box center [239, 278] width 416 height 36
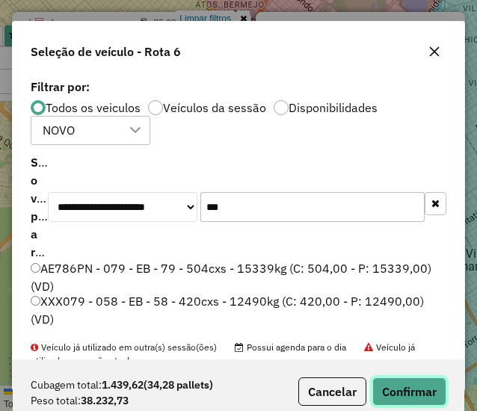
click at [419, 387] on button "Confirmar" at bounding box center [409, 392] width 74 height 28
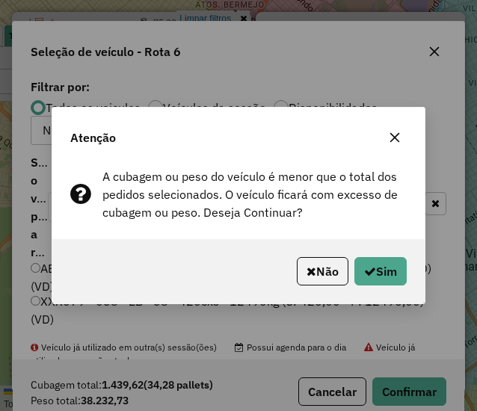
click at [362, 254] on div "Não Sim" at bounding box center [238, 271] width 372 height 64
click at [369, 267] on icon "button" at bounding box center [370, 272] width 12 height 12
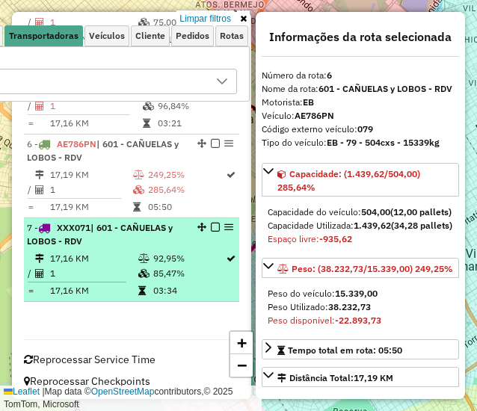
click at [157, 286] on td "03:34" at bounding box center [189, 290] width 73 height 15
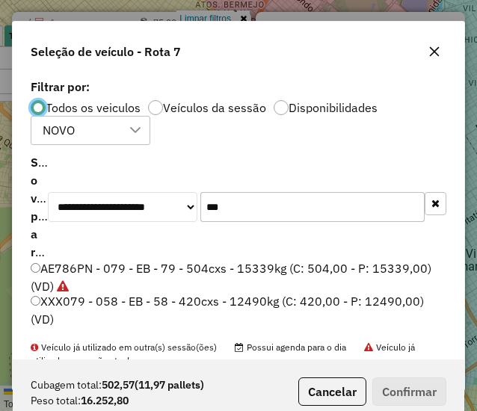
click at [369, 193] on input "***" at bounding box center [312, 207] width 224 height 30
click at [365, 193] on input "***" at bounding box center [312, 207] width 224 height 30
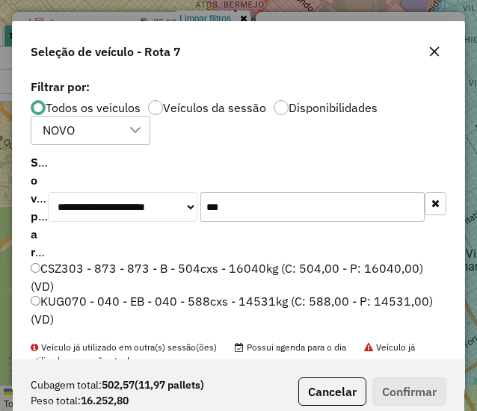
type input "***"
click at [197, 307] on label "KUG070 - 040 - EB - 040 - 588cxs - 14531kg (C: 588,00 - P: 14531,00) (VD)" at bounding box center [239, 310] width 416 height 36
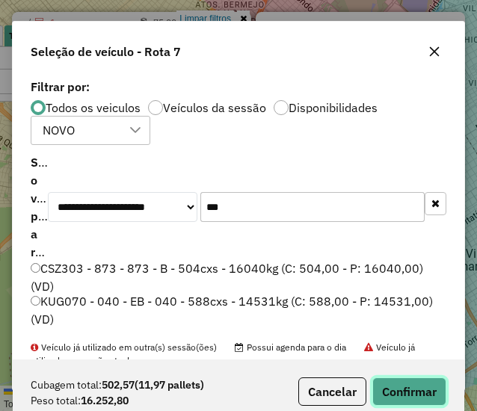
click at [435, 391] on button "Confirmar" at bounding box center [409, 392] width 74 height 28
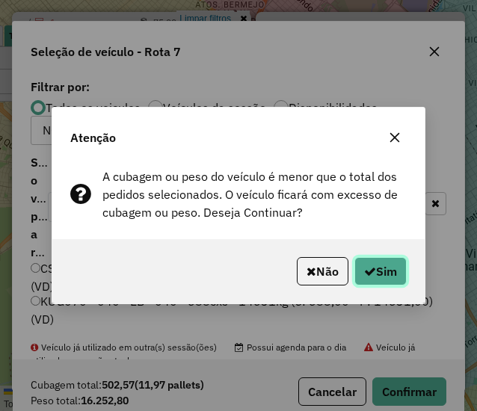
click at [396, 277] on button "Sim" at bounding box center [381, 271] width 52 height 28
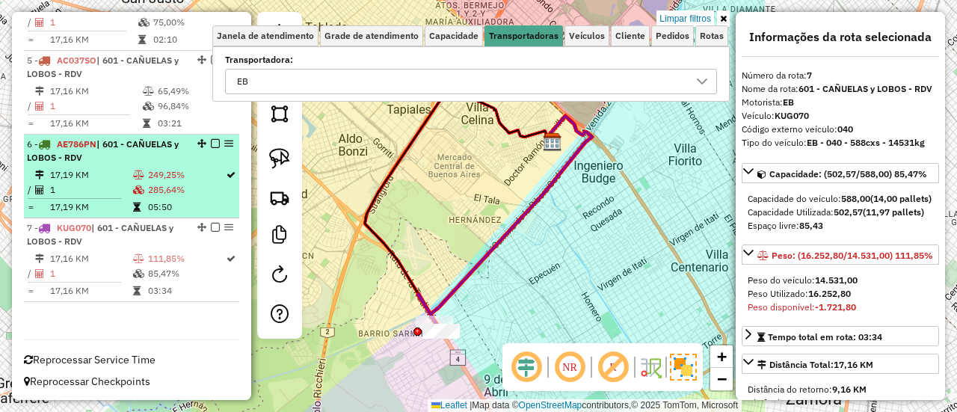
scroll to position [871, 0]
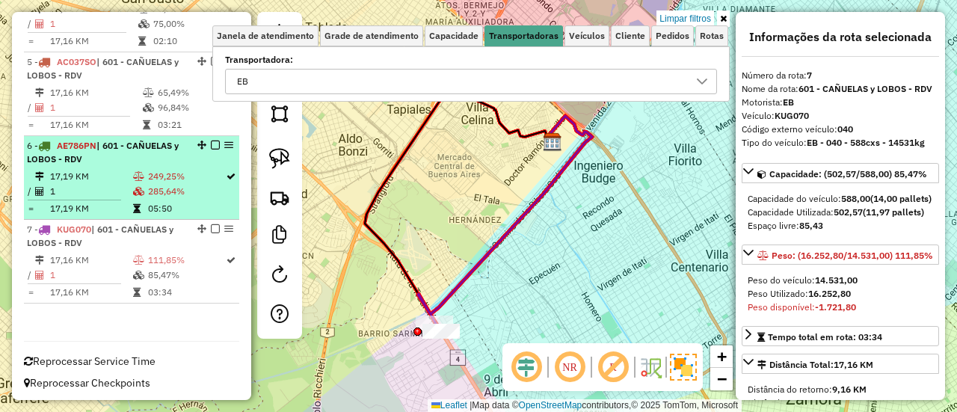
click at [158, 185] on td "285,64%" at bounding box center [186, 191] width 78 height 15
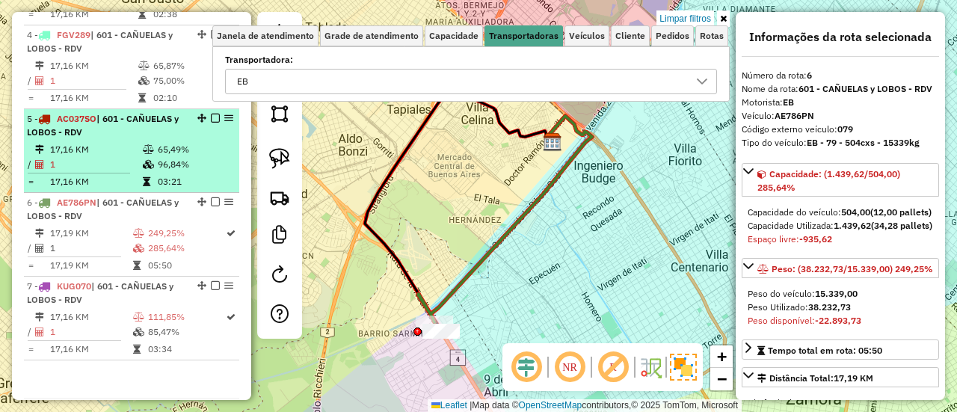
scroll to position [796, 0]
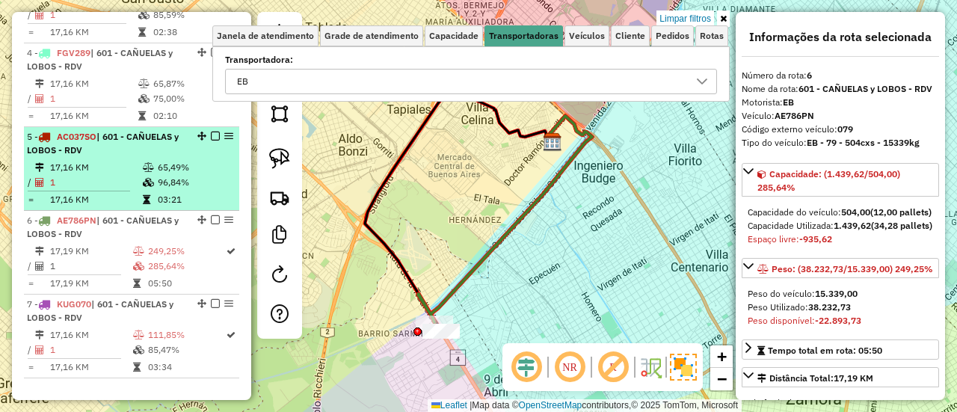
click at [162, 141] on div "5 - AC037SO | 601 - CAÑUELAS y LOBOS - RDV" at bounding box center [106, 143] width 159 height 27
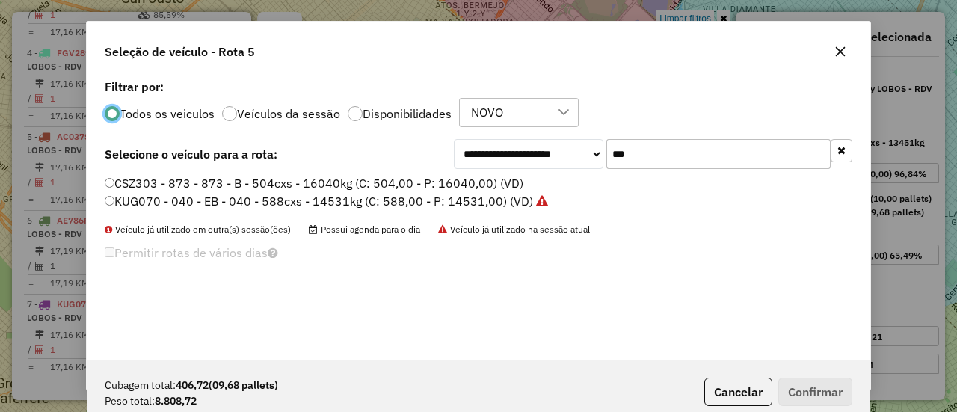
scroll to position [8, 4]
drag, startPoint x: 497, startPoint y: 162, endPoint x: 702, endPoint y: 161, distance: 204.9
click at [497, 162] on select "**********" at bounding box center [529, 154] width 150 height 30
click at [703, 162] on input "***" at bounding box center [719, 154] width 224 height 30
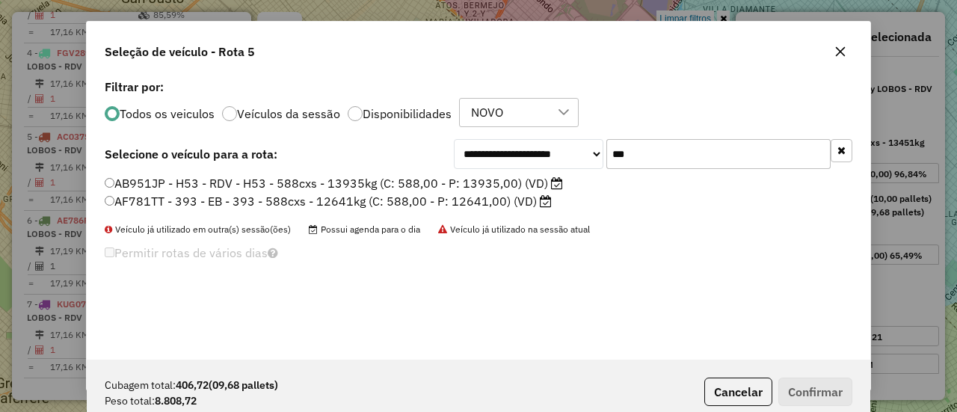
type input "***"
click at [473, 197] on label "AF781TT - 393 - EB - 393 - 588cxs - 12641kg (C: 588,00 - P: 12641,00) (VD)" at bounding box center [328, 201] width 447 height 18
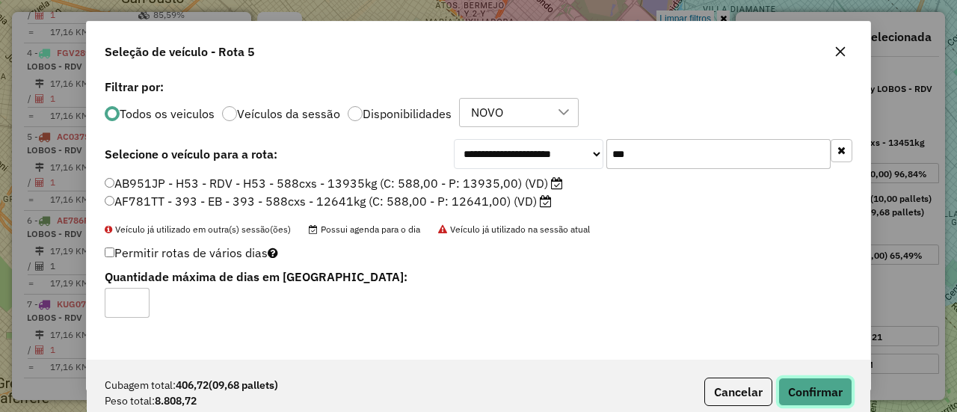
click at [792, 391] on button "Confirmar" at bounding box center [816, 392] width 74 height 28
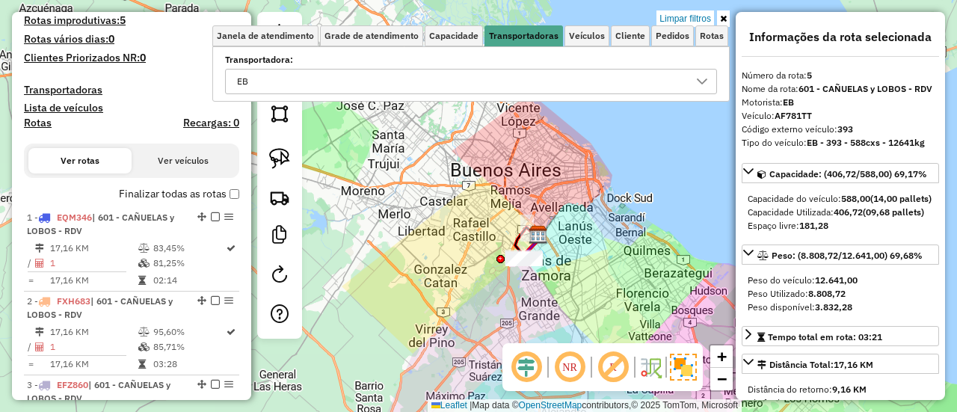
scroll to position [347, 0]
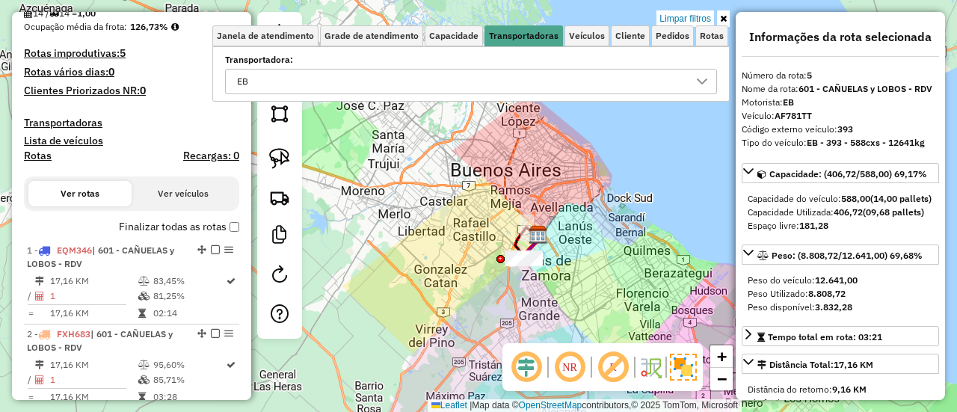
click at [150, 210] on div "Depósito: SAZ AR Mercado Central - SMK Total de rotas: 14 Distância Total: 262,…" at bounding box center [131, 329] width 227 height 1048
click at [144, 222] on label "Finalizar todas as rotas" at bounding box center [179, 227] width 120 height 16
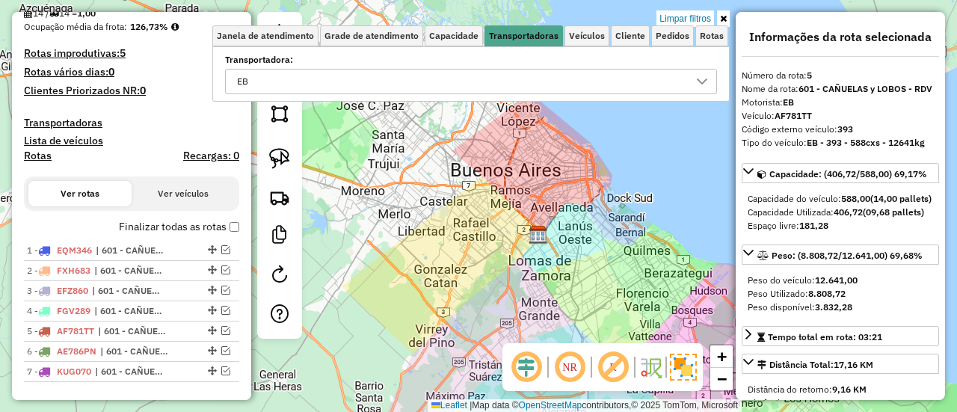
click at [693, 13] on link "Limpar filtros" at bounding box center [686, 18] width 58 height 16
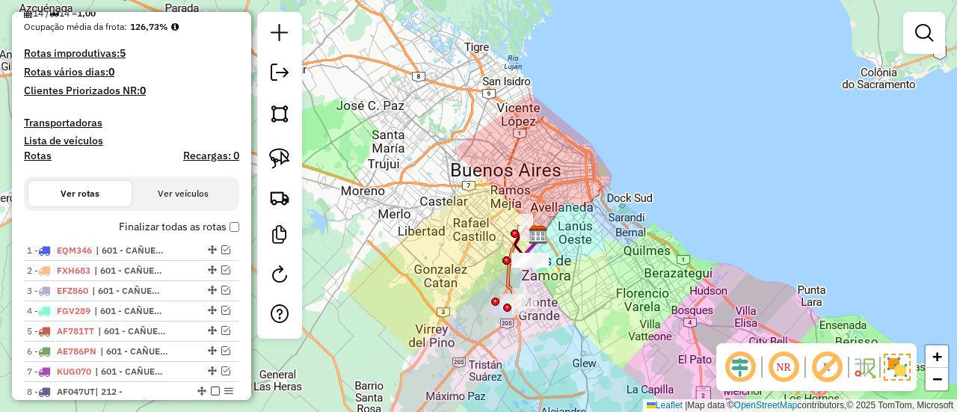
click at [118, 216] on div "Depósito: SAZ AR Mercado Central - SMK Total de rotas: 14 Distância Total: 262,…" at bounding box center [131, 399] width 227 height 1189
click at [123, 226] on label "Finalizar todas as rotas" at bounding box center [179, 227] width 120 height 16
click at [36, 153] on h4 "Rotas" at bounding box center [38, 156] width 28 height 13
select select "*"
click at [143, 224] on label "Finalizar todas as rotas" at bounding box center [179, 227] width 120 height 16
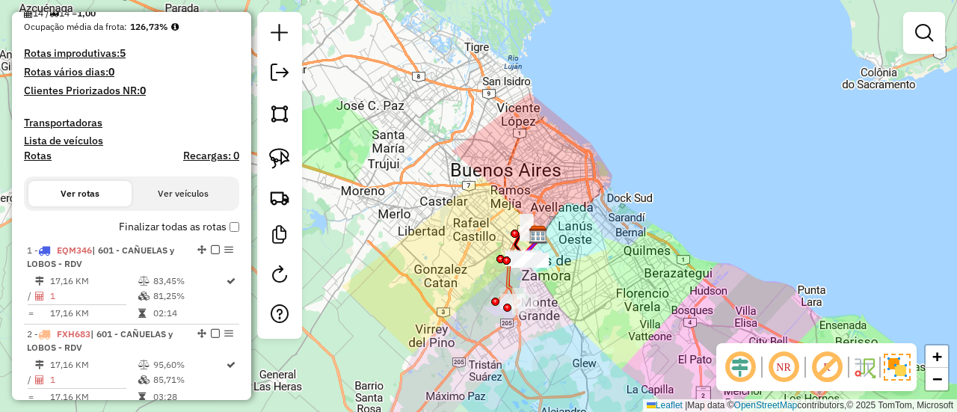
click at [39, 153] on h4 "Rotas" at bounding box center [38, 156] width 28 height 13
select select "*"
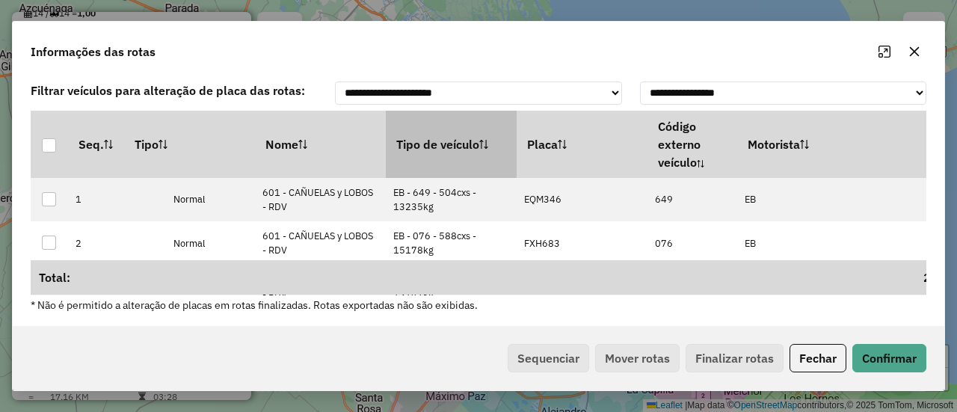
click at [410, 152] on th "Tipo de veículo" at bounding box center [451, 144] width 131 height 67
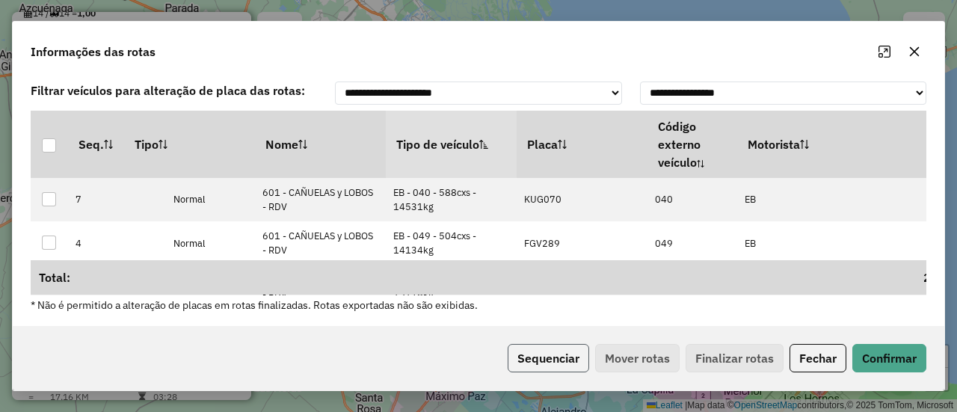
click at [545, 351] on button "Sequenciar" at bounding box center [549, 358] width 82 height 28
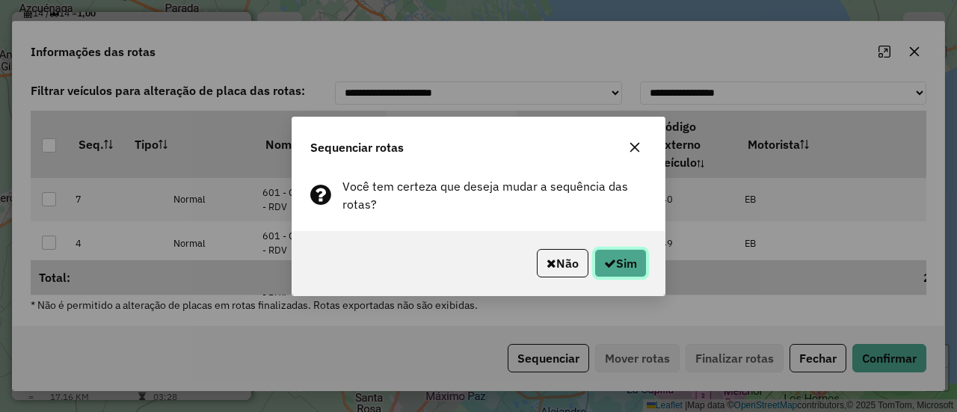
click at [609, 274] on button "Sim" at bounding box center [621, 263] width 52 height 28
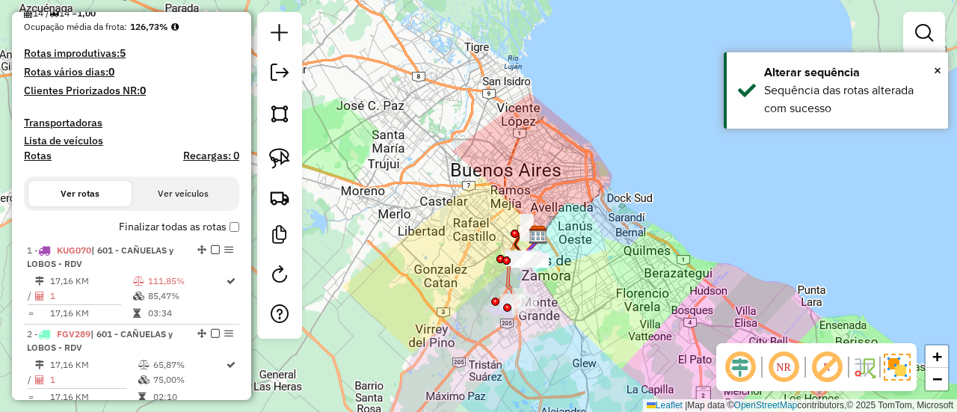
click at [130, 230] on label "Finalizar todas as rotas" at bounding box center [179, 227] width 120 height 16
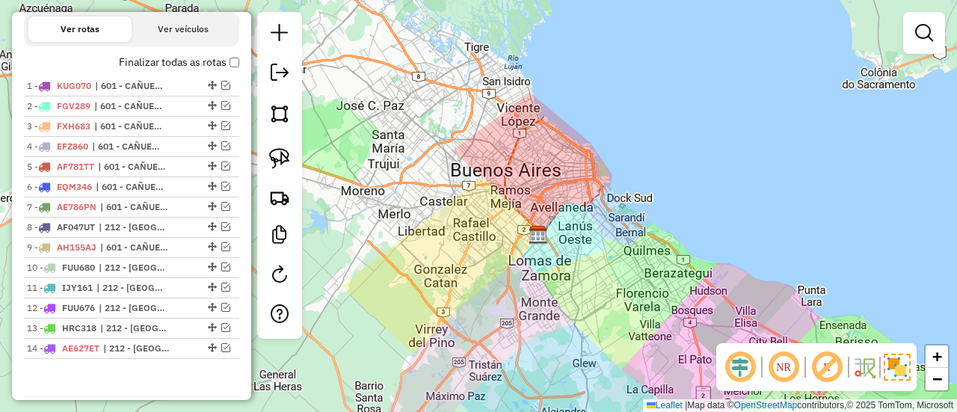
scroll to position [491, 0]
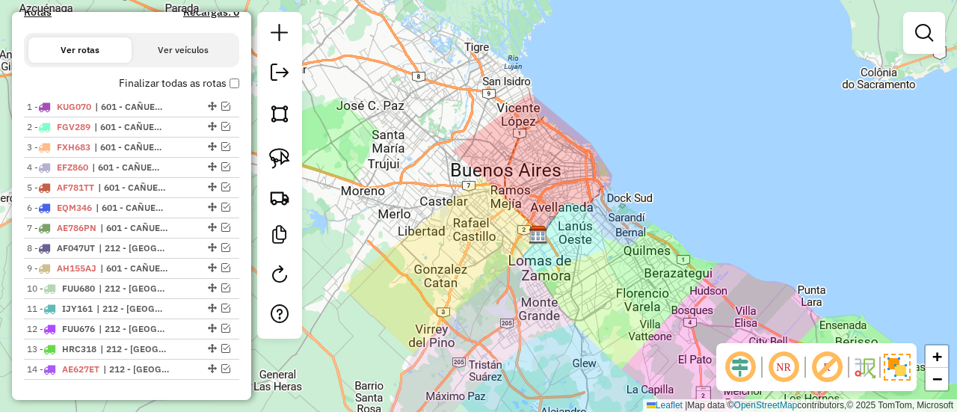
click at [235, 295] on div "Depósito: SAZ AR Mercado Central - SMK Total de rotas: 14 Distância Total: 262,…" at bounding box center [131, 33] width 227 height 744
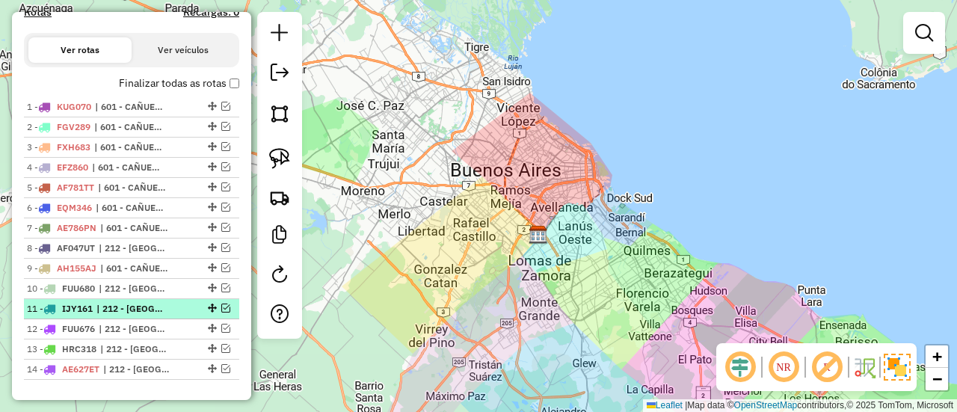
click at [221, 304] on em at bounding box center [225, 308] width 9 height 9
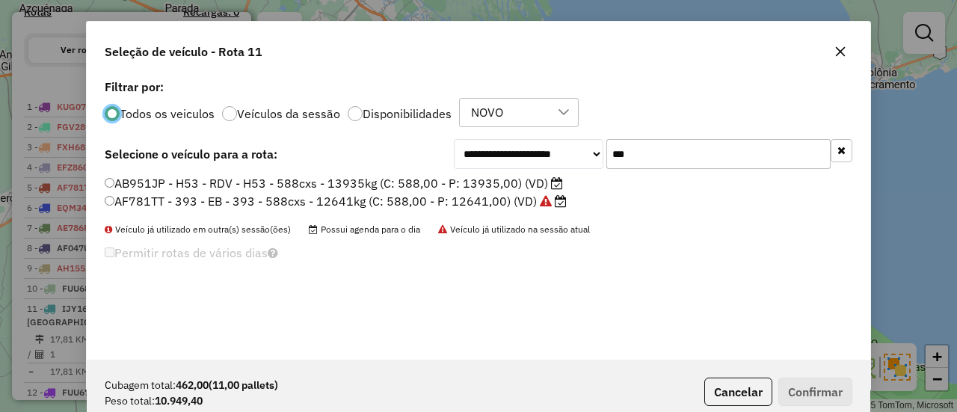
scroll to position [8, 4]
click at [841, 150] on icon "button" at bounding box center [842, 150] width 8 height 10
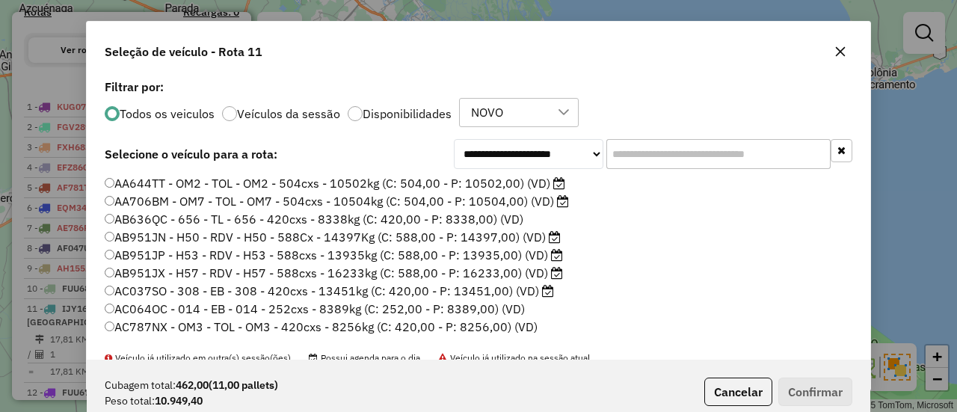
click at [781, 155] on input "text" at bounding box center [719, 154] width 224 height 30
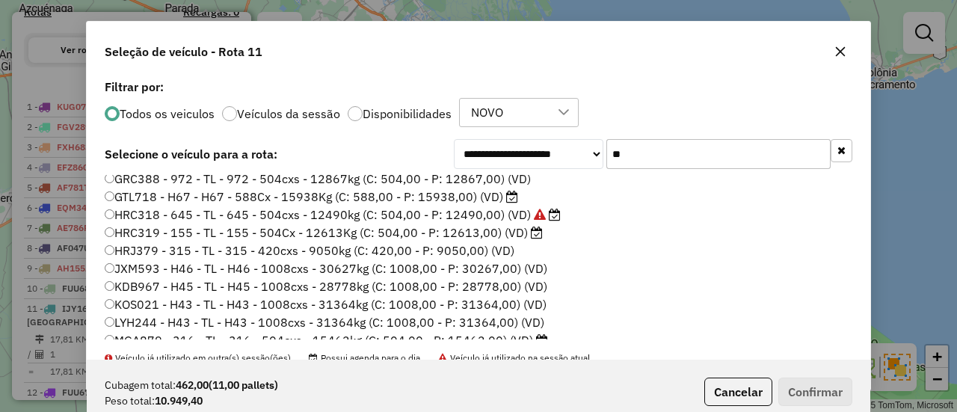
scroll to position [150, 0]
type input "**"
click at [387, 114] on label "Disponibilidades" at bounding box center [407, 114] width 89 height 12
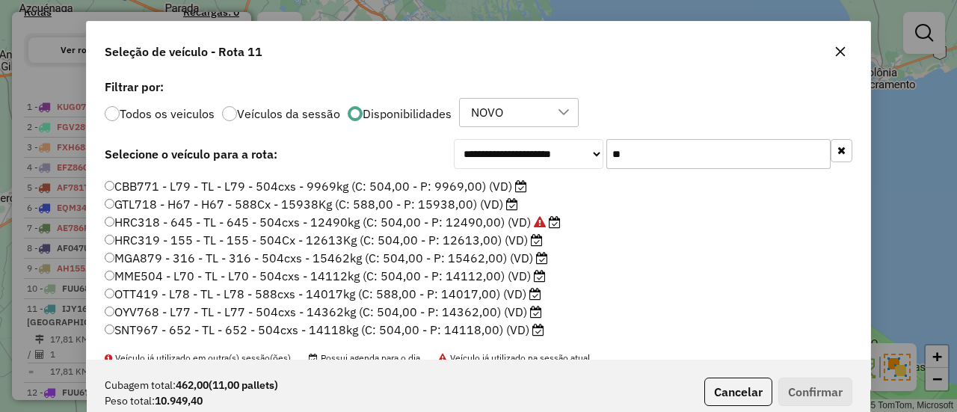
click at [528, 260] on label "MGA879 - 316 - TL - 316 - 504cxs - 15462kg (C: 504,00 - P: 15462,00) (VD)" at bounding box center [327, 258] width 444 height 18
click at [505, 290] on label "OTT419 - L78 - TL - L78 - 588cxs - 14017kg (C: 588,00 - P: 14017,00) (VD)" at bounding box center [323, 294] width 437 height 18
click at [842, 46] on icon "button" at bounding box center [841, 52] width 12 height 12
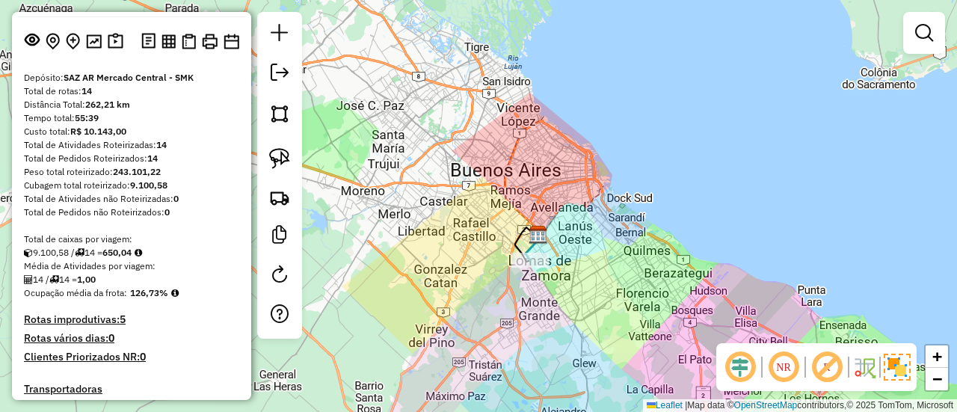
scroll to position [0, 0]
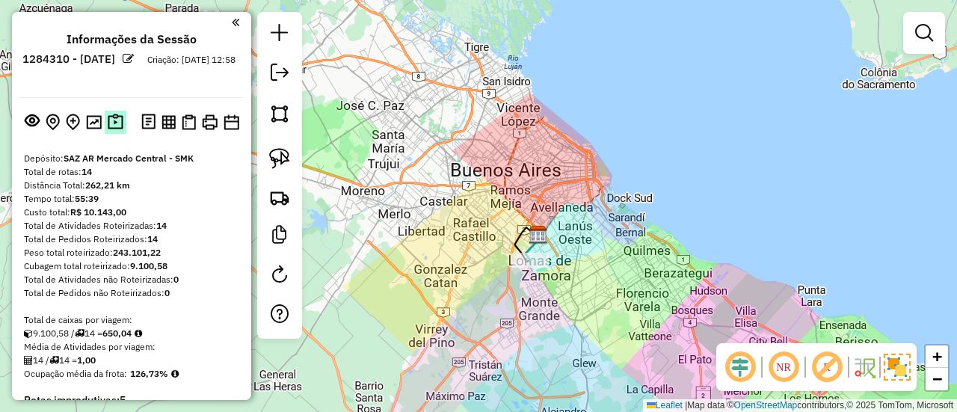
click at [108, 120] on img at bounding box center [116, 122] width 16 height 17
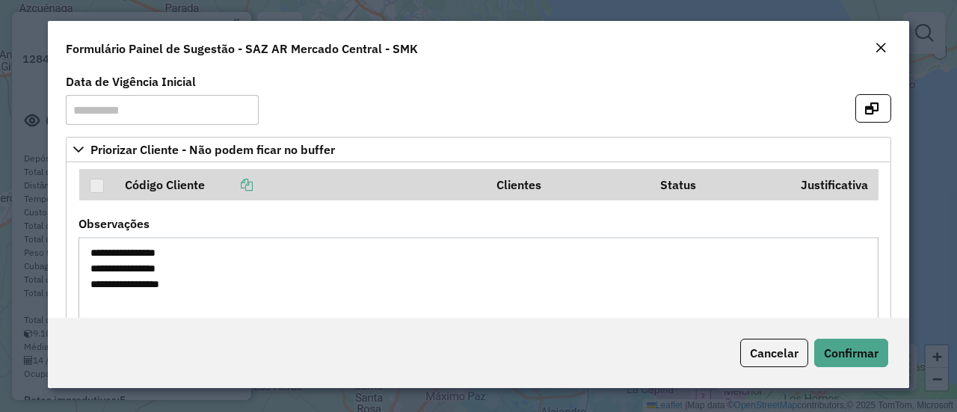
drag, startPoint x: 150, startPoint y: 269, endPoint x: 129, endPoint y: 268, distance: 21.0
click at [129, 268] on textarea "**********" at bounding box center [479, 300] width 800 height 126
click at [889, 52] on button "Close" at bounding box center [881, 48] width 21 height 19
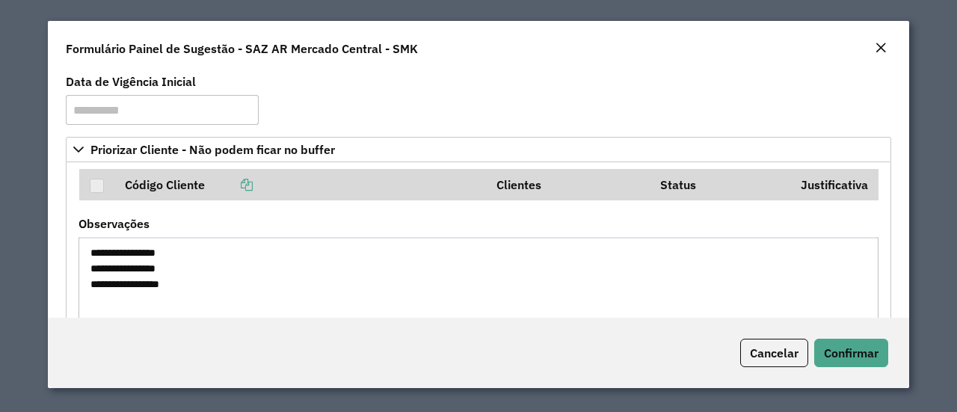
click at [114, 256] on textarea "**********" at bounding box center [479, 300] width 800 height 126
click at [114, 270] on textarea "**********" at bounding box center [479, 300] width 800 height 126
click at [108, 289] on textarea "**********" at bounding box center [479, 300] width 800 height 126
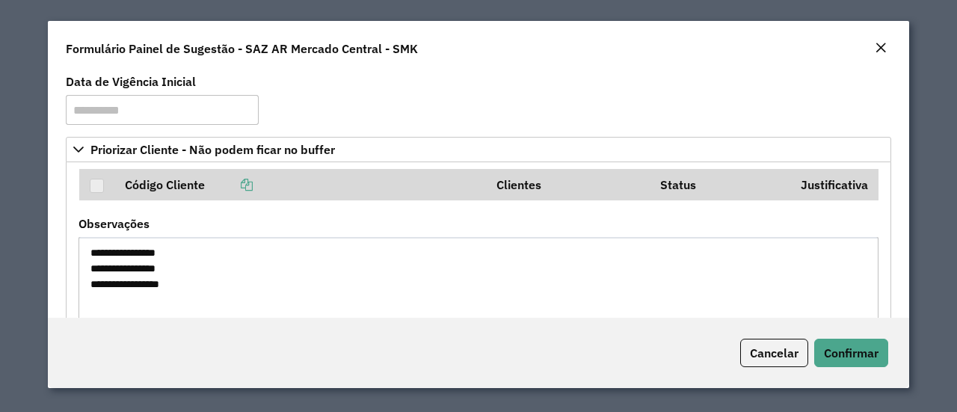
click at [108, 289] on textarea "**********" at bounding box center [479, 300] width 800 height 126
click at [881, 55] on div "Close" at bounding box center [881, 49] width 12 height 18
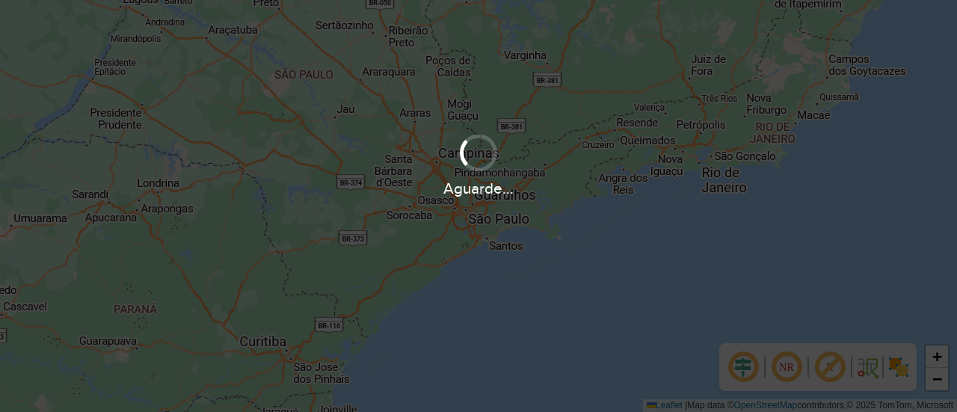
click at [421, 179] on div "Aguarde..." at bounding box center [478, 188] width 957 height 23
click at [409, 198] on div "Aguarde..." at bounding box center [478, 188] width 957 height 23
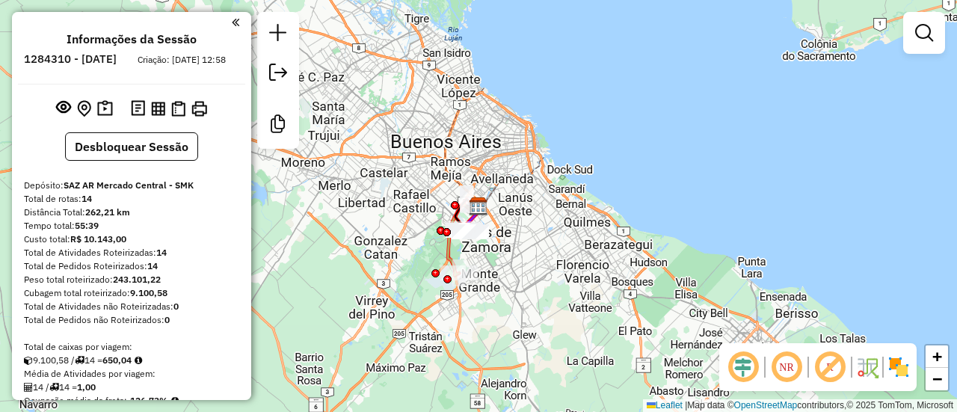
click at [438, 180] on div "Janela de atendimento Grade de atendimento Capacidade Transportadoras Veículos …" at bounding box center [478, 206] width 957 height 412
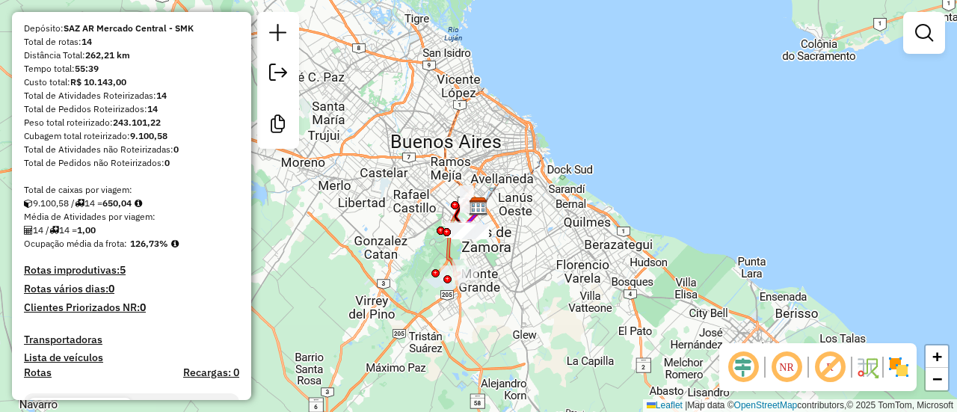
scroll to position [75, 0]
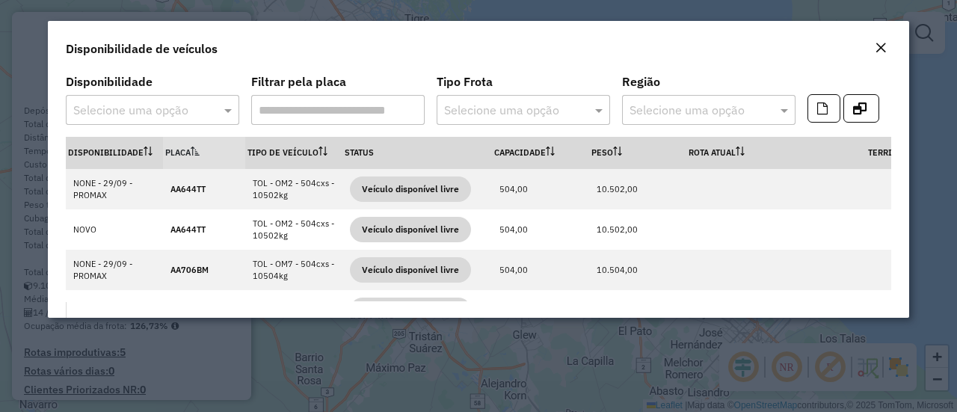
click at [203, 108] on div at bounding box center [153, 109] width 174 height 19
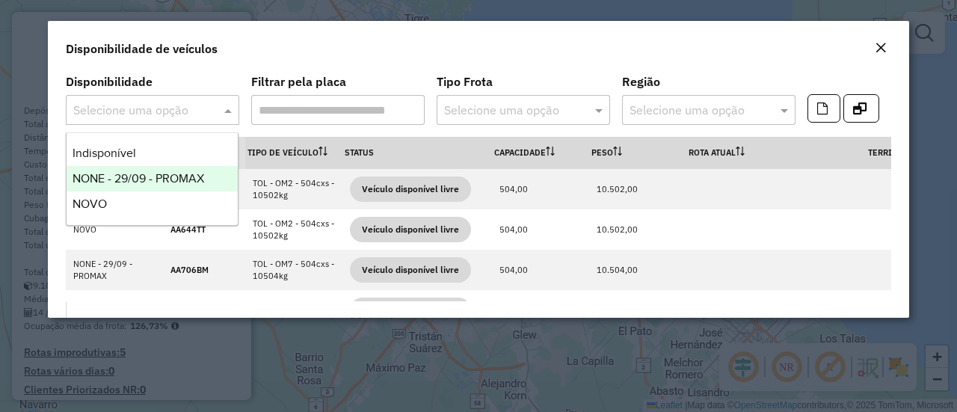
click at [158, 170] on div "NONE - 29/09 - PROMAX" at bounding box center [152, 178] width 171 height 25
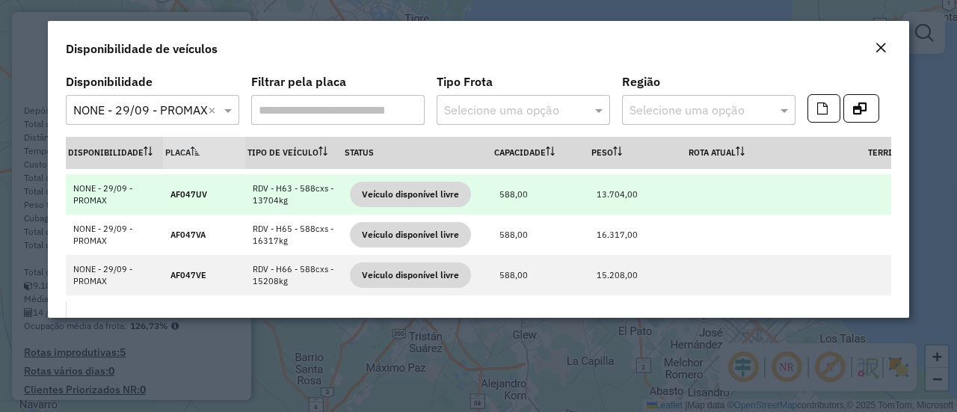
scroll to position [449, 0]
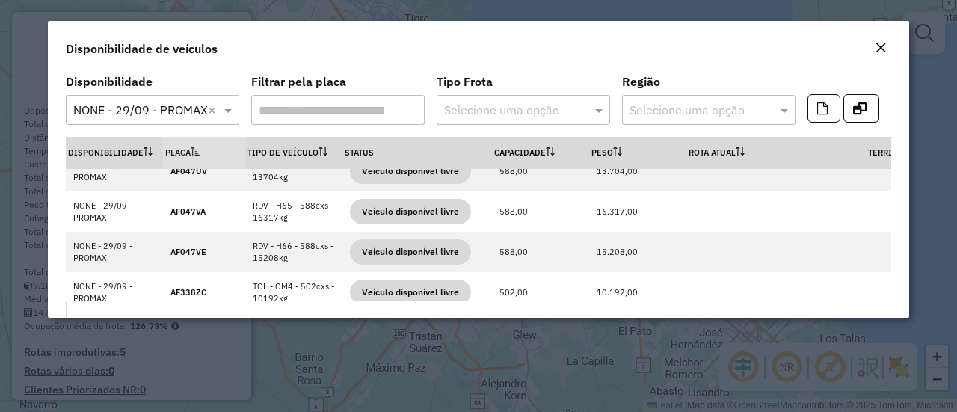
click at [887, 49] on button "Close" at bounding box center [881, 48] width 21 height 19
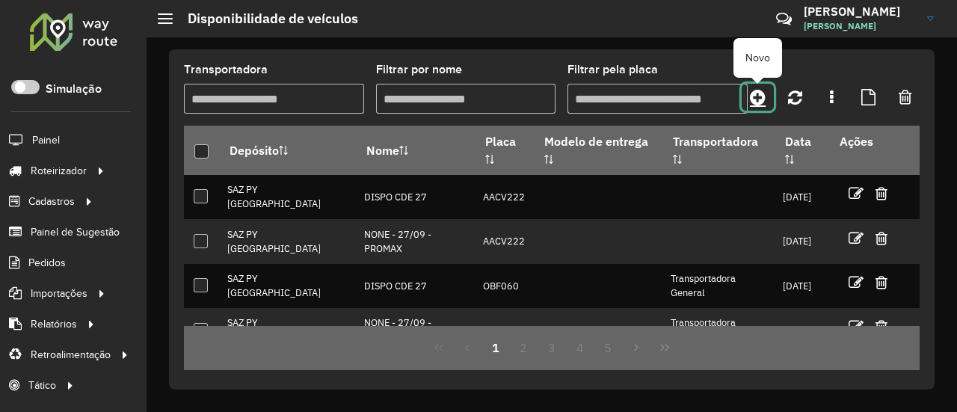
click at [763, 97] on icon at bounding box center [758, 97] width 16 height 18
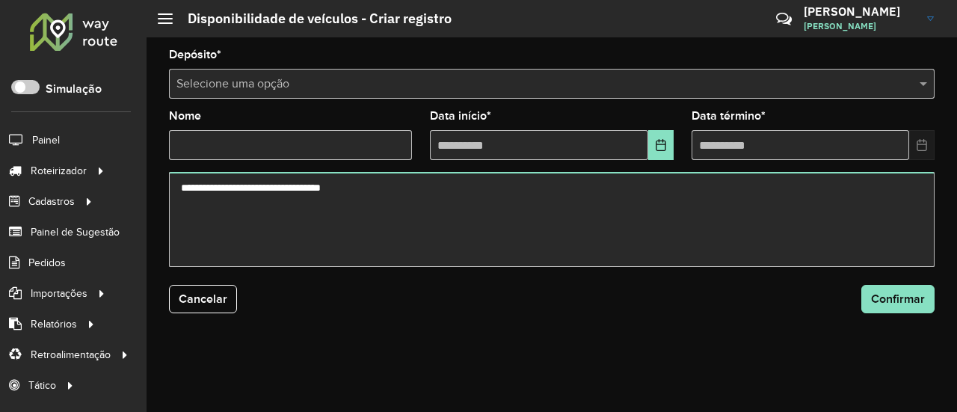
click at [566, 90] on input "text" at bounding box center [537, 85] width 721 height 18
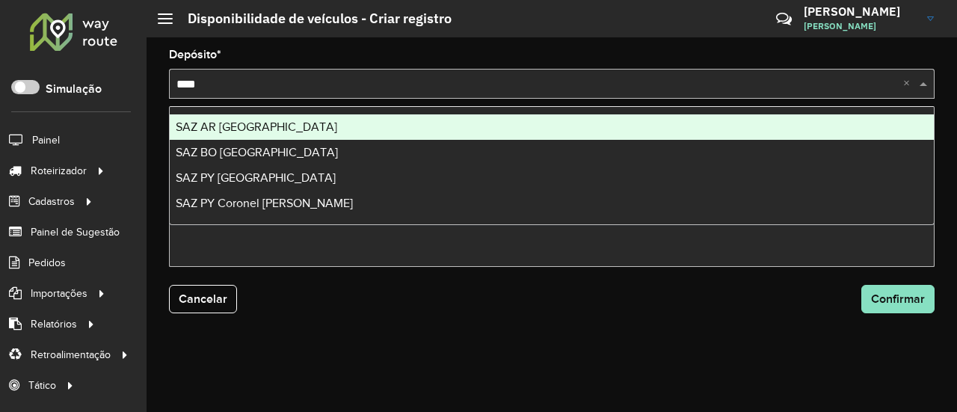
type input "*****"
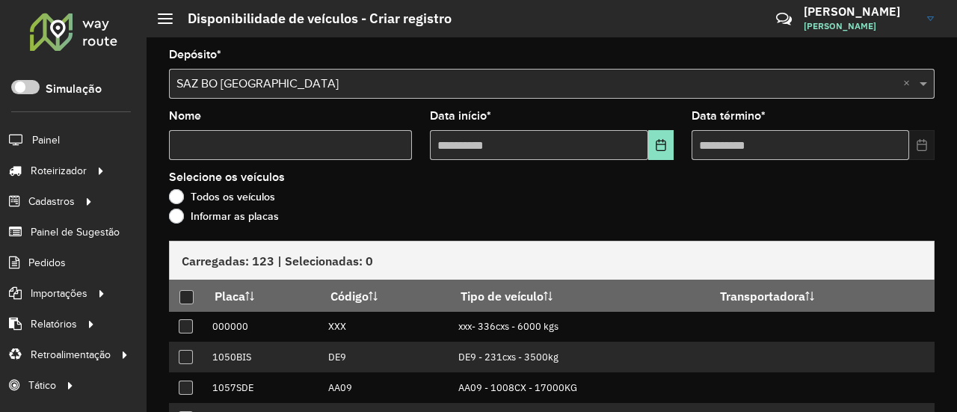
click at [266, 96] on div "Selecione uma opção × SAZ BO El Alto ×" at bounding box center [552, 84] width 766 height 30
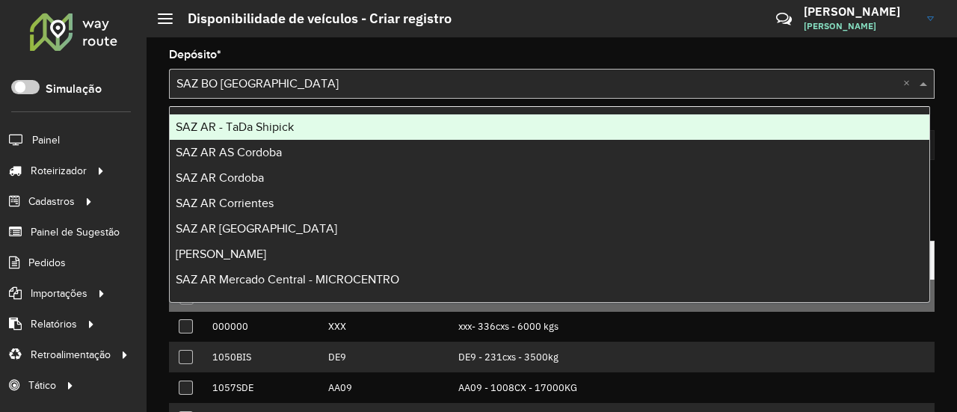
click at [263, 125] on span "SAZ AR - TaDa Shipick" at bounding box center [235, 126] width 118 height 13
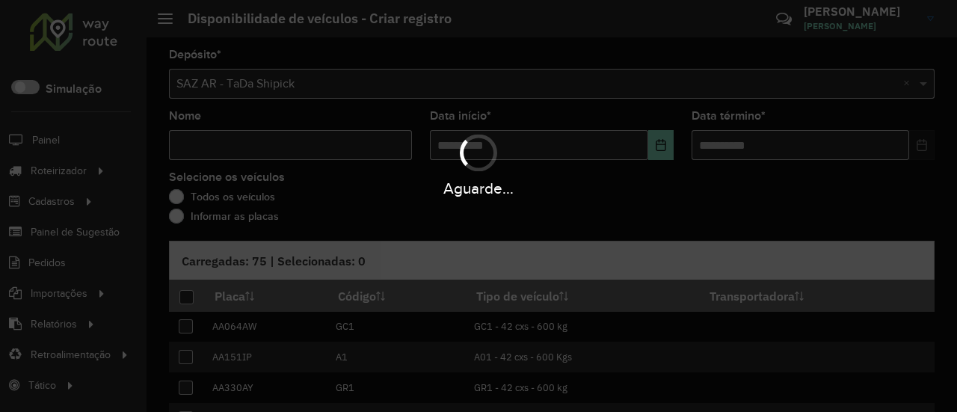
click at [293, 89] on div "Aguarde..." at bounding box center [478, 206] width 957 height 412
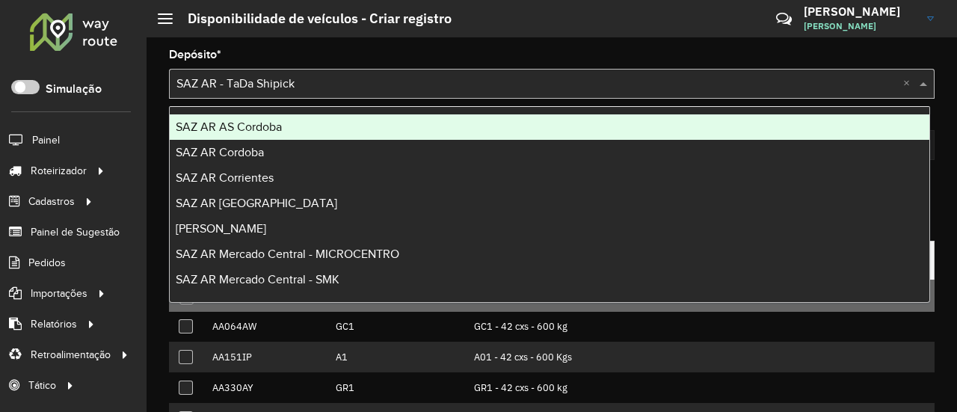
click at [293, 89] on input "text" at bounding box center [537, 85] width 721 height 18
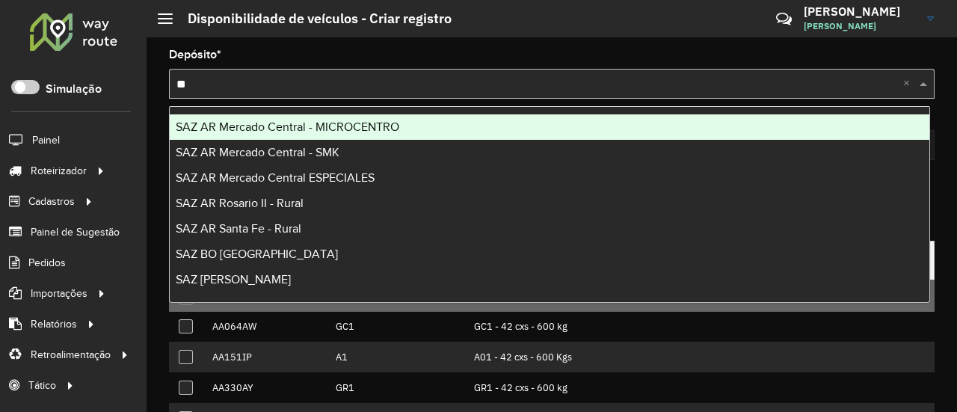
type input "***"
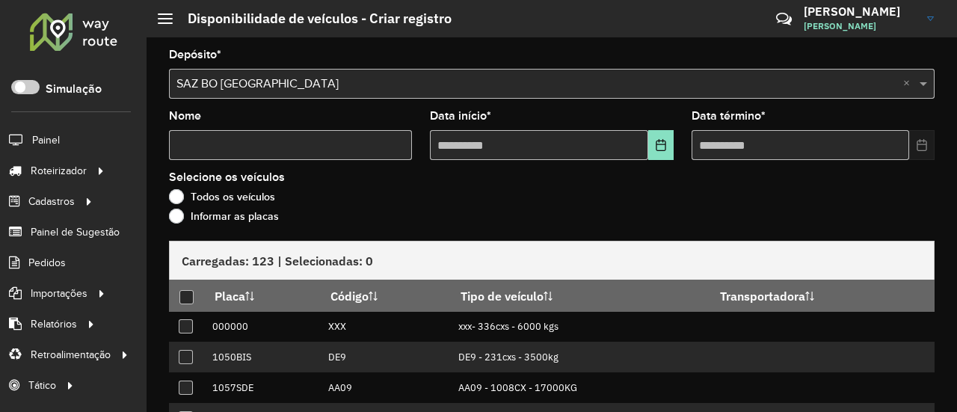
click at [269, 147] on input "Nome" at bounding box center [290, 145] width 243 height 30
type input "****"
click at [269, 174] on label "Selecione os veículos" at bounding box center [227, 177] width 116 height 18
click at [667, 146] on button "Choose Date" at bounding box center [660, 145] width 25 height 30
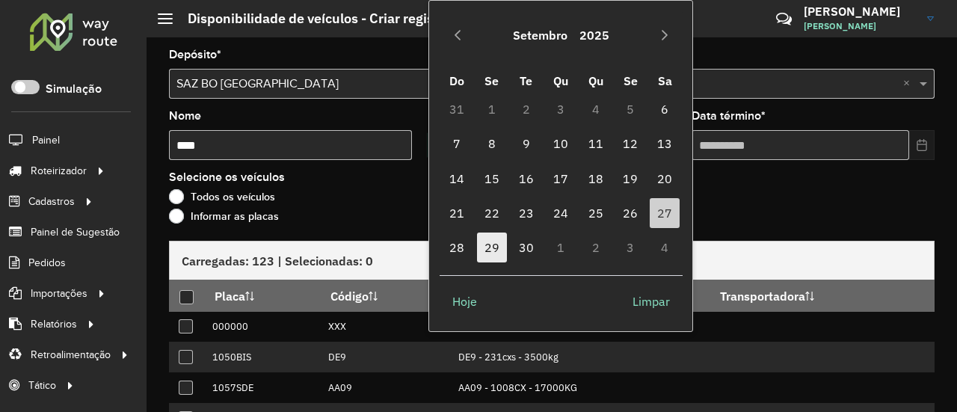
click at [491, 254] on span "29" at bounding box center [492, 248] width 30 height 30
type input "**********"
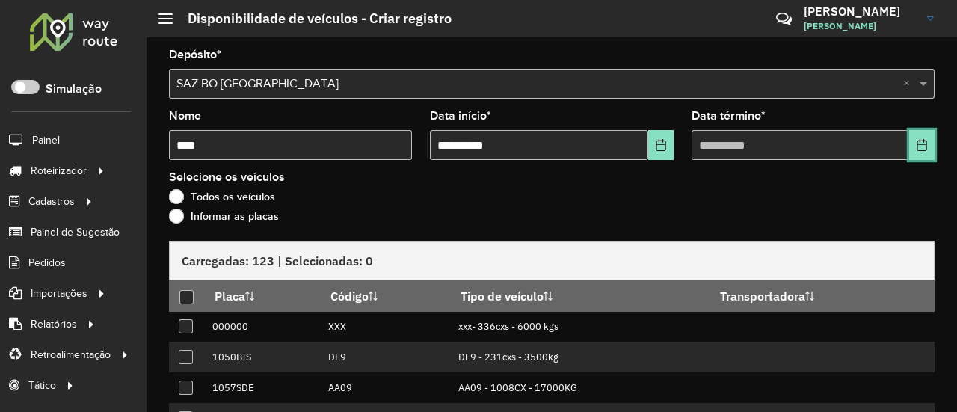
click at [928, 138] on button "Choose Date" at bounding box center [921, 145] width 25 height 30
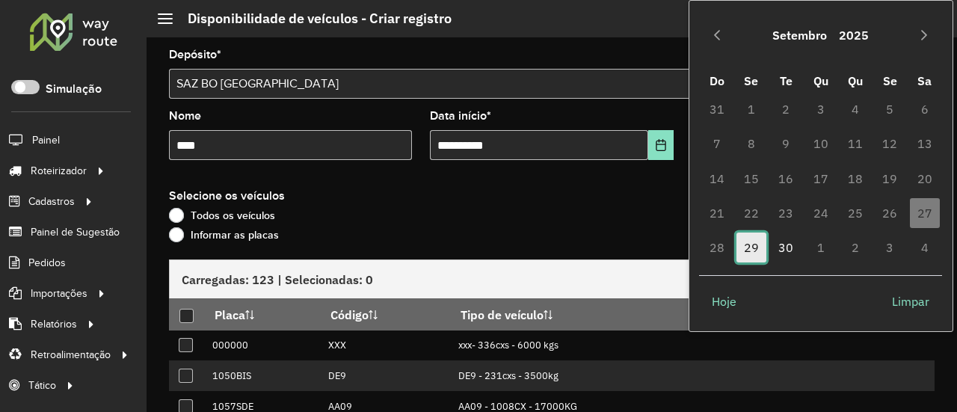
click at [761, 250] on span "29" at bounding box center [752, 248] width 30 height 30
type input "**********"
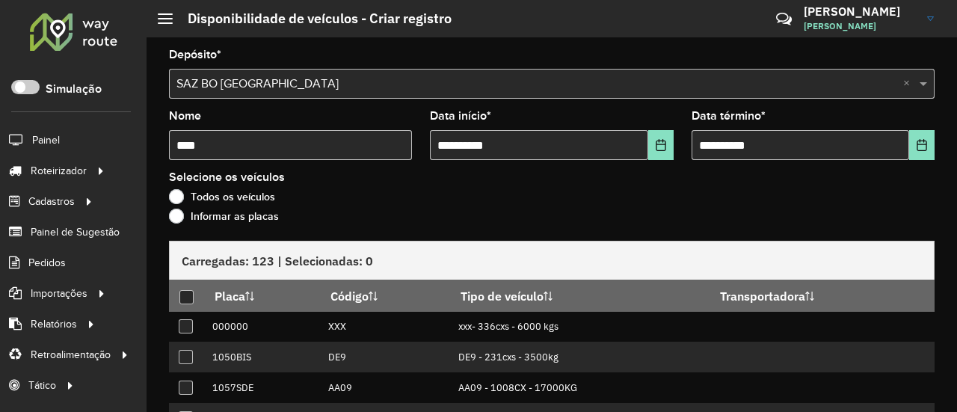
click at [200, 218] on label "Informar as placas" at bounding box center [224, 216] width 110 height 15
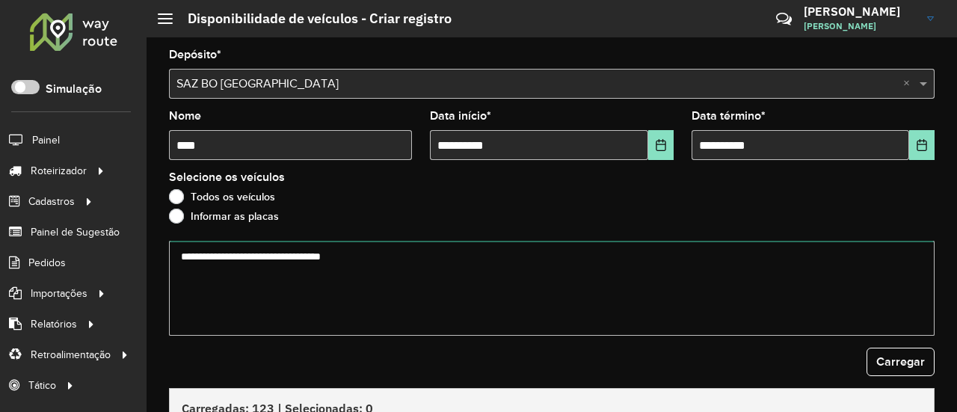
click at [269, 274] on textarea at bounding box center [552, 288] width 766 height 95
paste textarea "******* ******* ******* ******* ******* ******* ******* ******* ******* *******…"
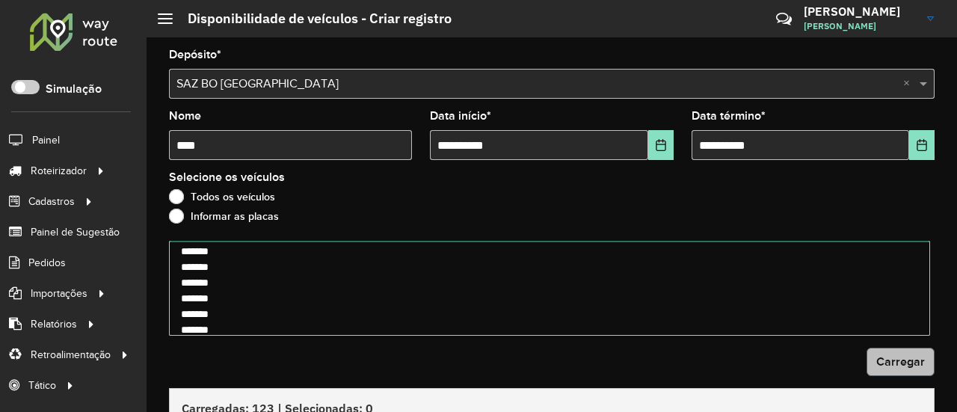
type textarea "******* ******* ******* ******* ******* ******* ******* ******* ******* *******…"
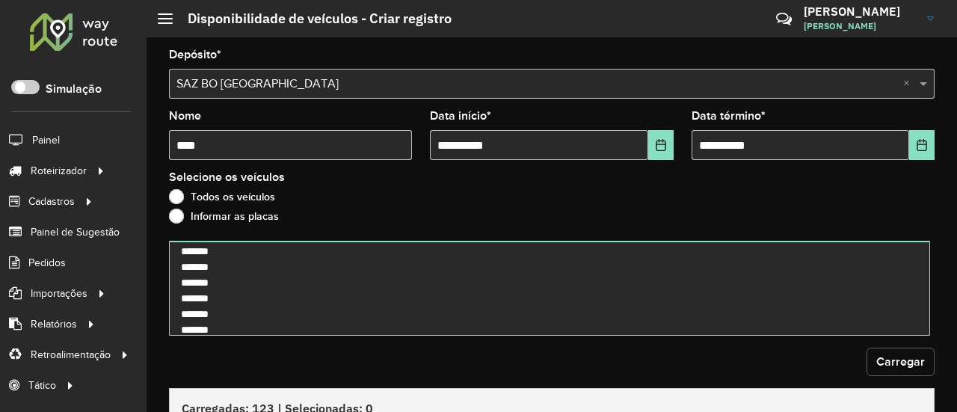
click at [912, 369] on button "Carregar" at bounding box center [901, 362] width 68 height 28
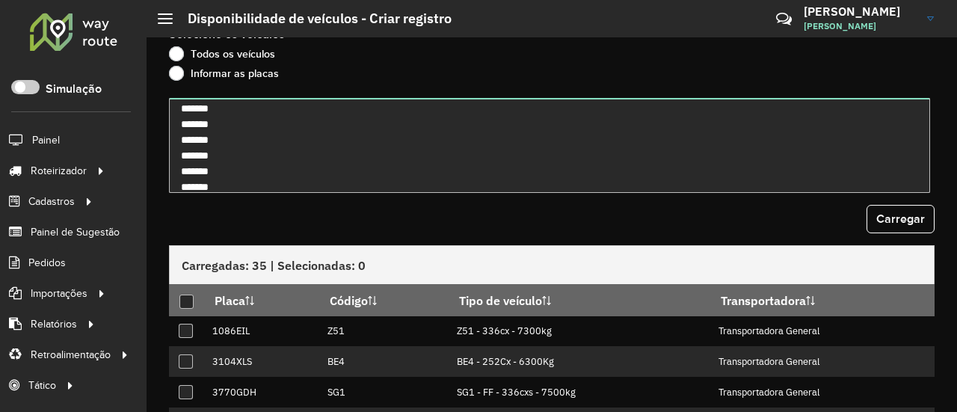
scroll to position [224, 0]
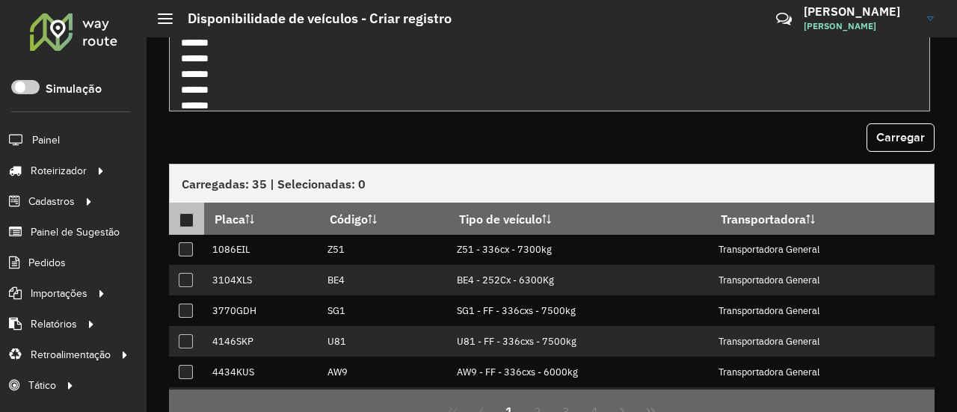
click at [184, 216] on div at bounding box center [187, 220] width 14 height 14
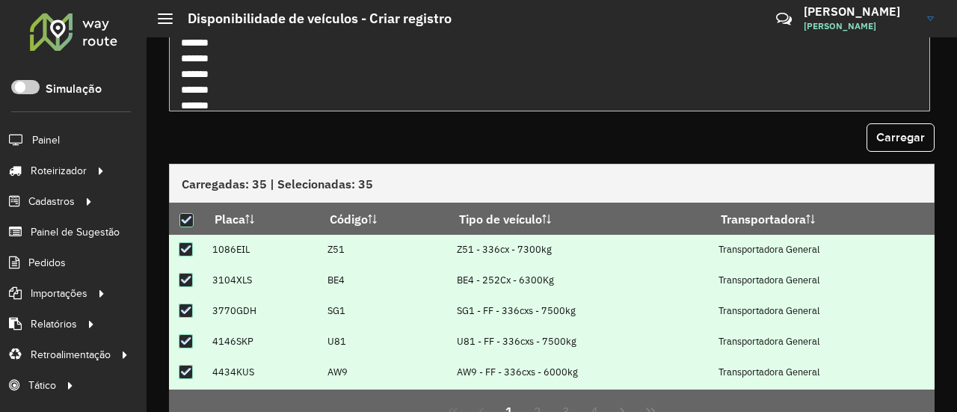
click at [335, 153] on form "**********" at bounding box center [552, 155] width 766 height 661
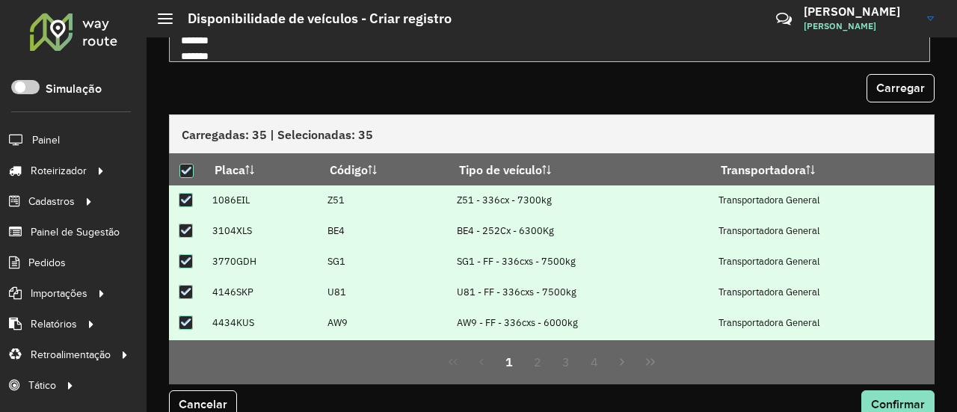
scroll to position [296, 0]
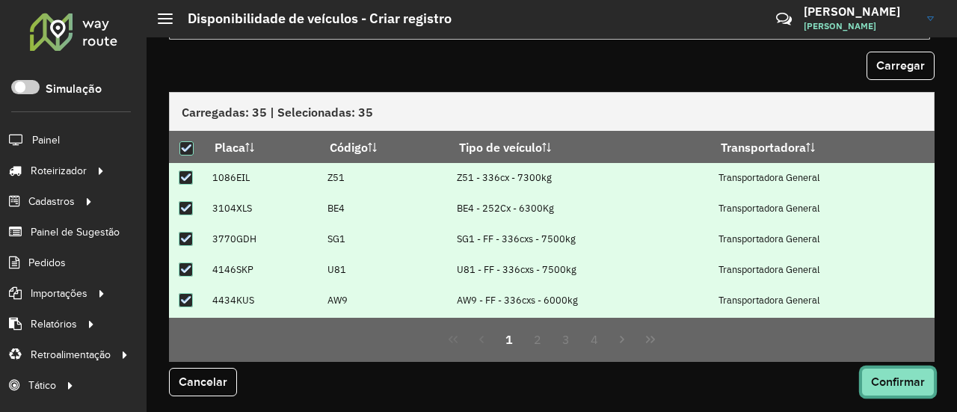
click at [910, 381] on span "Confirmar" at bounding box center [898, 381] width 54 height 13
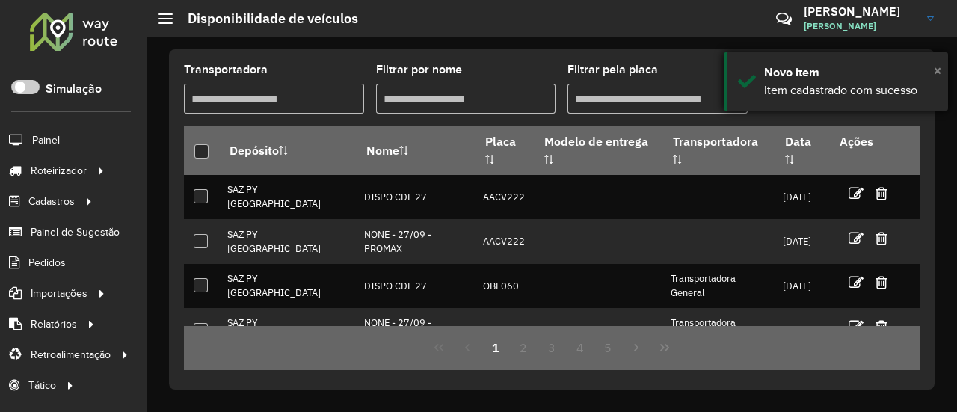
click at [937, 70] on span "×" at bounding box center [937, 70] width 7 height 16
